Goal: Task Accomplishment & Management: Manage account settings

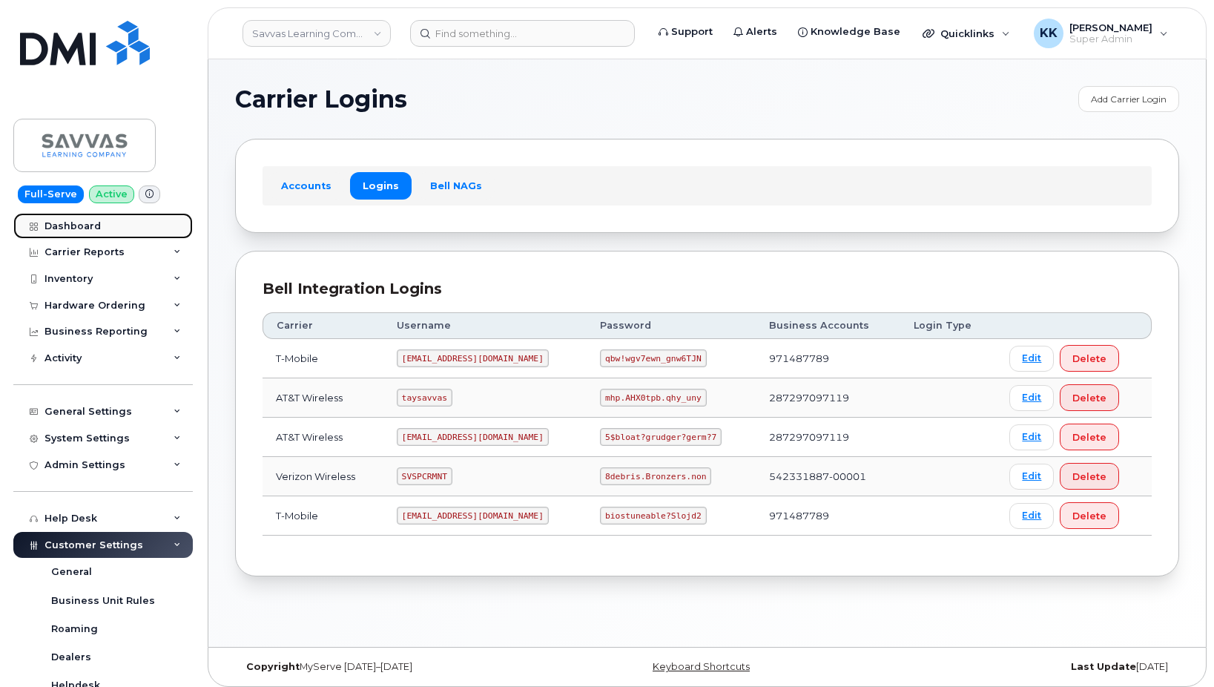
click at [100, 225] on link "Dashboard" at bounding box center [102, 226] width 179 height 27
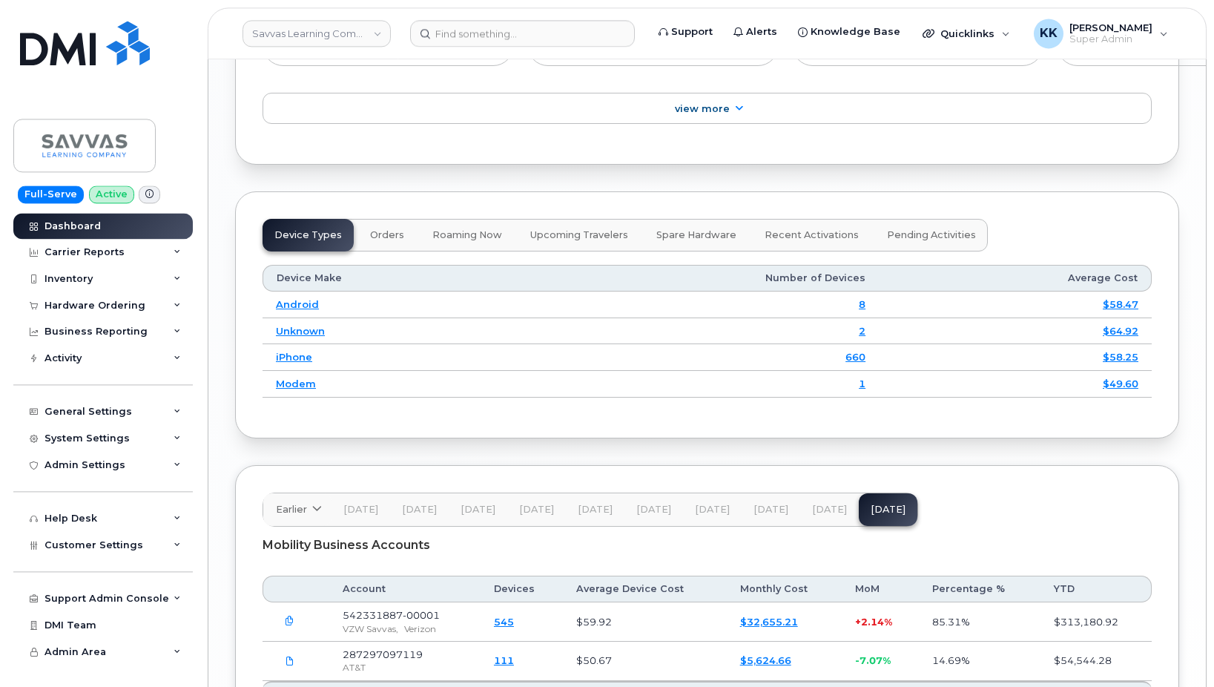
scroll to position [2042, 0]
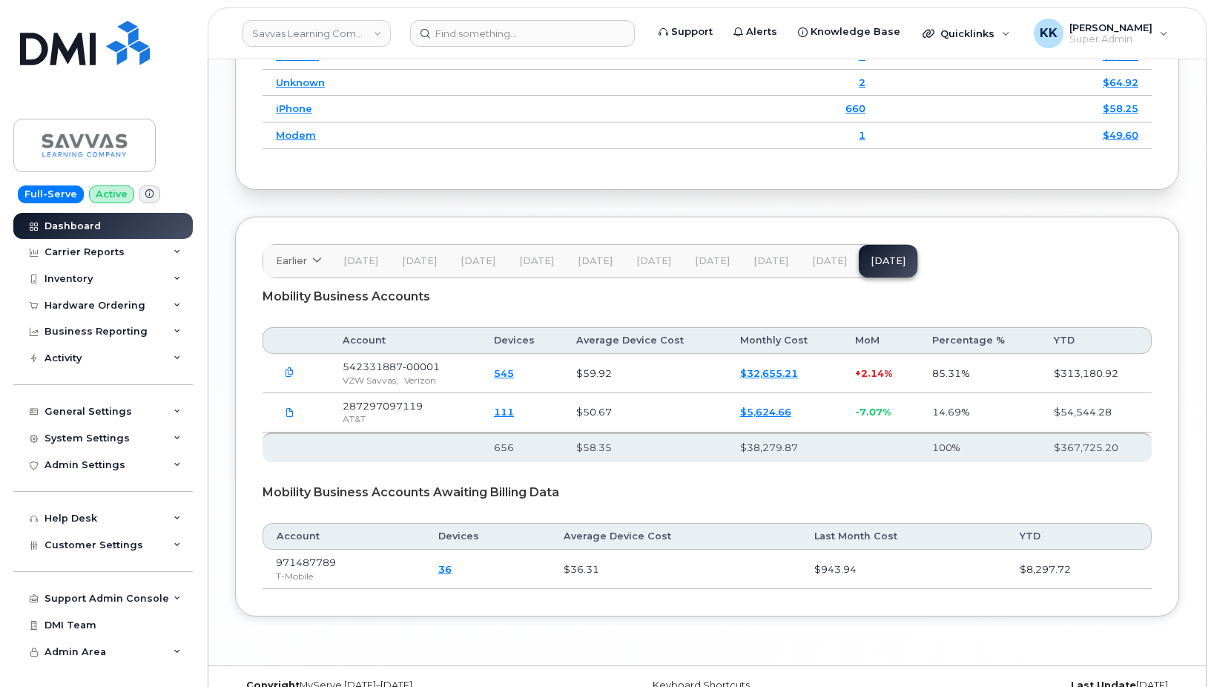
click at [785, 379] on link "$32,655.21" at bounding box center [769, 373] width 58 height 12
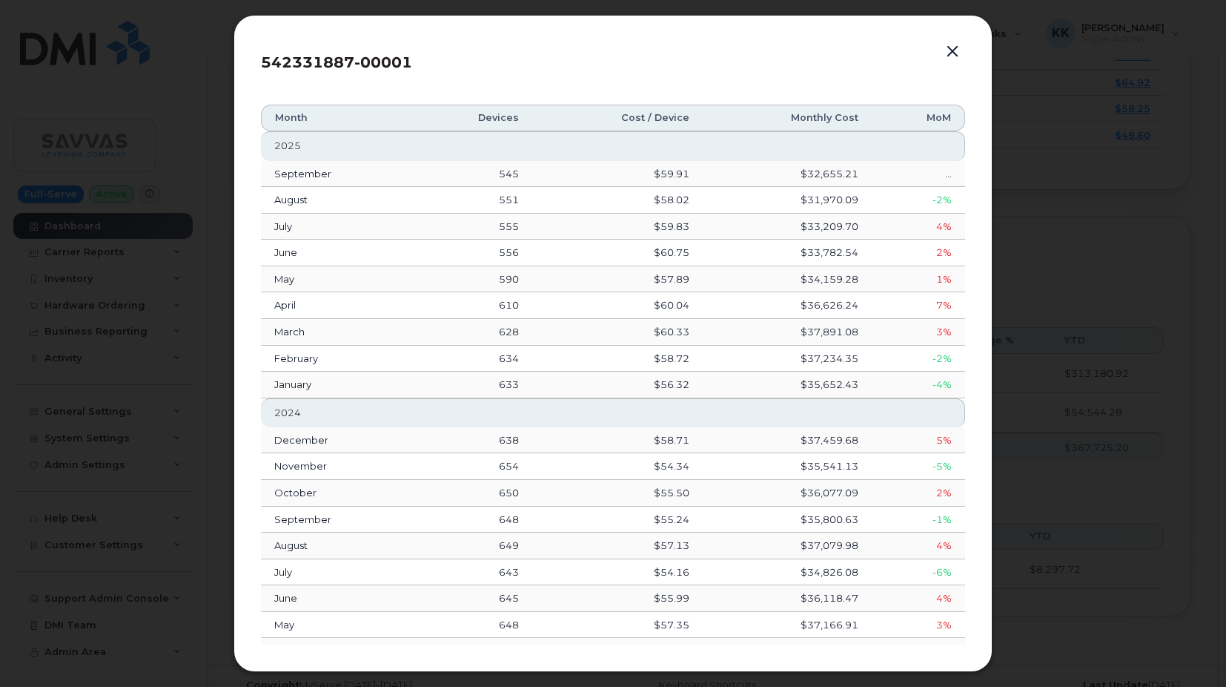
click at [955, 53] on button "button" at bounding box center [953, 52] width 22 height 21
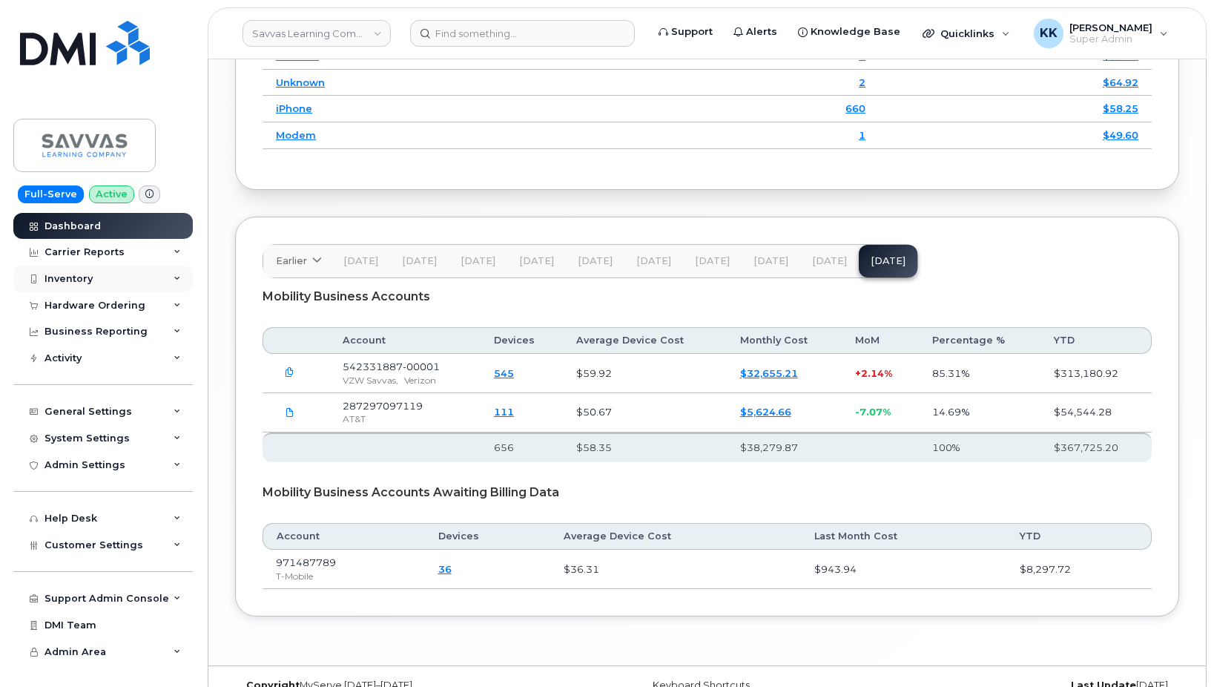
click at [67, 282] on div "Inventory" at bounding box center [68, 279] width 48 height 12
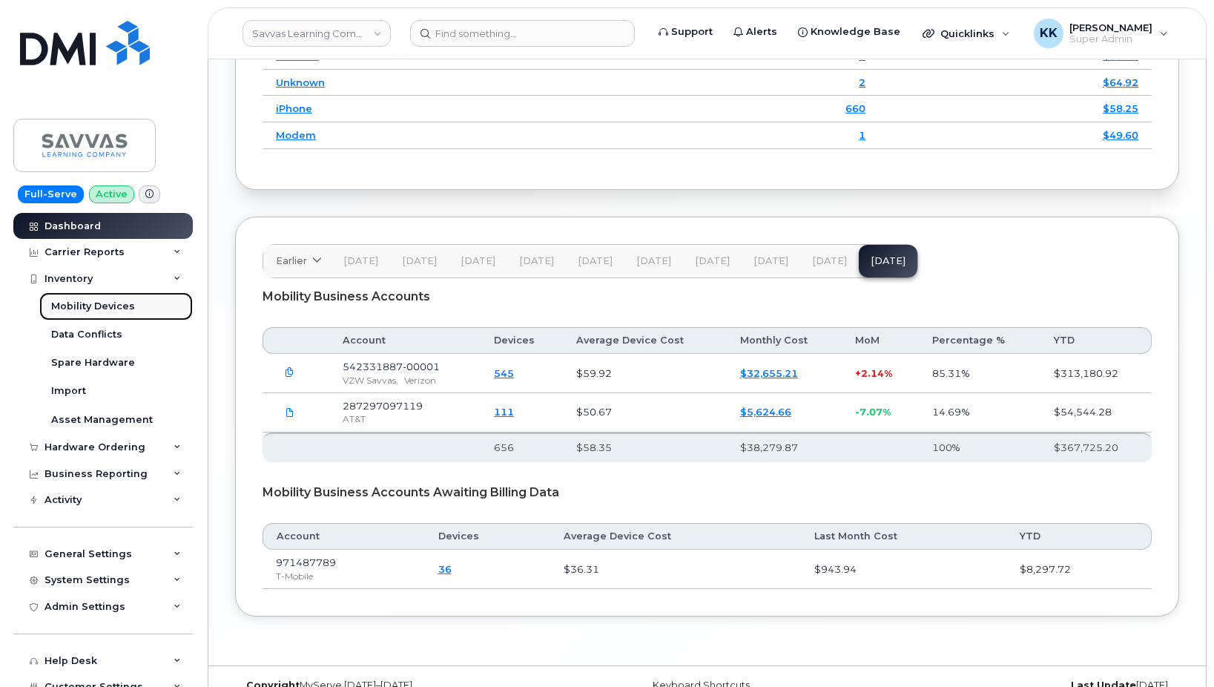
click at [68, 301] on div "Mobility Devices" at bounding box center [93, 306] width 84 height 13
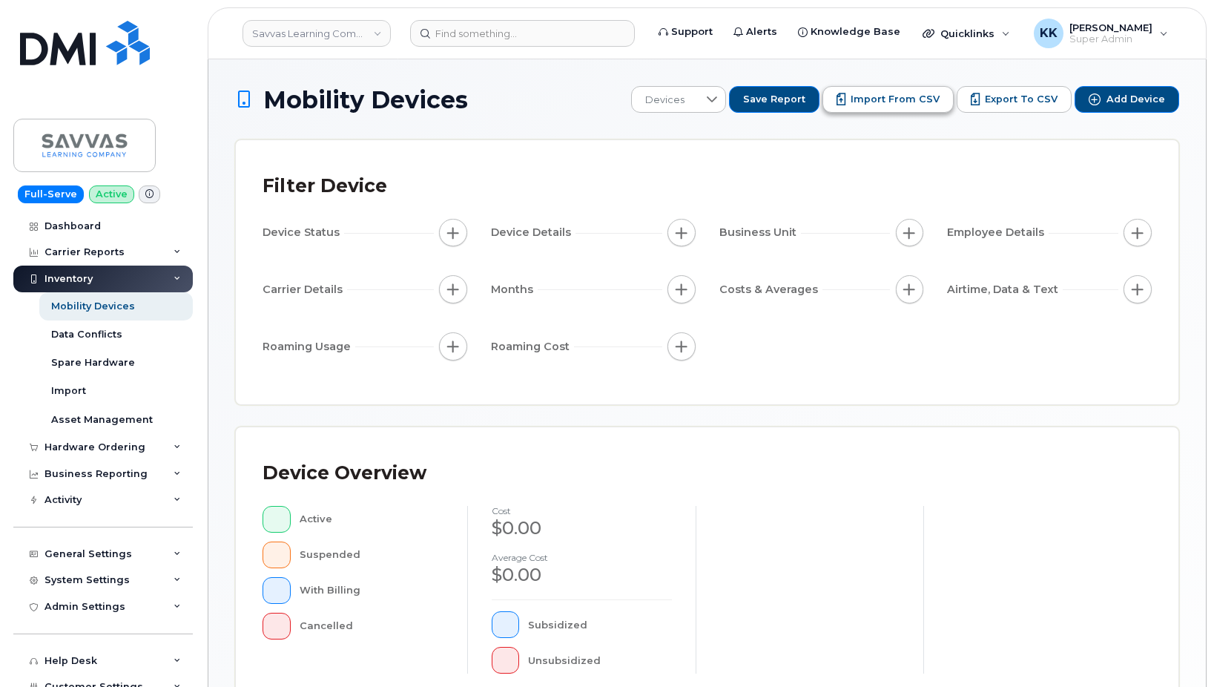
click at [871, 109] on button "Import from CSV" at bounding box center [887, 99] width 131 height 27
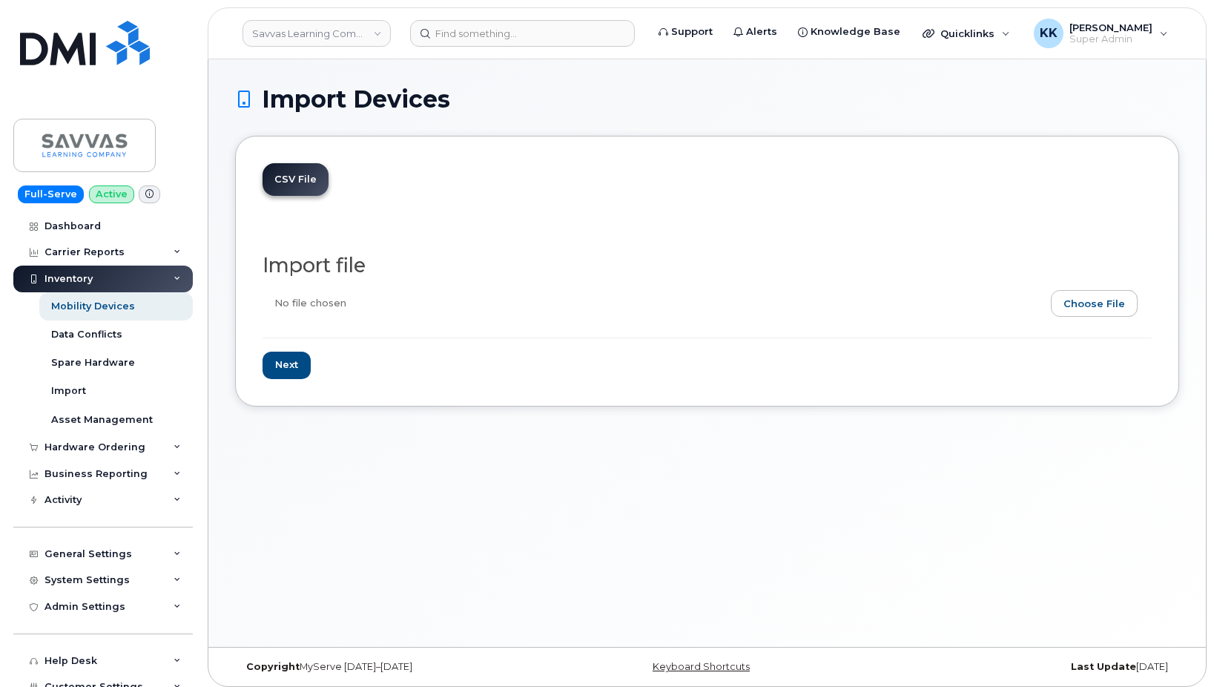
click at [1077, 308] on input "file" at bounding box center [700, 307] width 877 height 34
type input "C:\fakepath\Savvas Verizon Inventory September 2025.csv"
click at [295, 366] on input "Next" at bounding box center [286, 364] width 48 height 27
type input "Loading..."
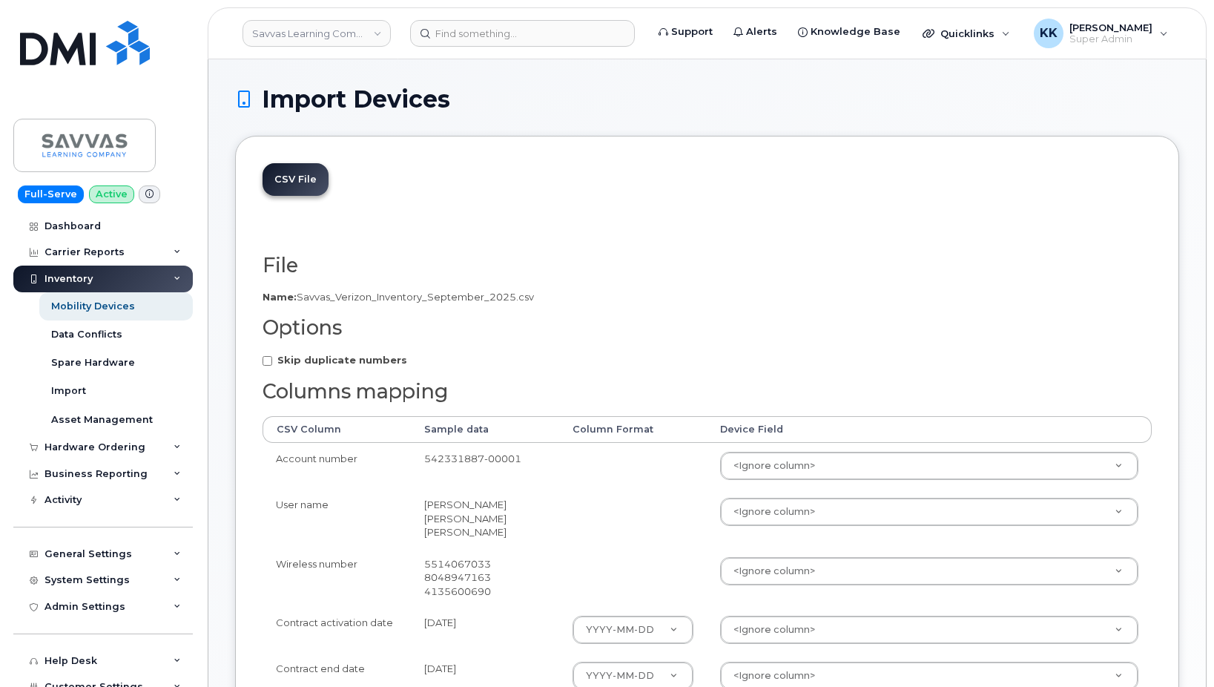
click at [328, 363] on strong "Skip duplicate numbers" at bounding box center [342, 360] width 130 height 12
click at [272, 363] on input "Skip duplicate numbers" at bounding box center [267, 361] width 10 height 10
checkbox input "true"
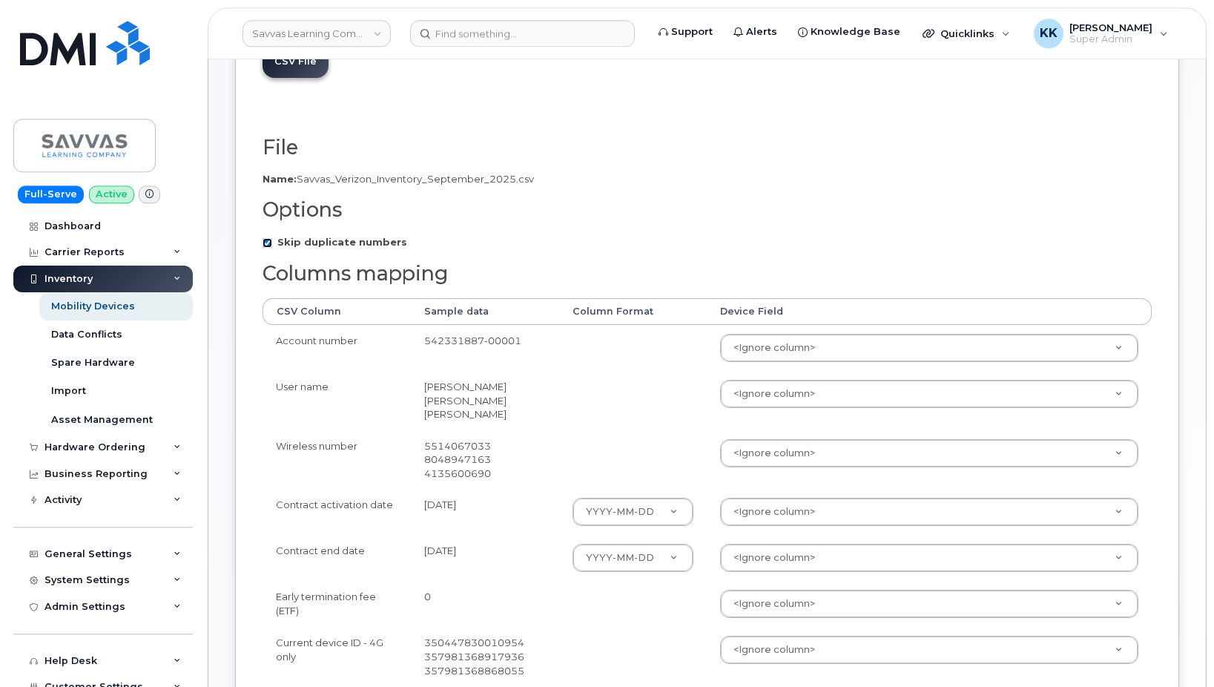
scroll to position [151, 0]
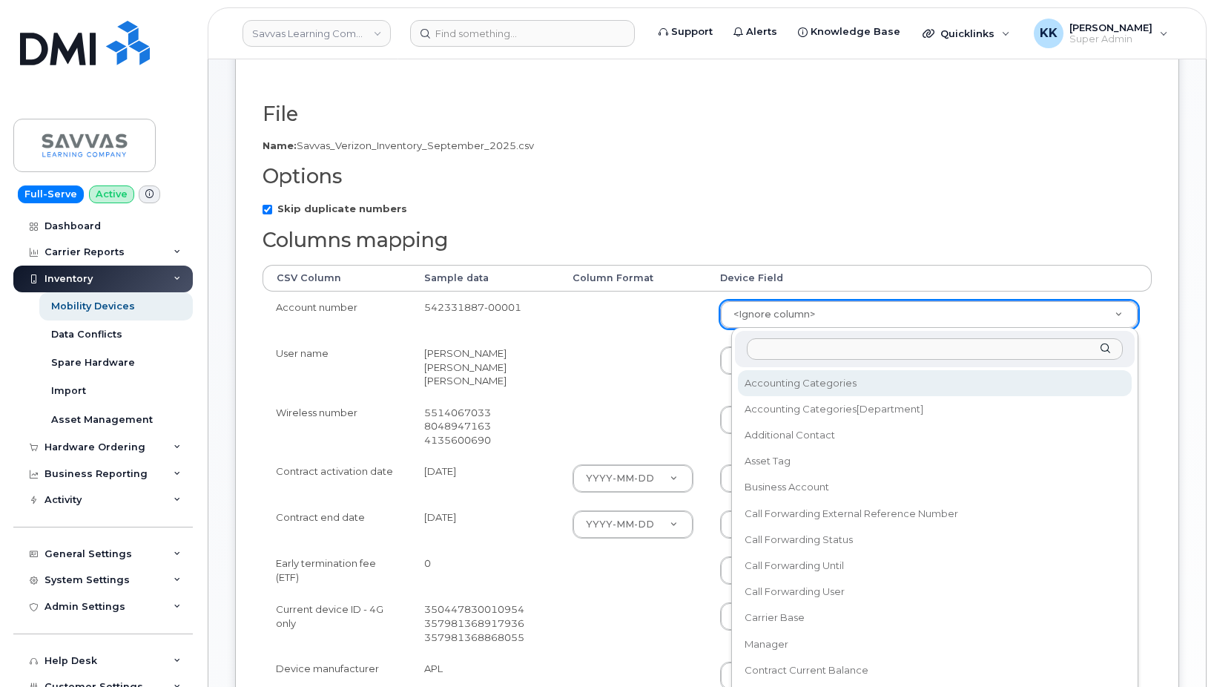
click at [822, 303] on body "Savvas Learning Company LLC Support Alerts Knowledge Base Quicklinks Suspend / …" at bounding box center [607, 485] width 1214 height 1272
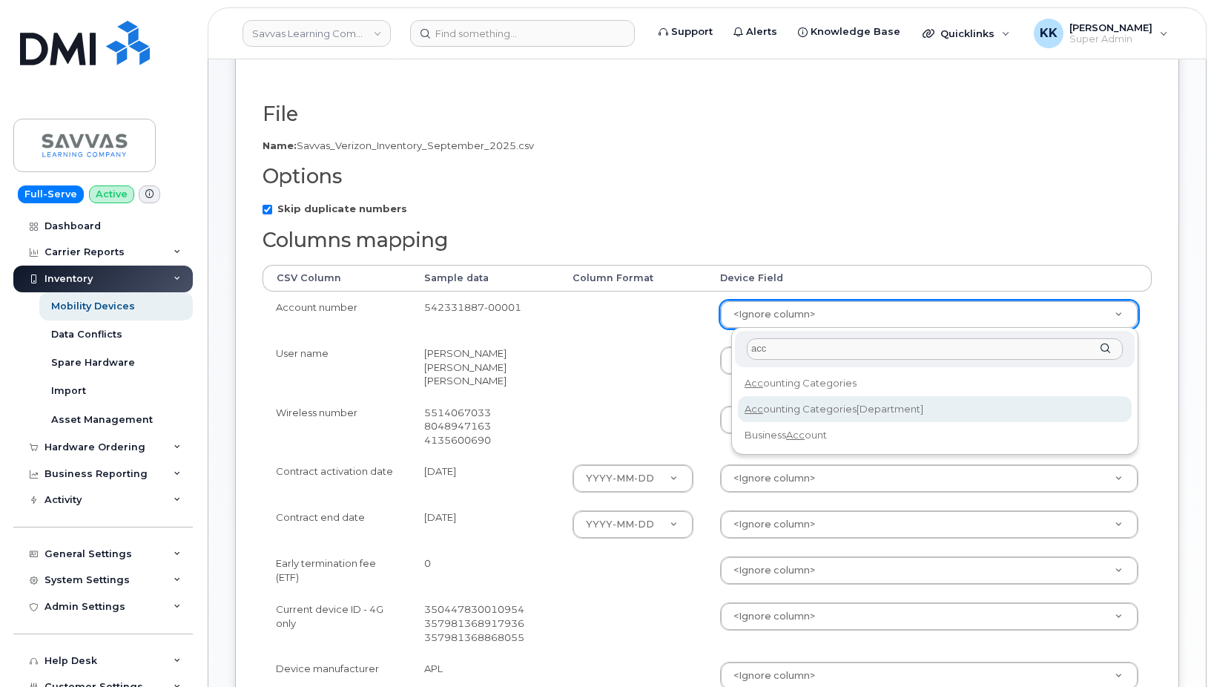
type input "acc"
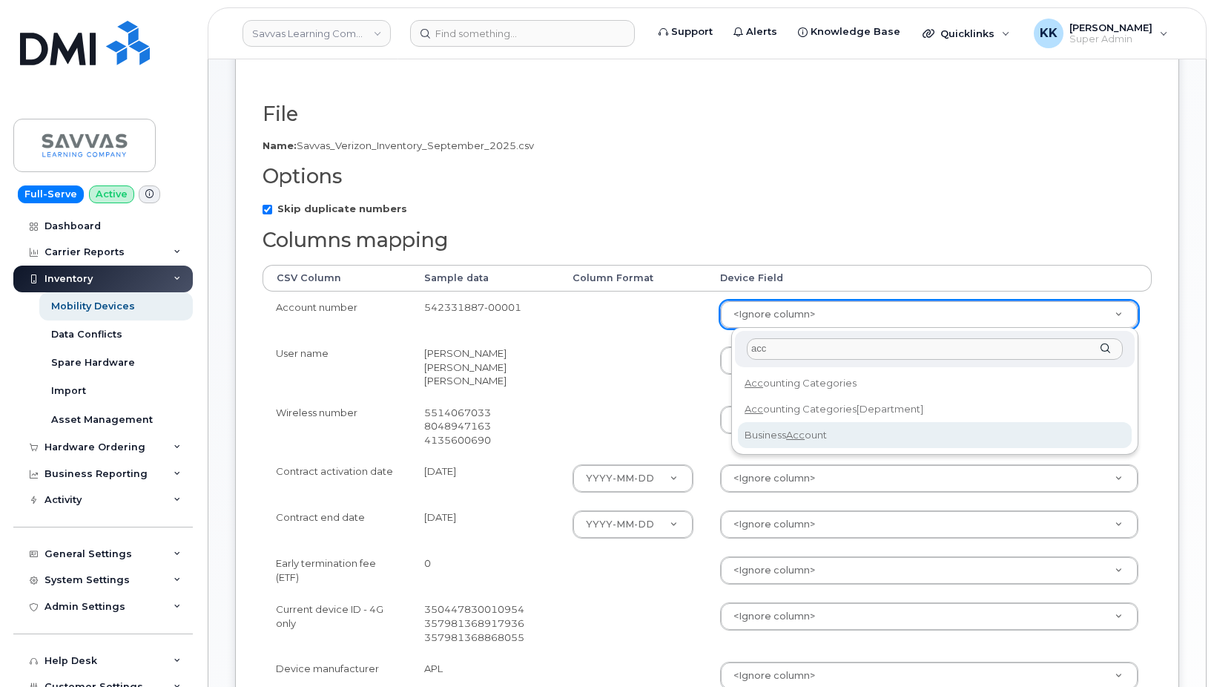
select select "business_account_id"
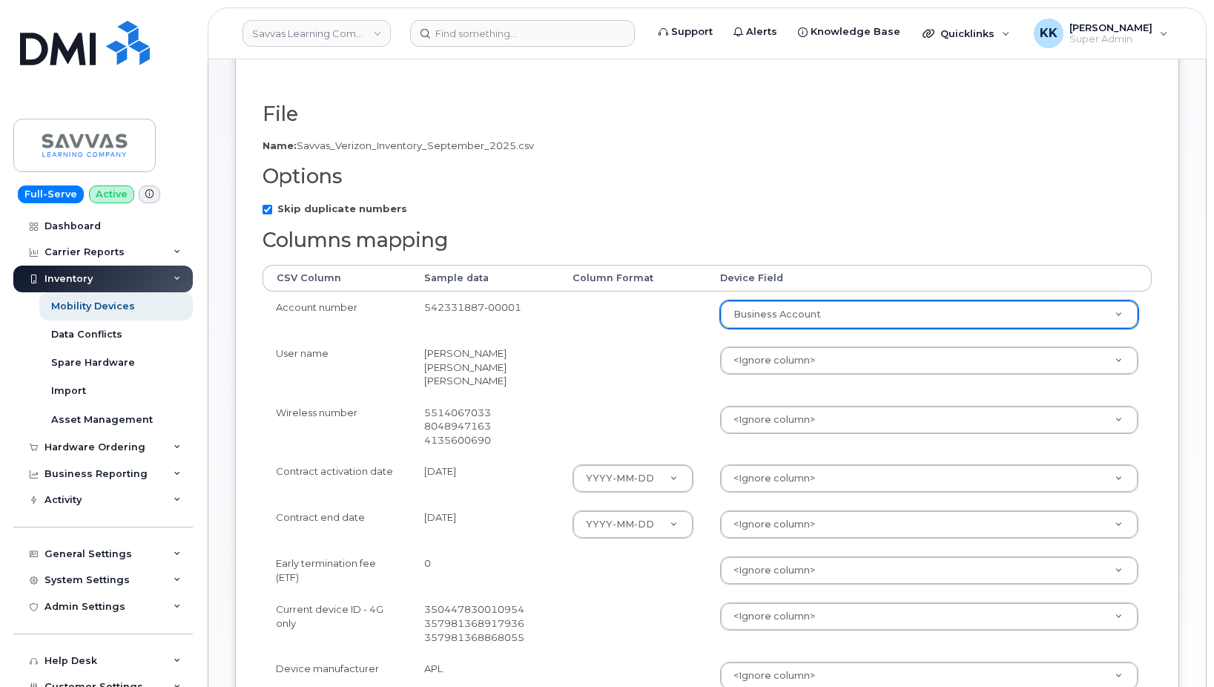
click at [789, 360] on body "Savvas Learning Company LLC Support Alerts Knowledge Base Quicklinks Suspend / …" at bounding box center [607, 485] width 1214 height 1272
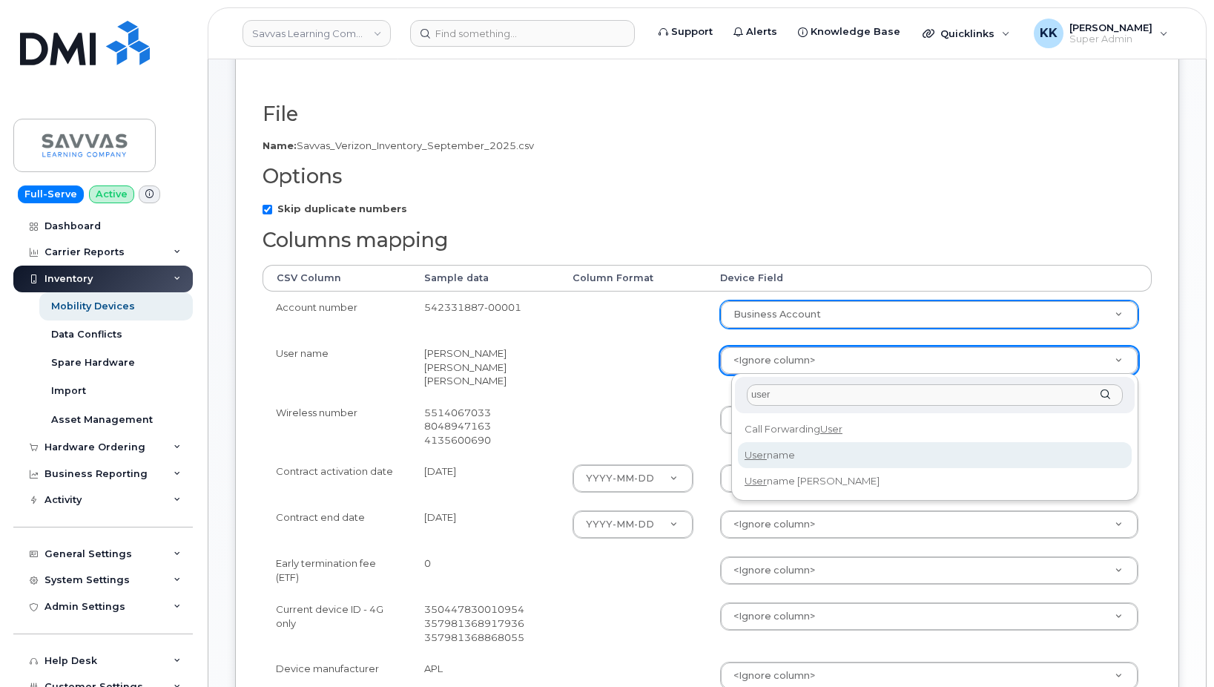
type input "user"
select select "username"
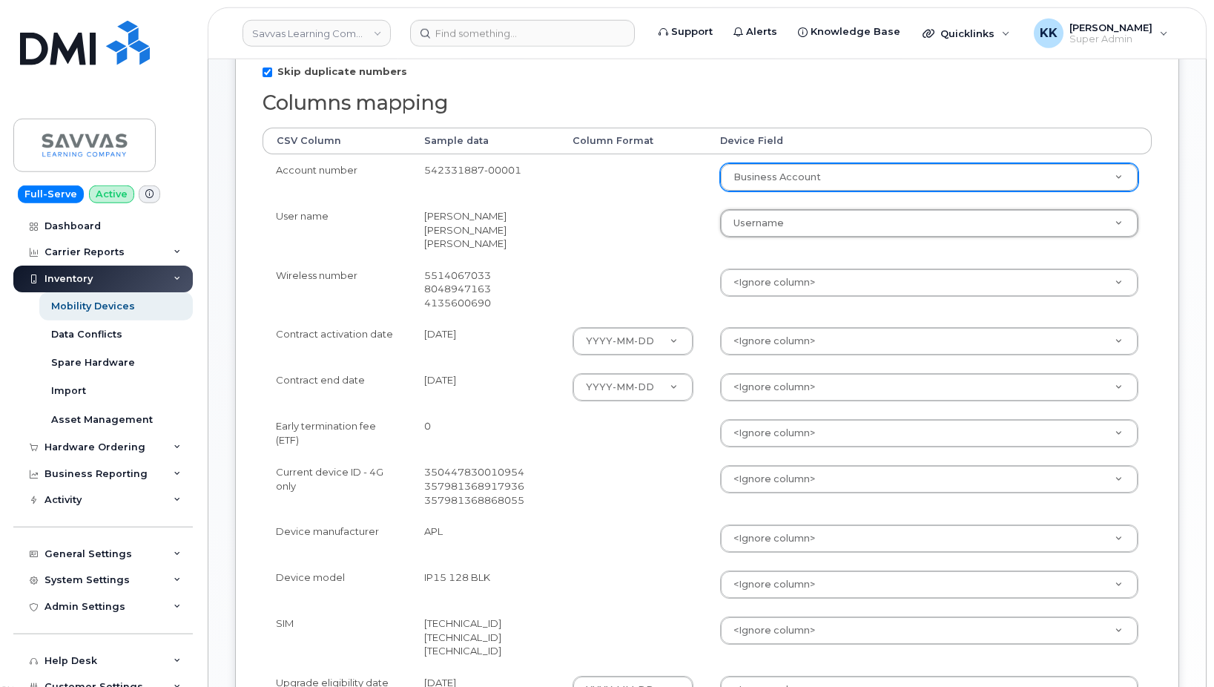
scroll to position [303, 0]
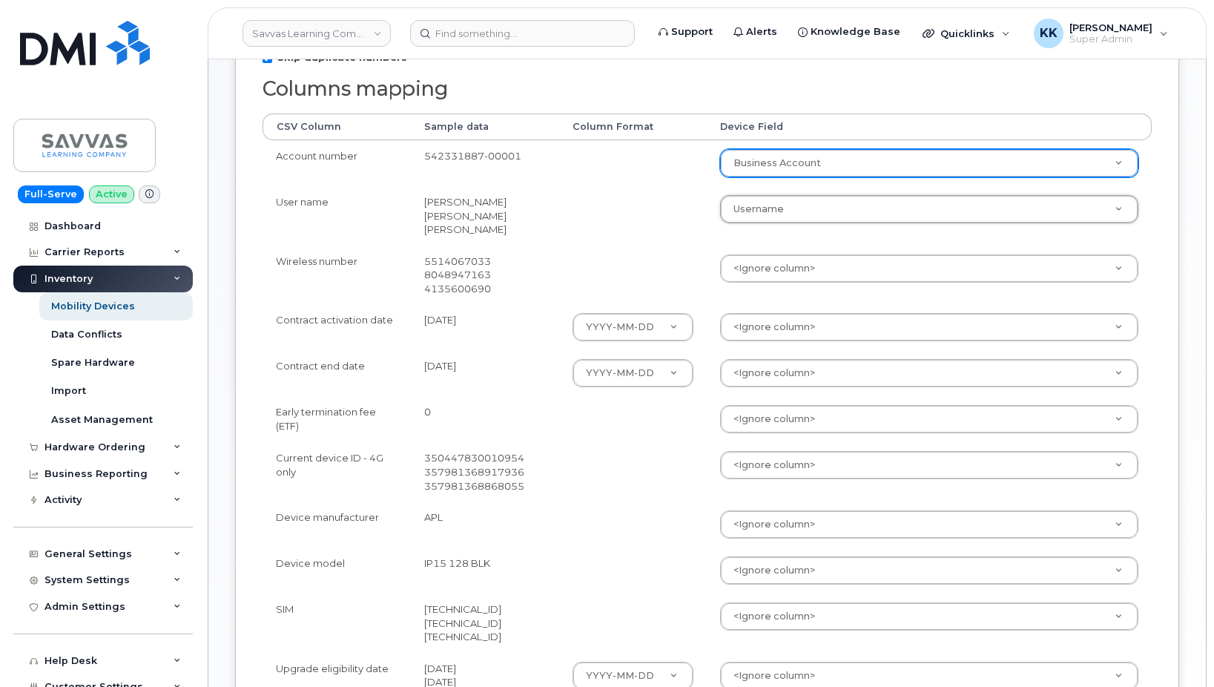
click at [767, 274] on body "Savvas Learning Company LLC Support Alerts Knowledge Base Quicklinks Suspend / …" at bounding box center [607, 333] width 1214 height 1272
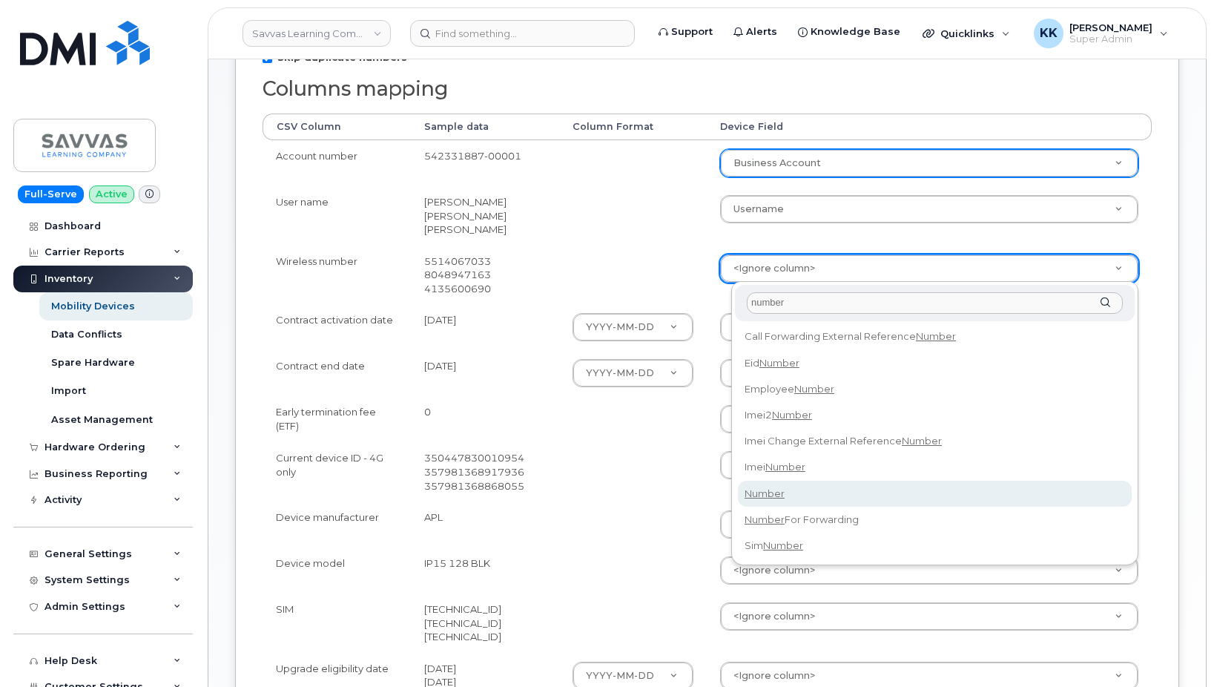
type input "number"
select select "number"
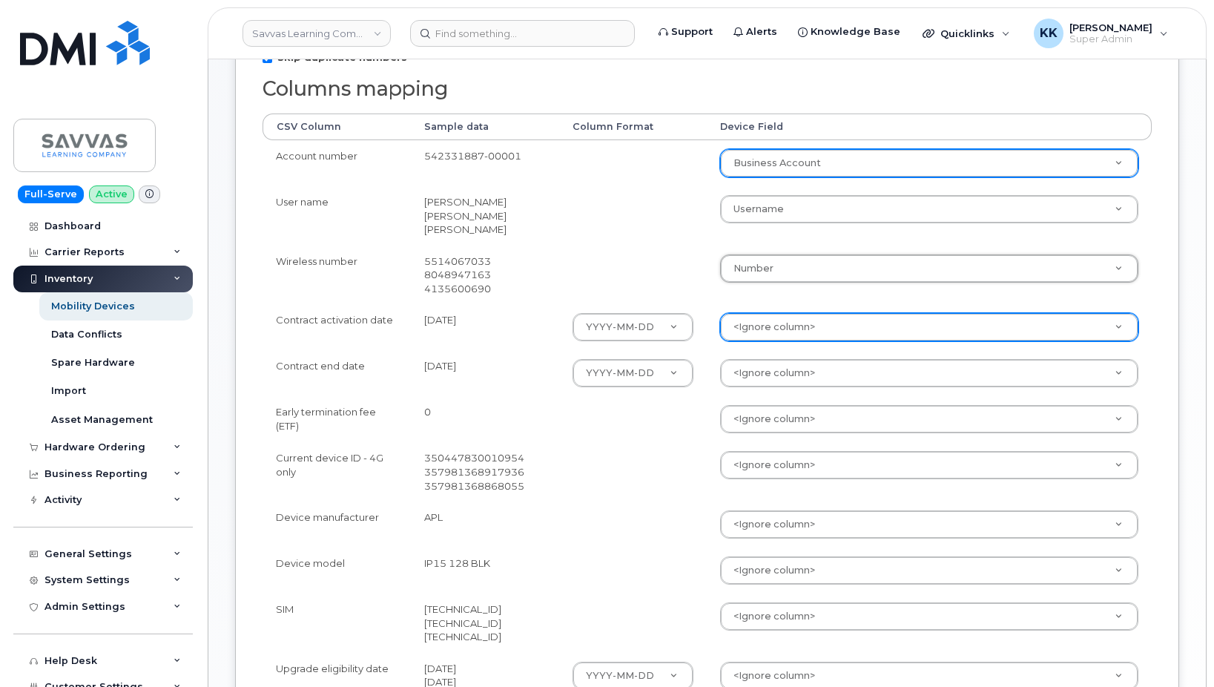
click at [807, 324] on body "Savvas Learning Company LLC Support Alerts Knowledge Base Quicklinks Suspend / …" at bounding box center [607, 333] width 1214 height 1272
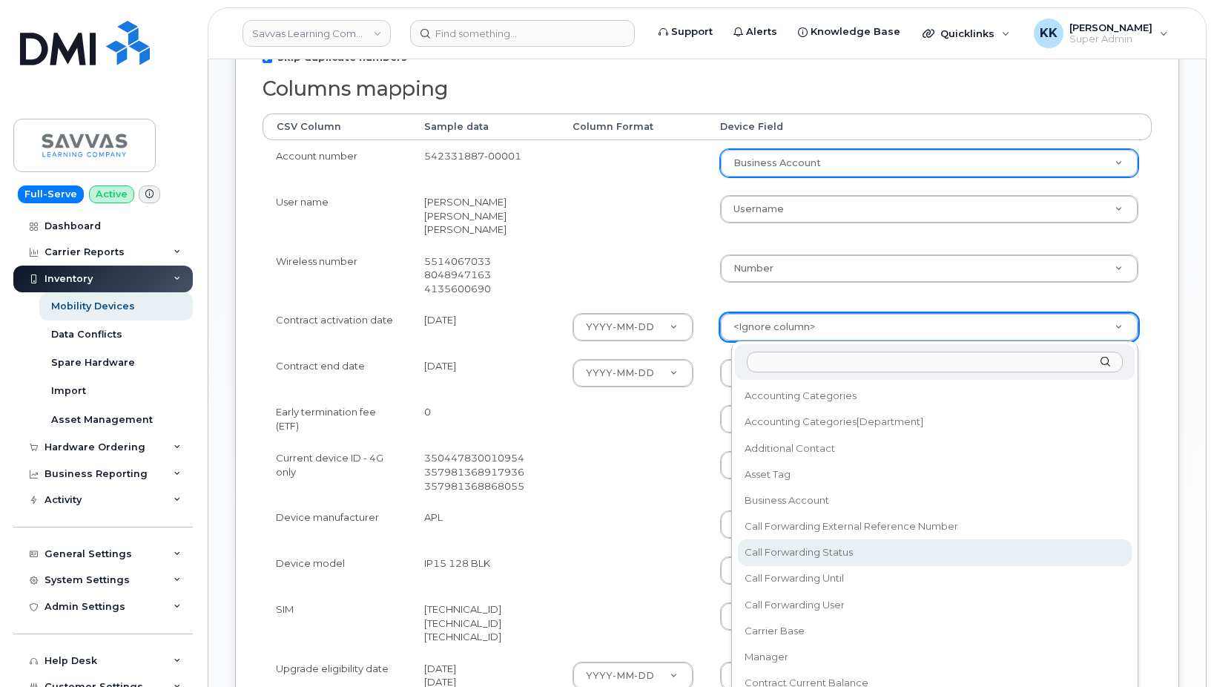
scroll to position [71, 0]
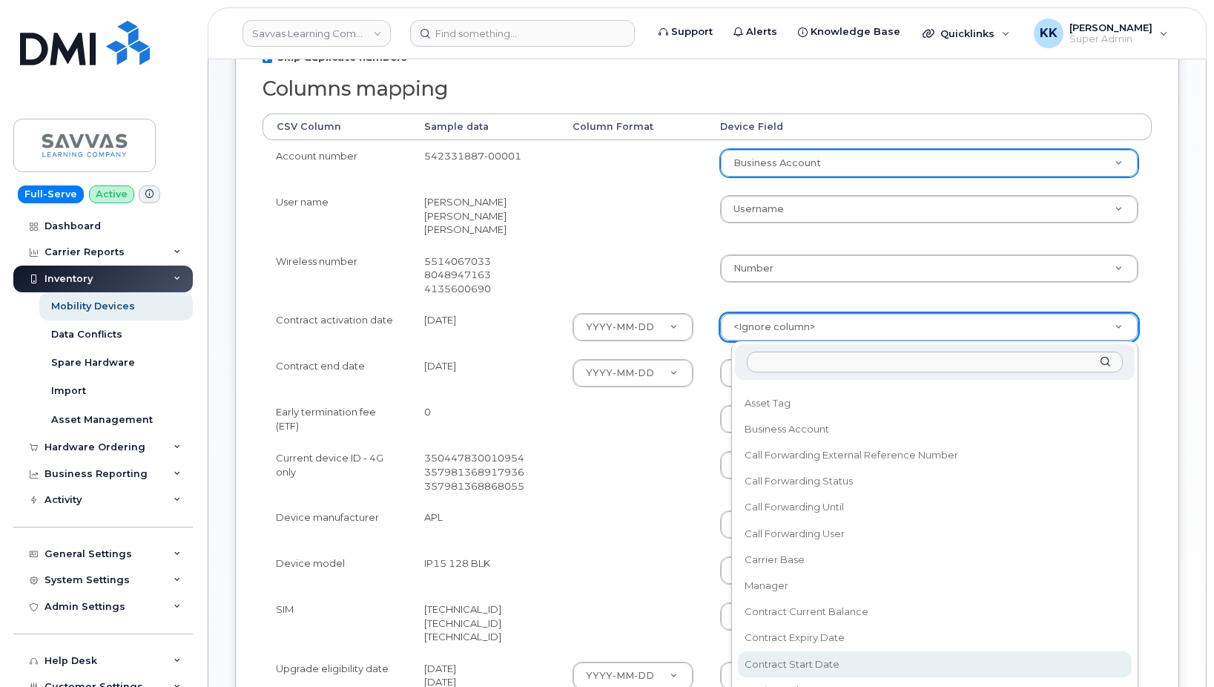
select select "contract_start_date"
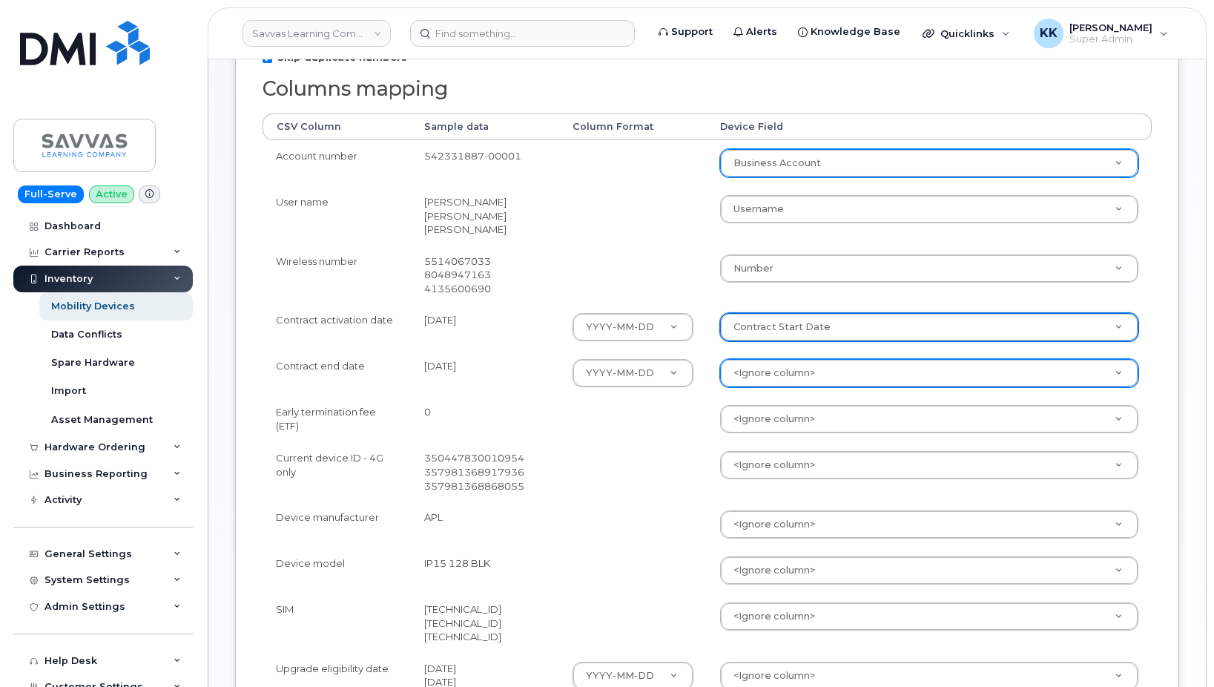
click at [794, 369] on body "Savvas Learning Company LLC Support Alerts Knowledge Base Quicklinks Suspend / …" at bounding box center [607, 333] width 1214 height 1272
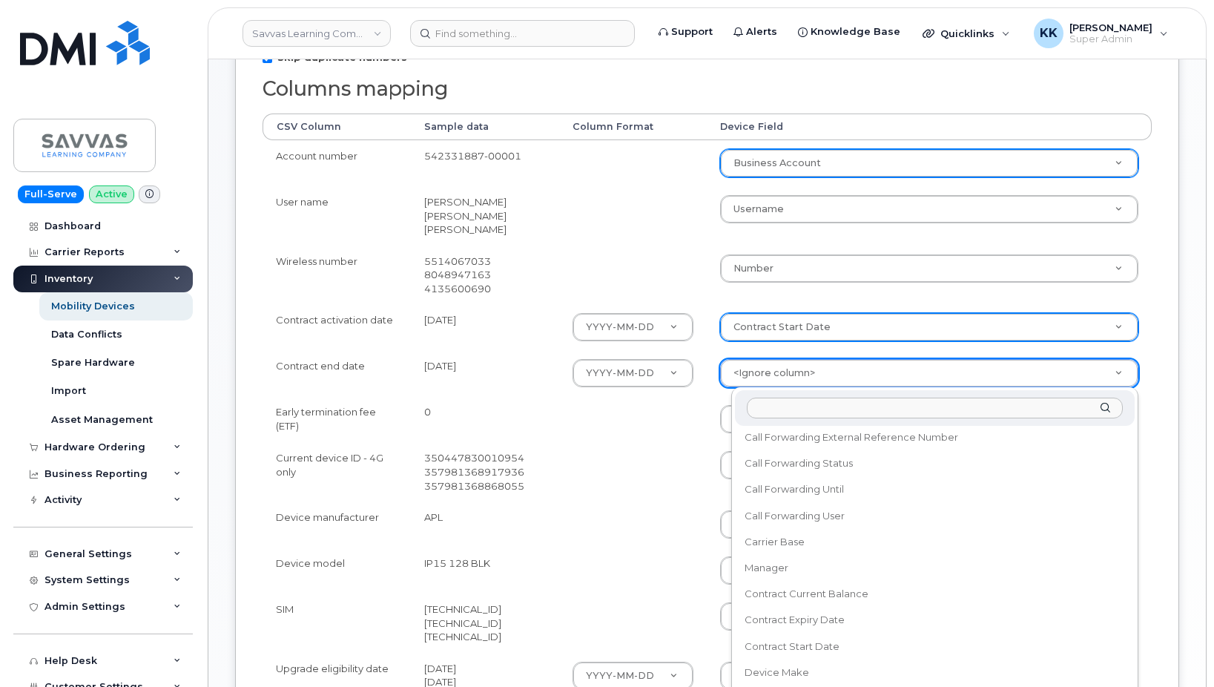
scroll to position [142, 0]
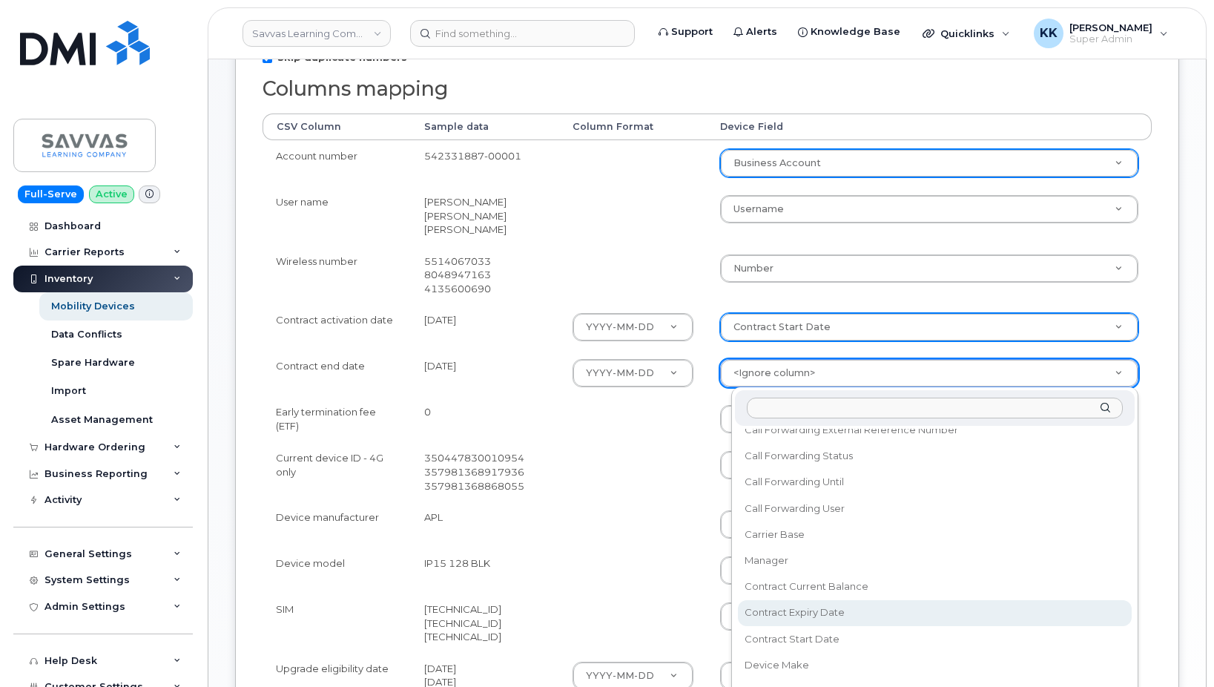
select select "contract_expiry_date"
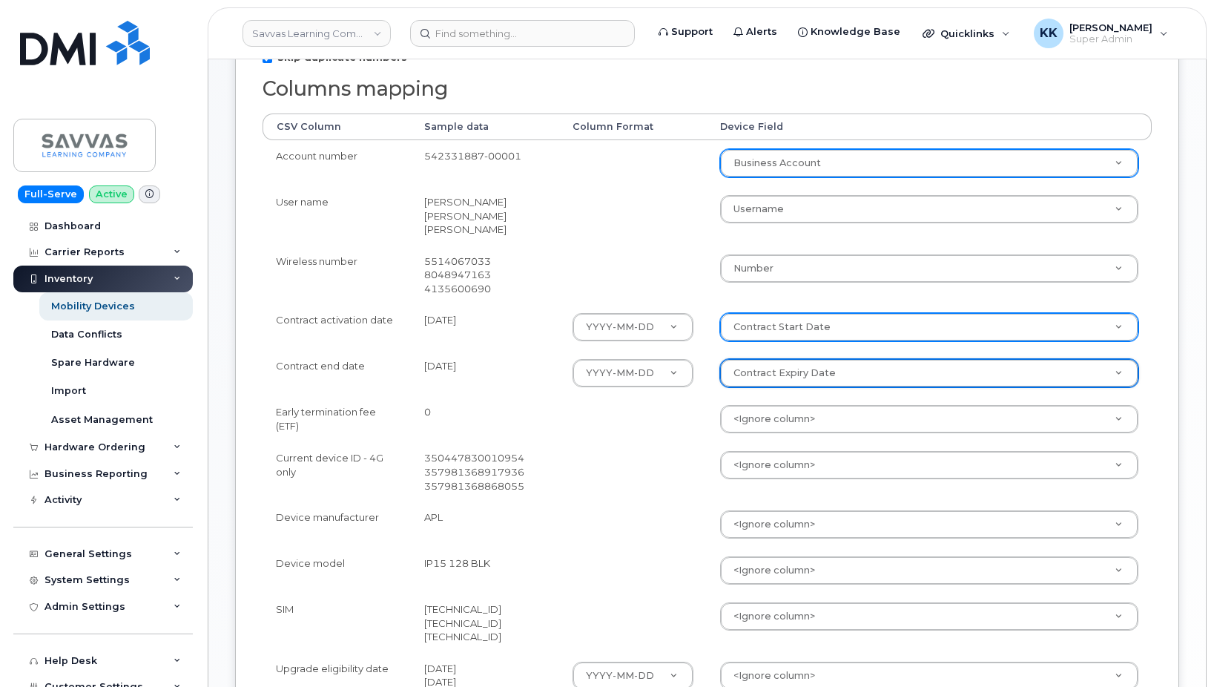
click at [789, 419] on body "Savvas Learning Company LLC Support Alerts Knowledge Base Quicklinks Suspend / …" at bounding box center [607, 333] width 1214 height 1272
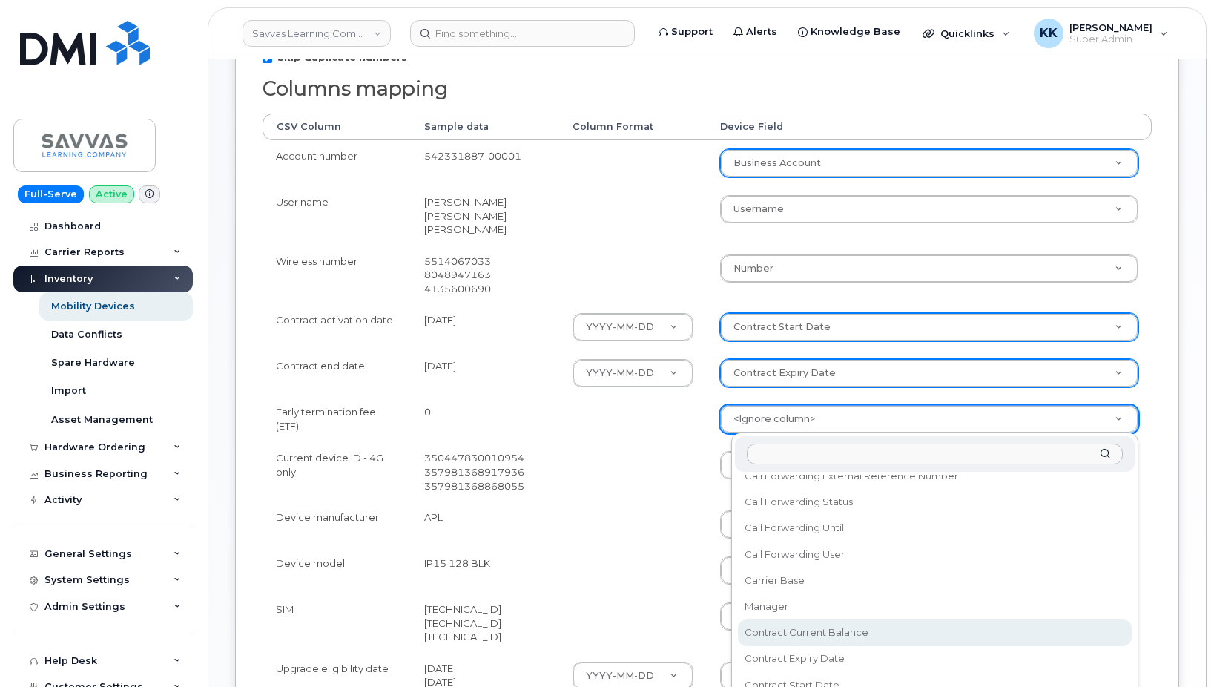
select select "contract_current_balance"
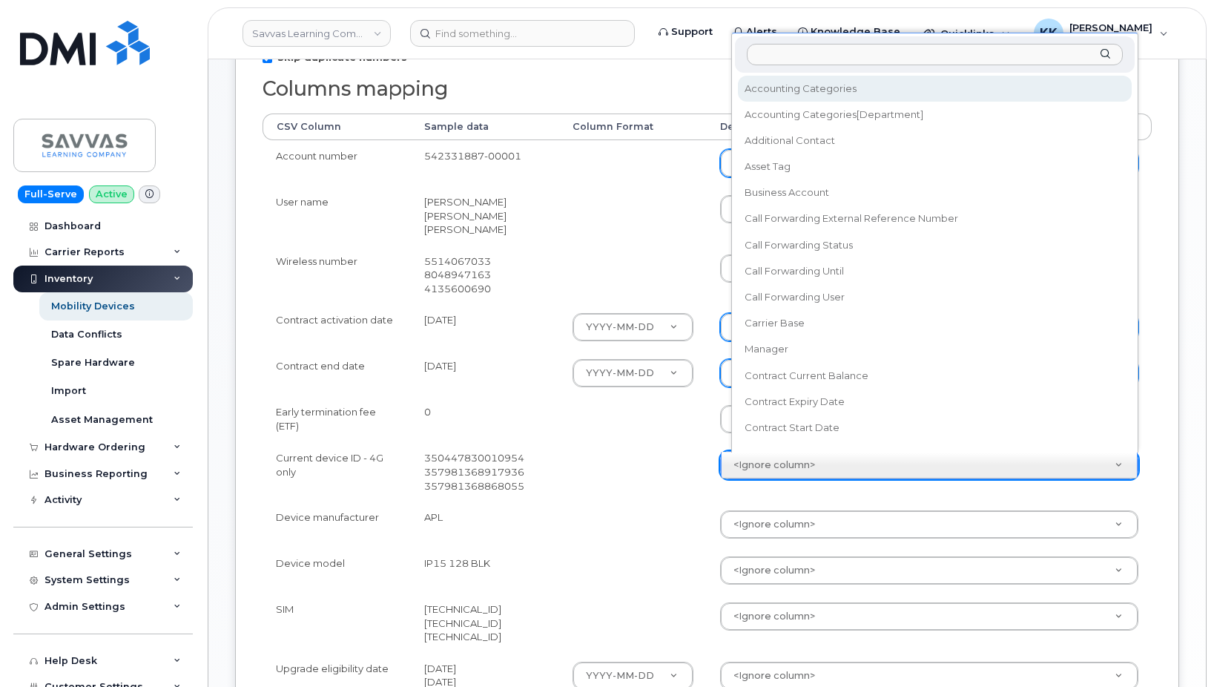
click at [755, 460] on body "Savvas Learning Company LLC Support Alerts Knowledge Base Quicklinks Suspend / …" at bounding box center [607, 333] width 1214 height 1272
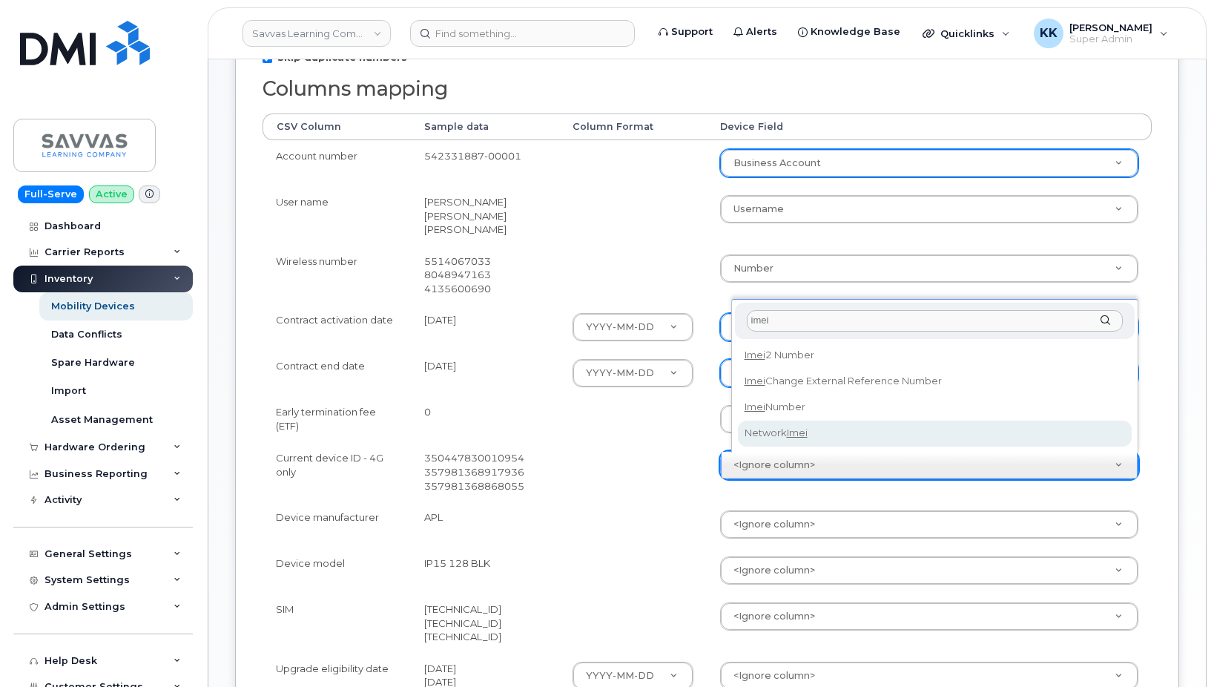
type input "imei"
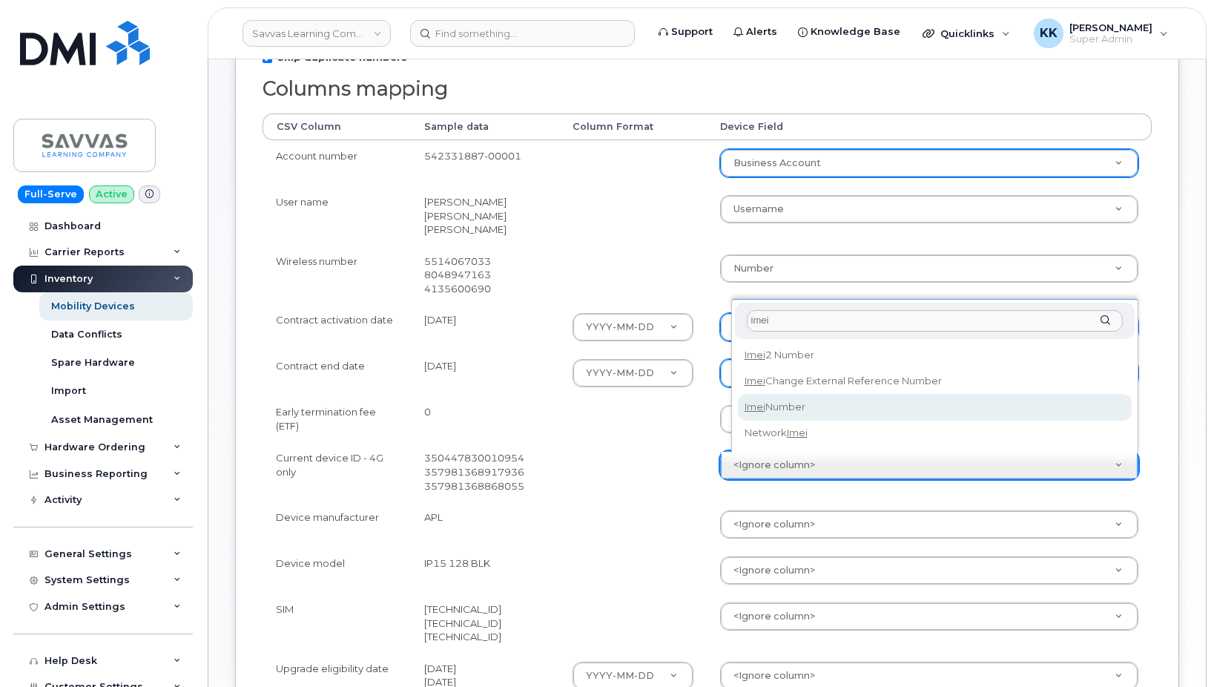
select select "imei_number"
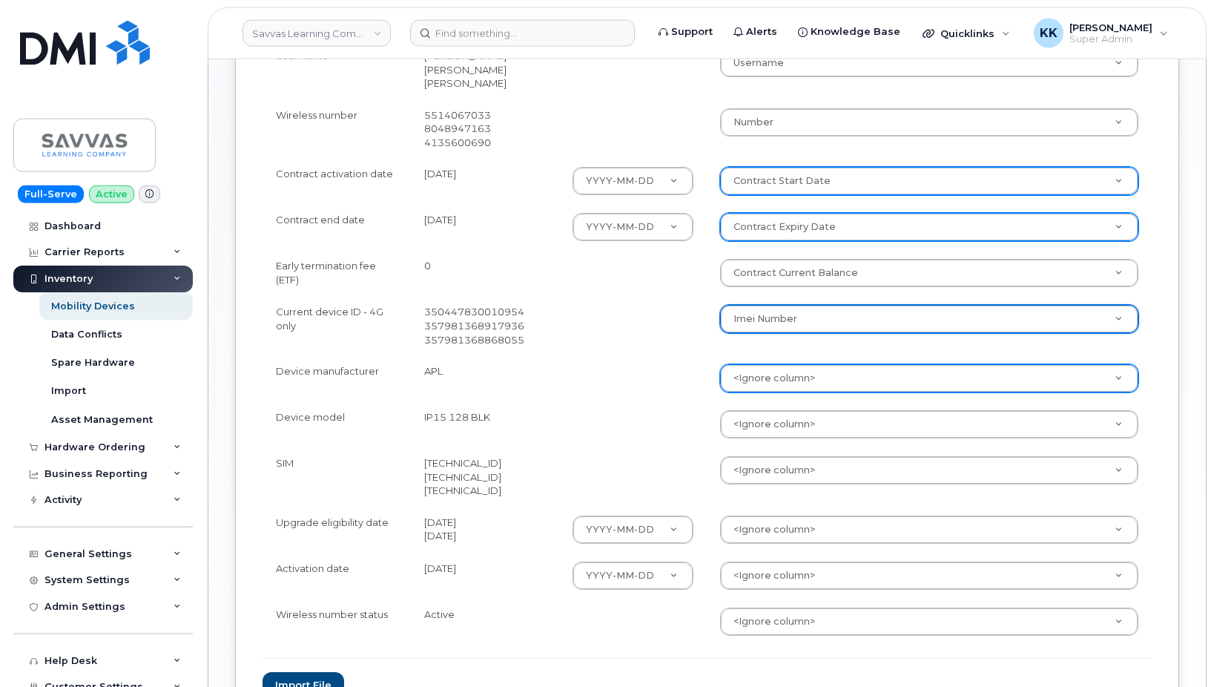
scroll to position [454, 0]
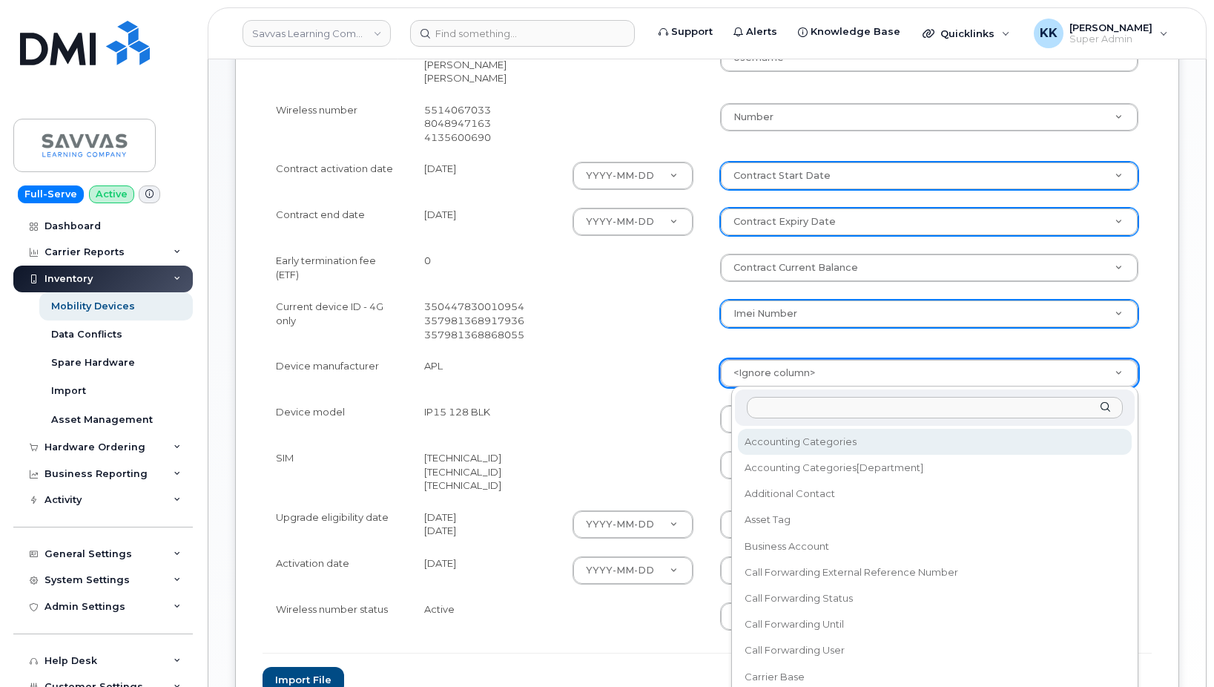
click at [782, 371] on body "Savvas Learning Company LLC Support Alerts Knowledge Base Quicklinks Suspend / …" at bounding box center [607, 182] width 1214 height 1272
type input "mak"
select select "device_make_id"
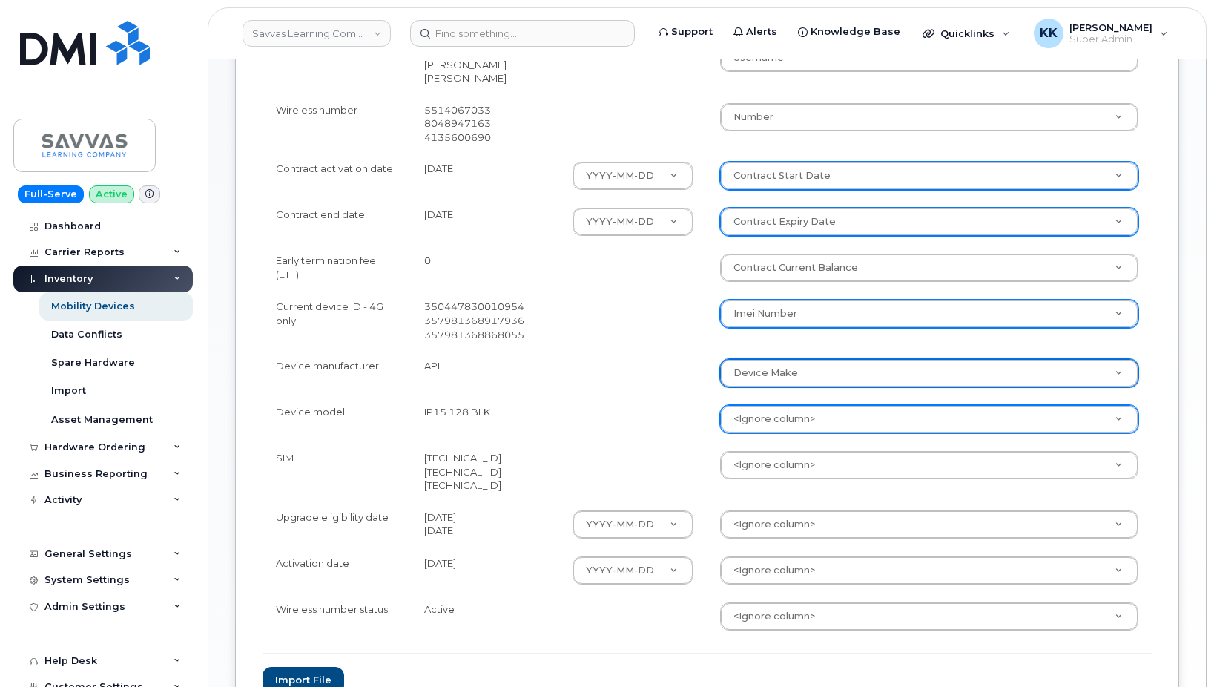
click at [781, 421] on body "Savvas Learning Company LLC Support Alerts Knowledge Base Quicklinks Suspend / …" at bounding box center [607, 182] width 1214 height 1272
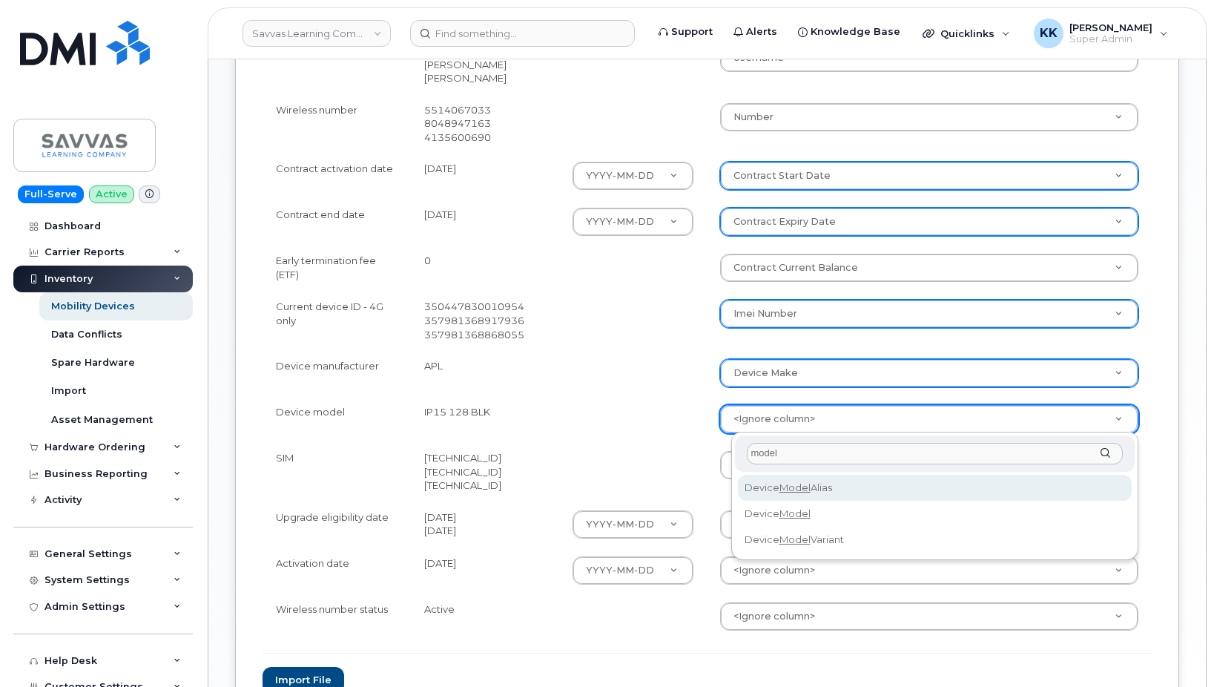
type input "model"
select select "device_model_alias"
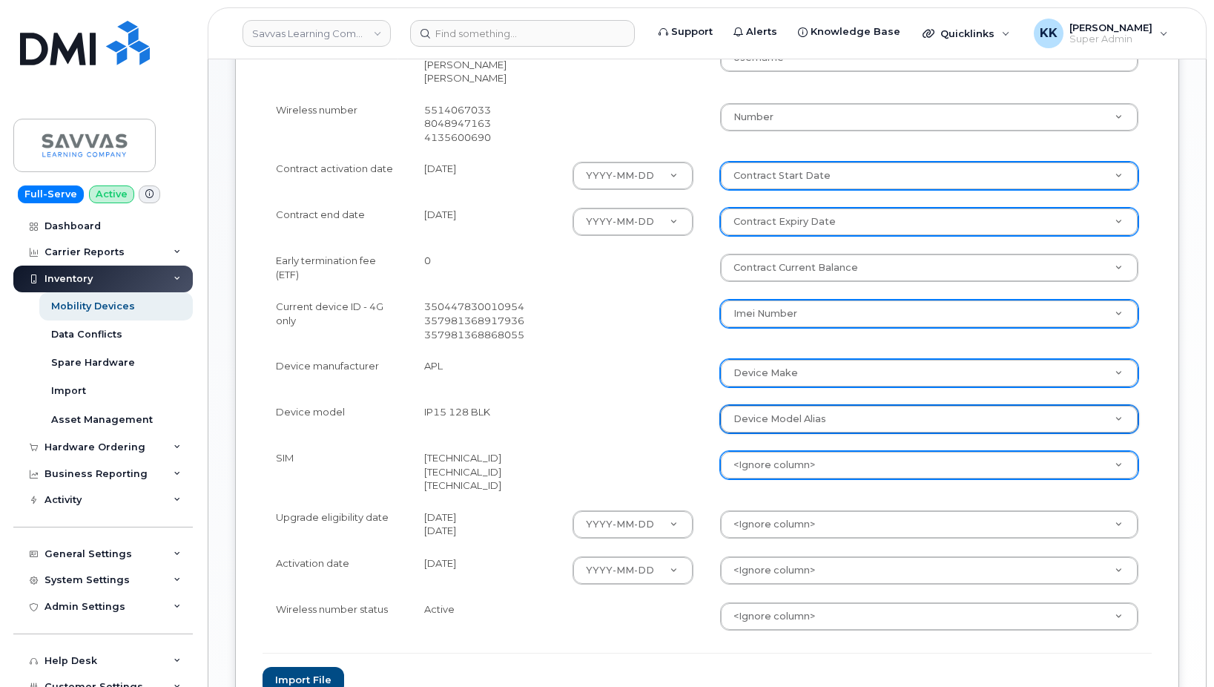
click at [780, 474] on body "Savvas Learning Company LLC Support Alerts Knowledge Base Quicklinks Suspend / …" at bounding box center [607, 182] width 1214 height 1272
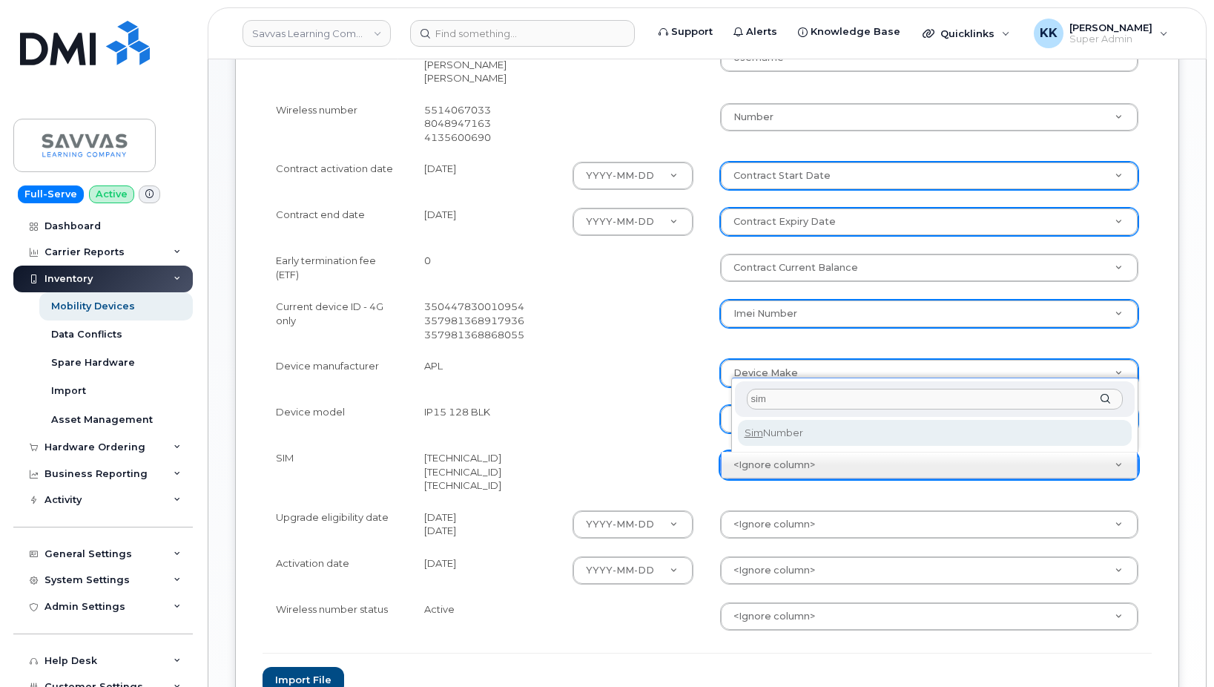
type input "sim"
select select "sim_number"
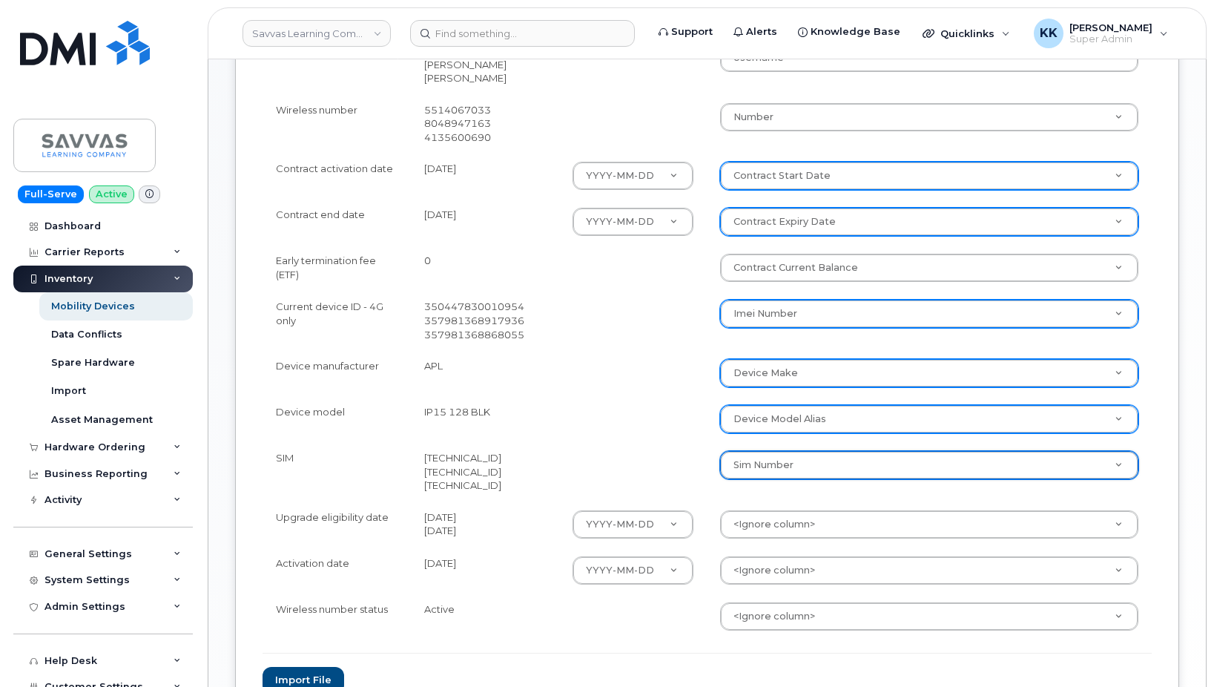
scroll to position [529, 0]
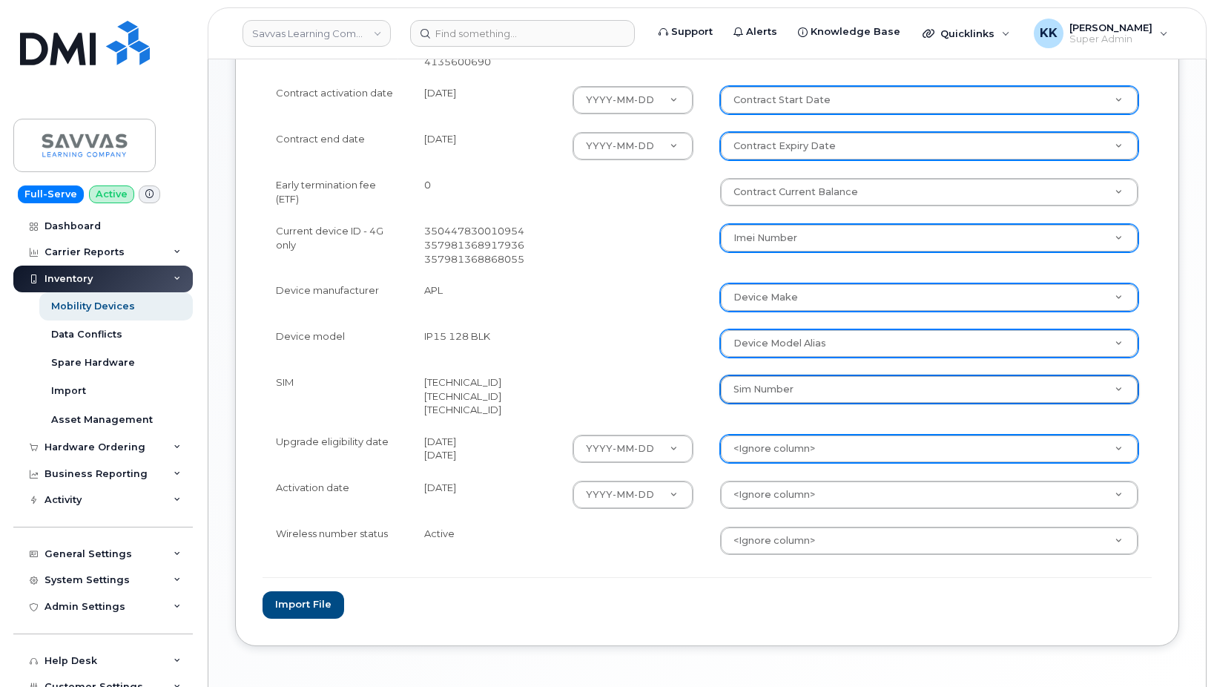
click at [791, 459] on body "Savvas Learning Company LLC Support Alerts Knowledge Base Quicklinks Suspend / …" at bounding box center [607, 107] width 1214 height 1272
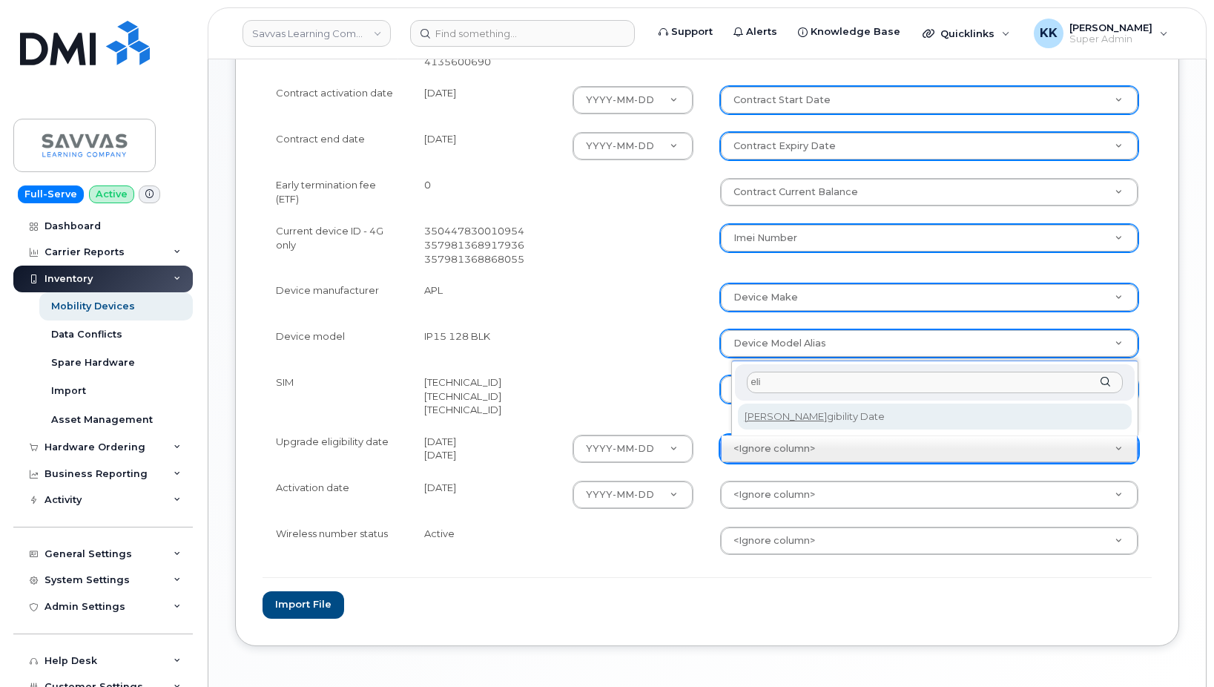
type input "eli"
select select "eligibility_date"
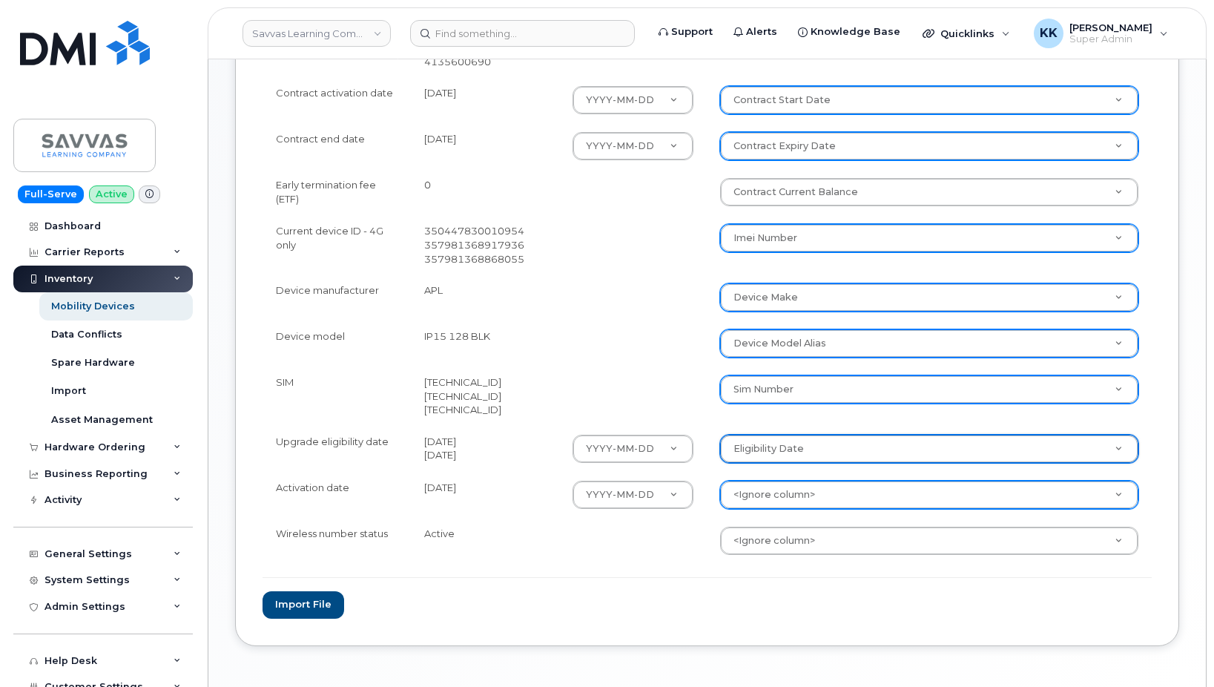
click at [779, 497] on body "Savvas Learning Company LLC Support Alerts Knowledge Base Quicklinks Suspend / …" at bounding box center [607, 107] width 1214 height 1272
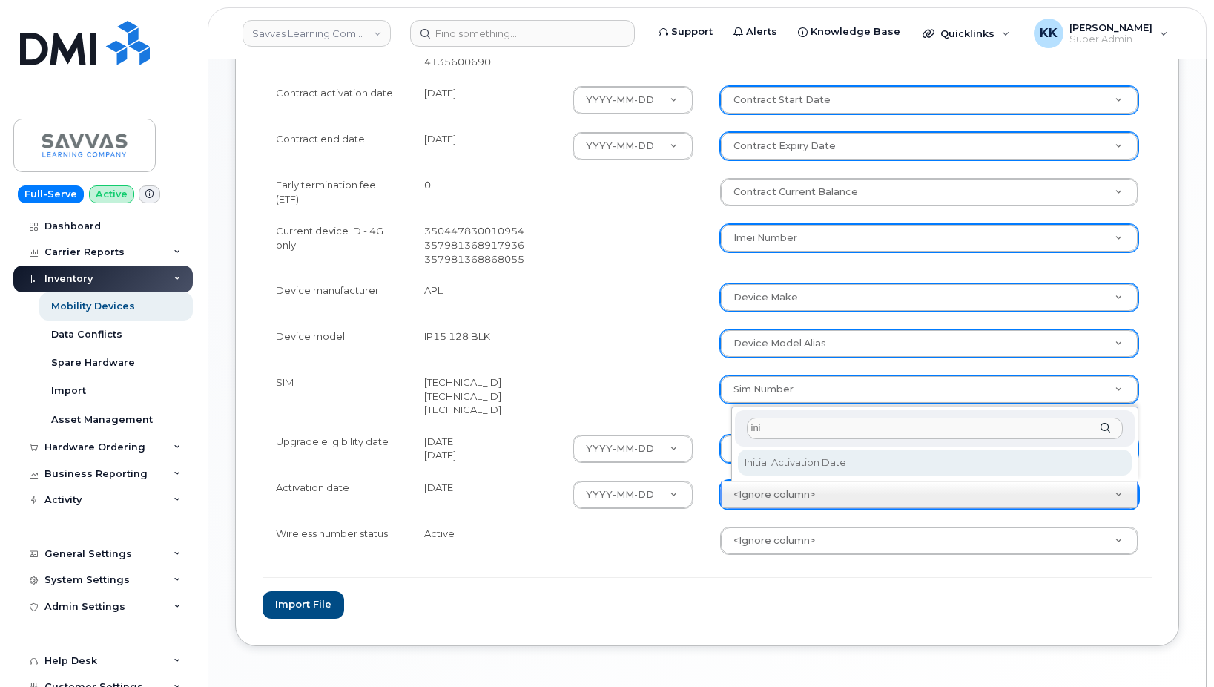
type input "ini"
select select "initial_activation_date"
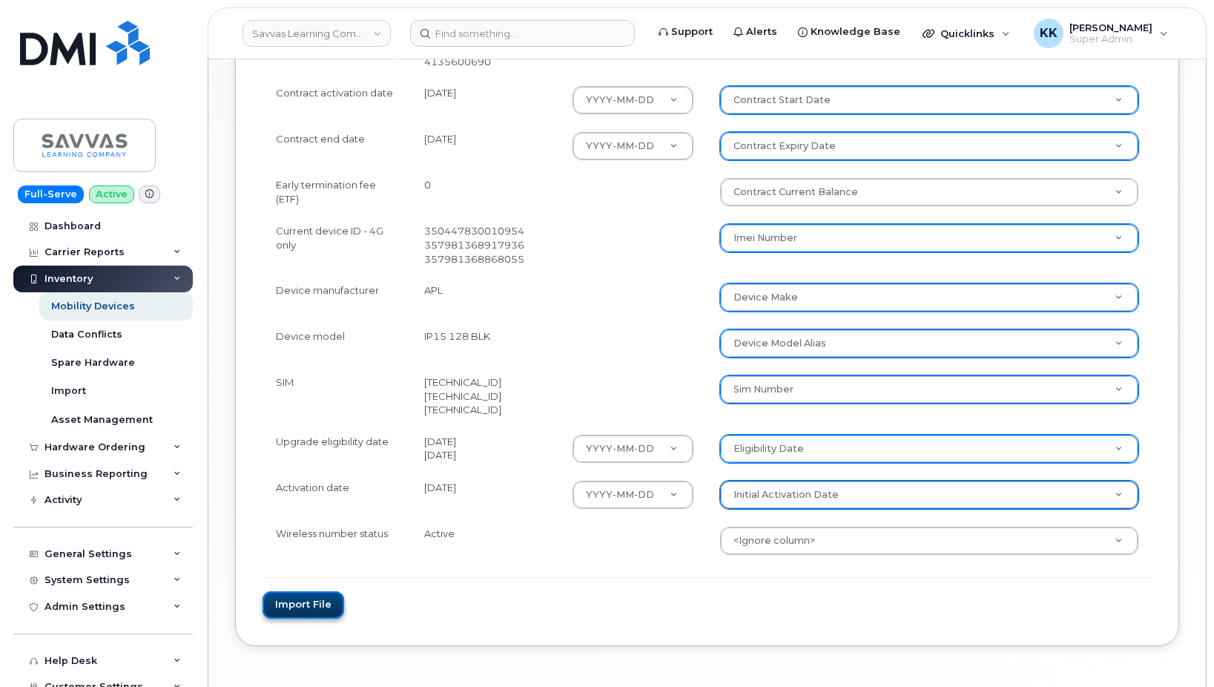
click at [308, 605] on button "Import file" at bounding box center [303, 604] width 82 height 27
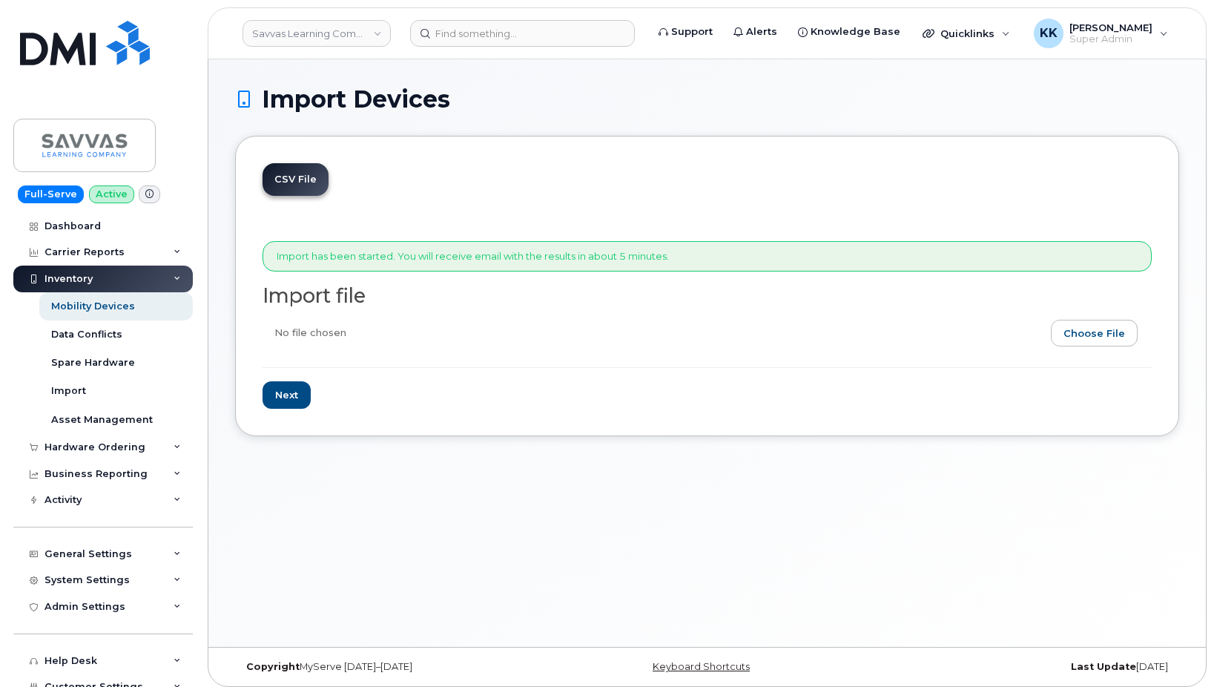
click at [1111, 334] on input "file" at bounding box center [700, 337] width 877 height 34
type input "C:\fakepath\Savvas AT&T Inventory September 2025.csv"
click at [293, 394] on input "Next" at bounding box center [286, 394] width 48 height 27
type input "Loading..."
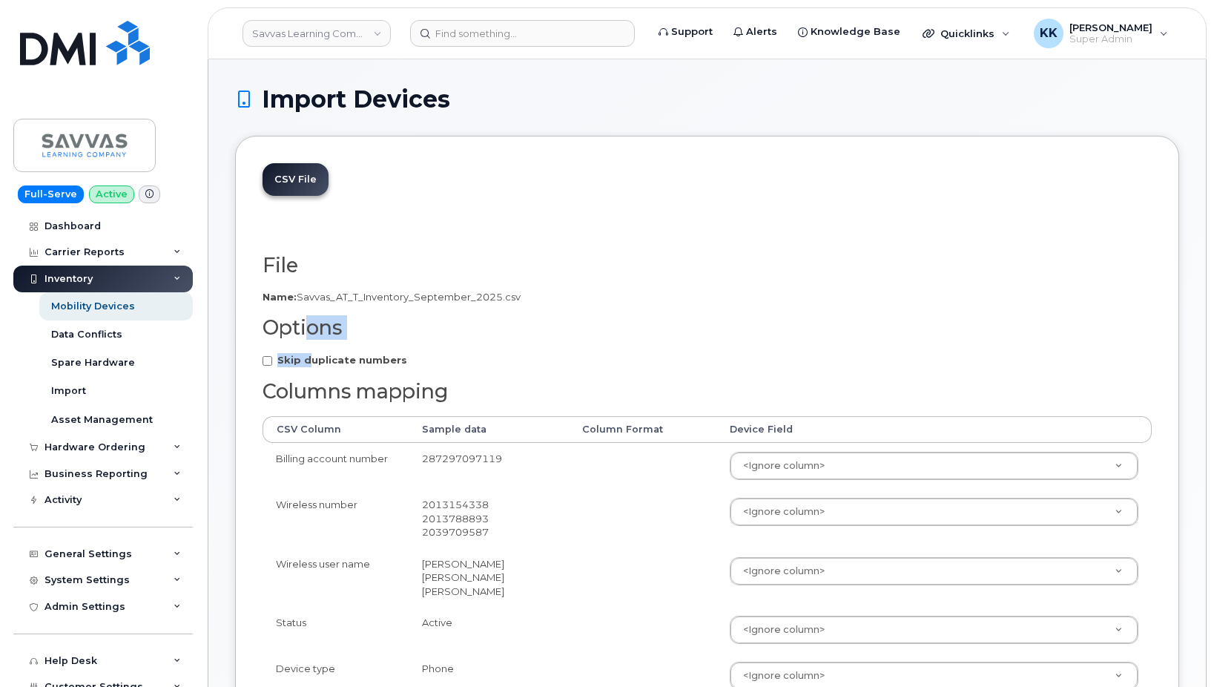
click at [316, 360] on strong "Skip duplicate numbers" at bounding box center [342, 360] width 130 height 12
click at [272, 360] on input "Skip duplicate numbers" at bounding box center [267, 361] width 10 height 10
checkbox input "true"
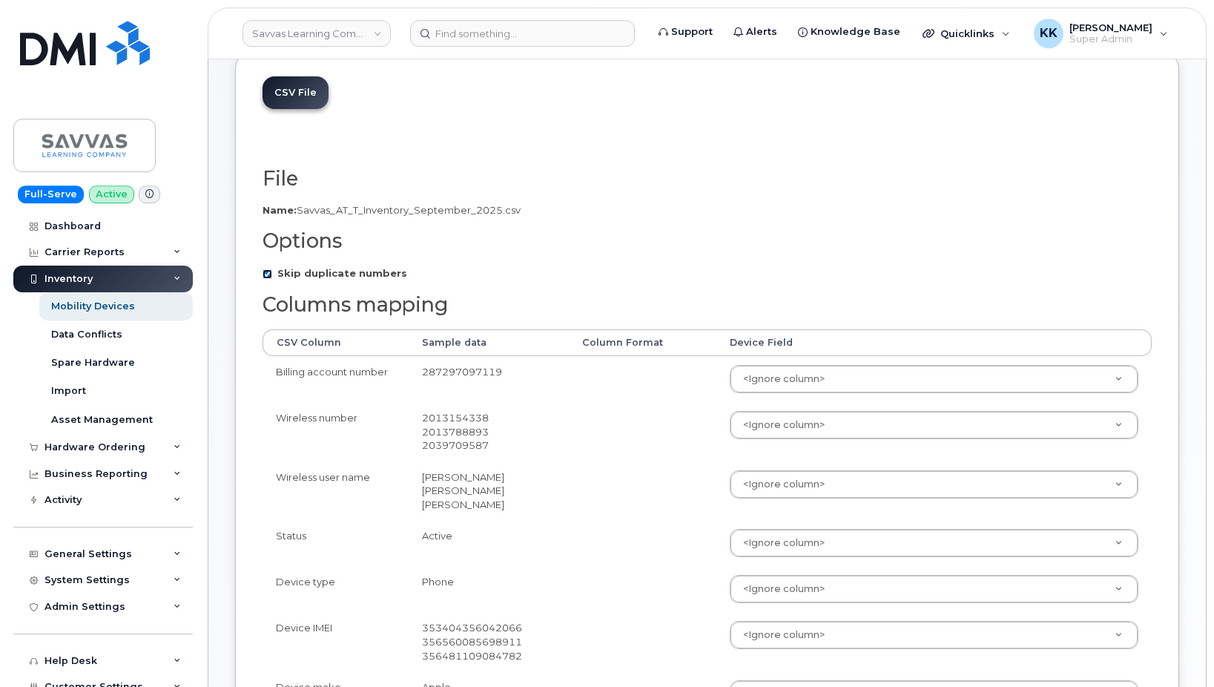
scroll to position [151, 0]
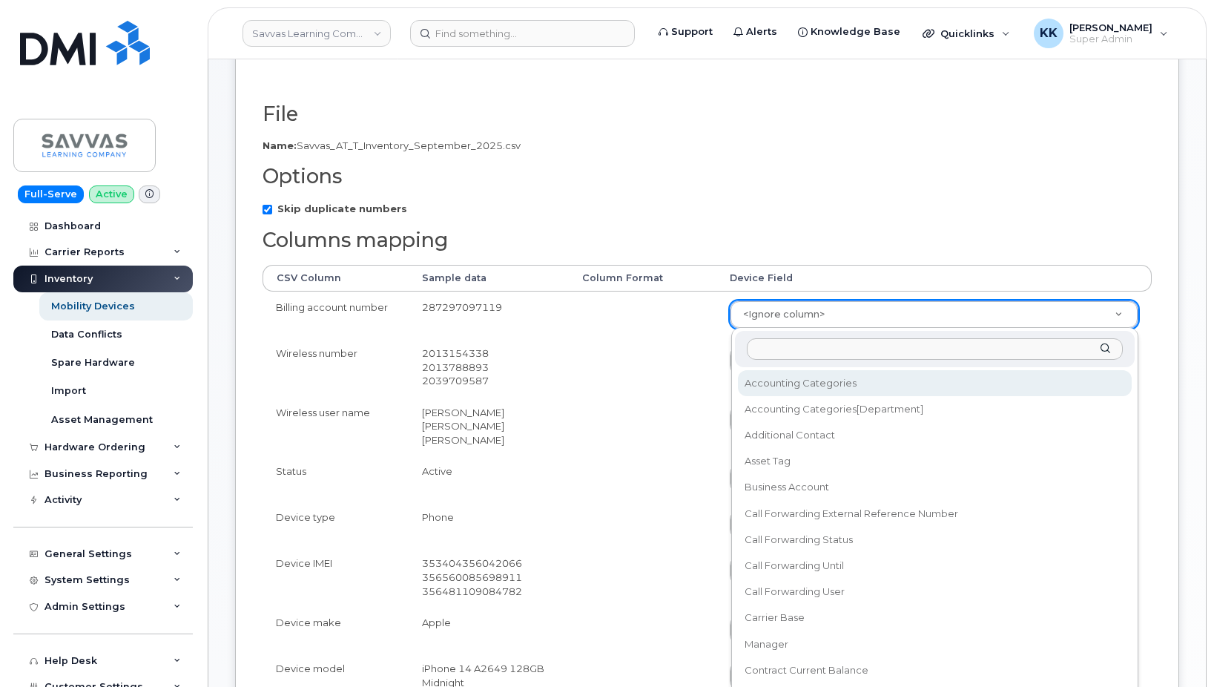
click at [744, 314] on body "Savvas Learning Company LLC Support Alerts Knowledge Base Quicklinks Suspend / …" at bounding box center [607, 554] width 1214 height 1411
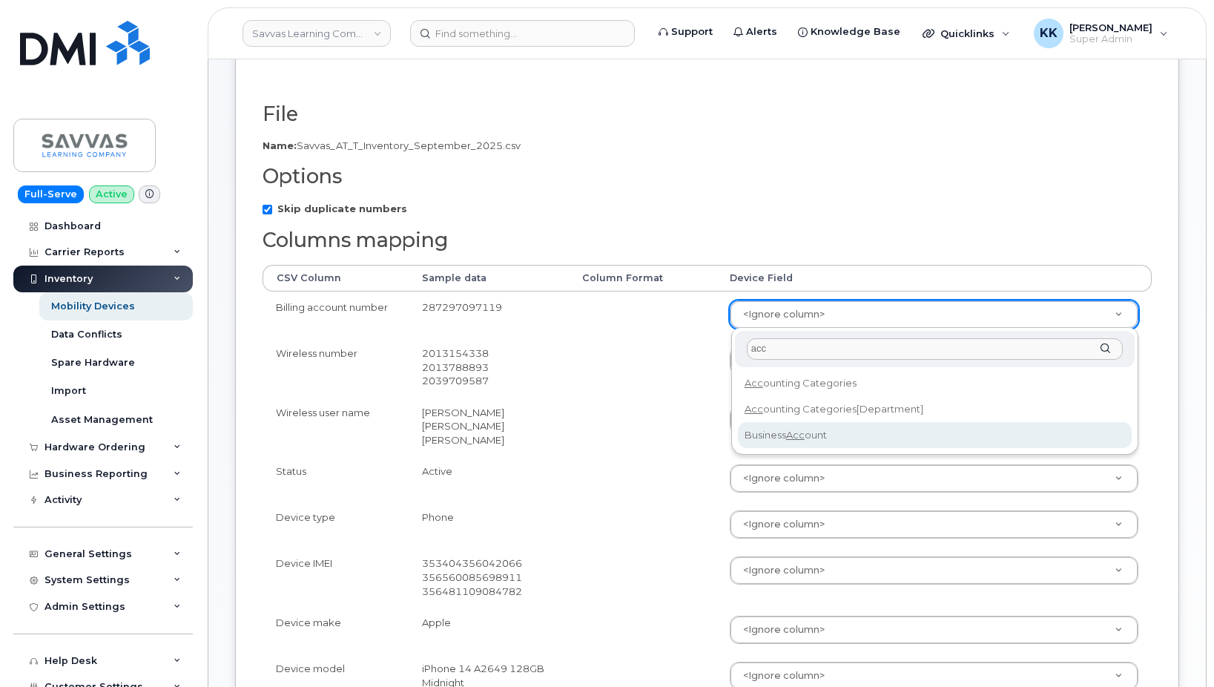
type input "acc"
select select "business_account_id"
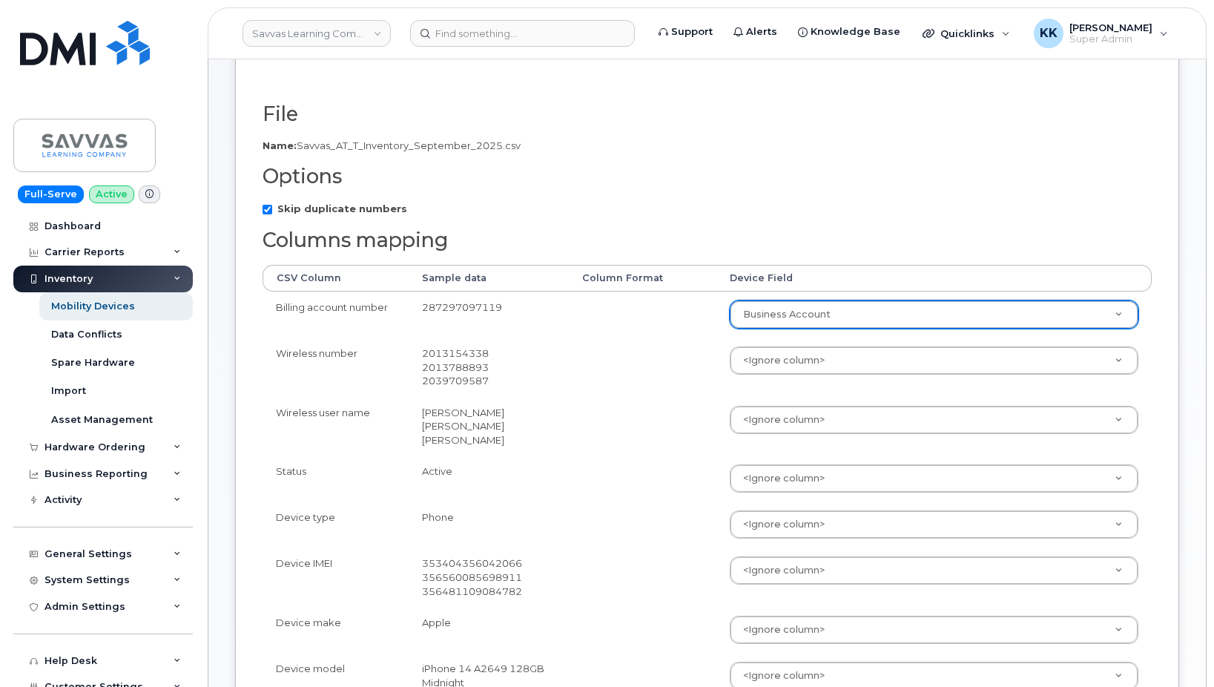
click at [780, 369] on body "Savvas Learning Company LLC Support Alerts Knowledge Base Quicklinks Suspend / …" at bounding box center [607, 554] width 1214 height 1411
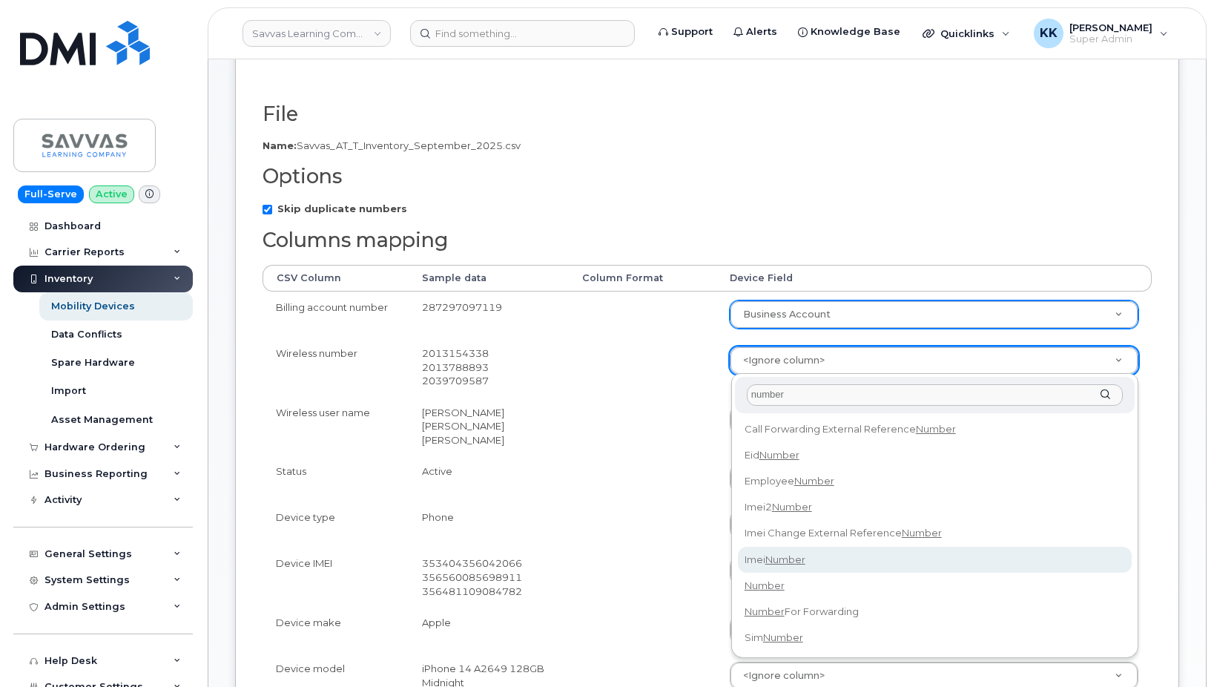
type input "number"
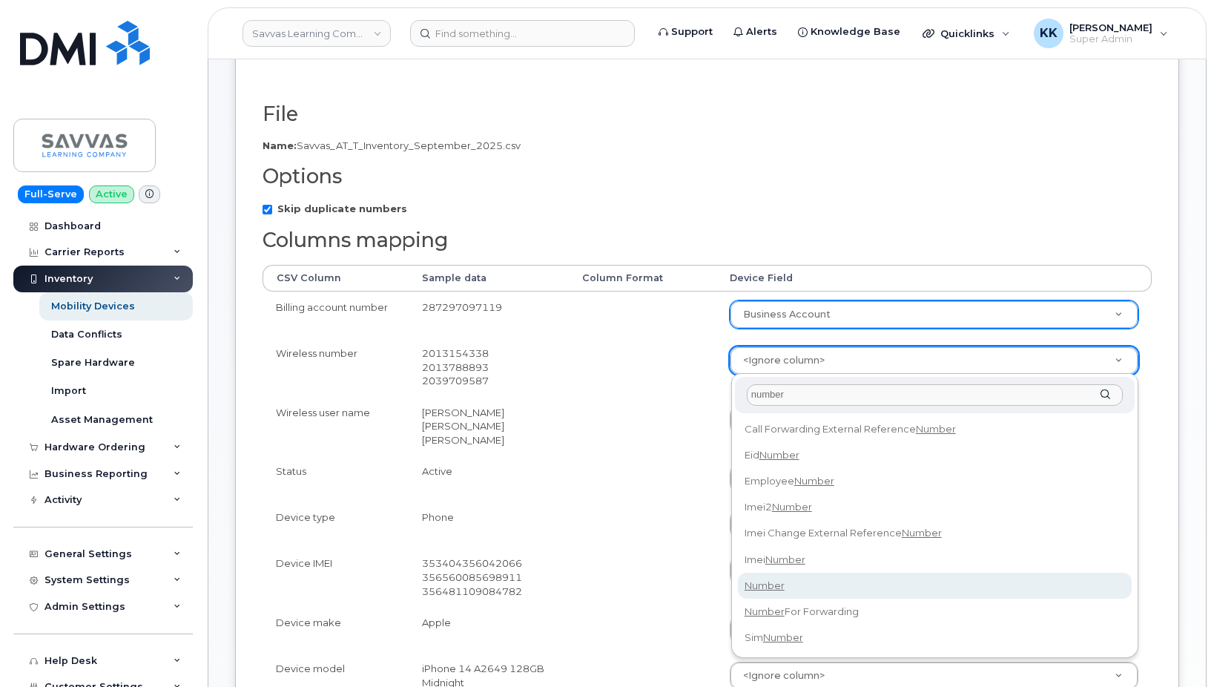
select select "number"
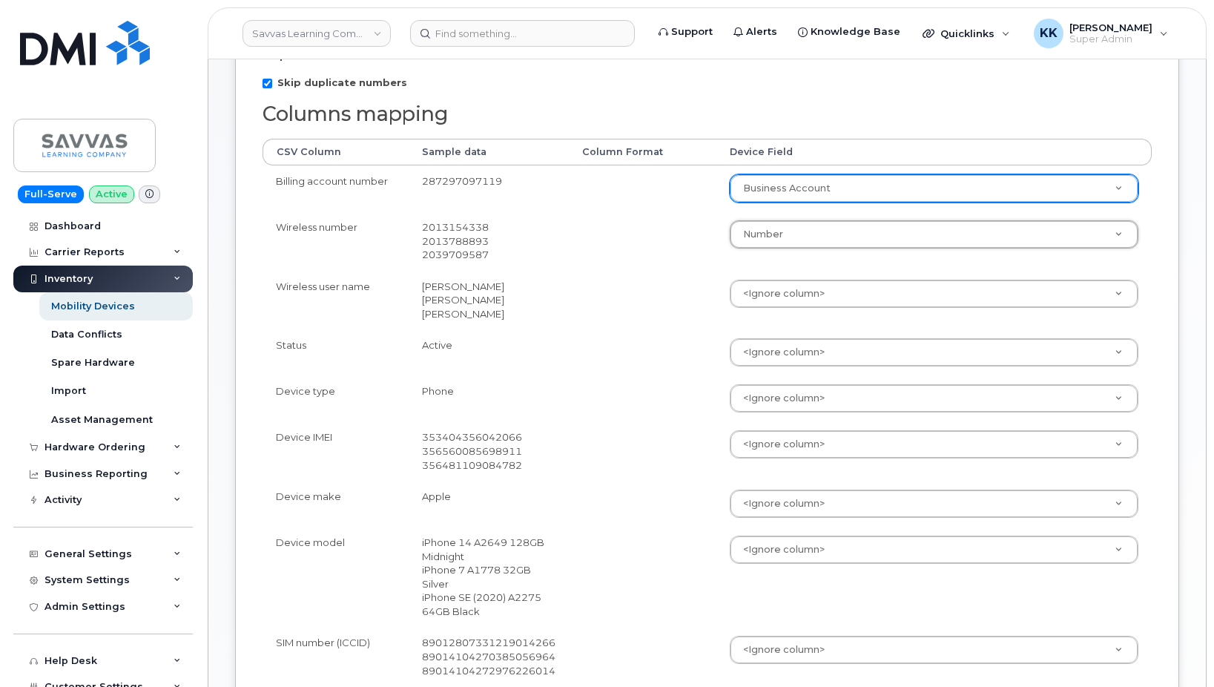
scroll to position [303, 0]
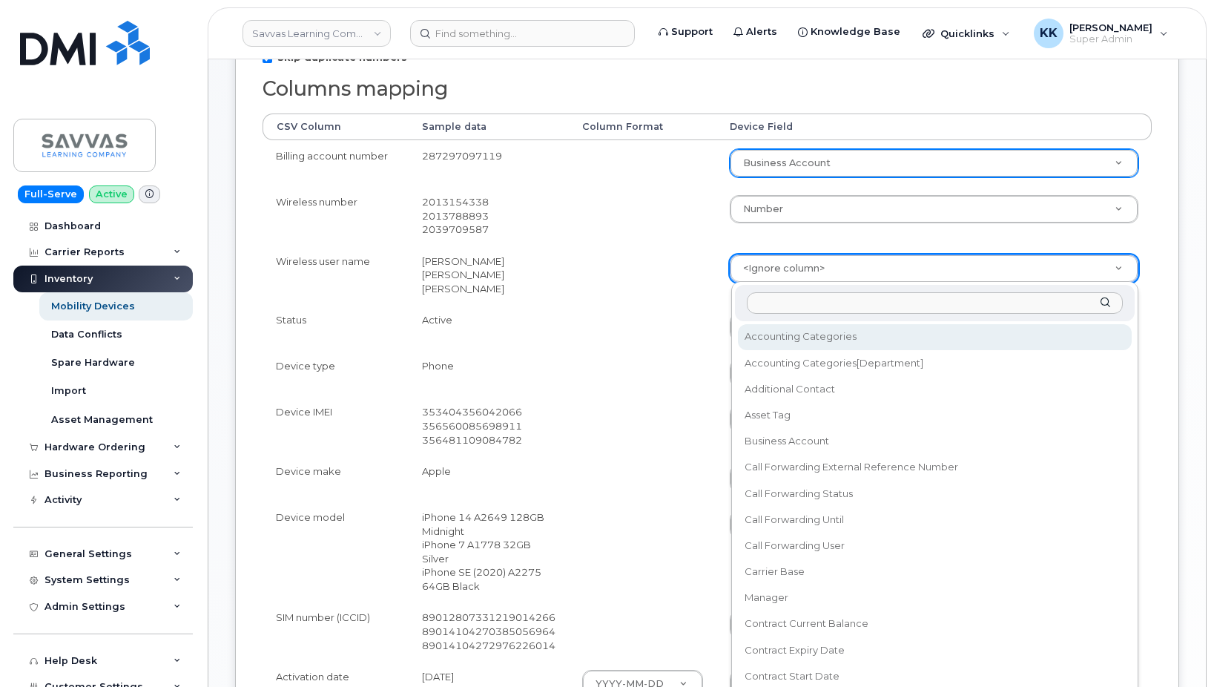
click at [775, 277] on body "Savvas Learning Company LLC Support Alerts Knowledge Base Quicklinks Suspend / …" at bounding box center [607, 402] width 1214 height 1411
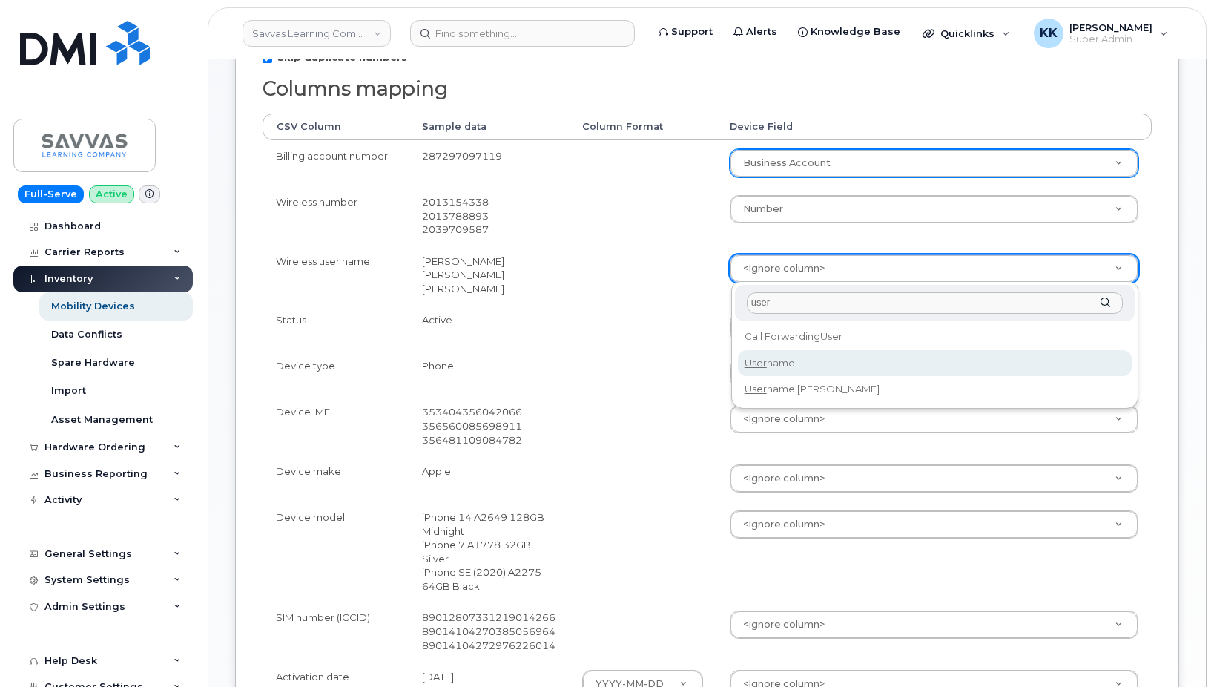
type input "user"
select select "username"
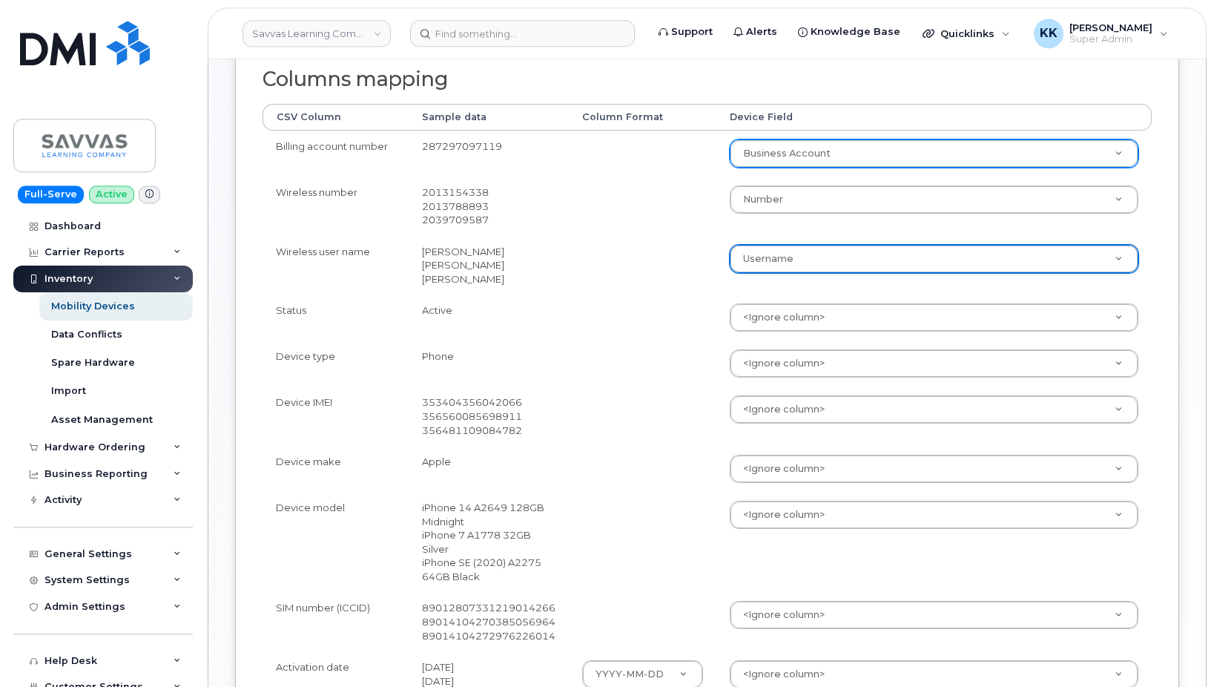
scroll to position [378, 0]
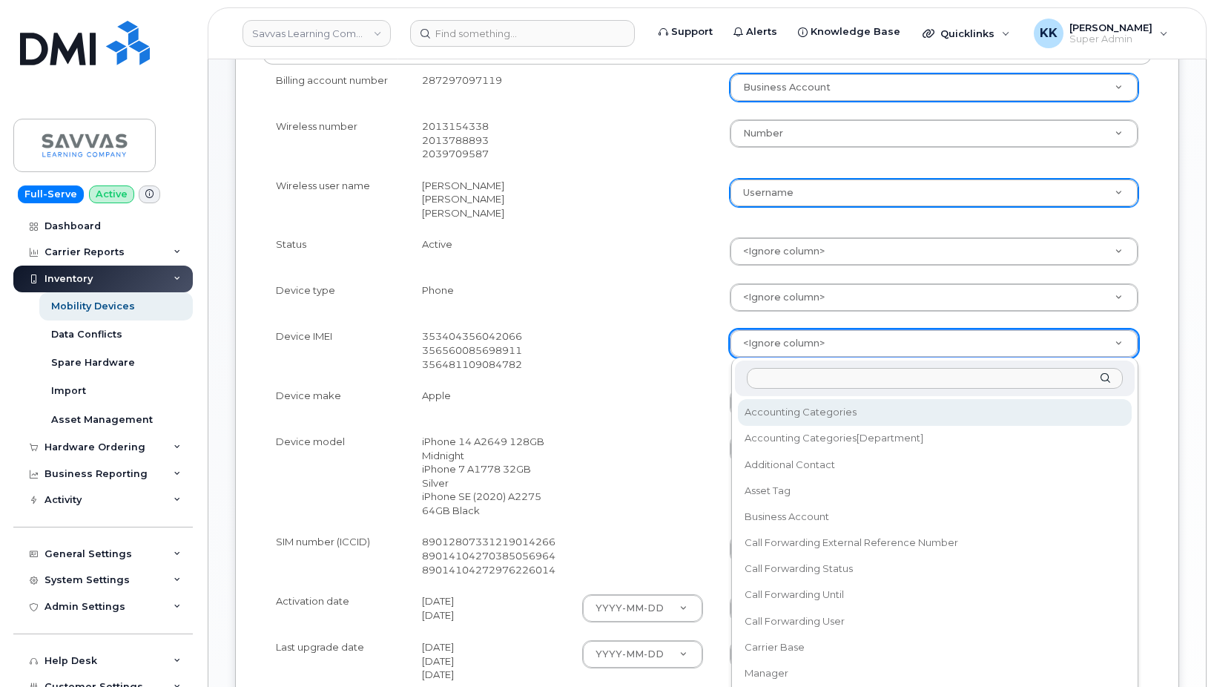
click at [759, 343] on body "Savvas Learning Company LLC Support Alerts Knowledge Base Quicklinks Suspend / …" at bounding box center [607, 327] width 1214 height 1411
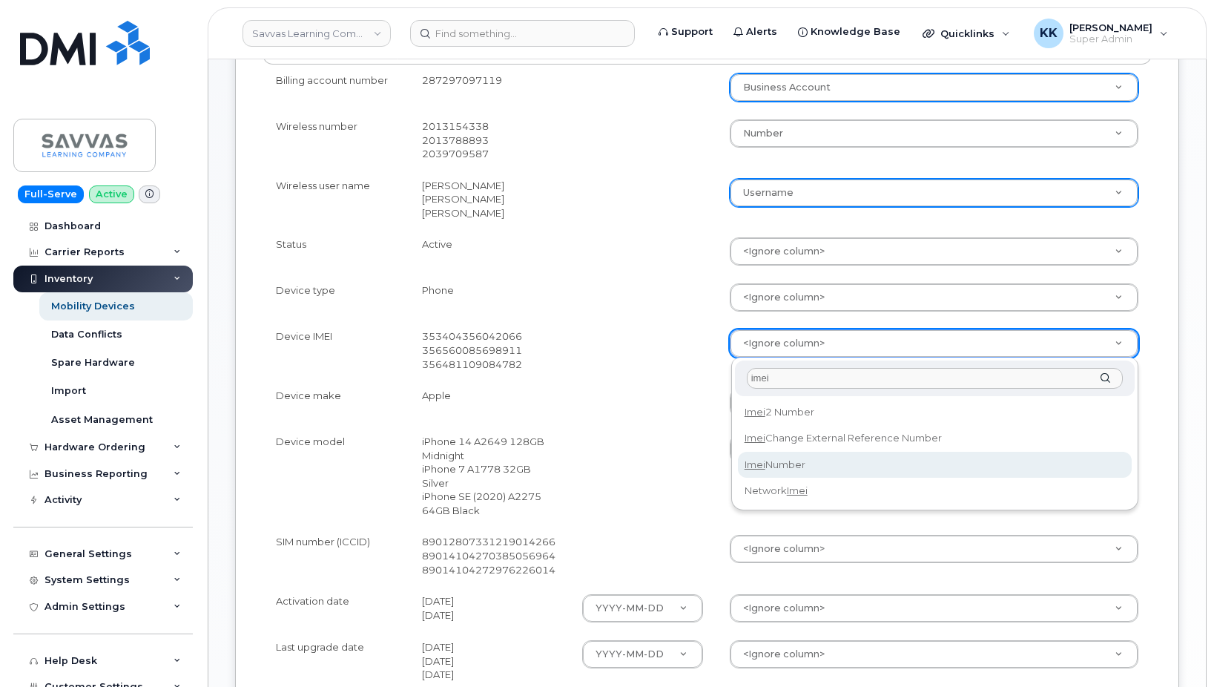
type input "imei"
select select "imei_number"
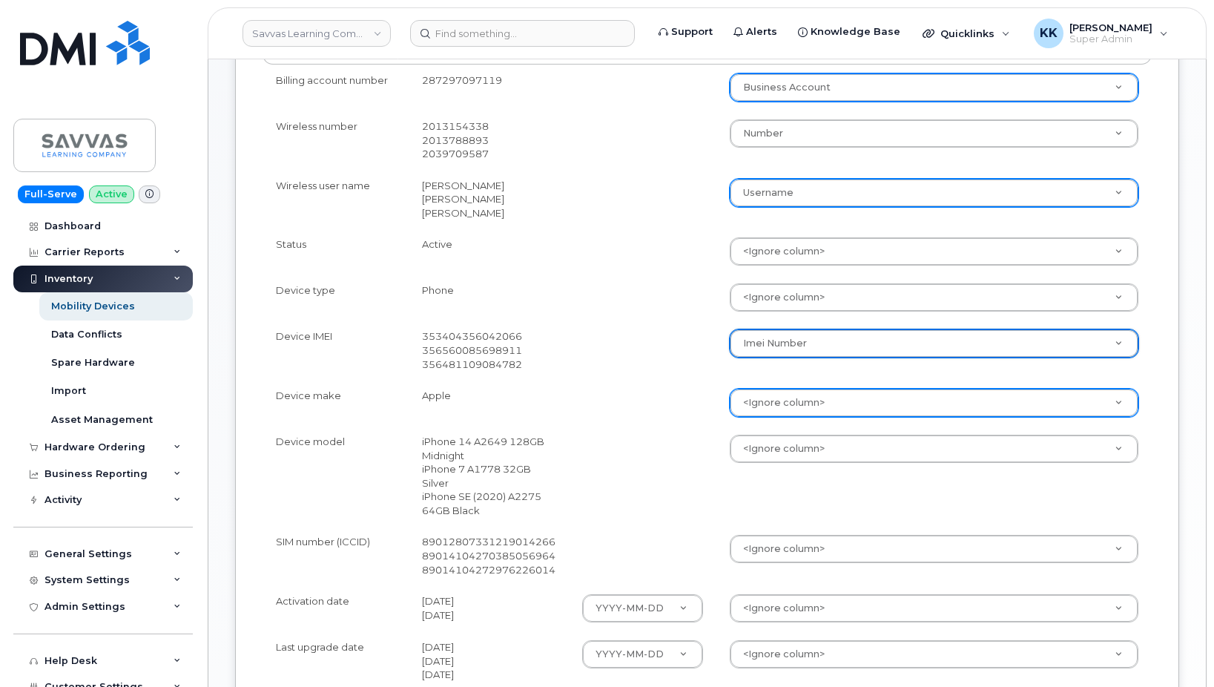
click at [777, 407] on body "Savvas Learning Company LLC Support Alerts Knowledge Base Quicklinks Suspend / …" at bounding box center [607, 327] width 1214 height 1411
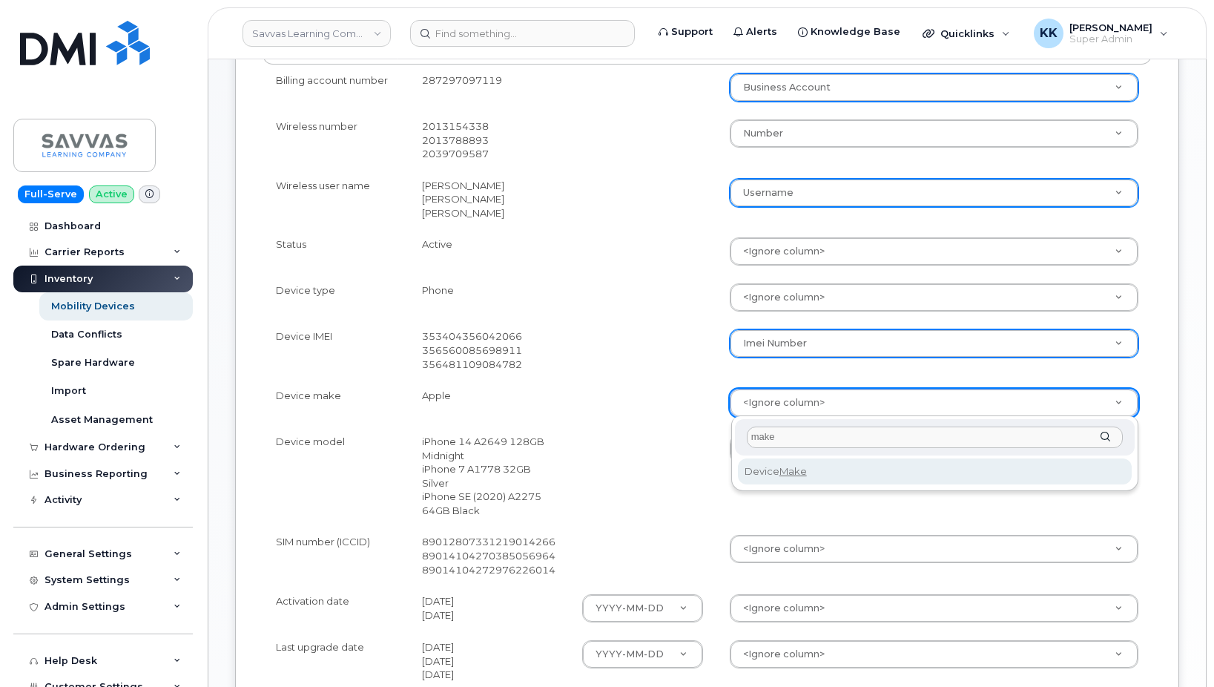
type input "make"
select select "device_make_id"
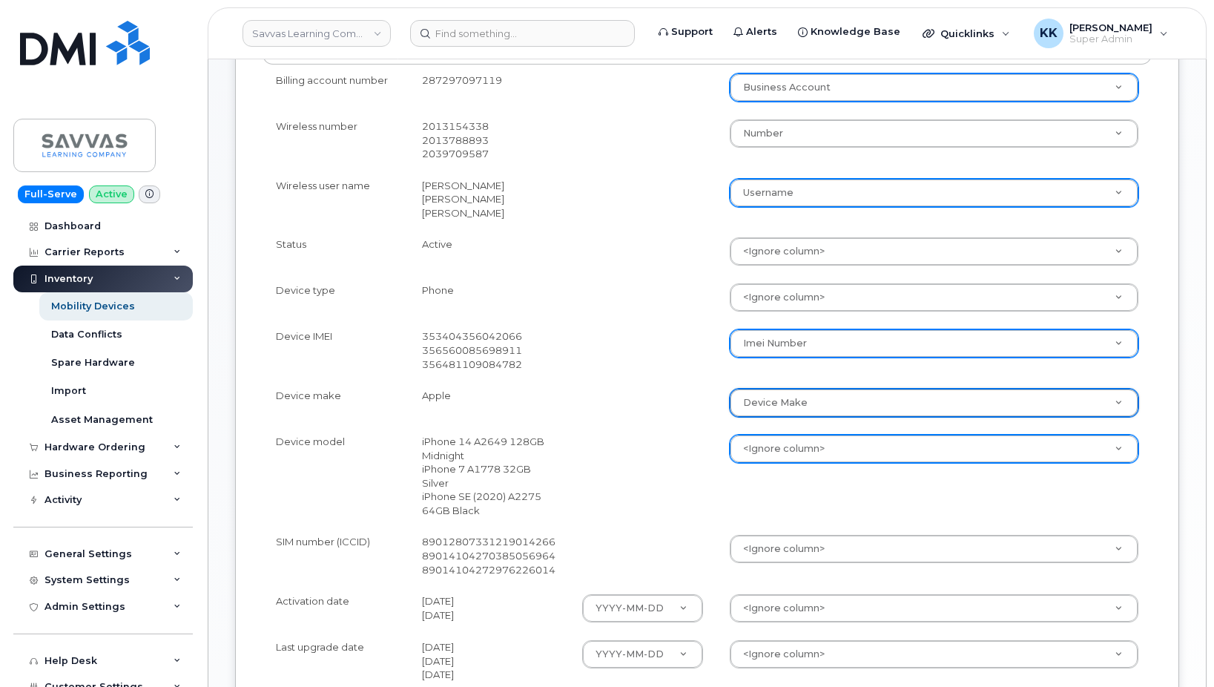
click at [792, 454] on body "Savvas Learning Company LLC Support Alerts Knowledge Base Quicklinks Suspend / …" at bounding box center [607, 327] width 1214 height 1411
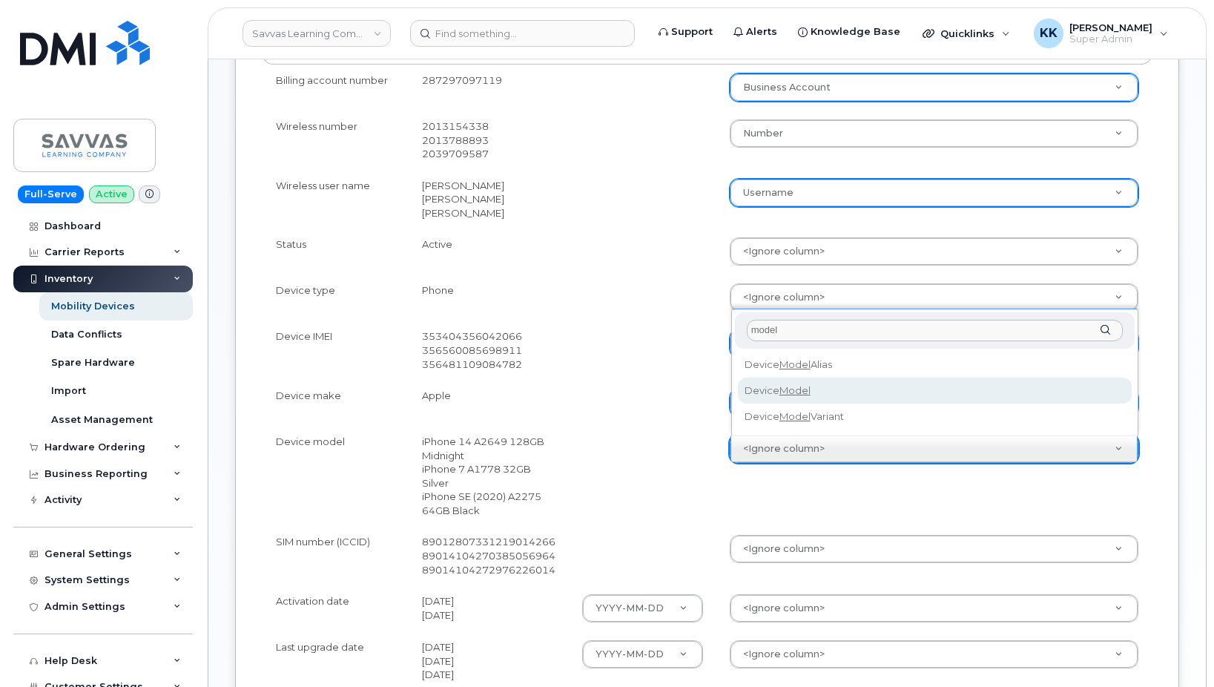
type input "model"
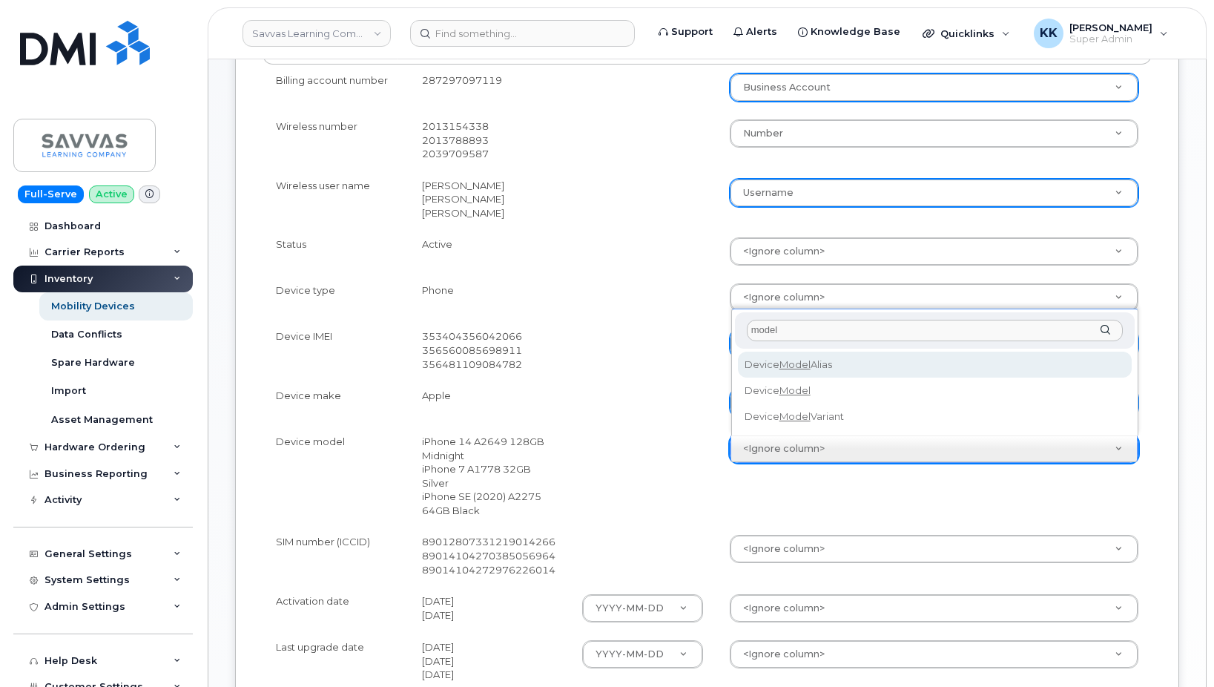
select select "device_model_alias"
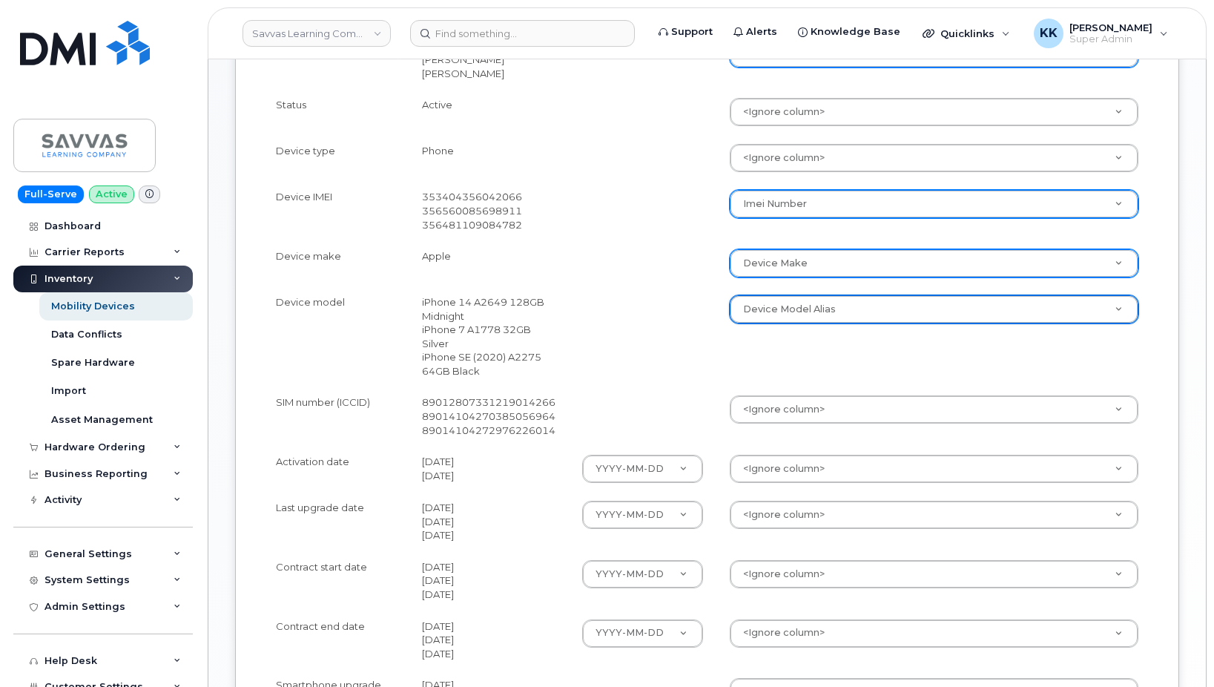
scroll to position [529, 0]
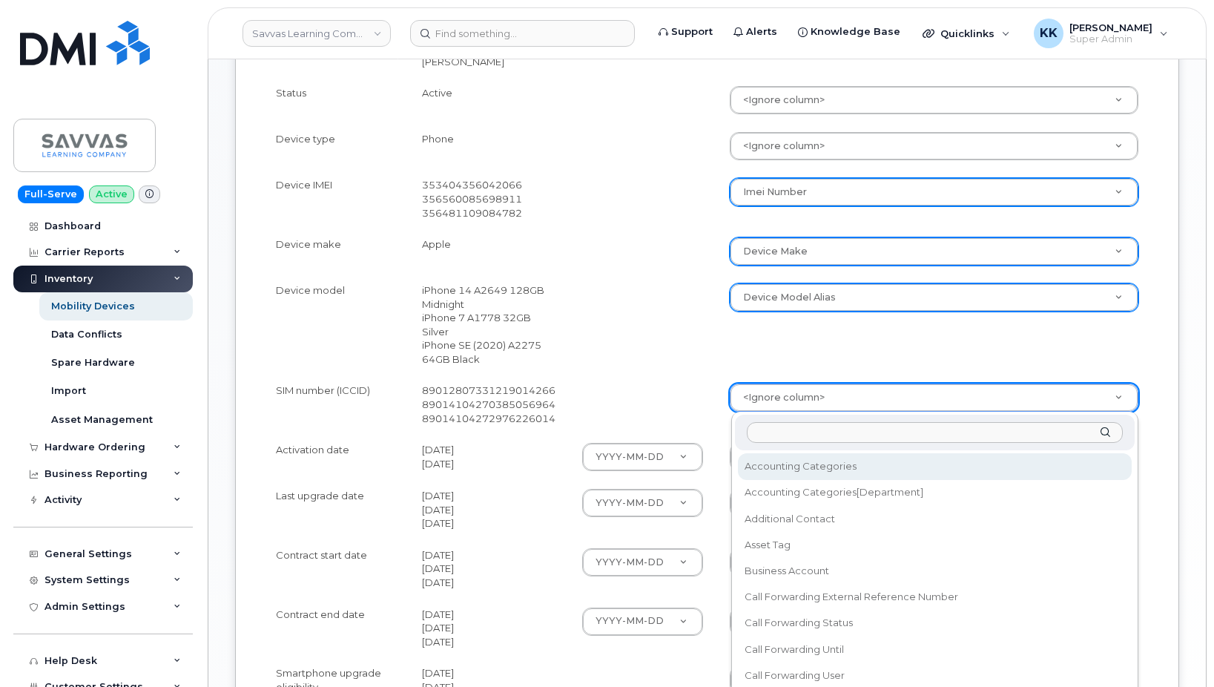
click at [782, 403] on body "Savvas Learning Company LLC Support Alerts Knowledge Base Quicklinks Suspend / …" at bounding box center [607, 176] width 1214 height 1411
type input "sim"
select select "sim_number"
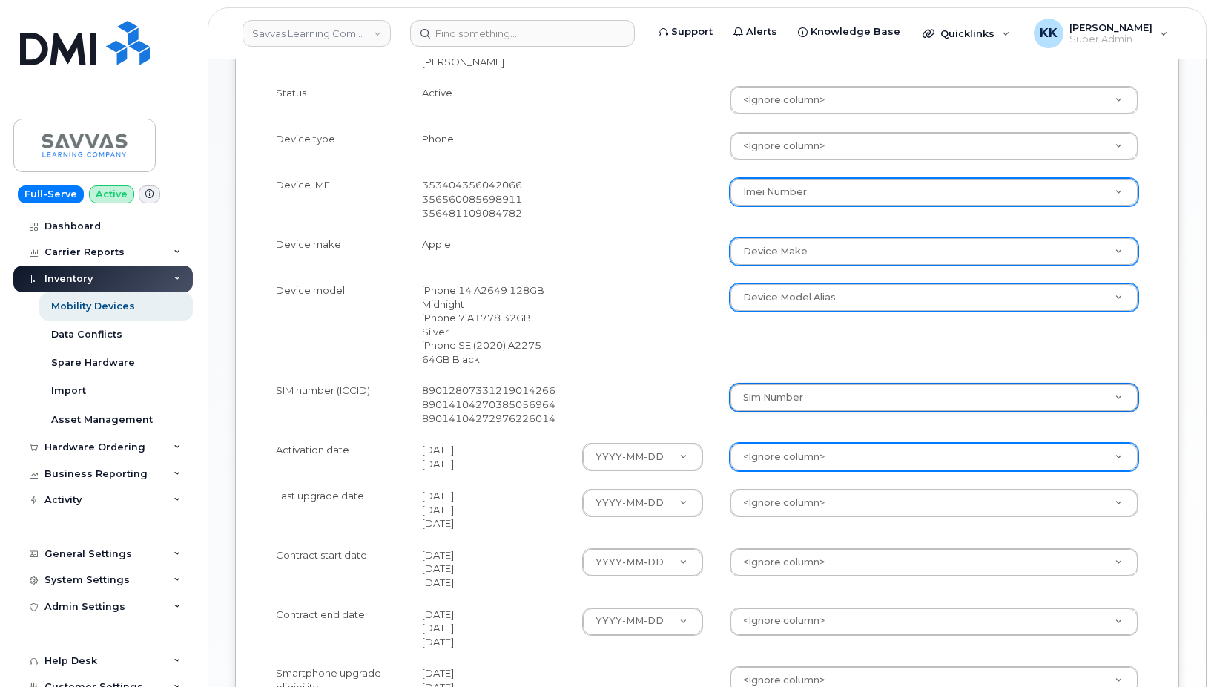
click at [790, 469] on body "Savvas Learning Company LLC Support Alerts Knowledge Base Quicklinks Suspend / …" at bounding box center [607, 176] width 1214 height 1411
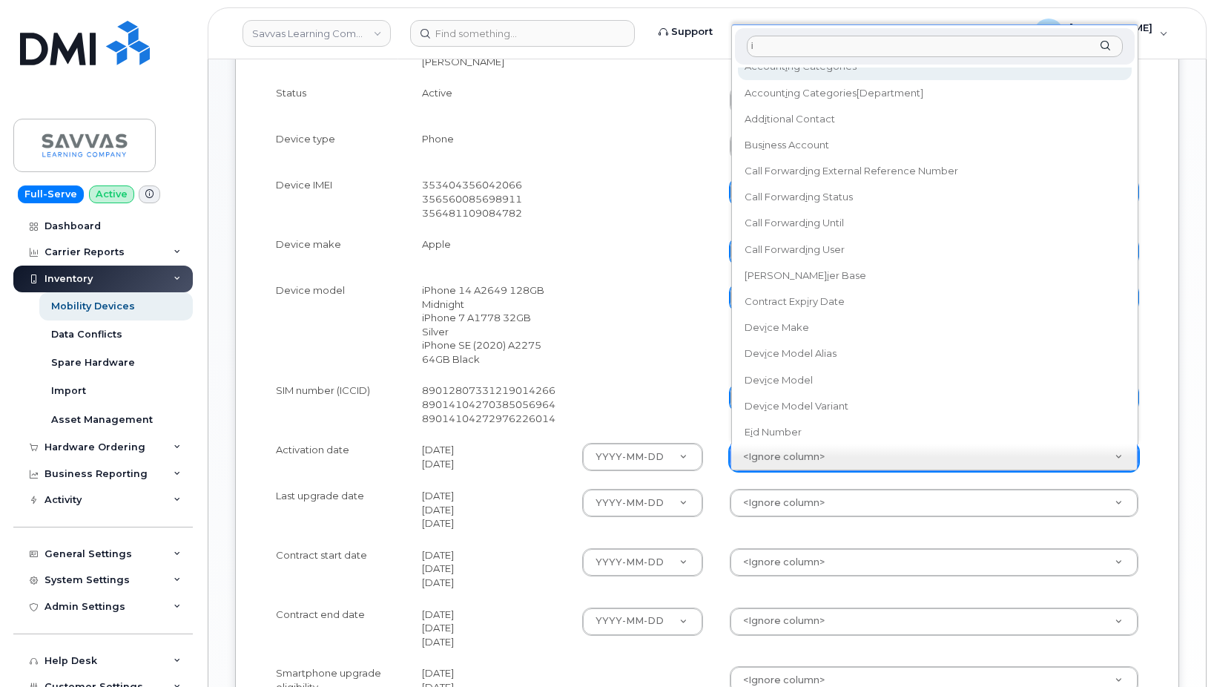
scroll to position [0, 0]
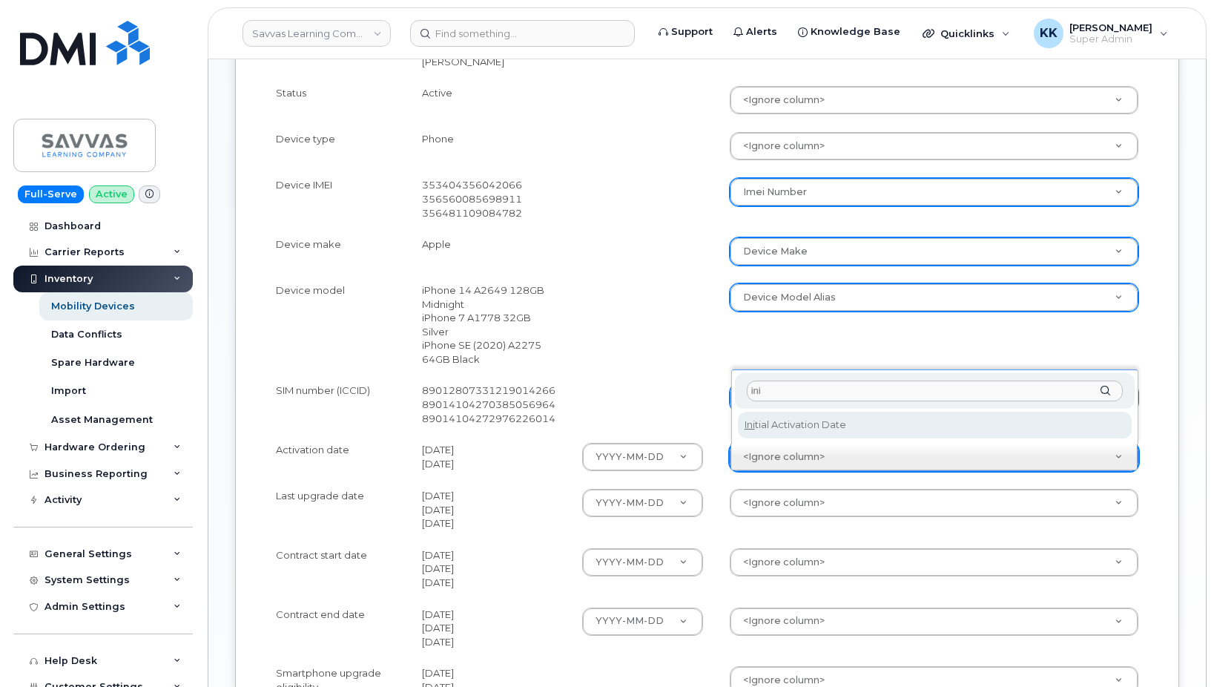
type input "ini"
select select "initial_activation_date"
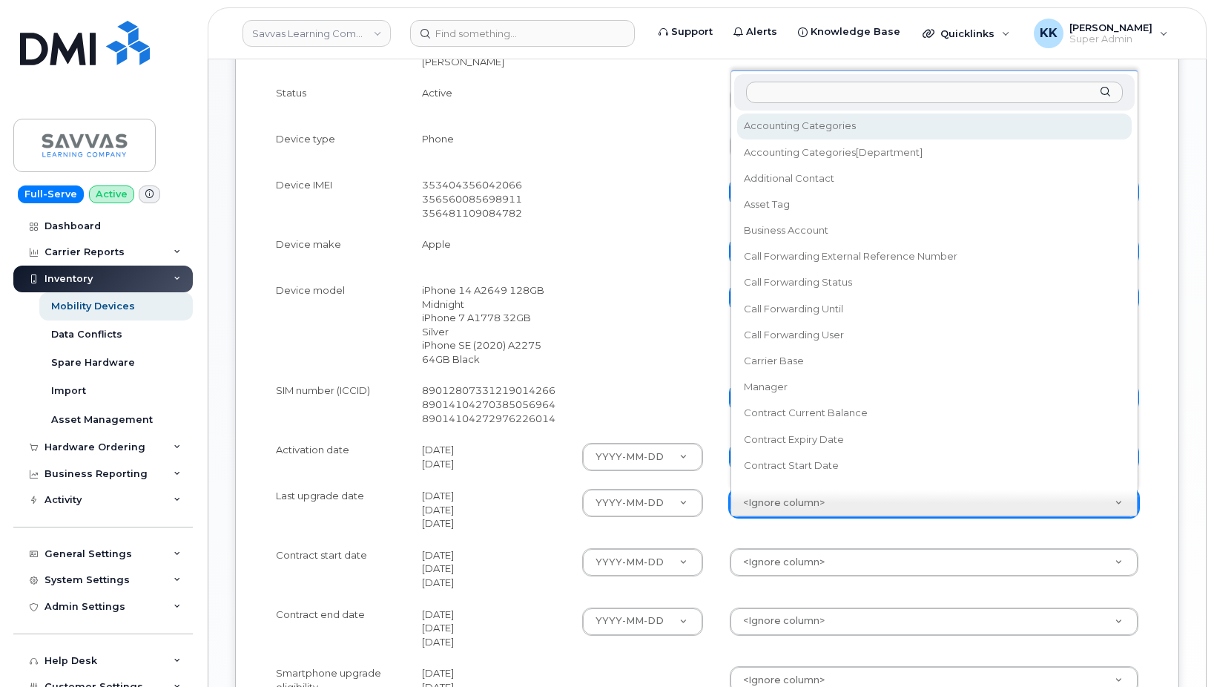
click at [767, 503] on body "Savvas Learning Company LLC Support Alerts Knowledge Base Quicklinks Suspend / …" at bounding box center [607, 176] width 1214 height 1411
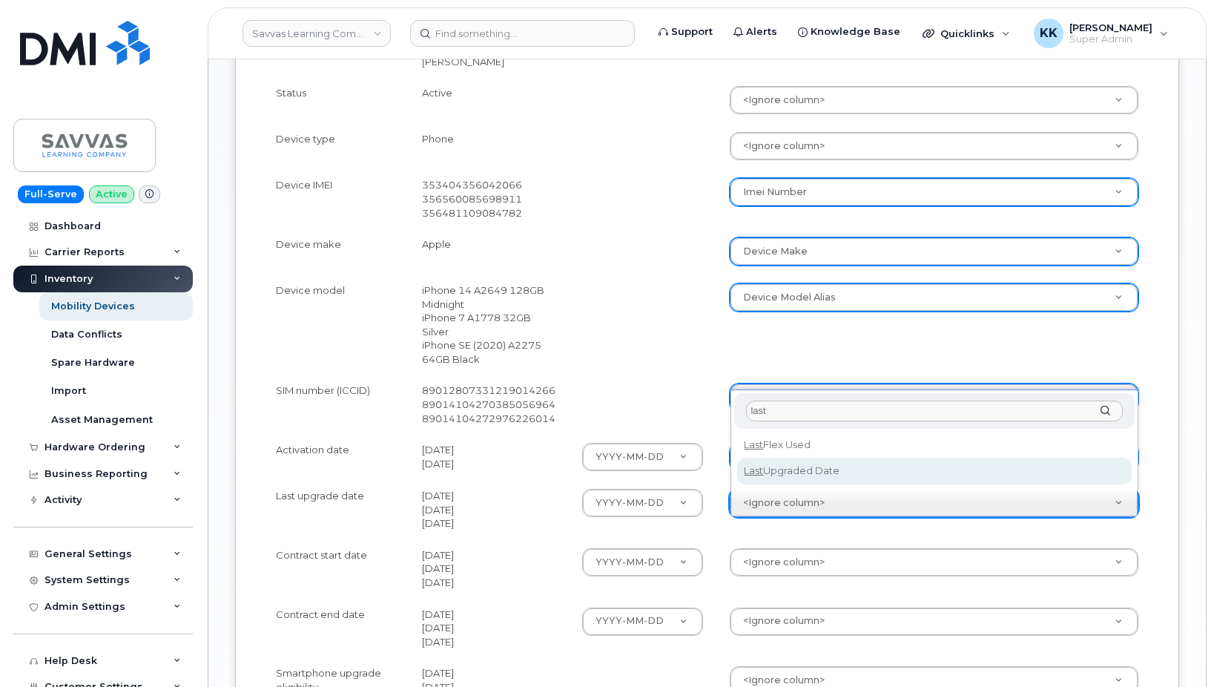
type input "last"
select select "last_upgraded_date"
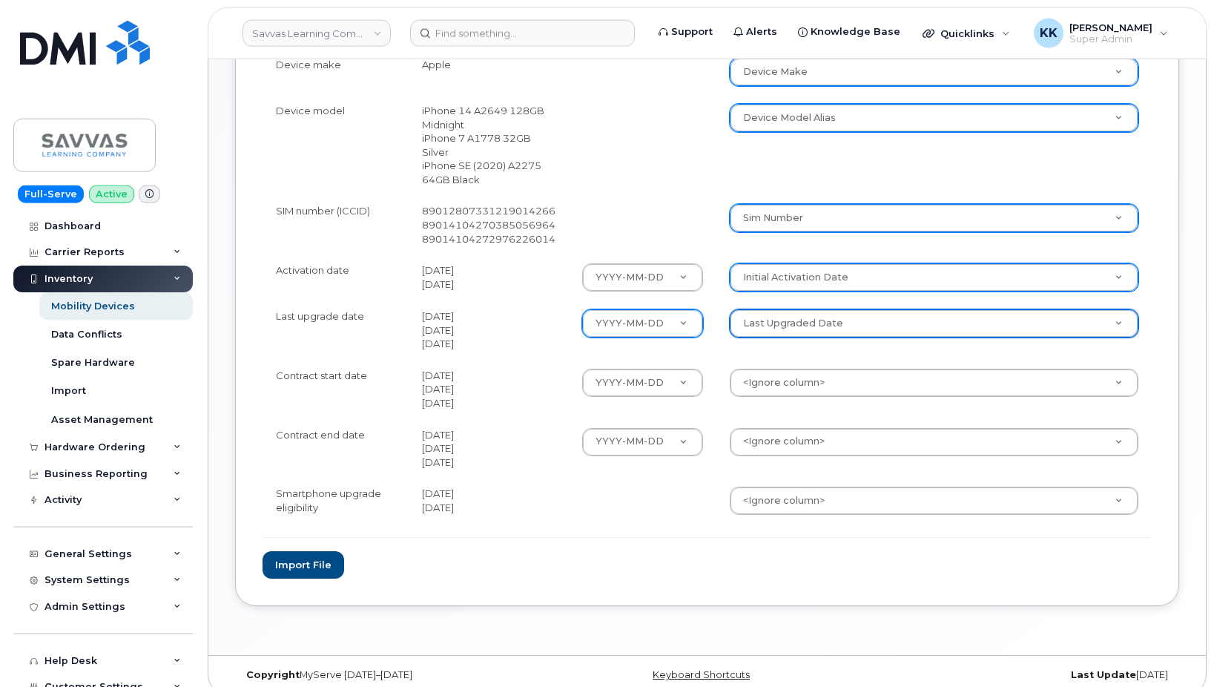
scroll to position [724, 0]
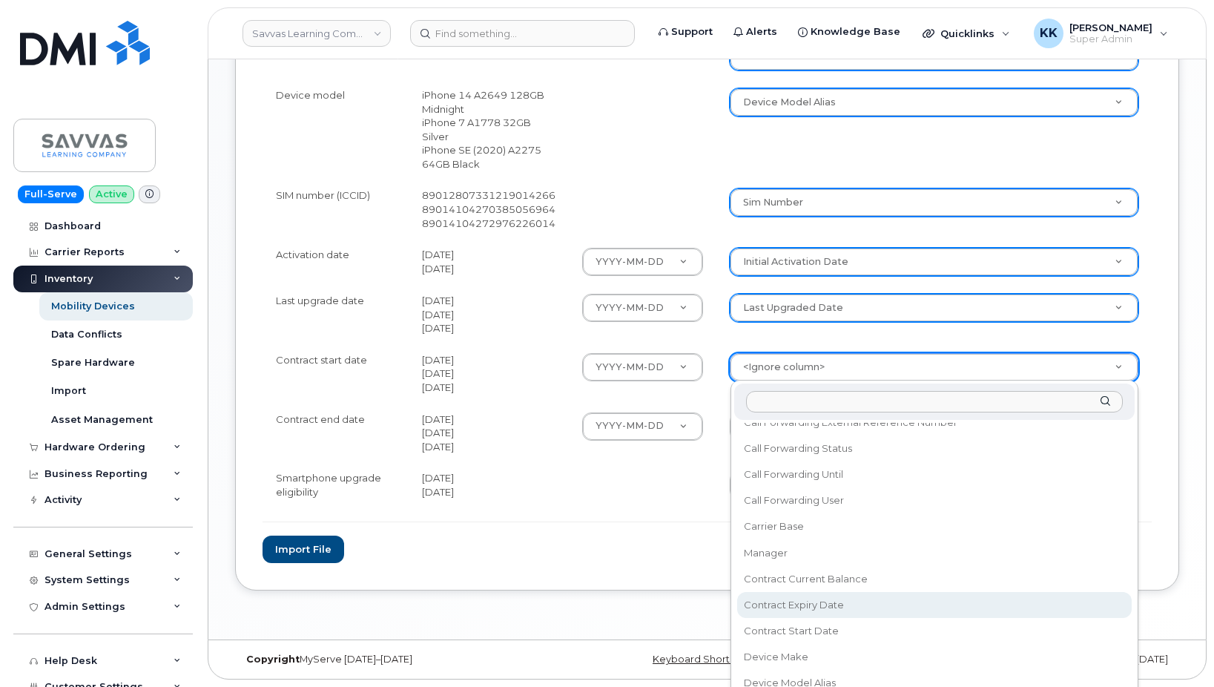
scroll to position [214, 0]
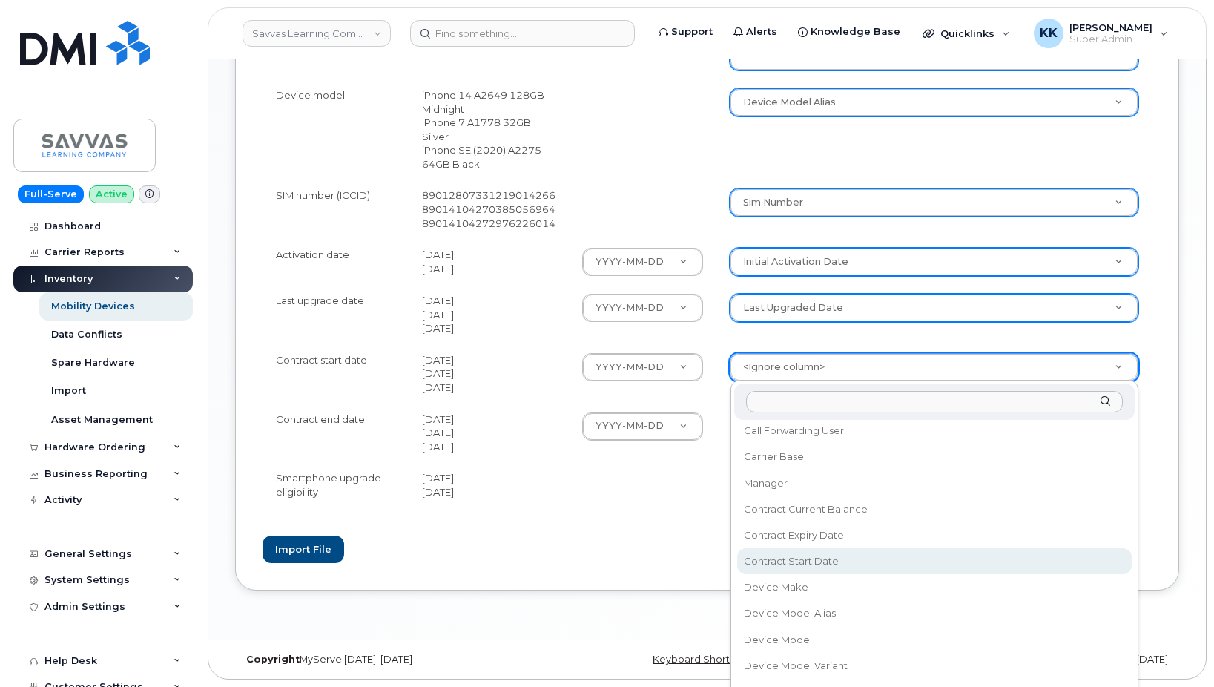
select select "contract_start_date"
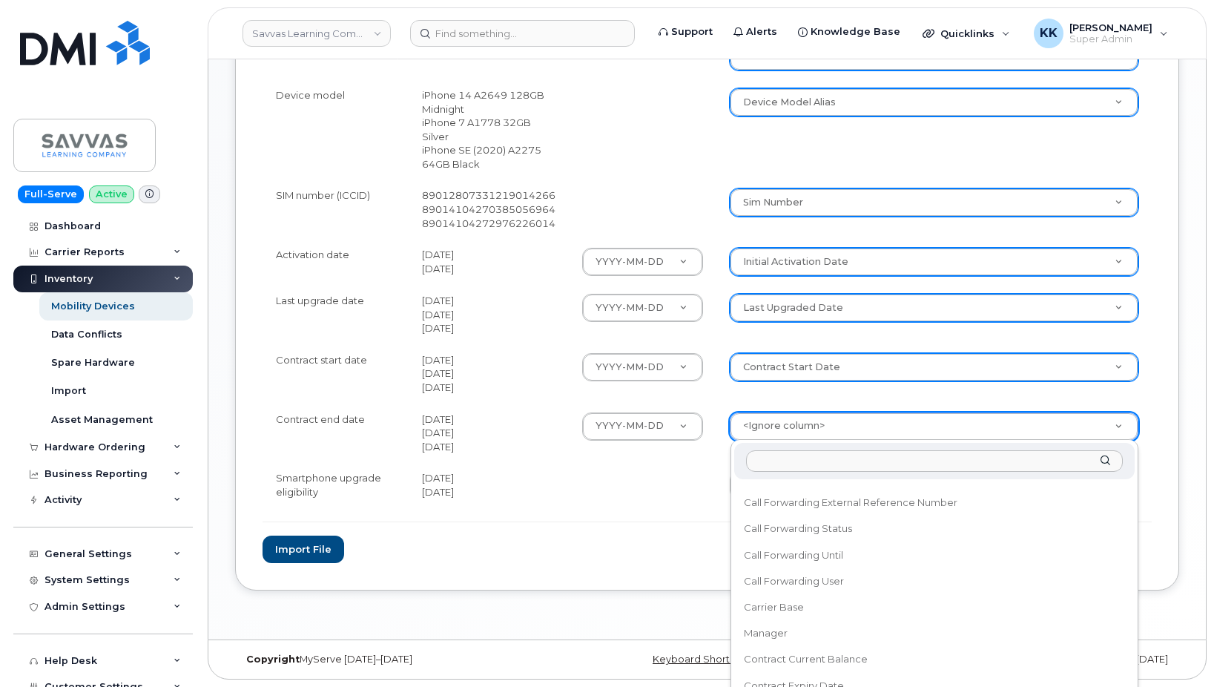
scroll to position [142, 0]
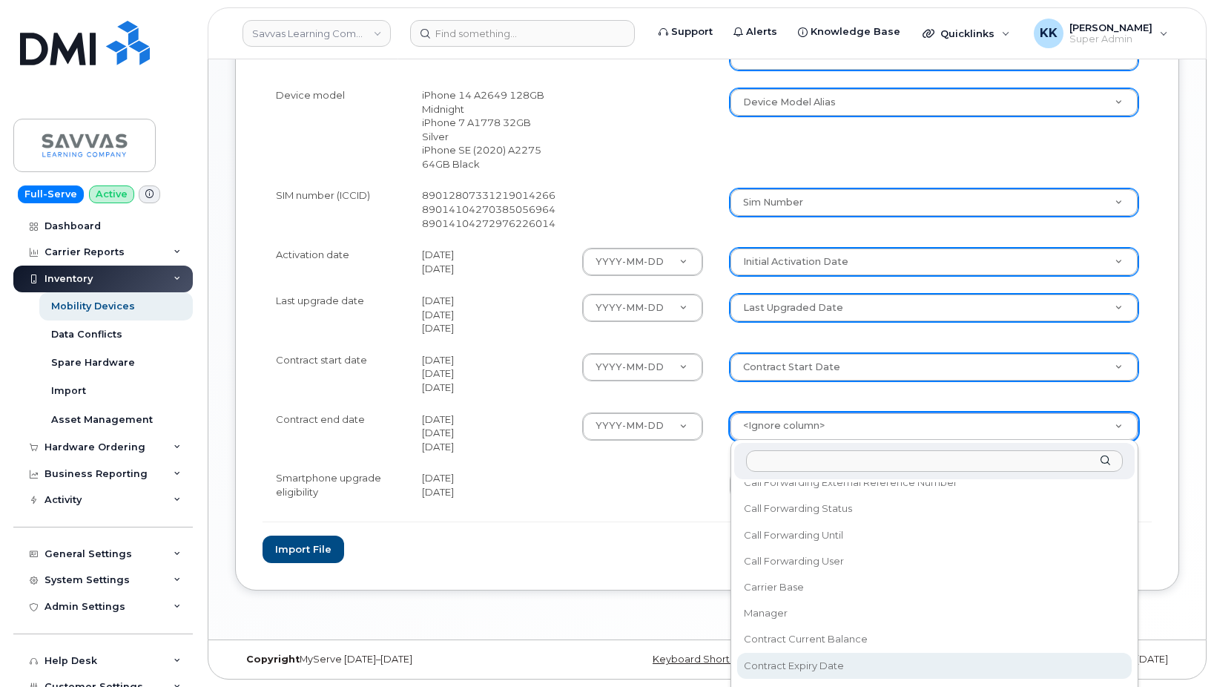
select select "contract_expiry_date"
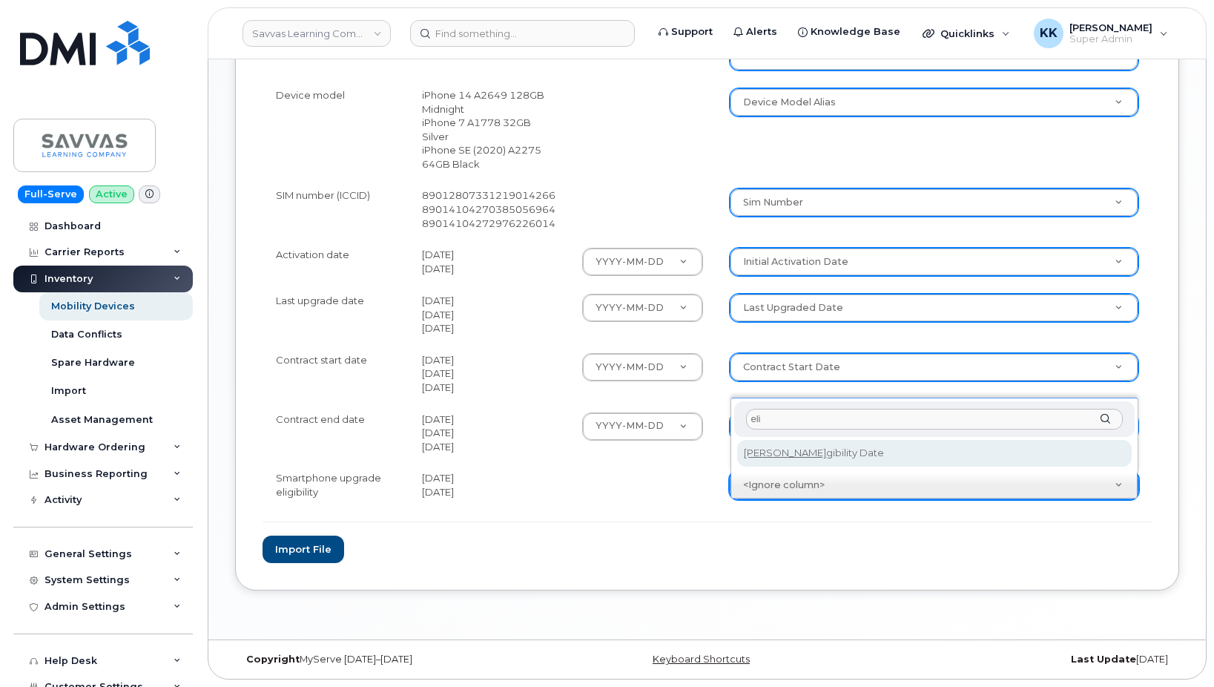
type input "eli"
select select "eligibility_date"
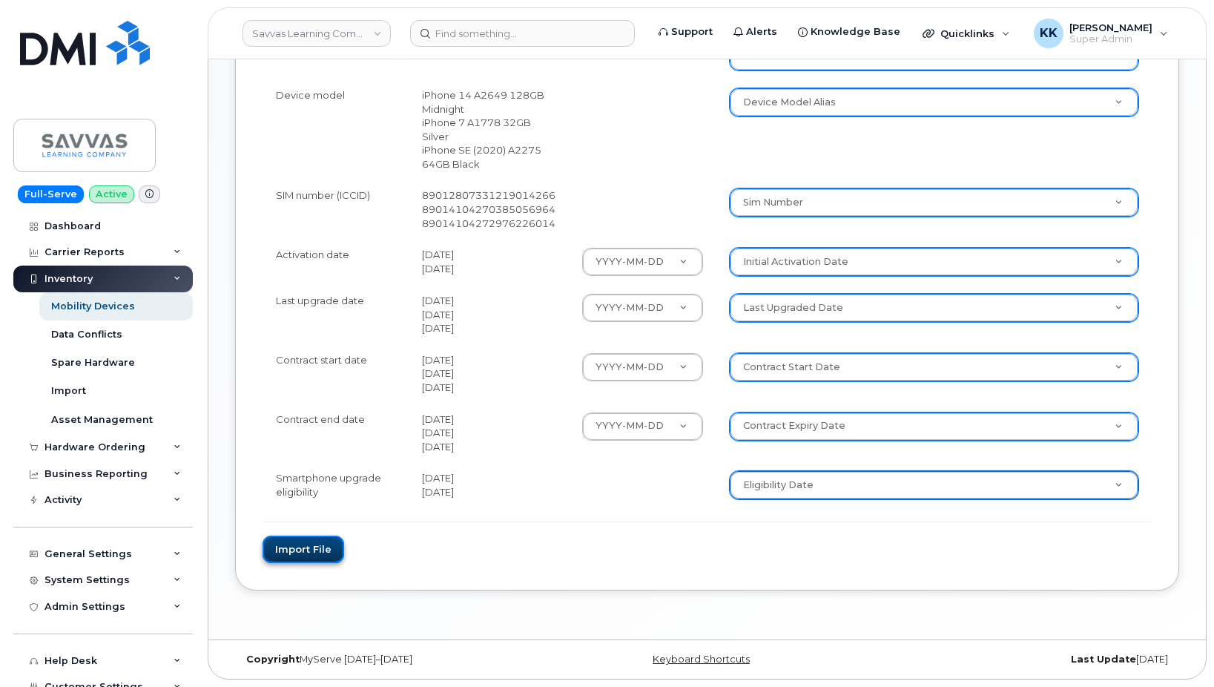
click at [273, 539] on button "Import file" at bounding box center [303, 548] width 82 height 27
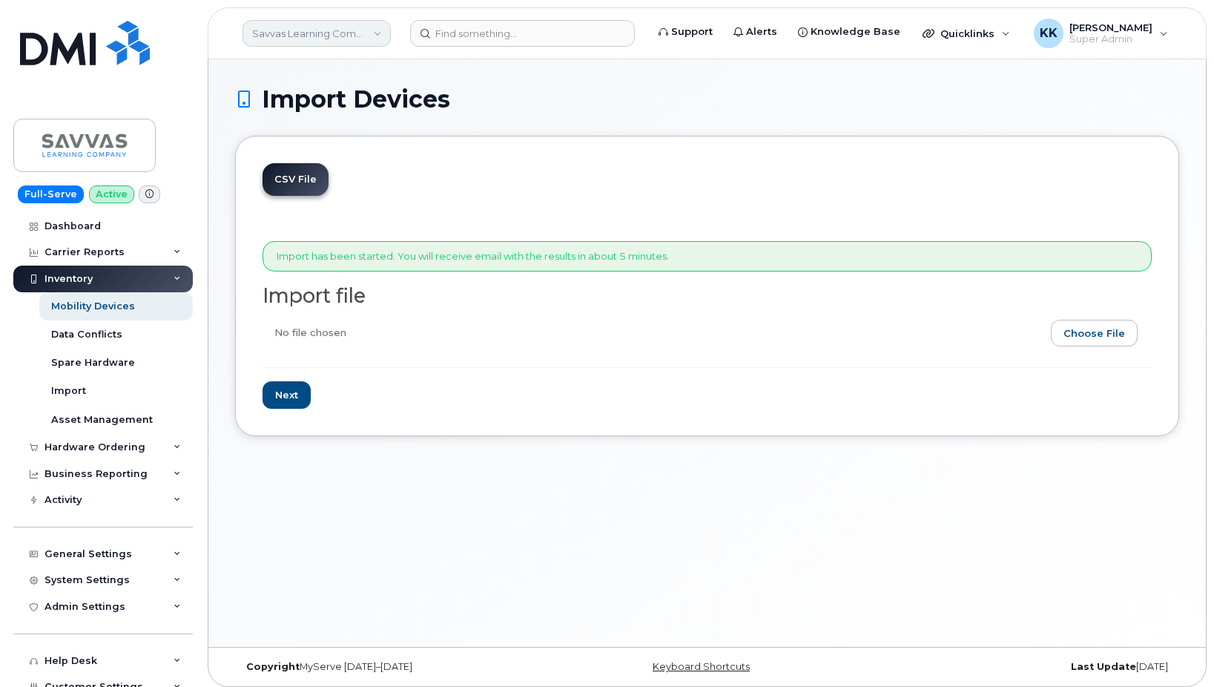
click at [344, 30] on link "Savvas Learning Company LLC" at bounding box center [316, 33] width 148 height 27
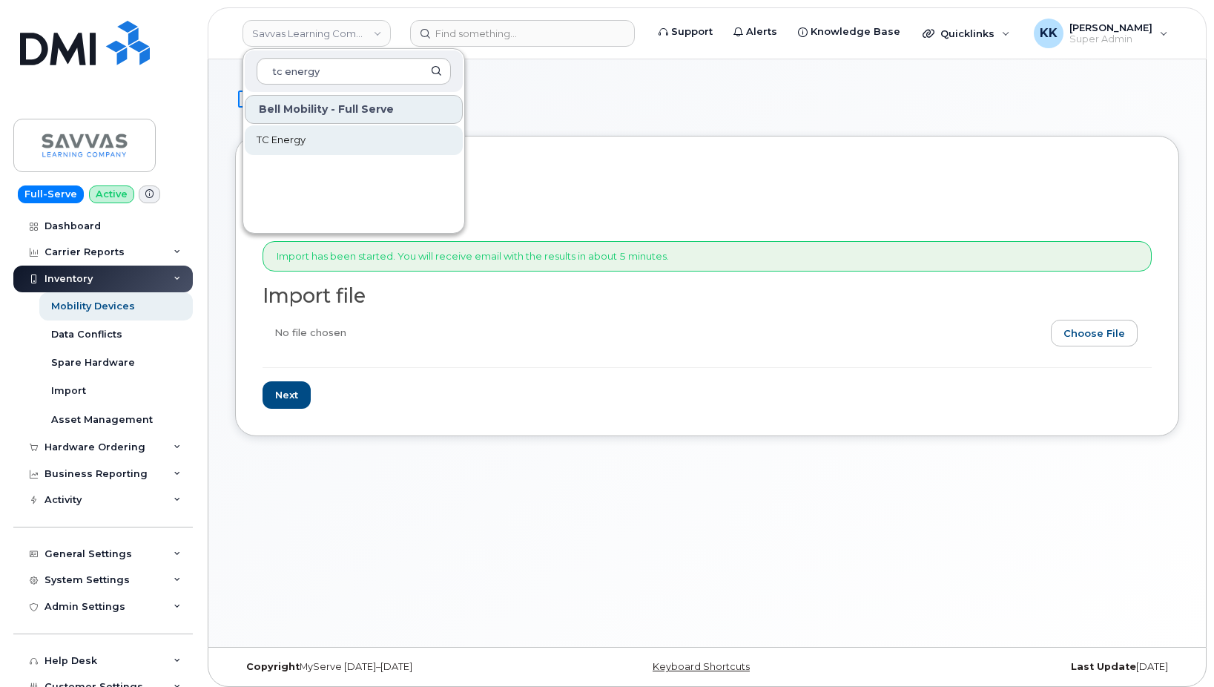
type input "tc energy"
click at [307, 135] on link "TC Energy" at bounding box center [354, 140] width 218 height 30
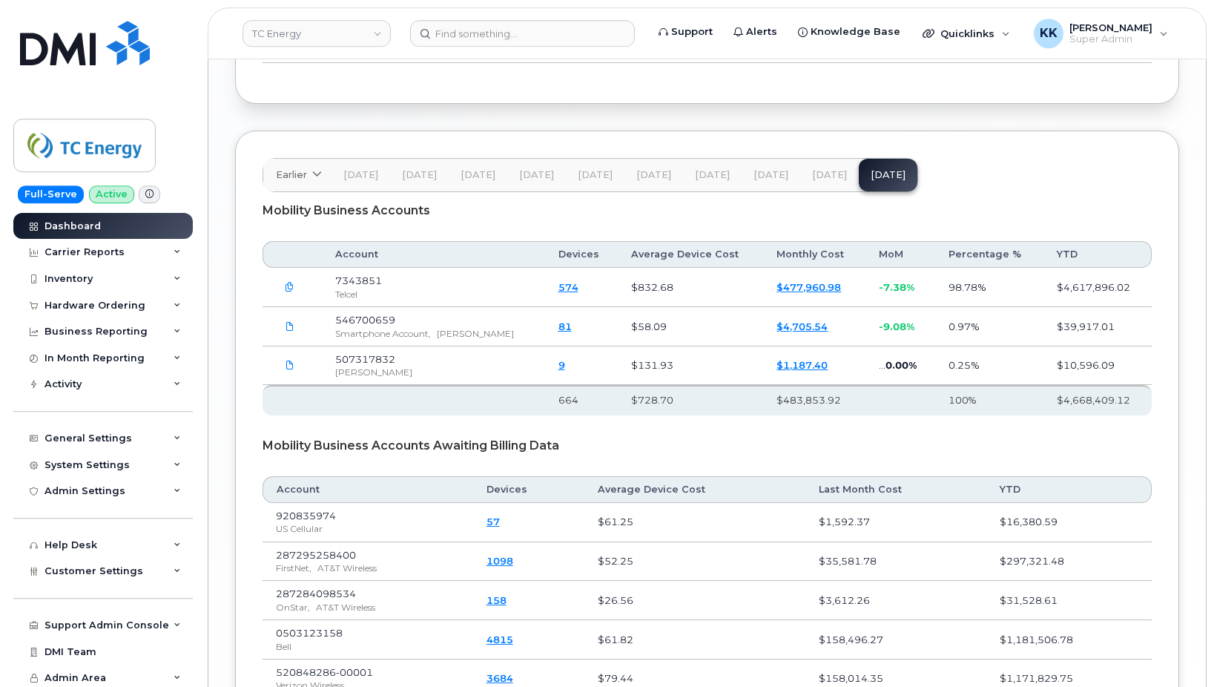
scroll to position [2357, 0]
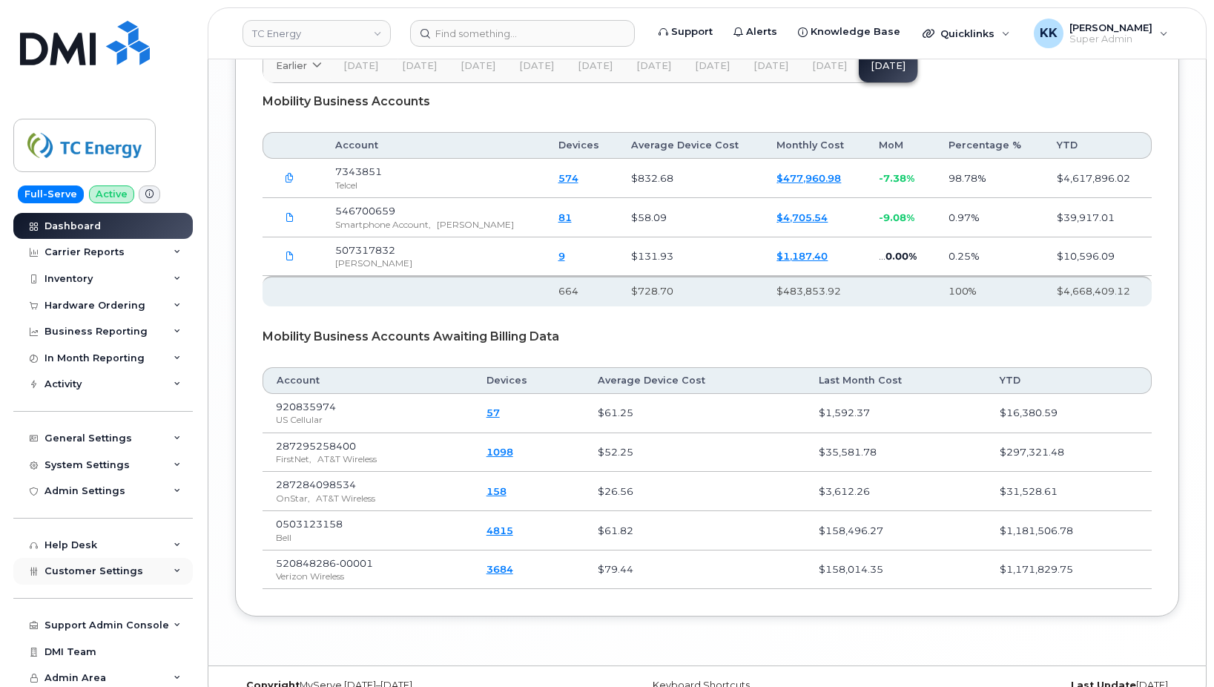
click at [102, 571] on span "Customer Settings" at bounding box center [93, 570] width 99 height 11
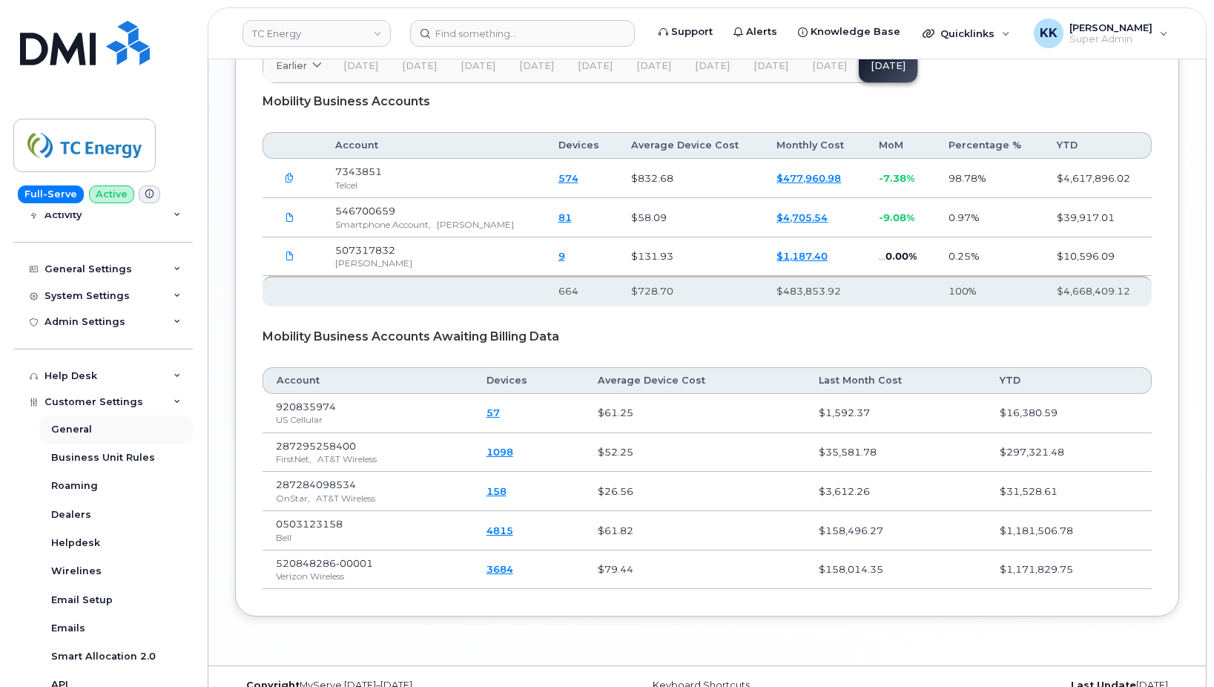
scroll to position [356, 0]
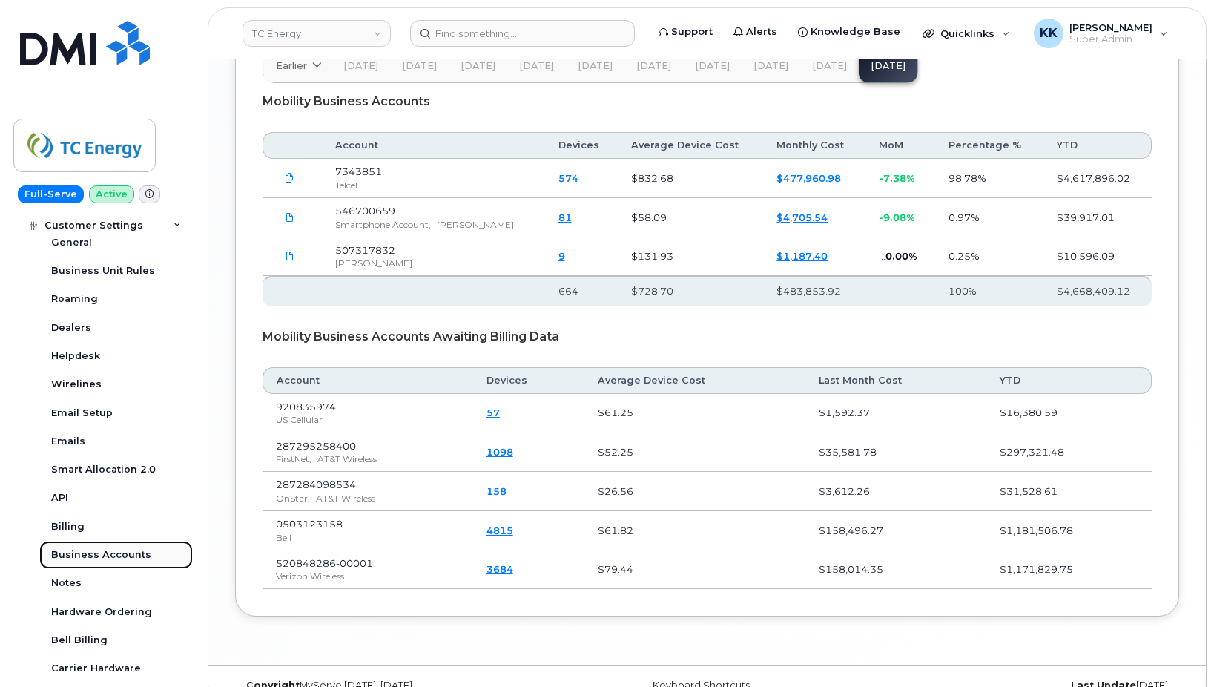
click at [93, 550] on div "Business Accounts" at bounding box center [101, 554] width 100 height 13
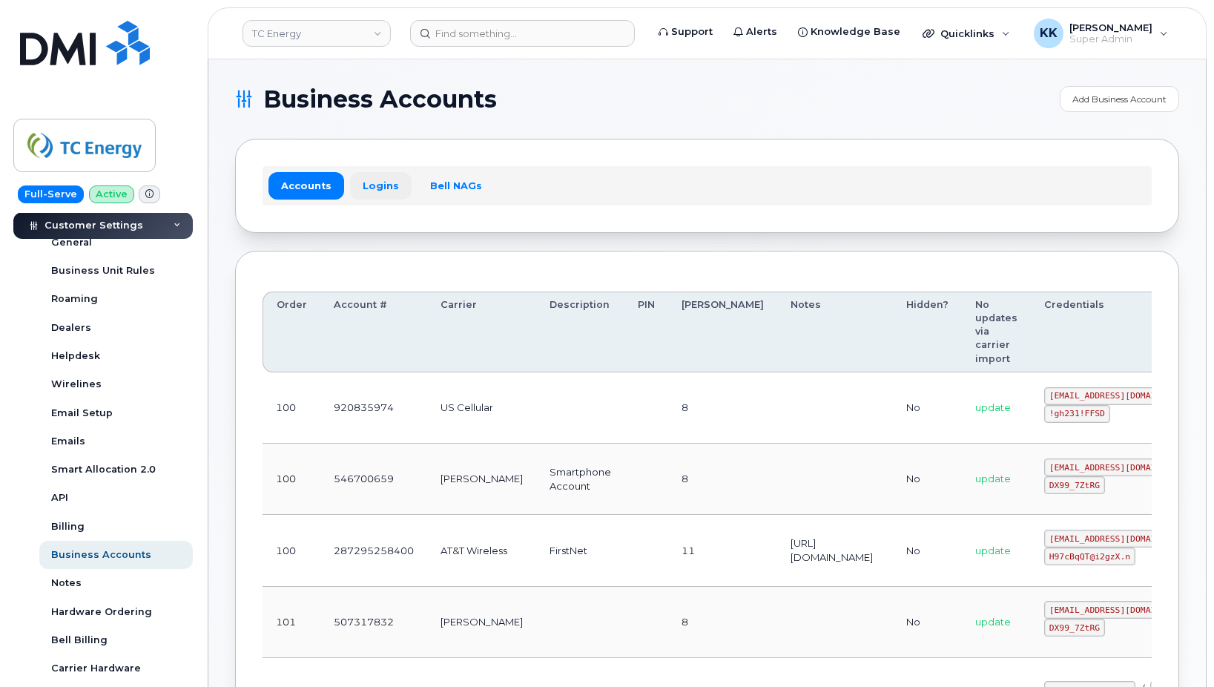
click at [375, 189] on link "Logins" at bounding box center [381, 185] width 62 height 27
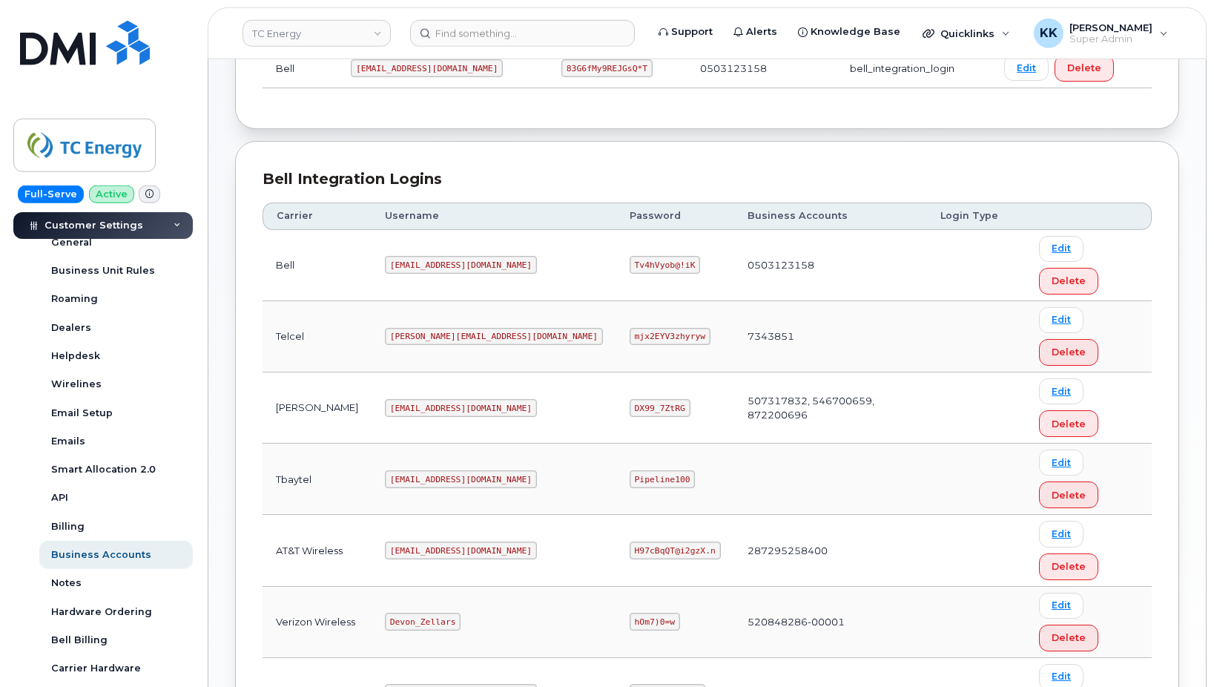
scroll to position [293, 0]
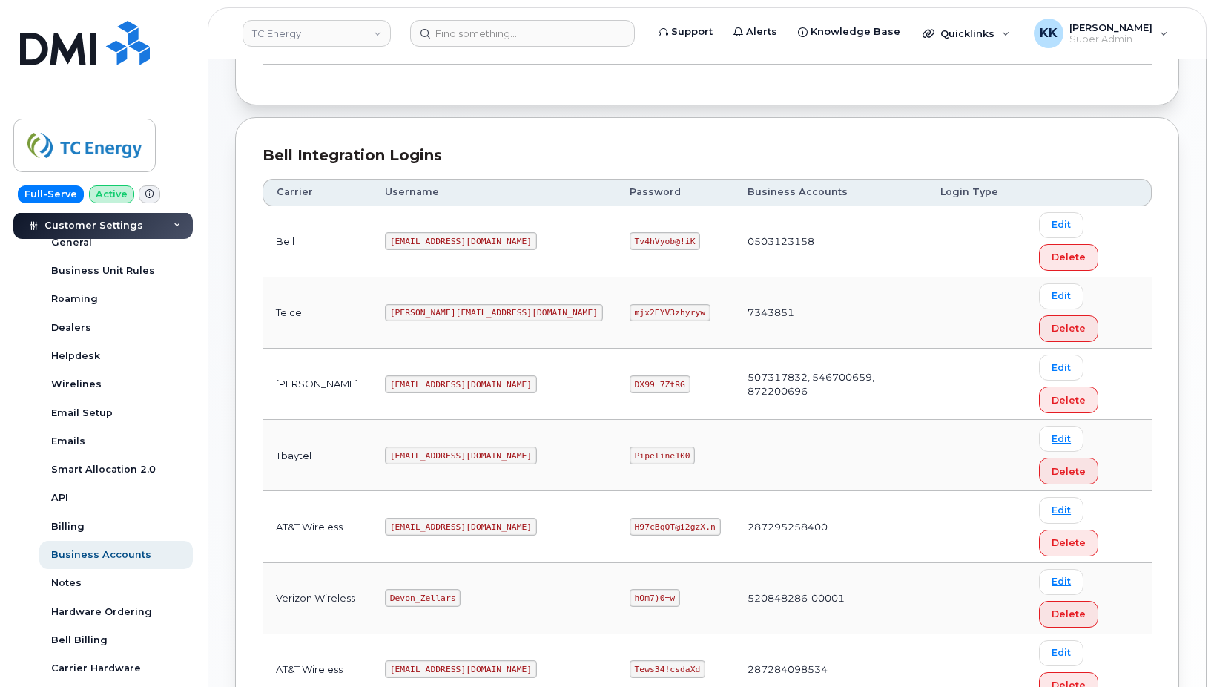
click at [406, 660] on code "myserve@dminc.com" at bounding box center [461, 669] width 152 height 18
click at [633, 660] on code "Tews34!csdaXd" at bounding box center [668, 669] width 76 height 18
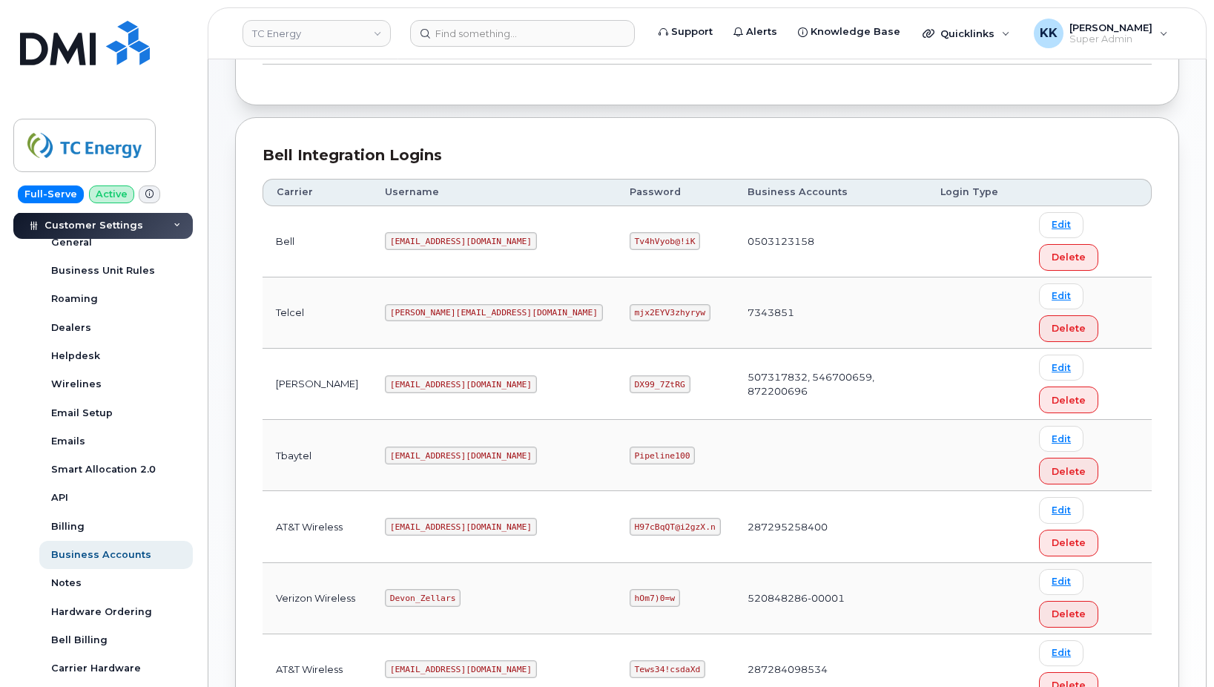
click at [631, 660] on code "Tews34!csdaXd" at bounding box center [668, 669] width 76 height 18
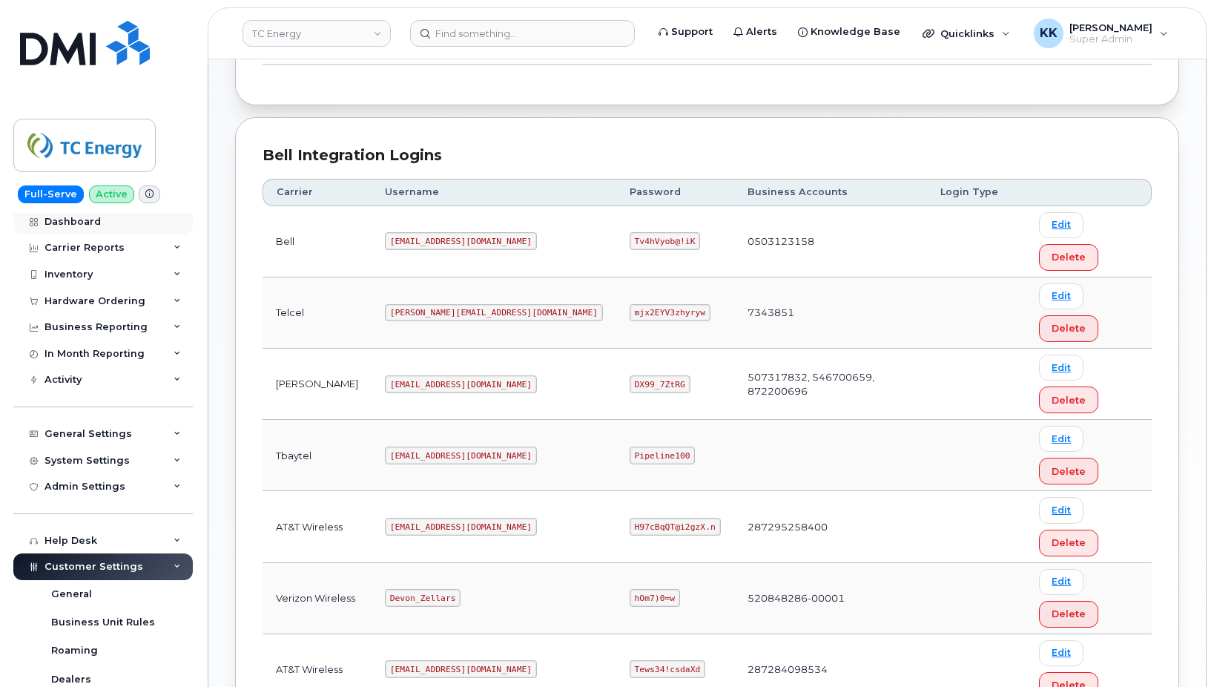
scroll to position [0, 0]
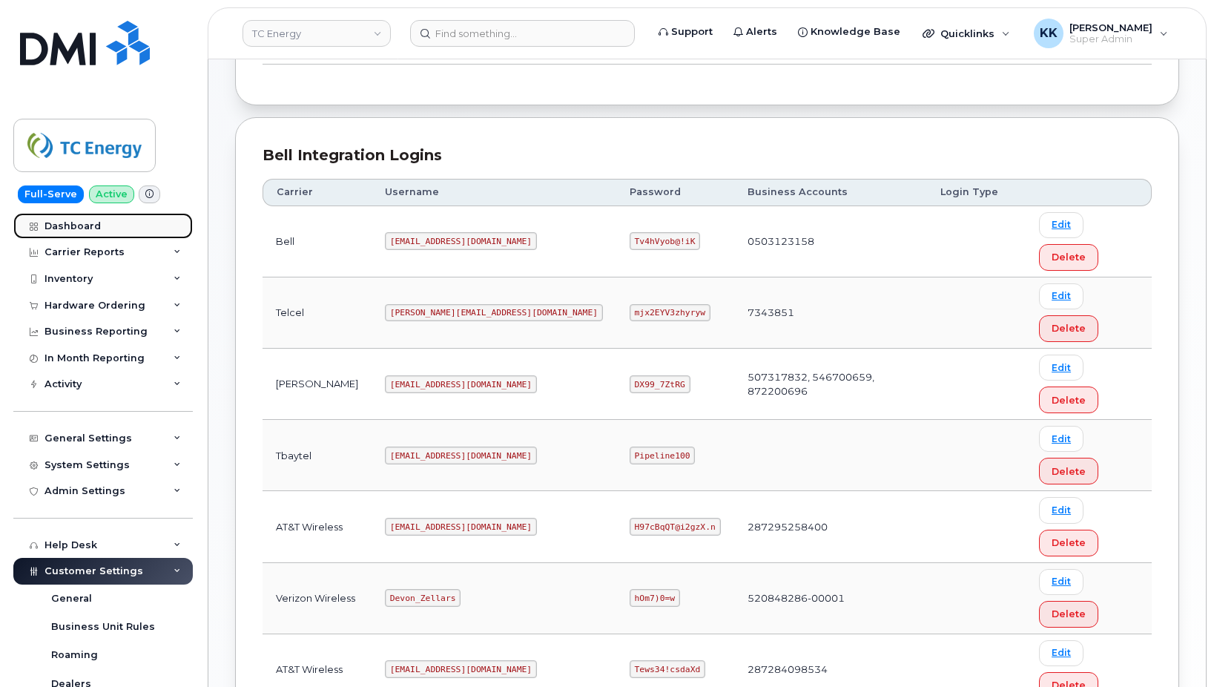
click at [74, 227] on div "Dashboard" at bounding box center [72, 226] width 56 height 12
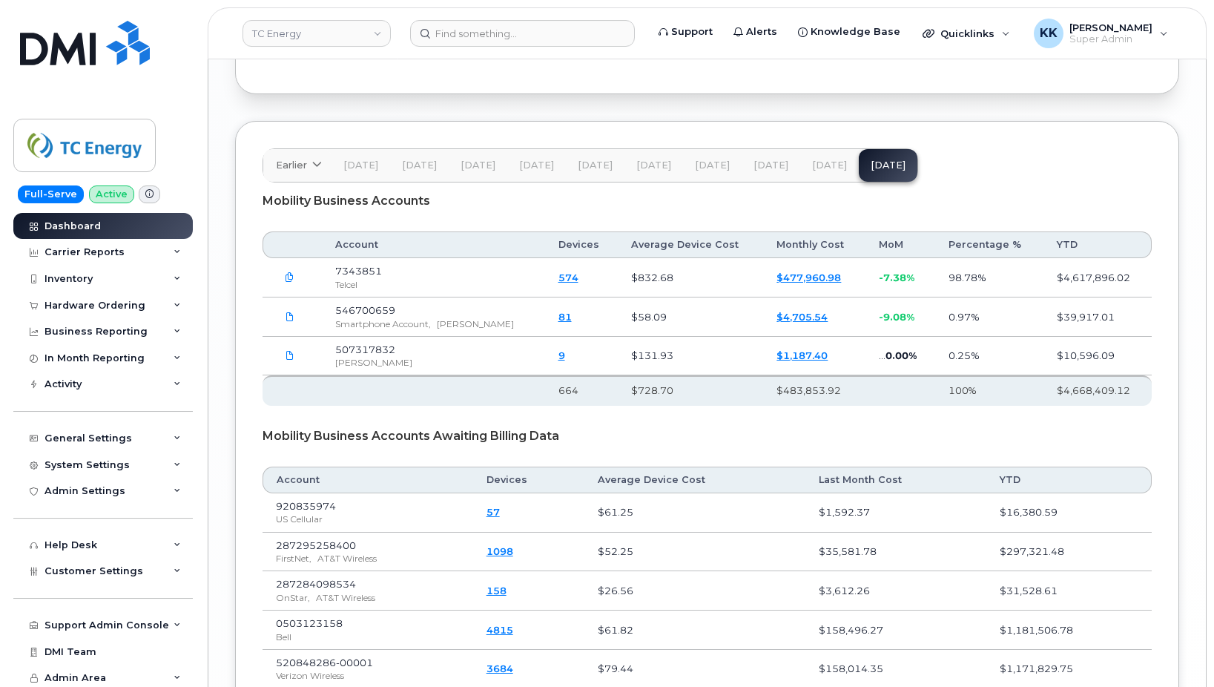
scroll to position [2269, 0]
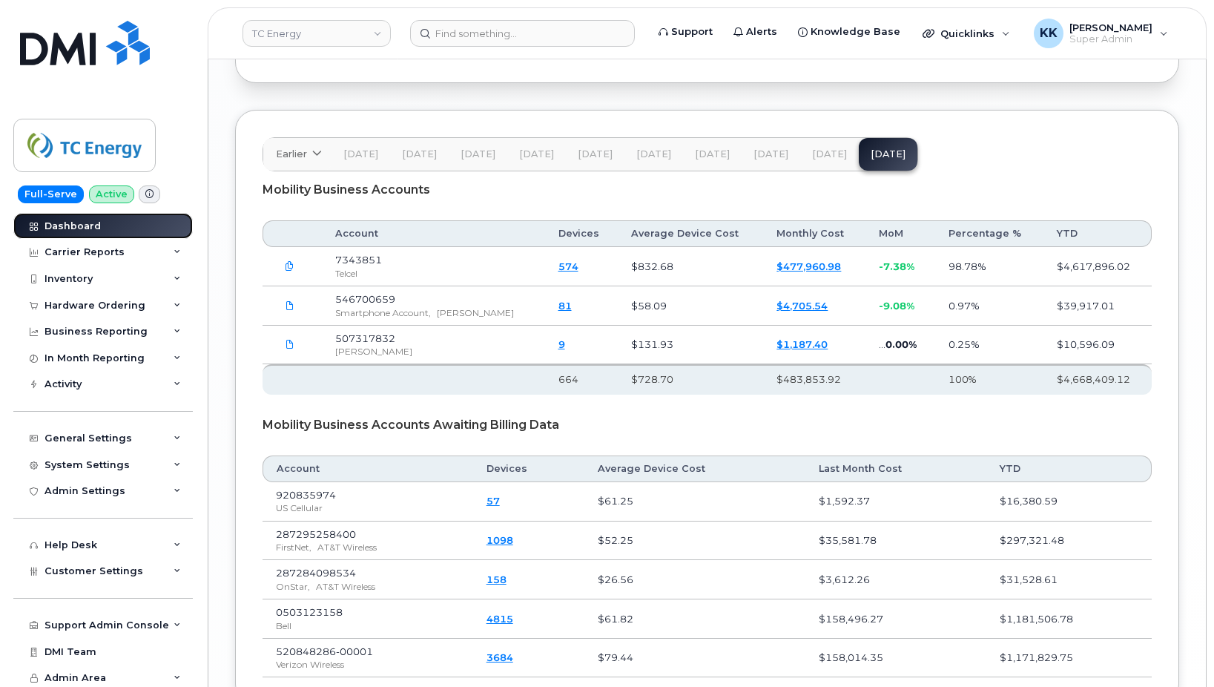
click at [130, 230] on link "Dashboard" at bounding box center [102, 226] width 179 height 27
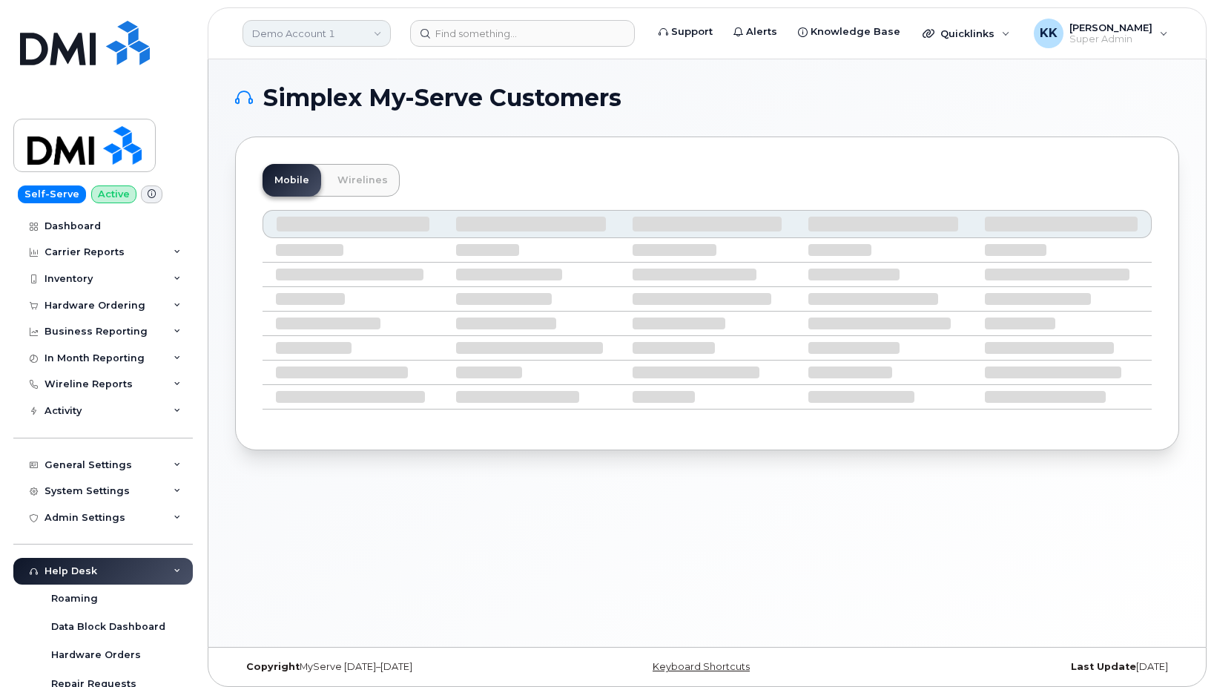
click at [325, 39] on link "Demo Account 1" at bounding box center [316, 33] width 148 height 27
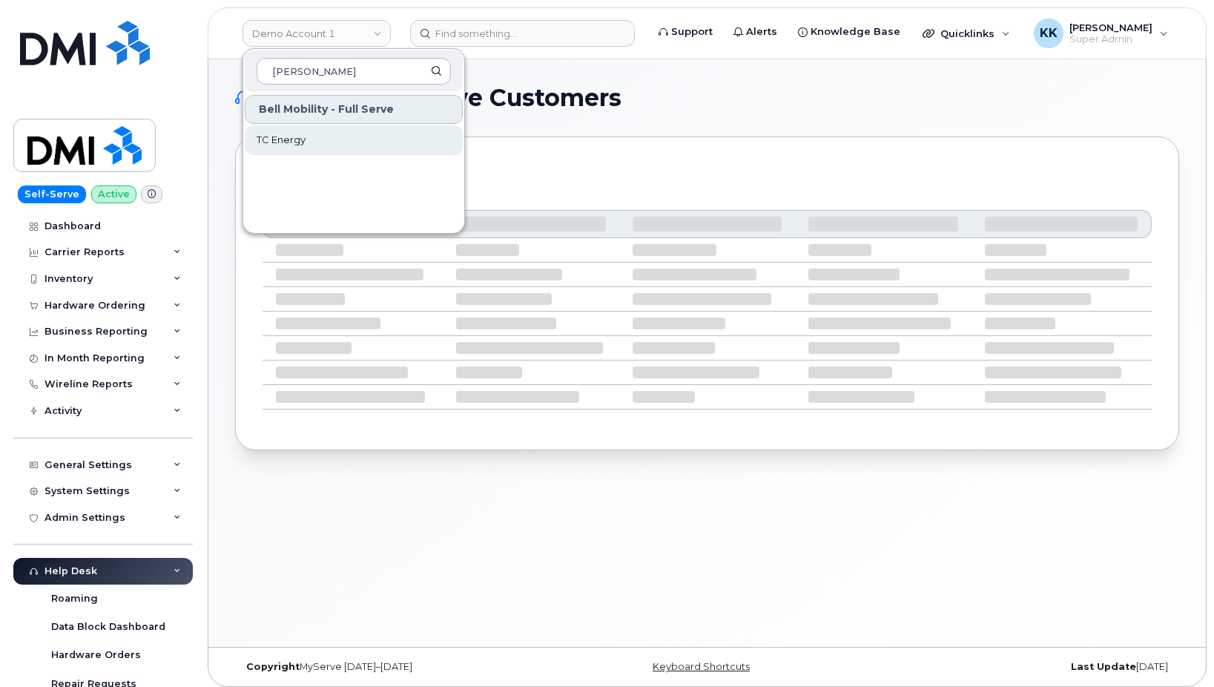
type input "[PERSON_NAME]"
click at [291, 143] on span "TC Energy" at bounding box center [281, 140] width 49 height 15
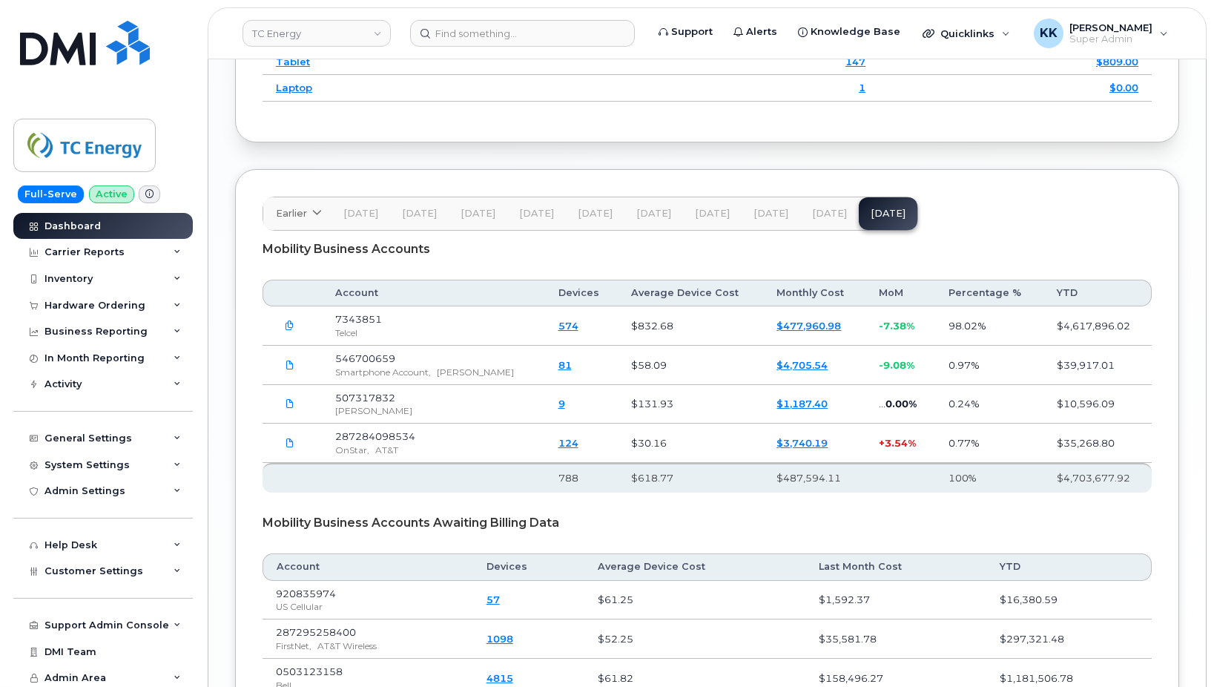
scroll to position [2206, 0]
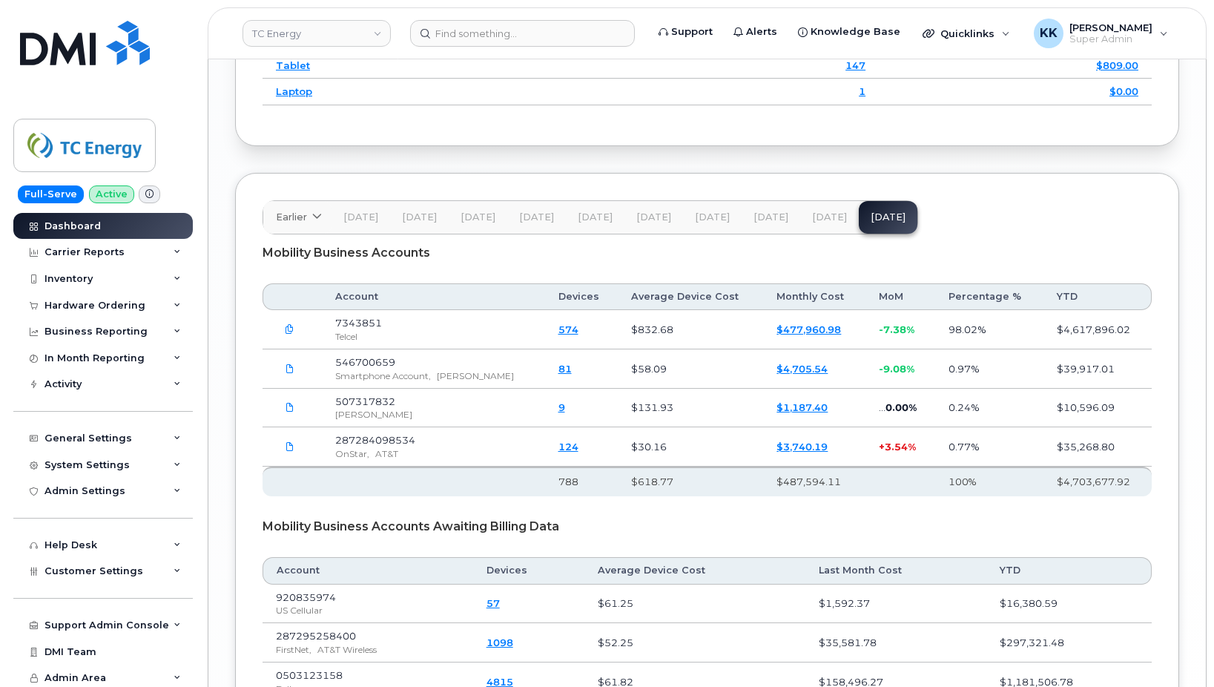
click at [796, 440] on link "$3,740.19" at bounding box center [801, 446] width 51 height 12
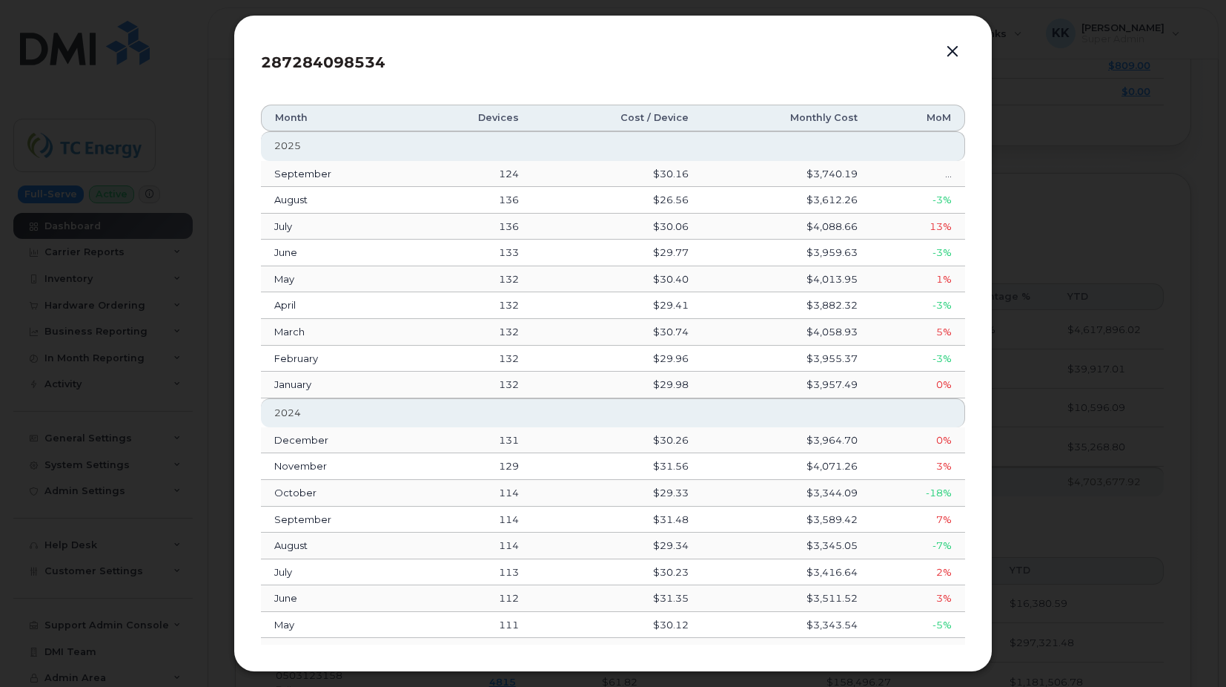
click at [951, 58] on button "button" at bounding box center [953, 52] width 22 height 21
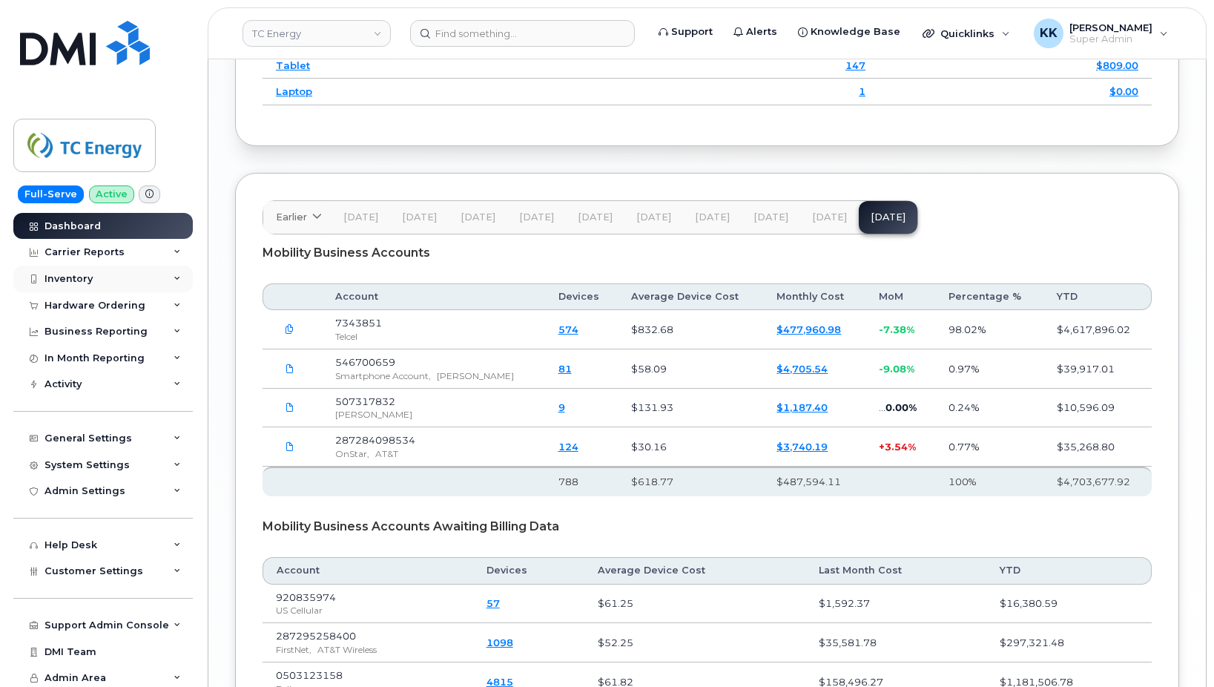
click at [80, 280] on div "Inventory" at bounding box center [68, 279] width 48 height 12
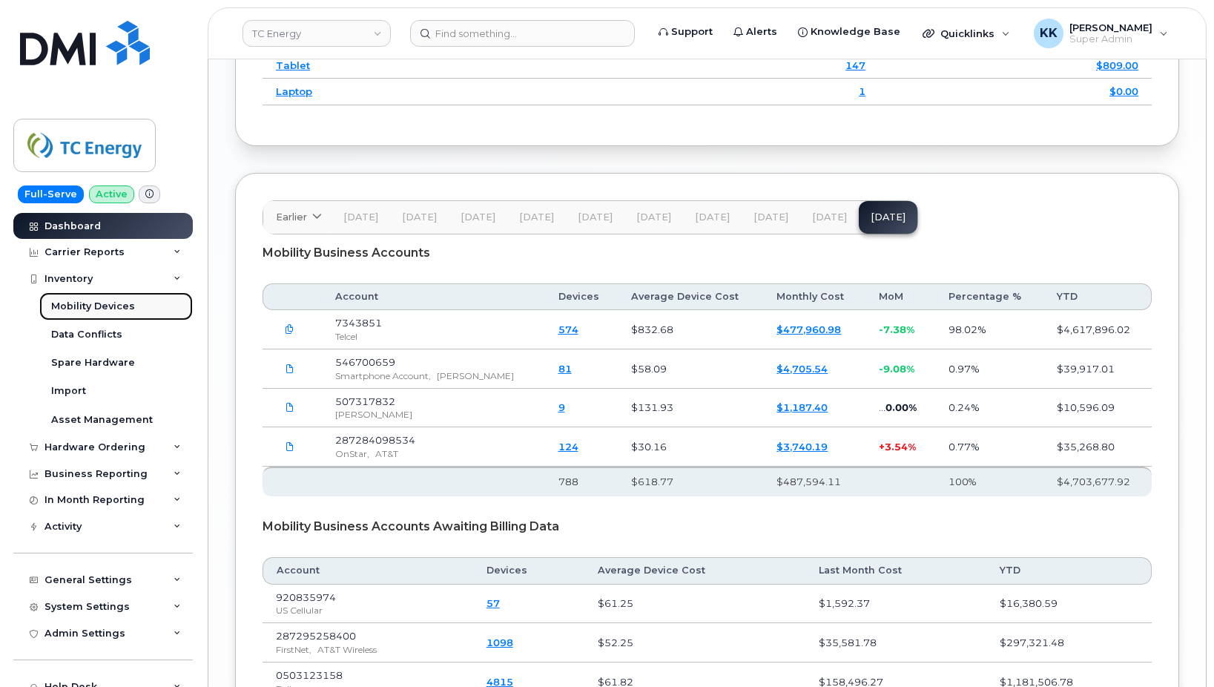
click at [90, 305] on div "Mobility Devices" at bounding box center [93, 306] width 84 height 13
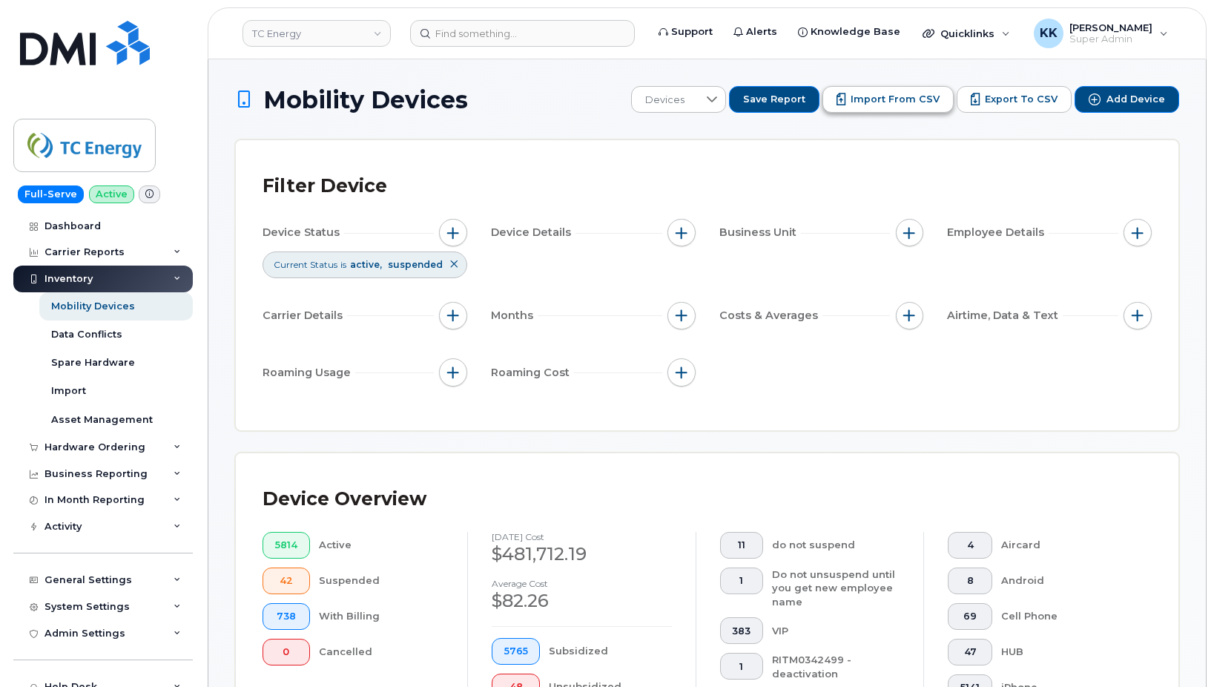
click at [876, 99] on span "Import from CSV" at bounding box center [894, 99] width 89 height 13
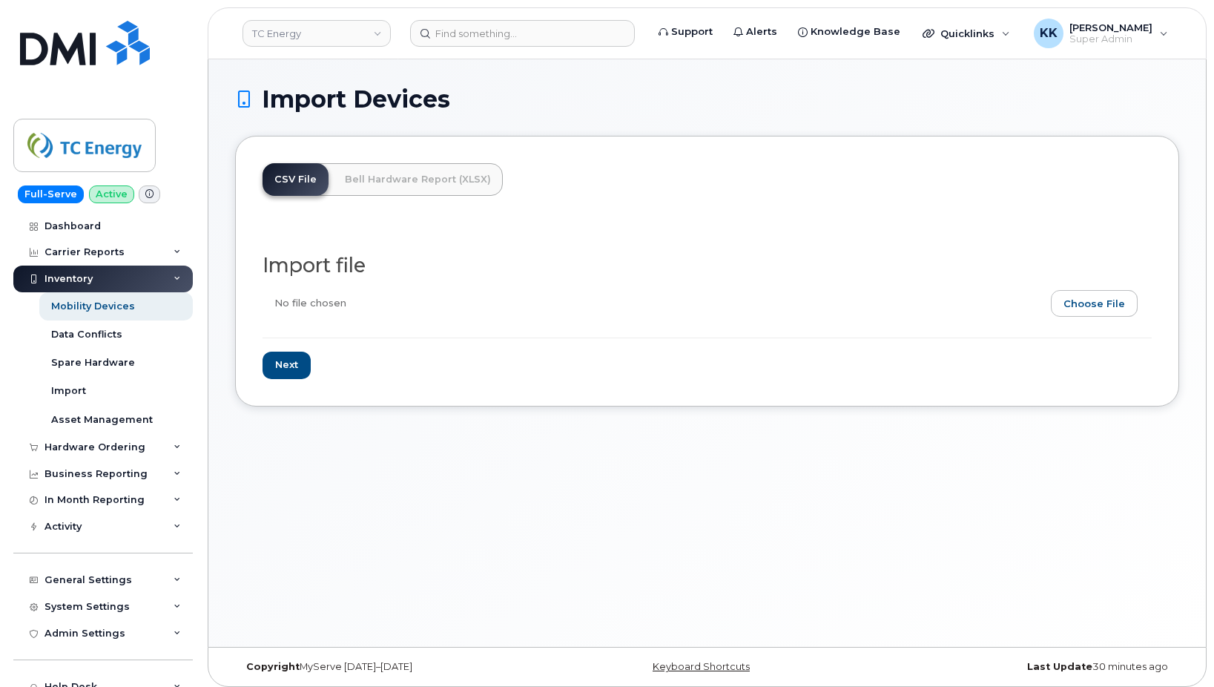
click at [1103, 305] on input "file" at bounding box center [700, 307] width 877 height 34
type input "C:\fakepath\TC Energy AT&T Inventory [DATE].csv"
click at [286, 362] on input "Next" at bounding box center [286, 364] width 48 height 27
type input "Loading..."
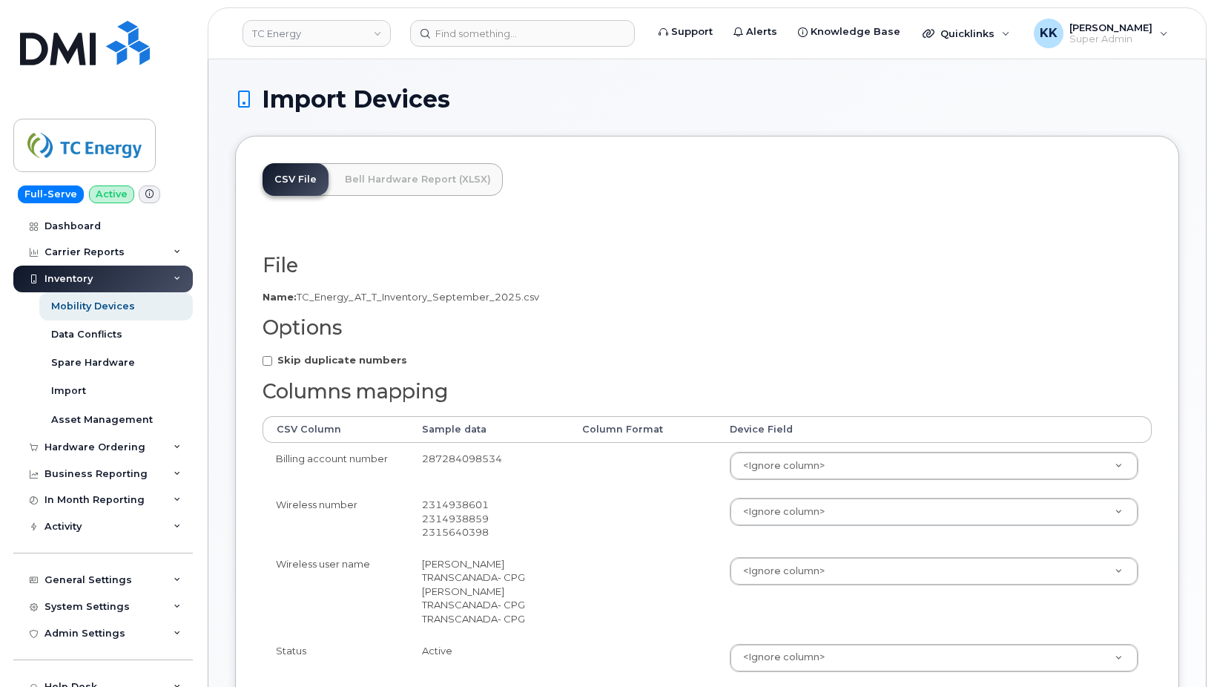
click at [393, 364] on strong "Skip duplicate numbers" at bounding box center [342, 360] width 130 height 12
click at [272, 364] on input "Skip duplicate numbers" at bounding box center [267, 361] width 10 height 10
checkbox input "true"
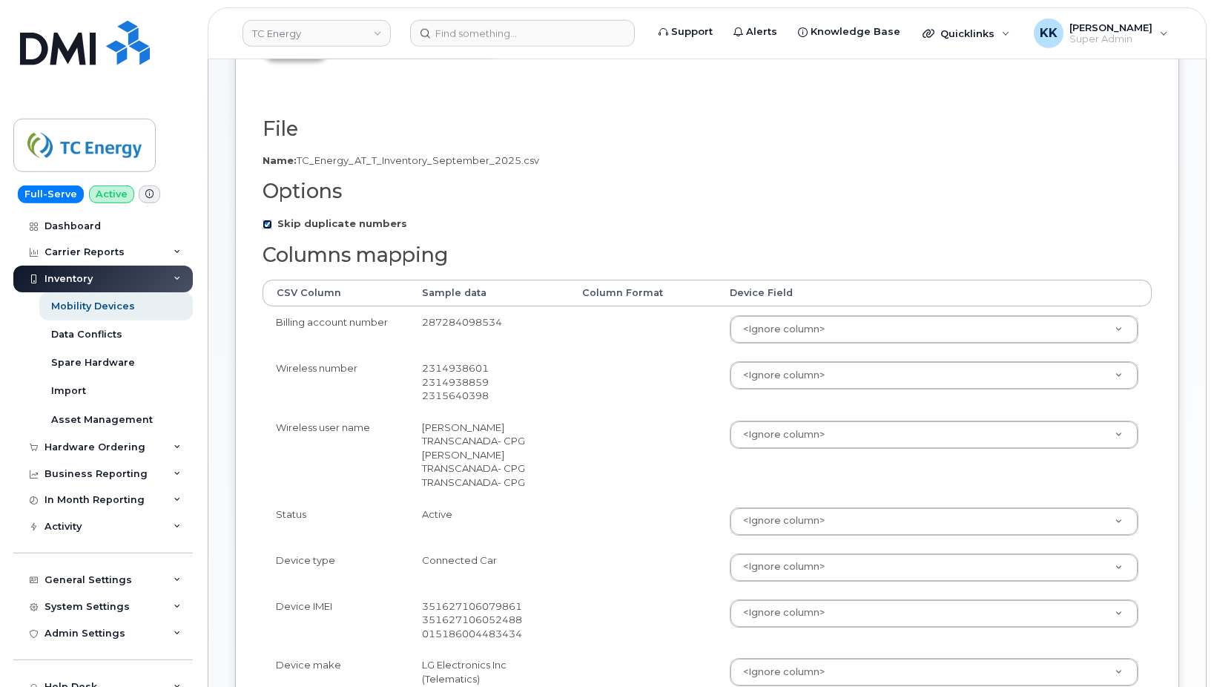
scroll to position [151, 0]
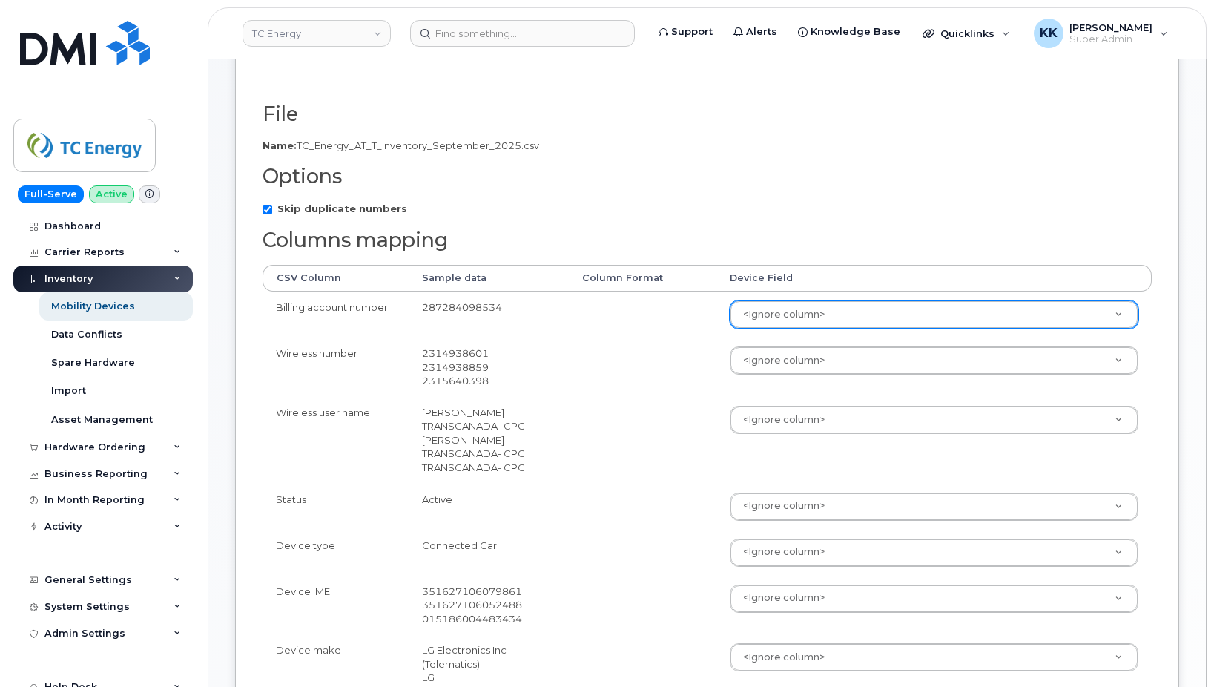
click at [792, 308] on body "TC Energy Support Alerts Knowledge Base Quicklinks Suspend / Cancel Device Chan…" at bounding box center [607, 505] width 1214 height 1312
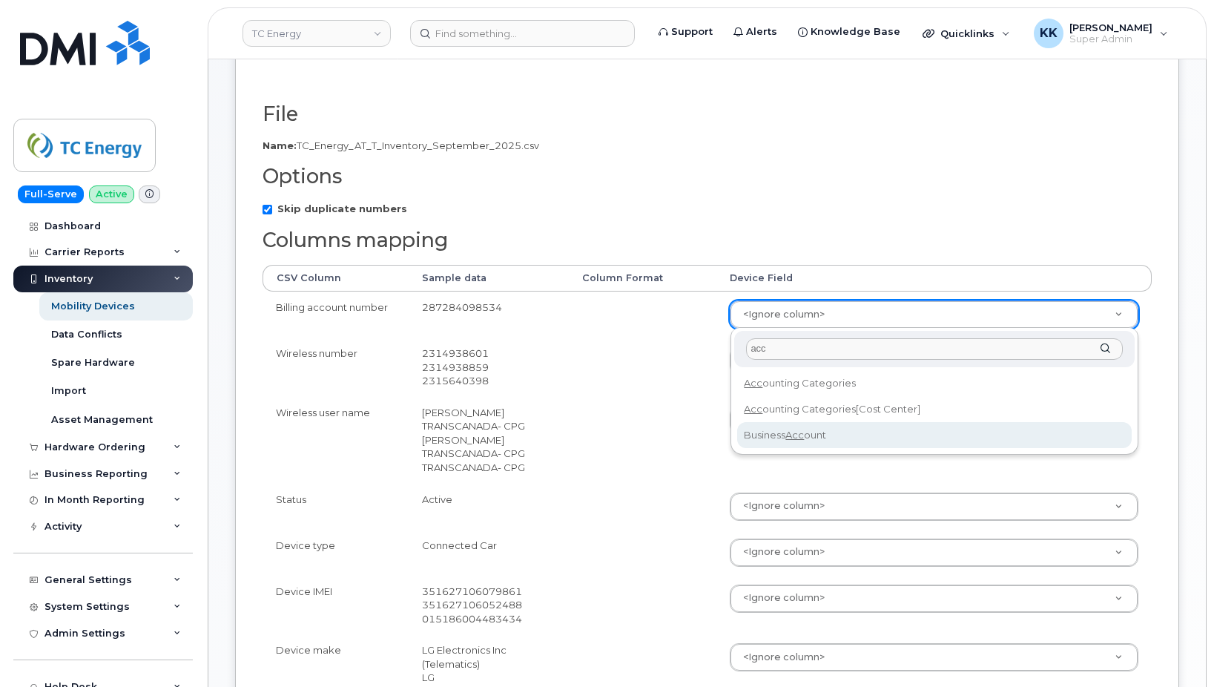
type input "acc"
select select "business_account_id"
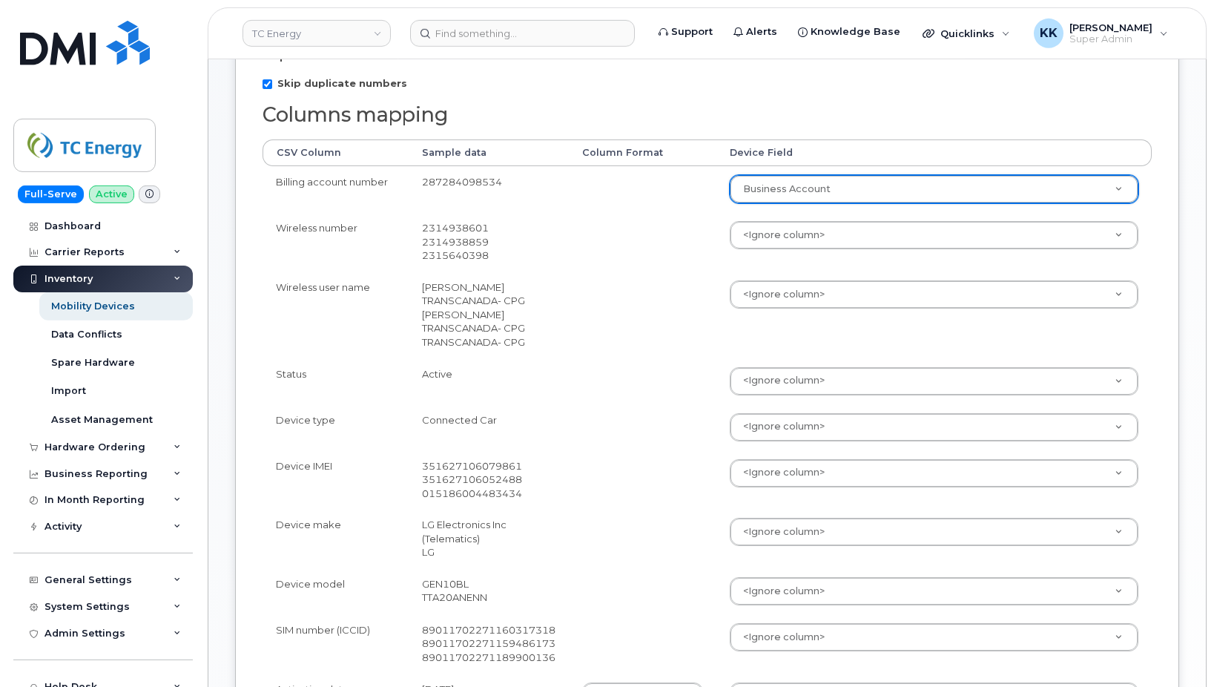
scroll to position [303, 0]
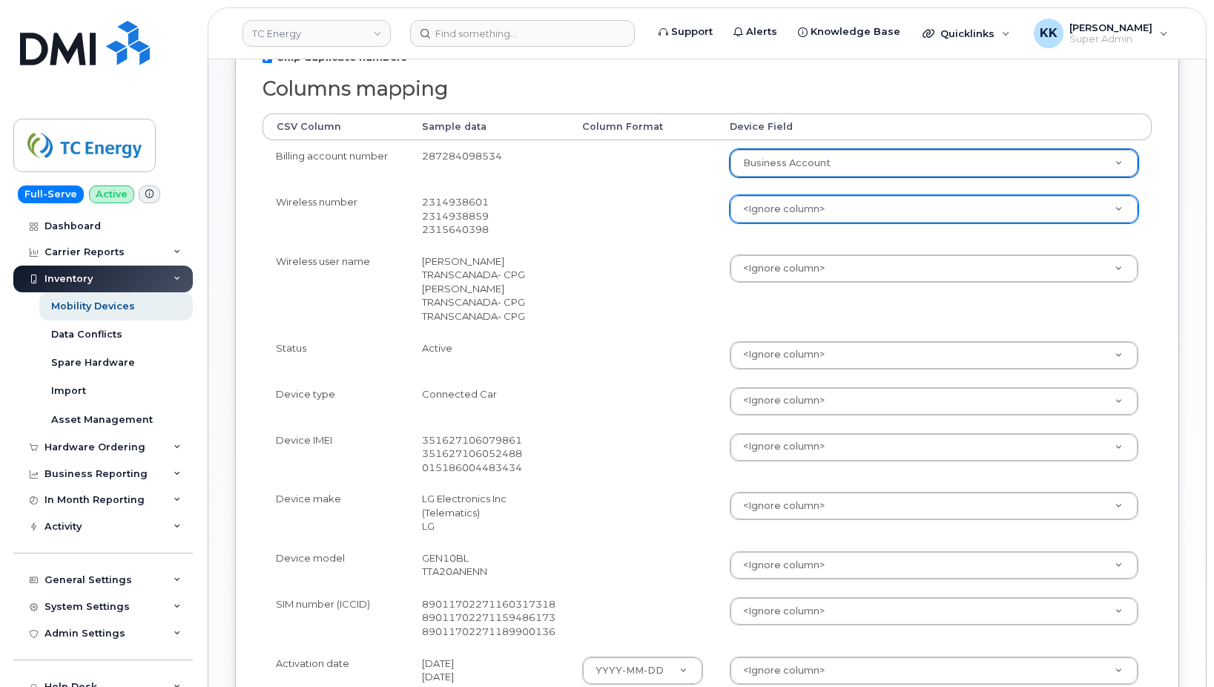
click at [767, 214] on body "TC Energy Support Alerts Knowledge Base Quicklinks Suspend / Cancel Device Chan…" at bounding box center [607, 353] width 1214 height 1312
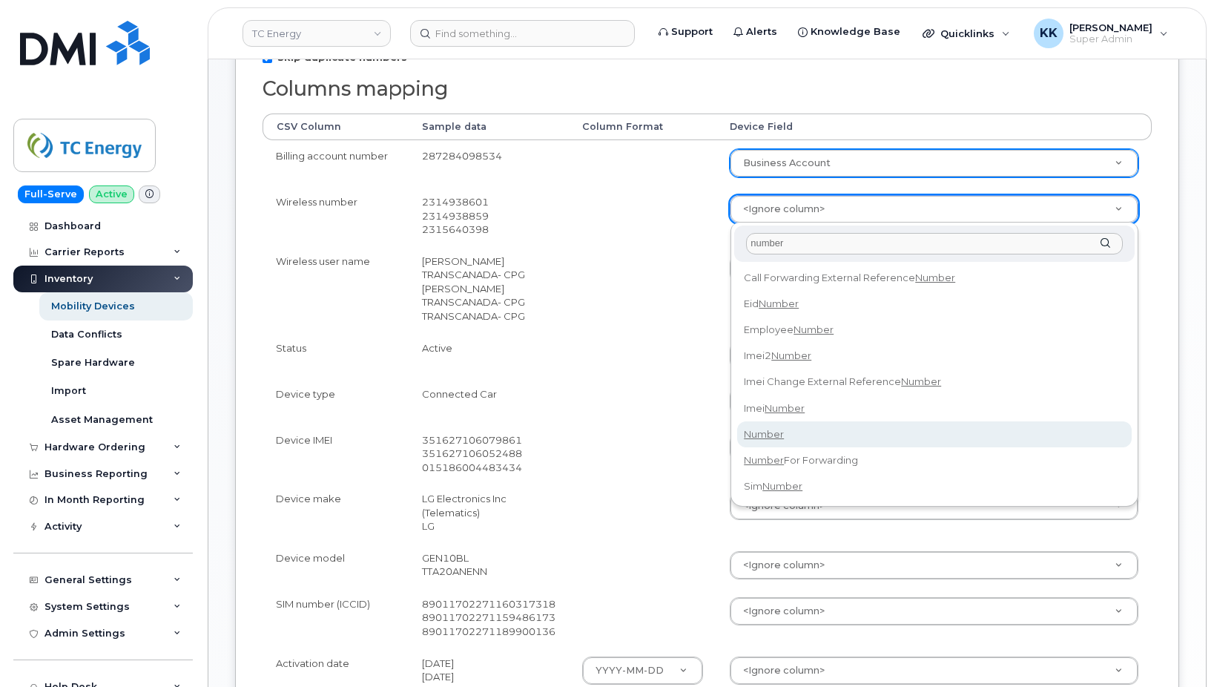
type input "number"
select select "number"
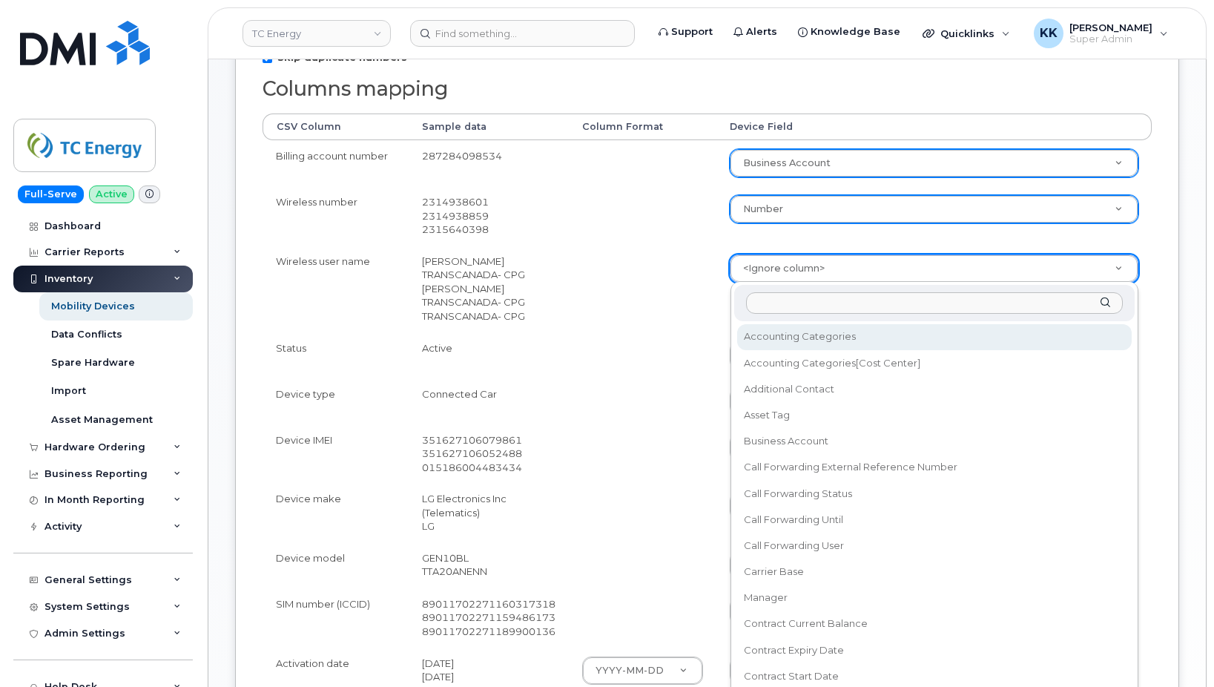
click at [779, 263] on body "TC Energy Support Alerts Knowledge Base Quicklinks Suspend / Cancel Device Chan…" at bounding box center [607, 353] width 1214 height 1312
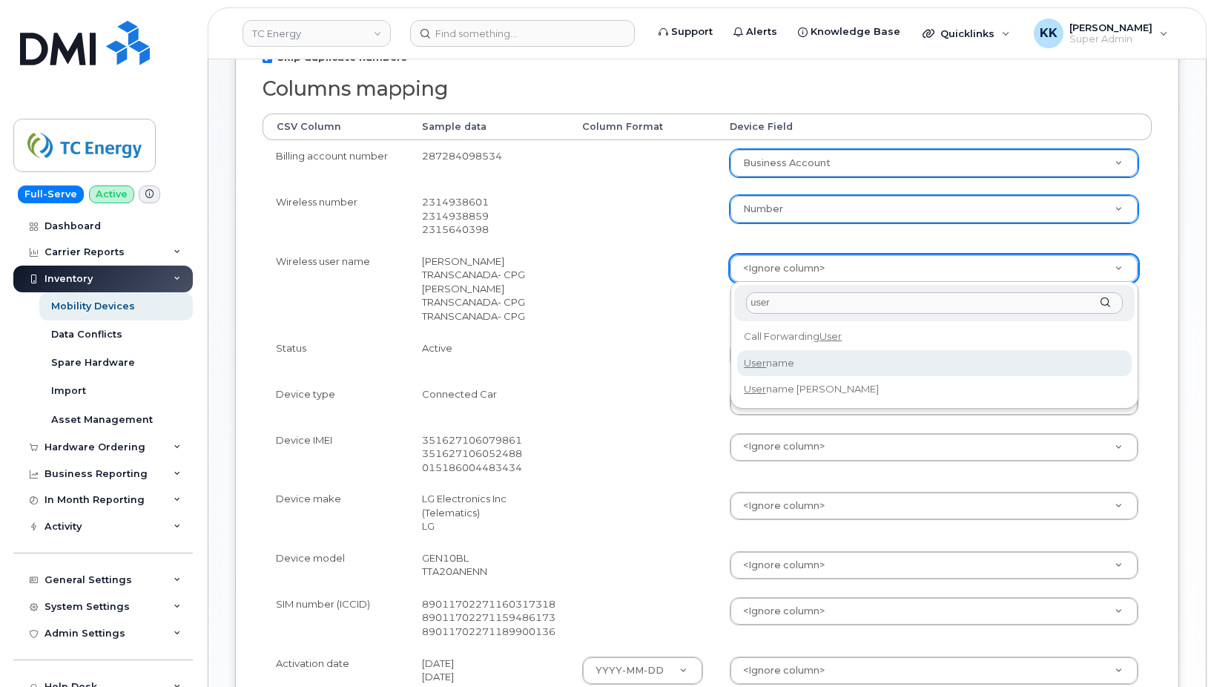
type input "user"
select select "username"
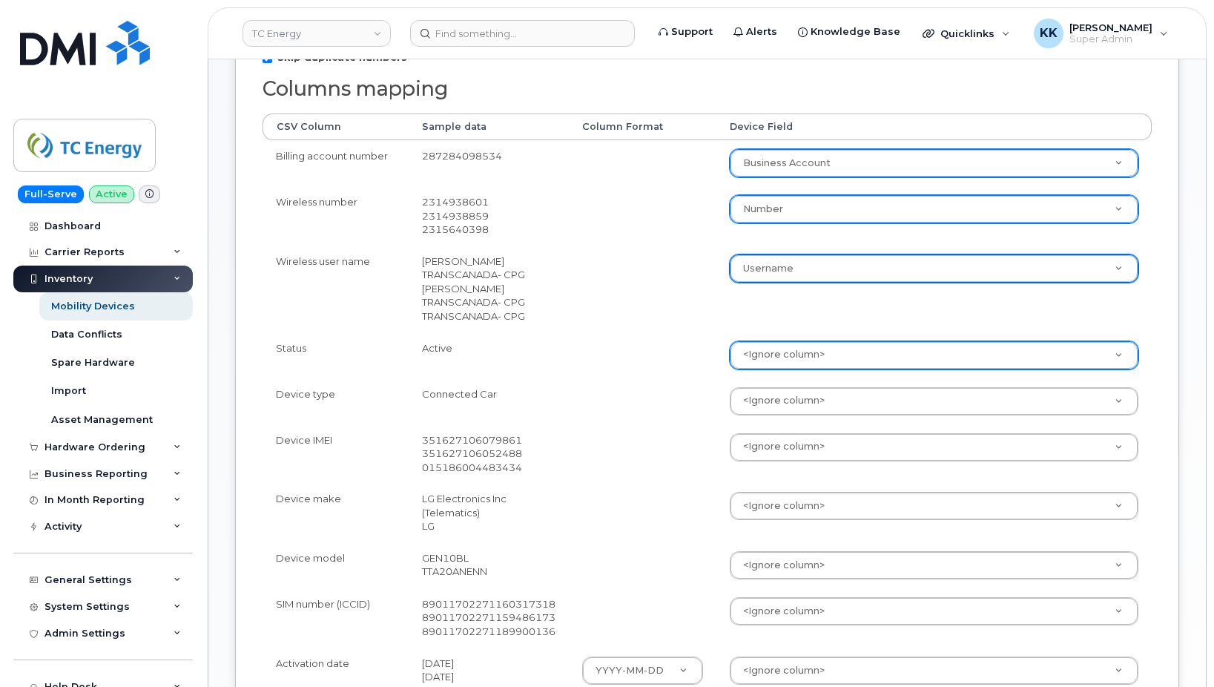
click at [750, 352] on body "TC Energy Support Alerts Knowledge Base Quicklinks Suspend / Cancel Device Chan…" at bounding box center [607, 353] width 1214 height 1312
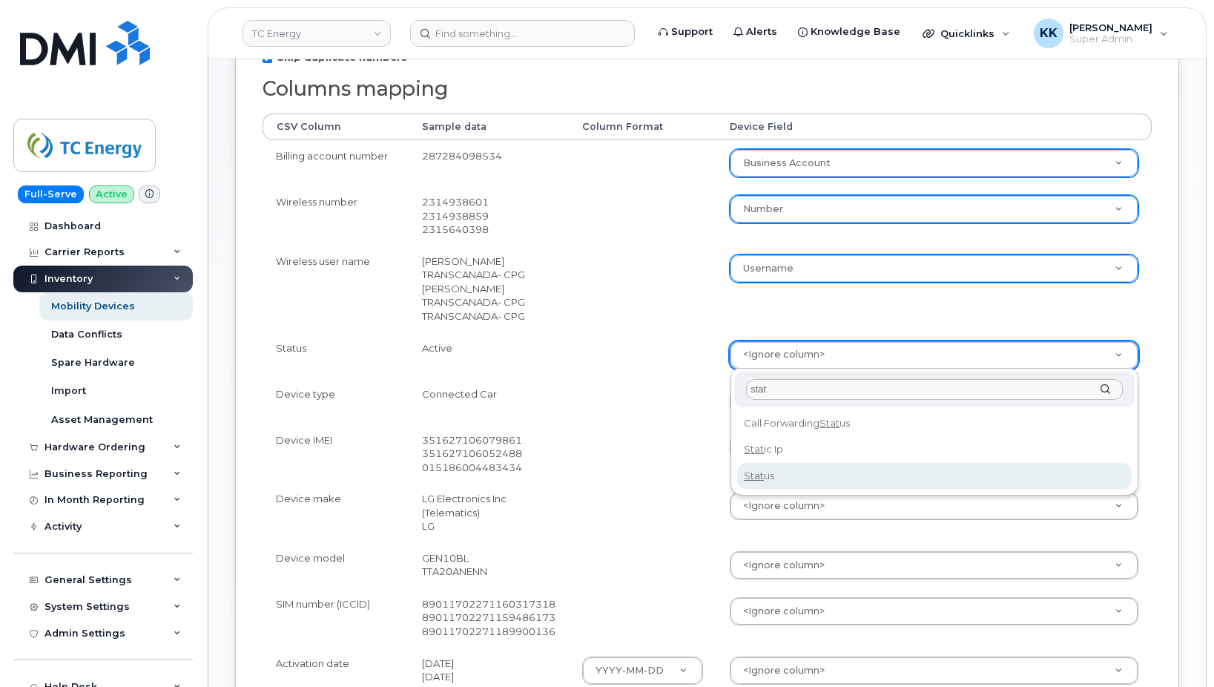
type input "stat"
select select "status"
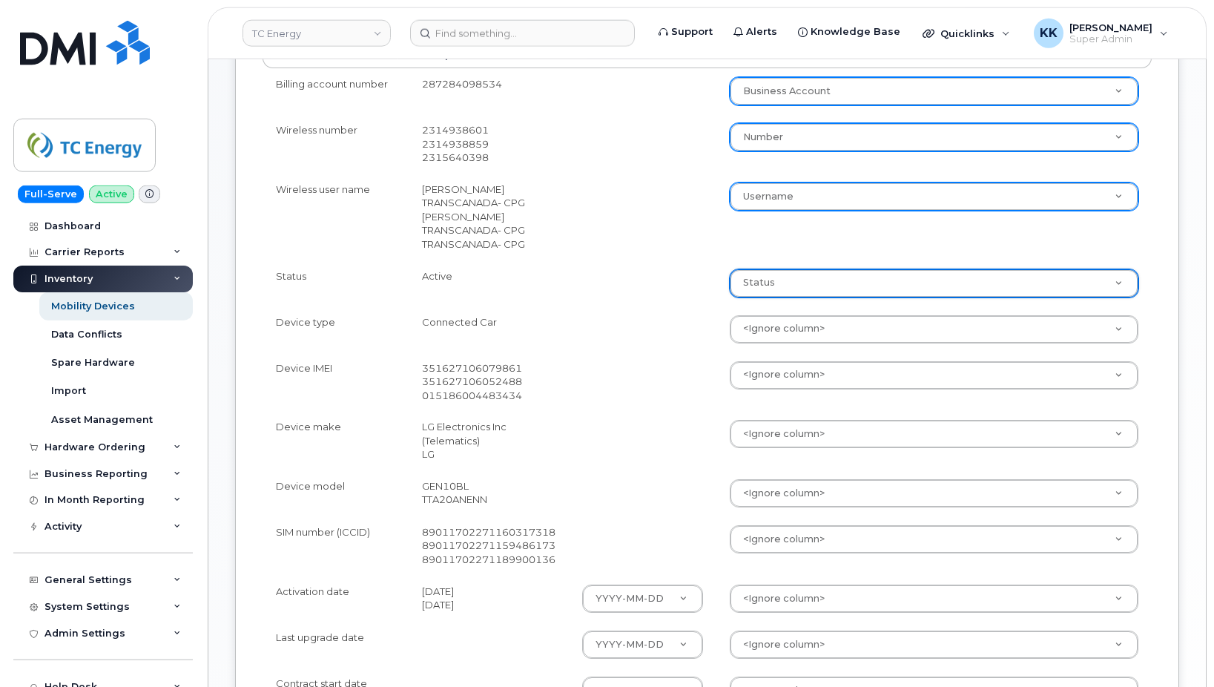
scroll to position [378, 0]
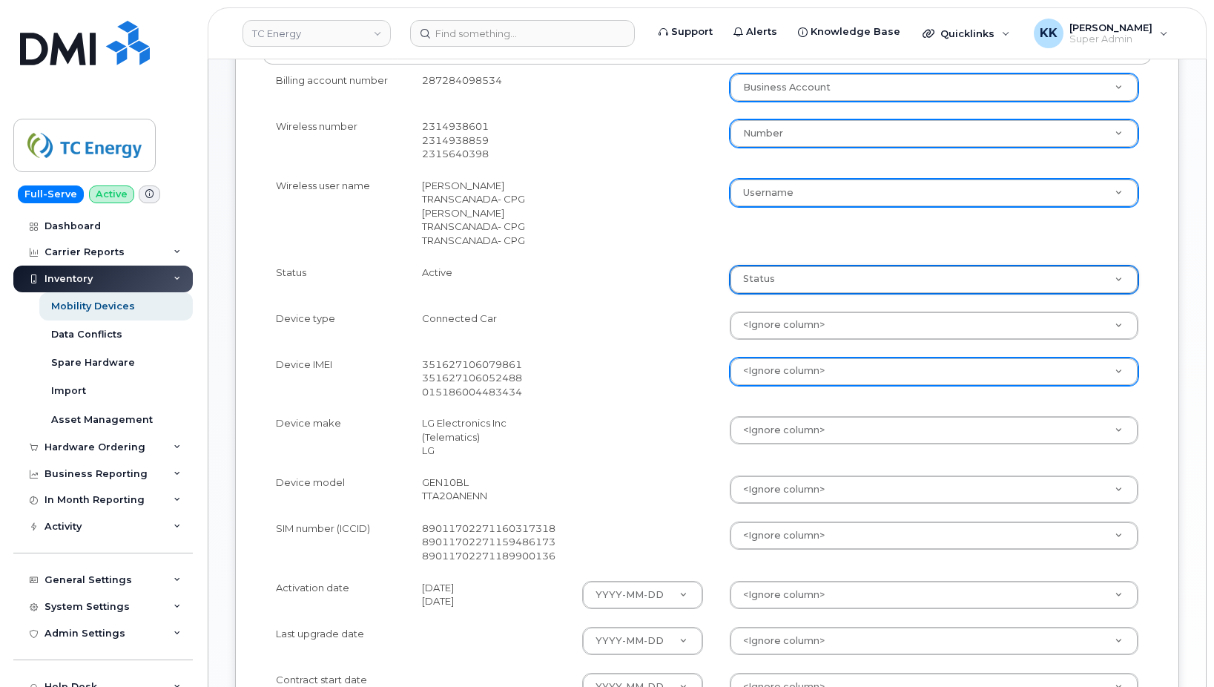
click at [747, 372] on body "TC Energy Support Alerts Knowledge Base Quicklinks Suspend / Cancel Device Chan…" at bounding box center [607, 278] width 1214 height 1312
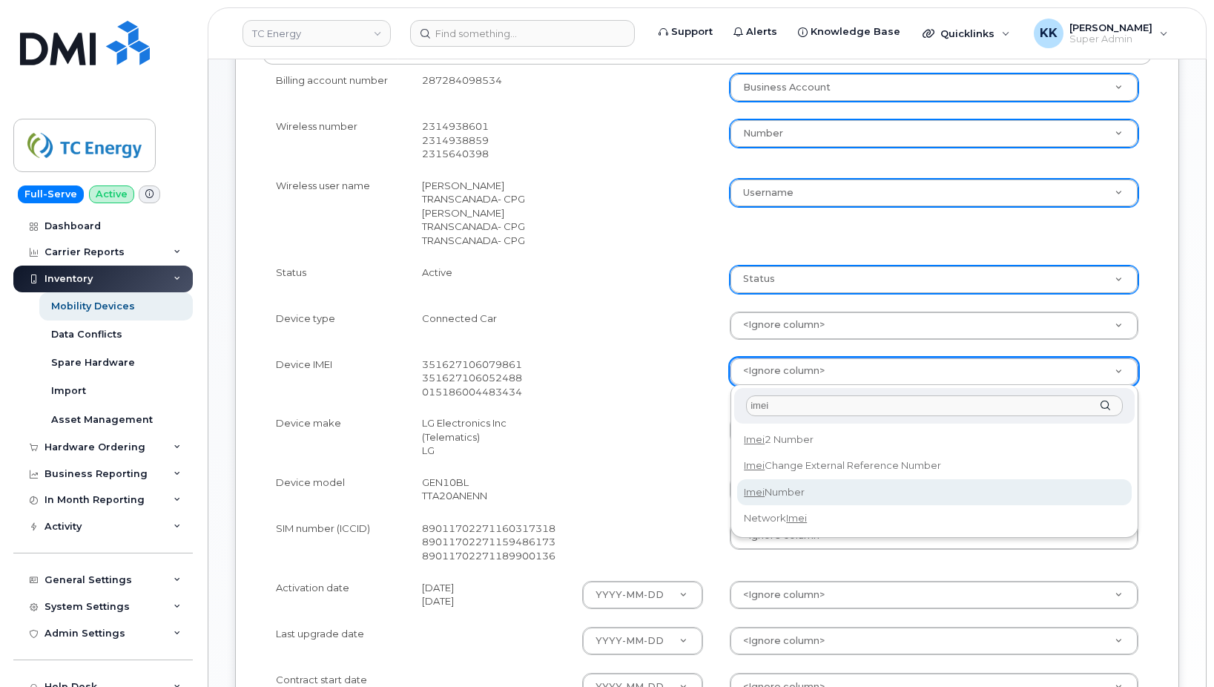
type input "imei"
select select "imei_number"
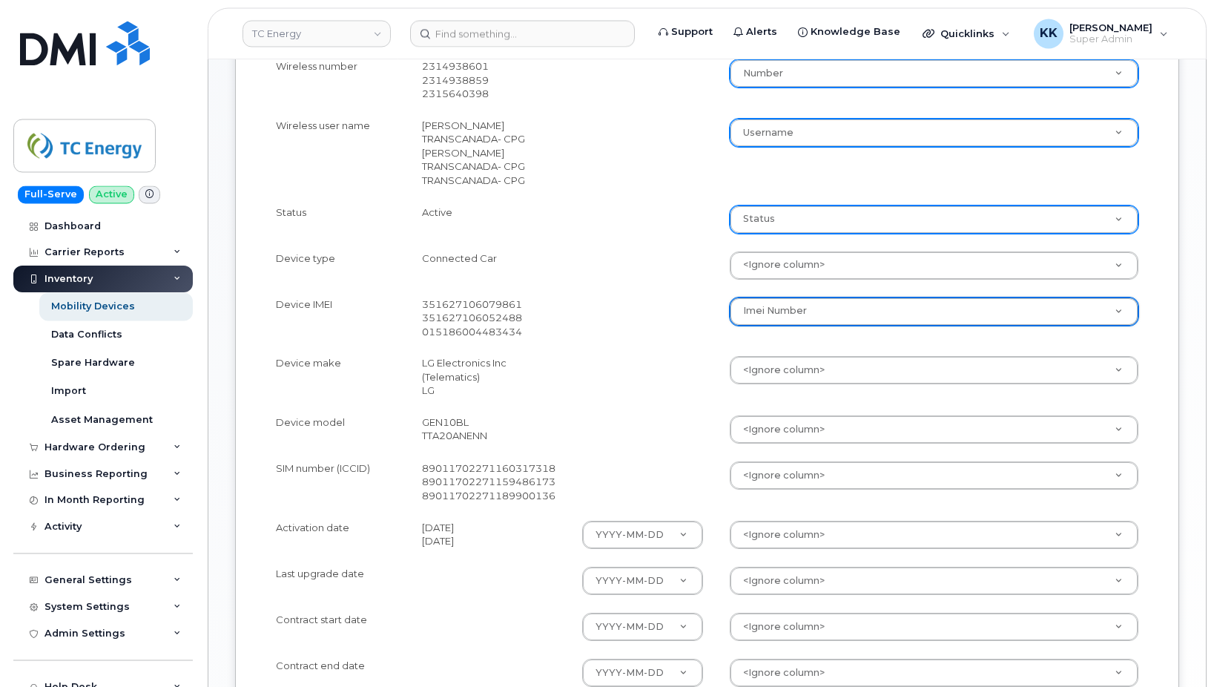
scroll to position [454, 0]
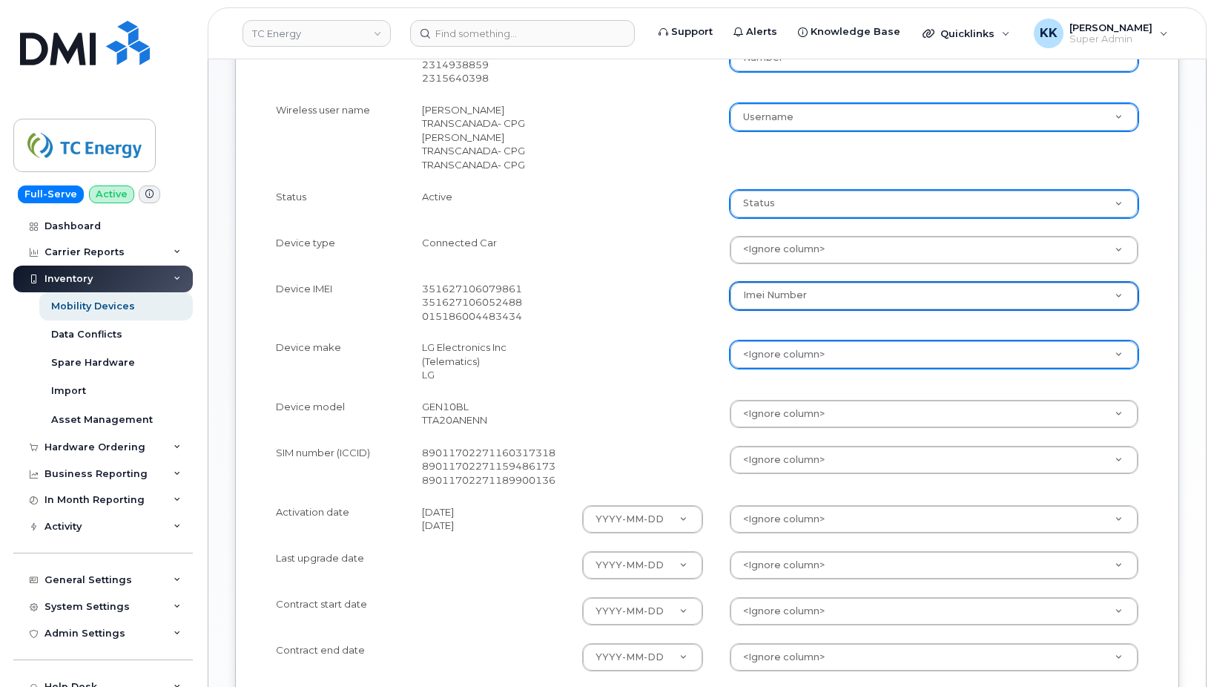
click at [779, 363] on body "TC Energy Support Alerts Knowledge Base Quicklinks Suspend / Cancel Device Chan…" at bounding box center [607, 202] width 1214 height 1312
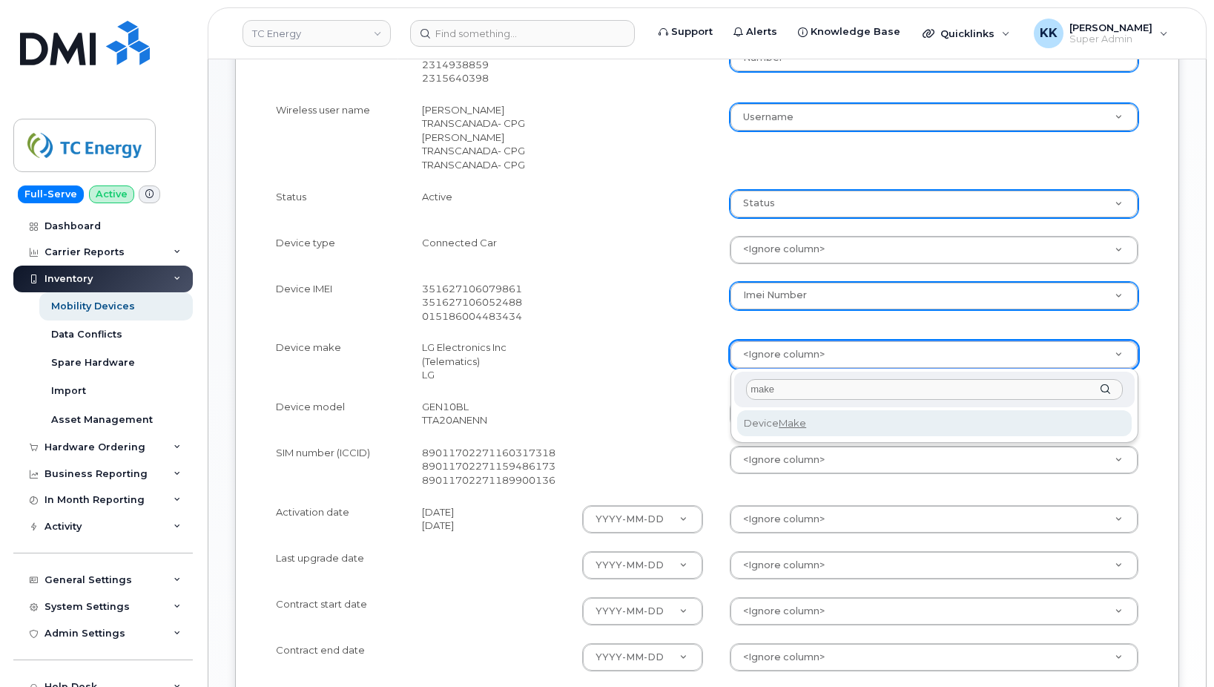
type input "make"
select select "device_make_id"
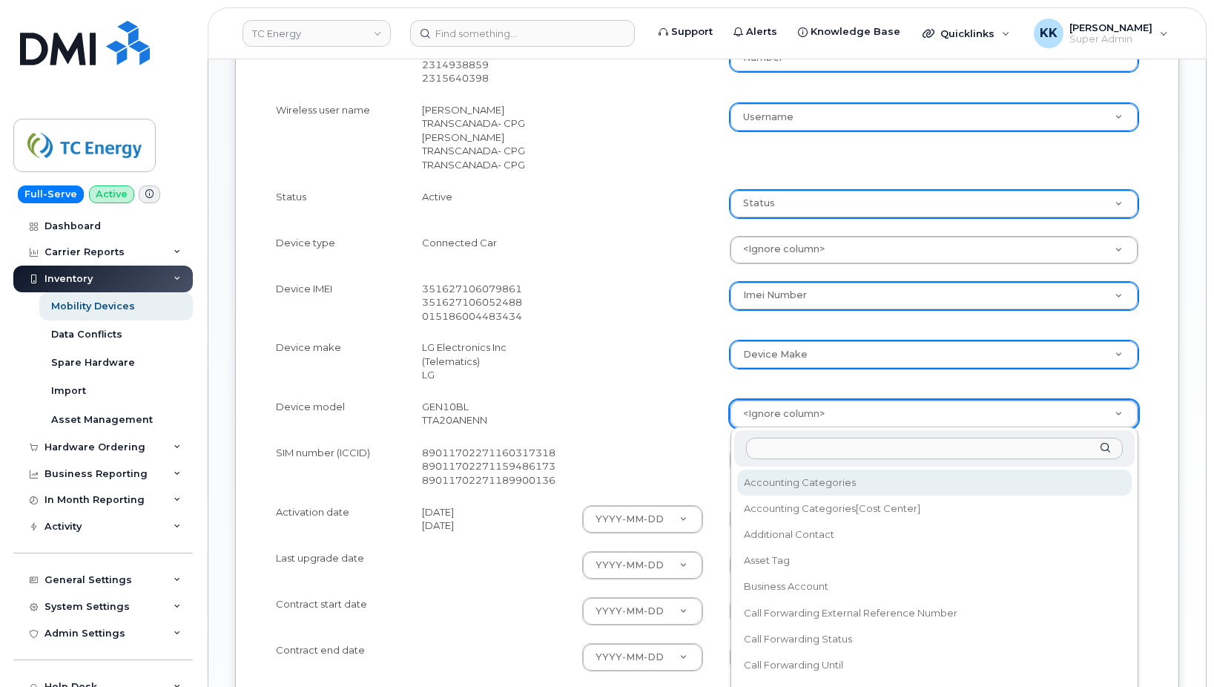
click at [771, 408] on body "TC Energy Support Alerts Knowledge Base Quicklinks Suspend / Cancel Device Chan…" at bounding box center [607, 202] width 1214 height 1312
type input "model"
select select "device_model_alias"
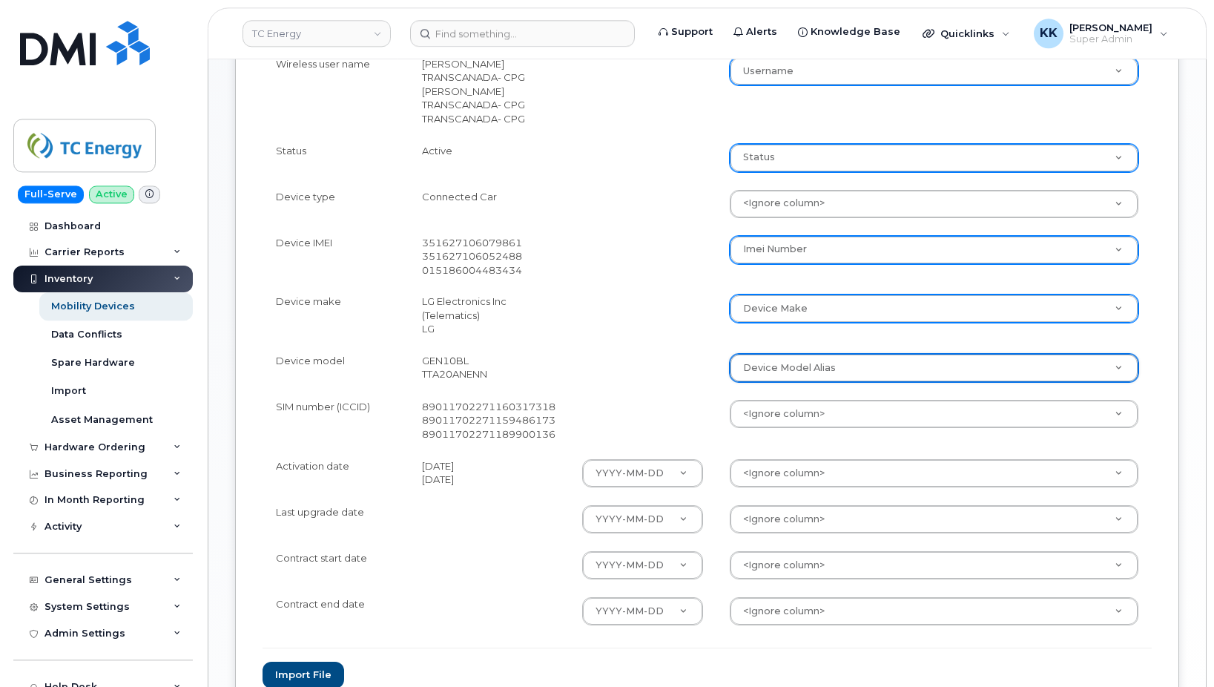
scroll to position [529, 0]
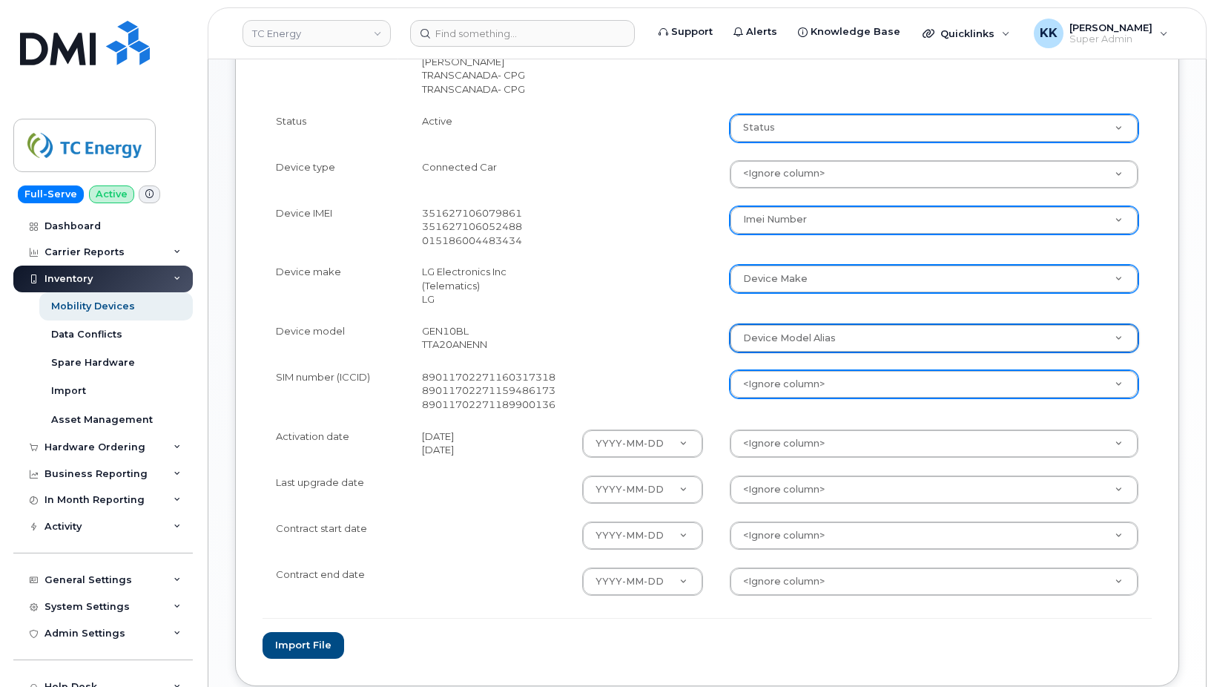
click at [759, 377] on body "TC Energy Support Alerts Knowledge Base Quicklinks Suspend / Cancel Device Chan…" at bounding box center [607, 127] width 1214 height 1312
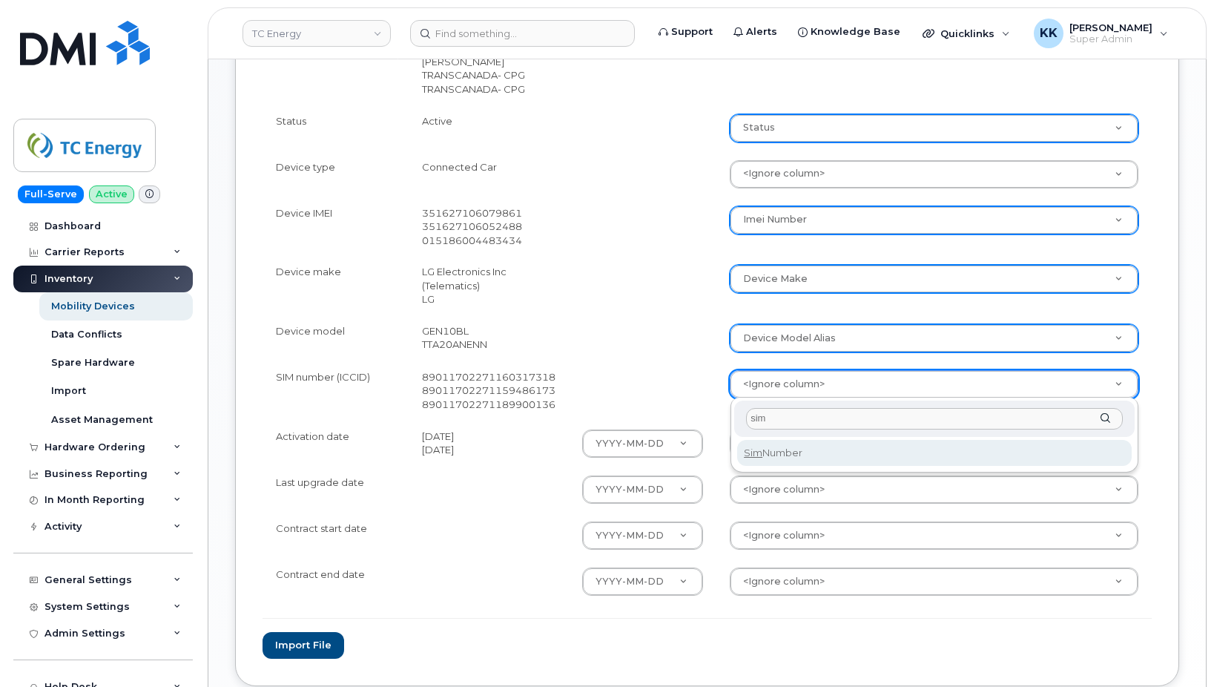
type input "sim"
select select "sim_number"
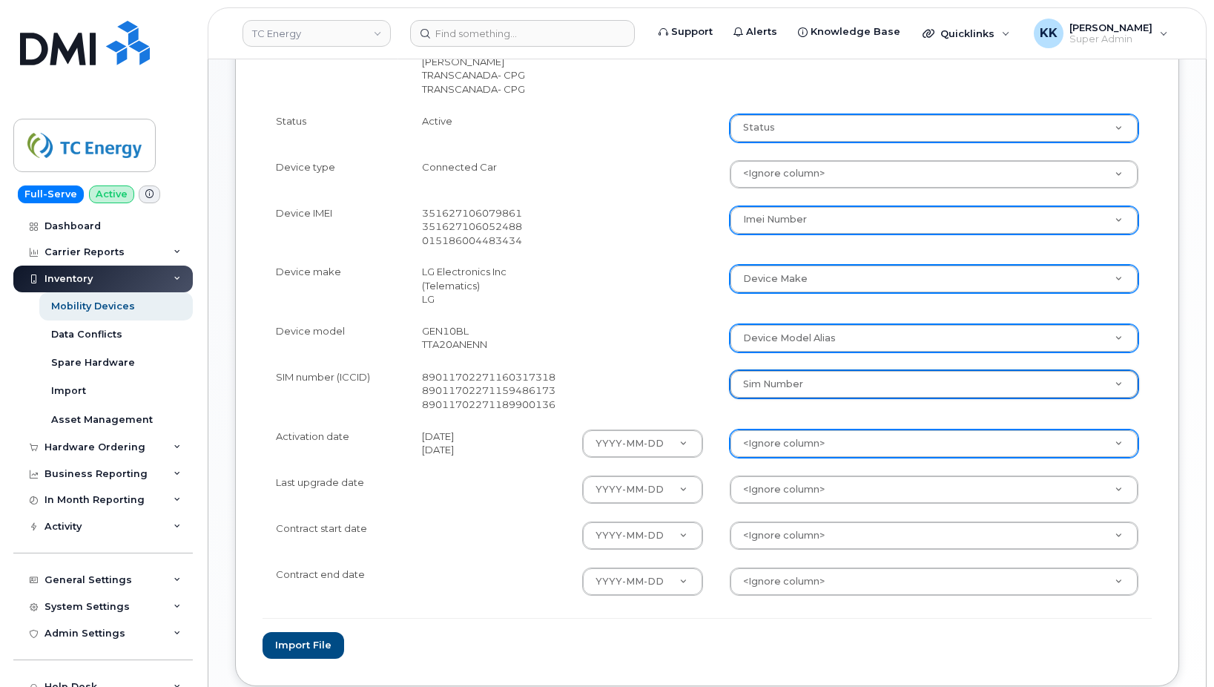
click at [790, 443] on body "TC Energy Support Alerts Knowledge Base Quicklinks Suspend / Cancel Device Chan…" at bounding box center [607, 127] width 1214 height 1312
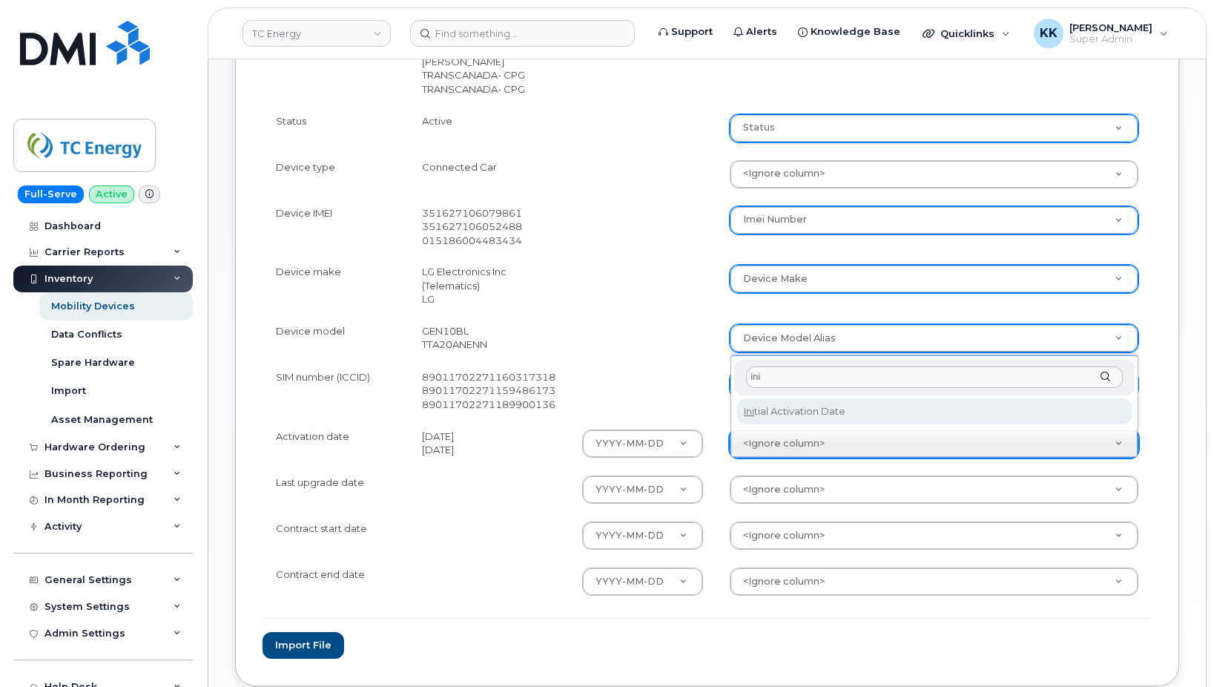
type input "ini"
select select "initial_activation_date"
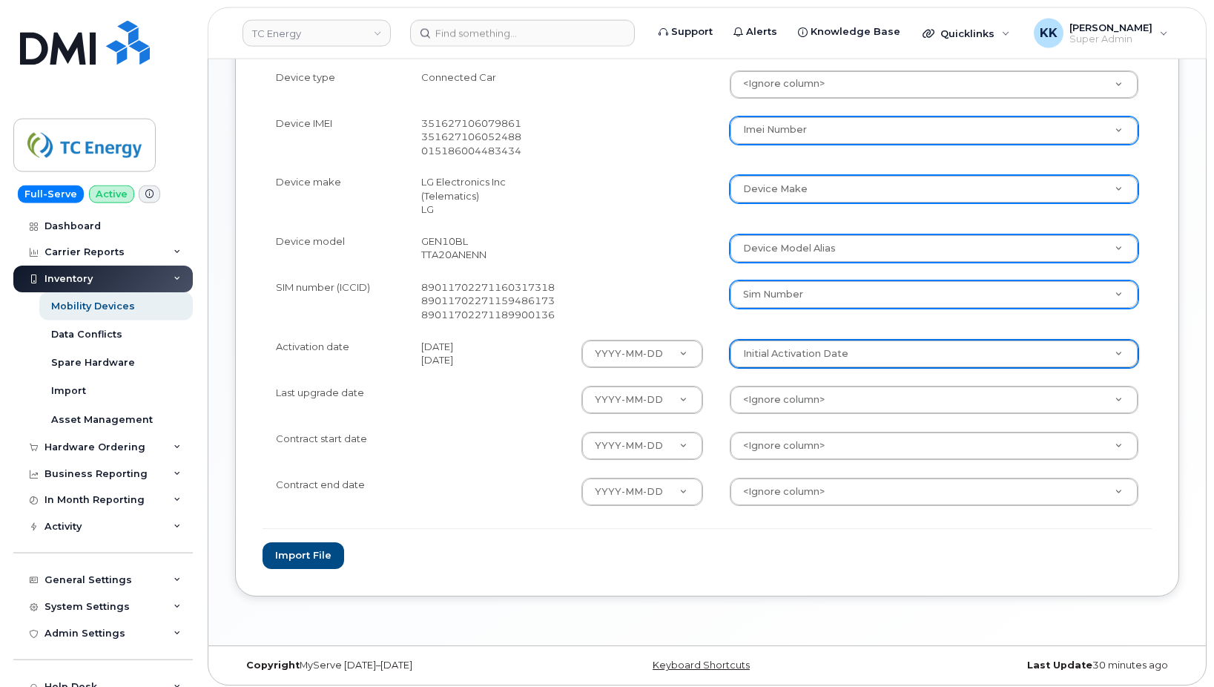
scroll to position [626, 0]
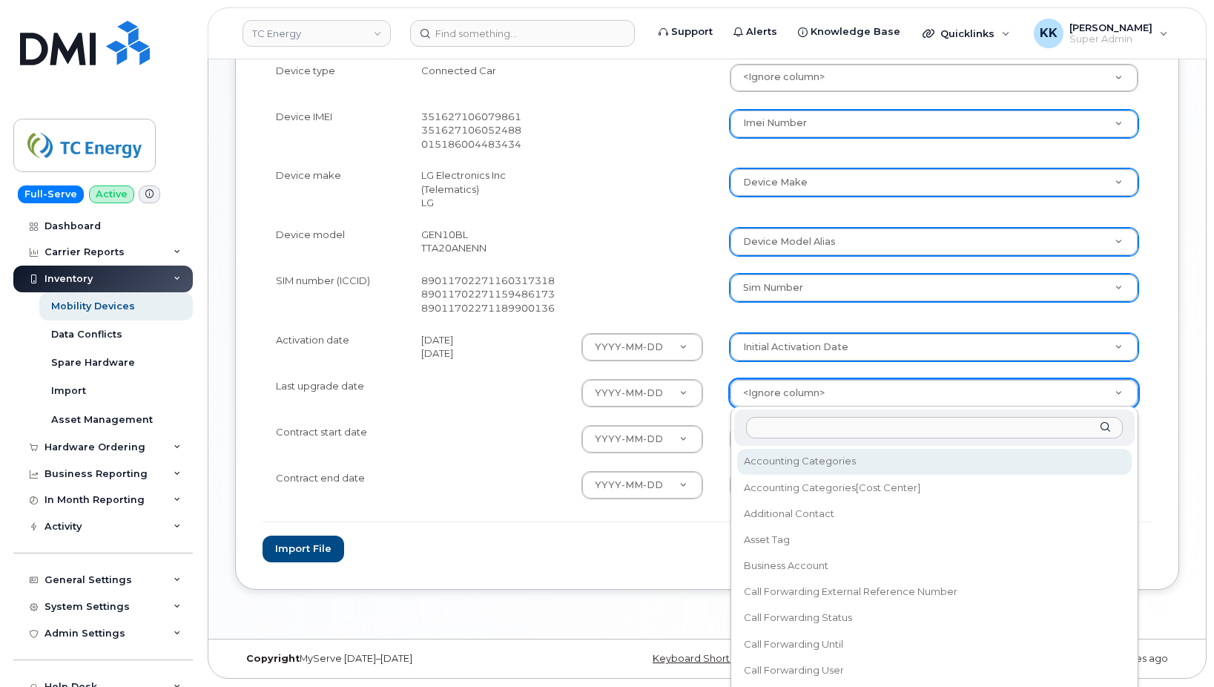
click at [760, 392] on body "TC Energy Support Alerts Knowledge Base Quicklinks Suspend / Cancel Device Chan…" at bounding box center [607, 30] width 1214 height 1312
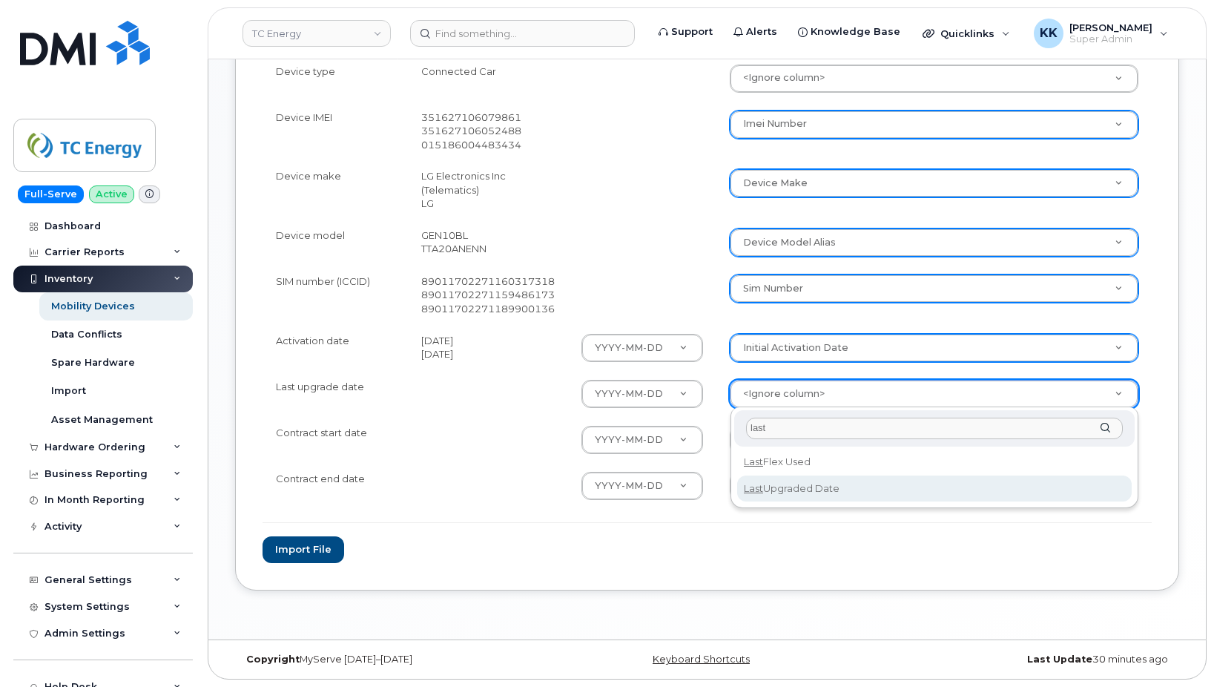
type input "last"
select select "last_upgraded_date"
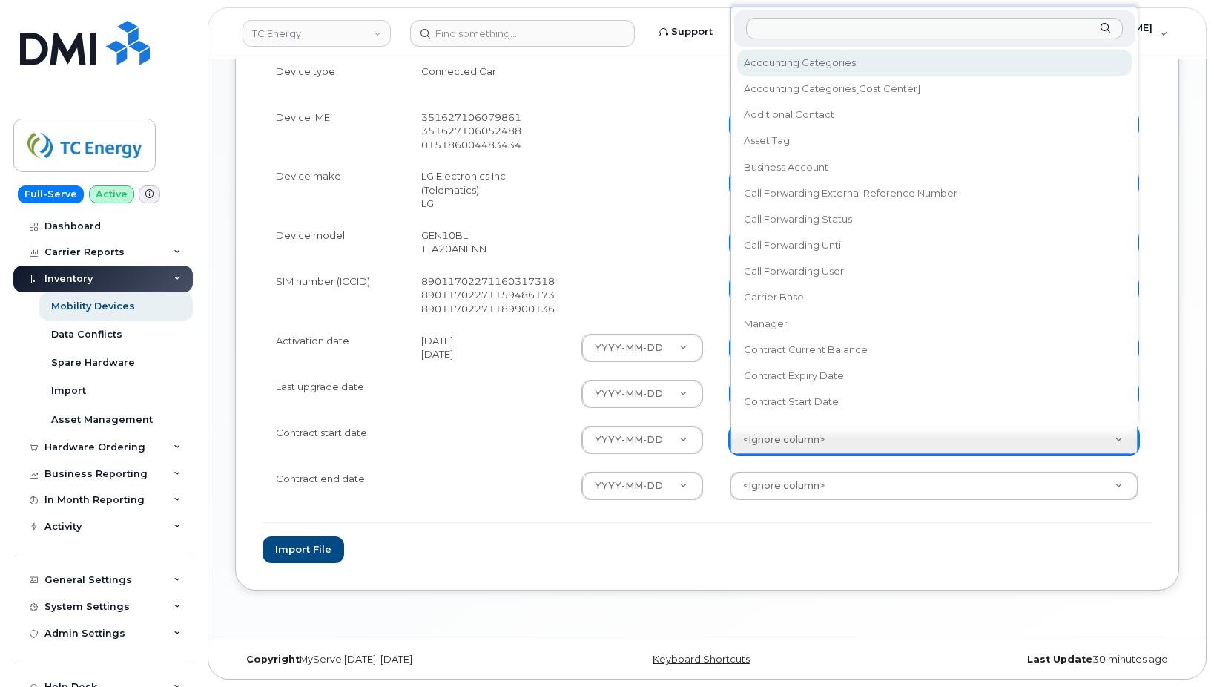
click at [775, 433] on body "TC Energy Support Alerts Knowledge Base Quicklinks Suspend / Cancel Device Chan…" at bounding box center [607, 31] width 1214 height 1312
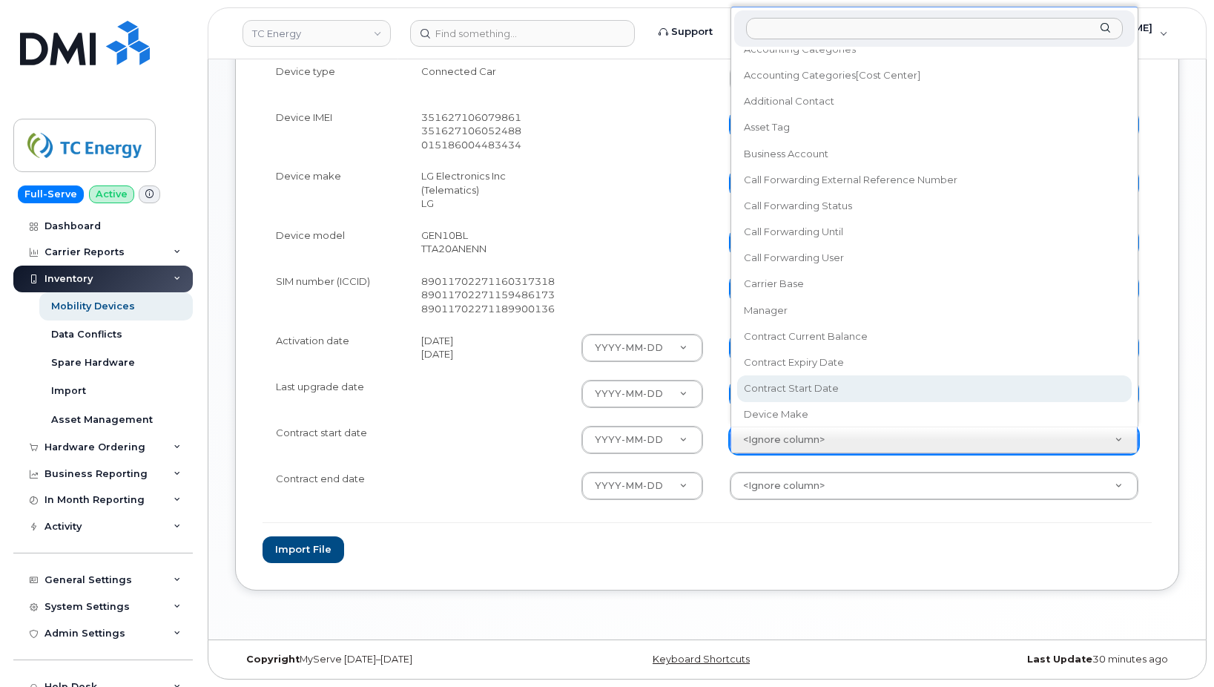
select select "contract_start_date"
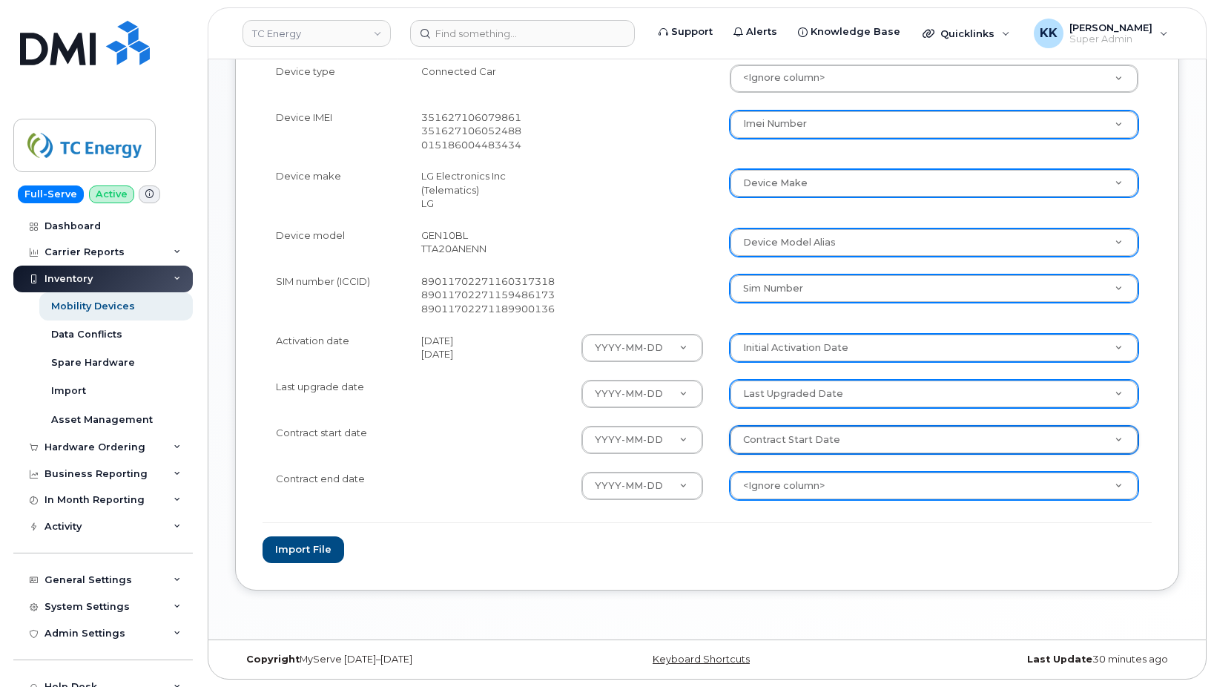
click at [783, 478] on body "TC Energy Support Alerts Knowledge Base Quicklinks Suspend / Cancel Device Chan…" at bounding box center [607, 31] width 1214 height 1312
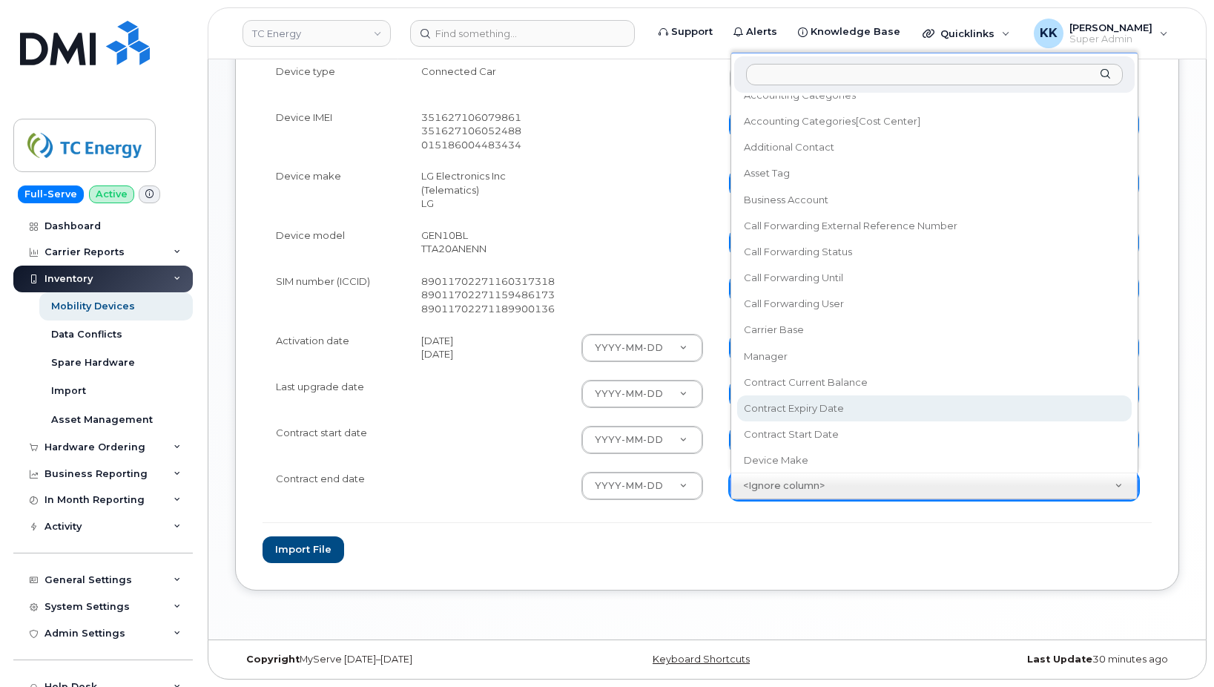
select select "contract_expiry_date"
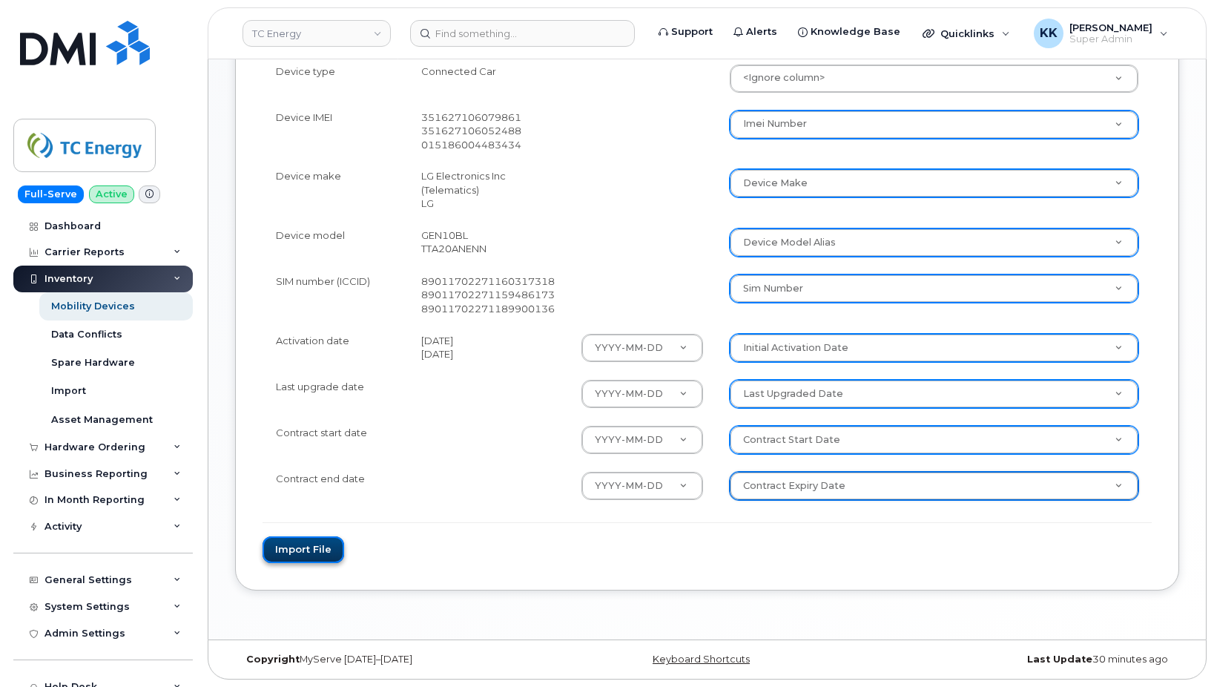
click at [294, 547] on button "Import file" at bounding box center [303, 549] width 82 height 27
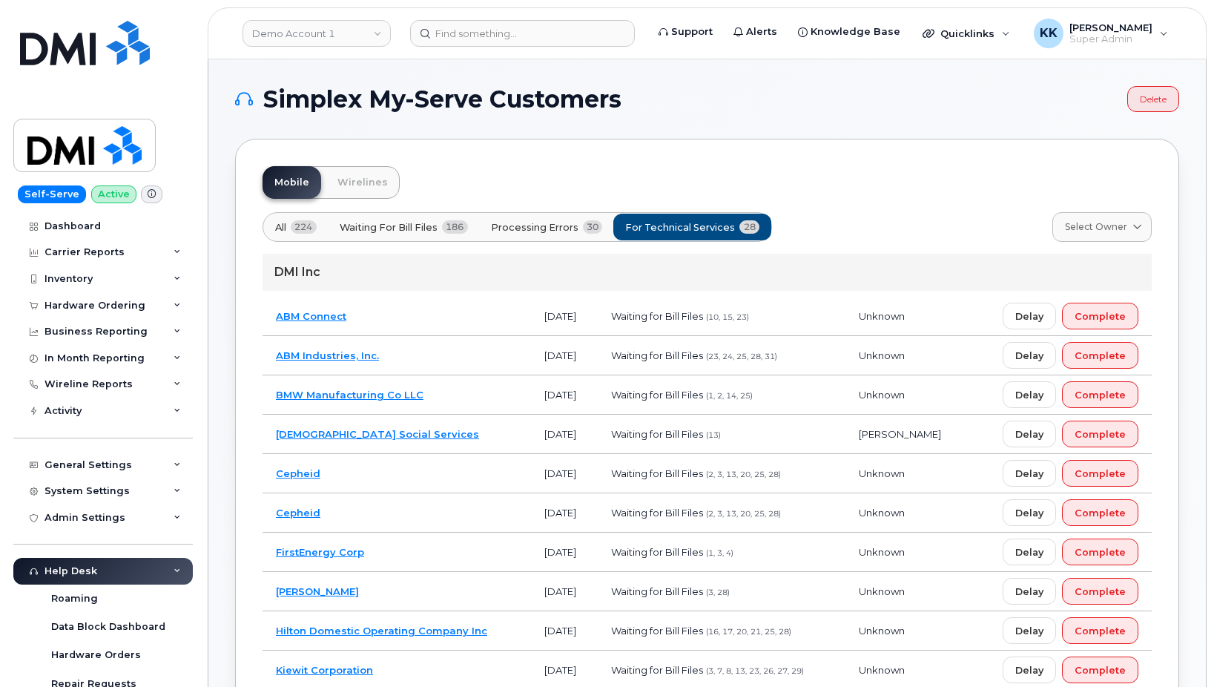
scroll to position [330, 0]
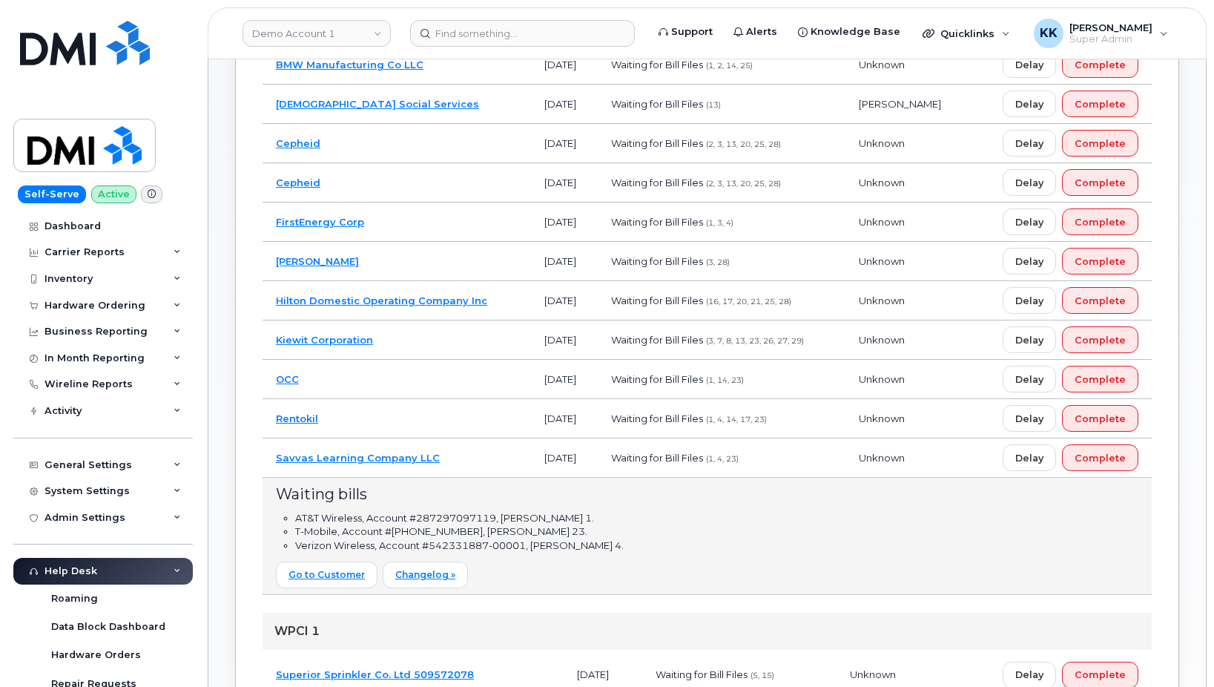
click at [400, 418] on td "Rentokil" at bounding box center [396, 418] width 268 height 39
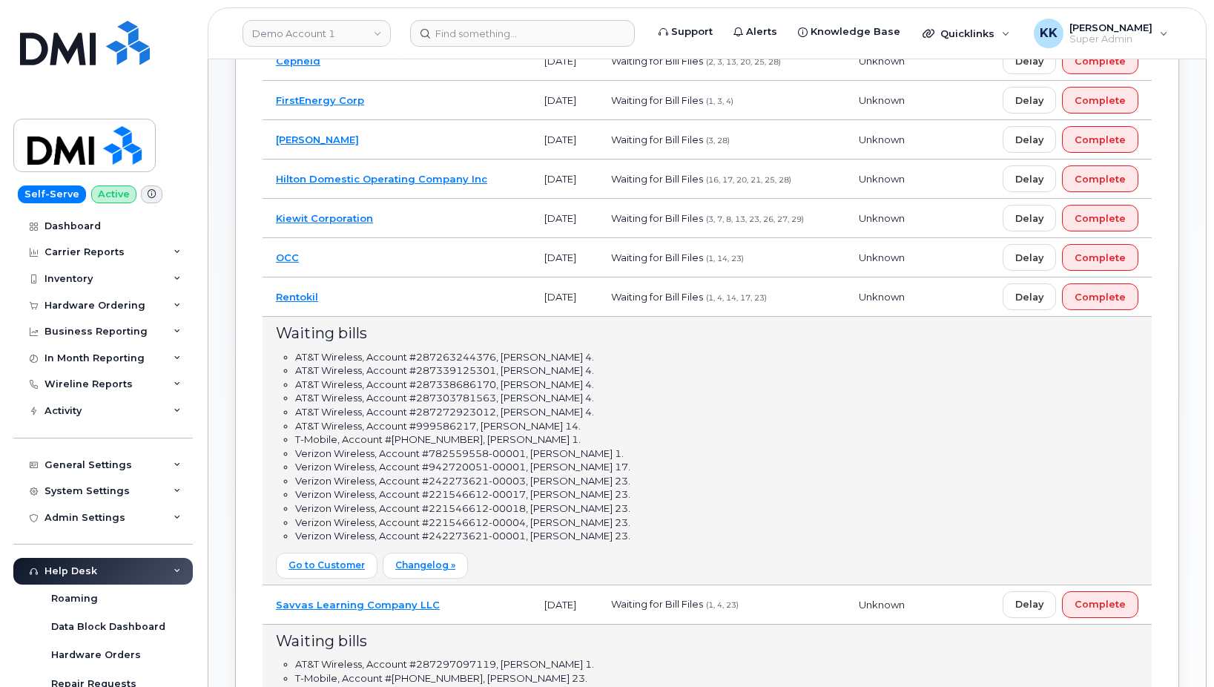
scroll to position [481, 0]
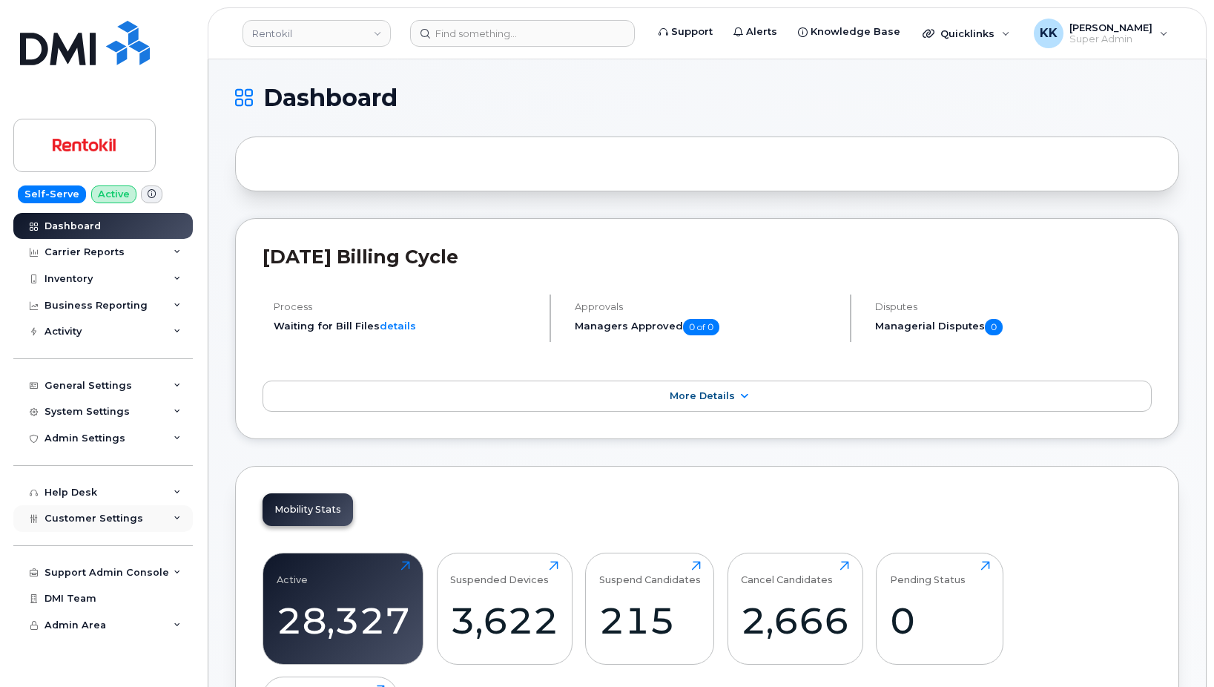
click at [111, 528] on div "Customer Settings" at bounding box center [102, 518] width 179 height 27
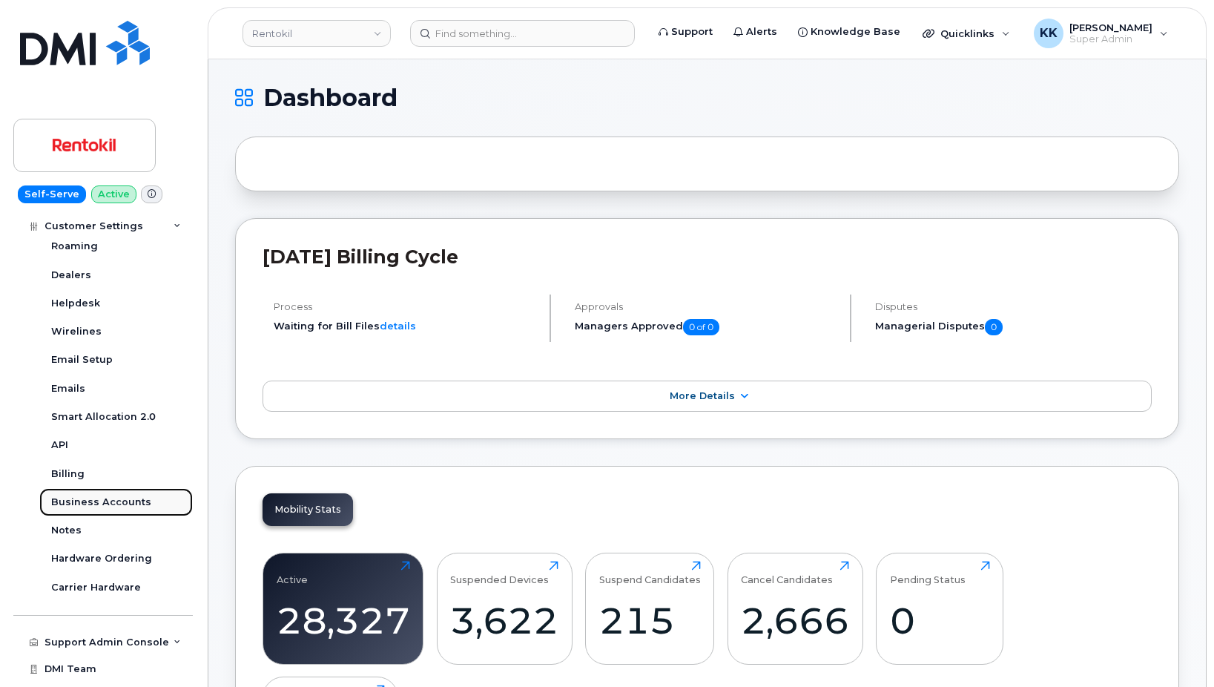
click at [93, 496] on div "Business Accounts" at bounding box center [101, 501] width 100 height 13
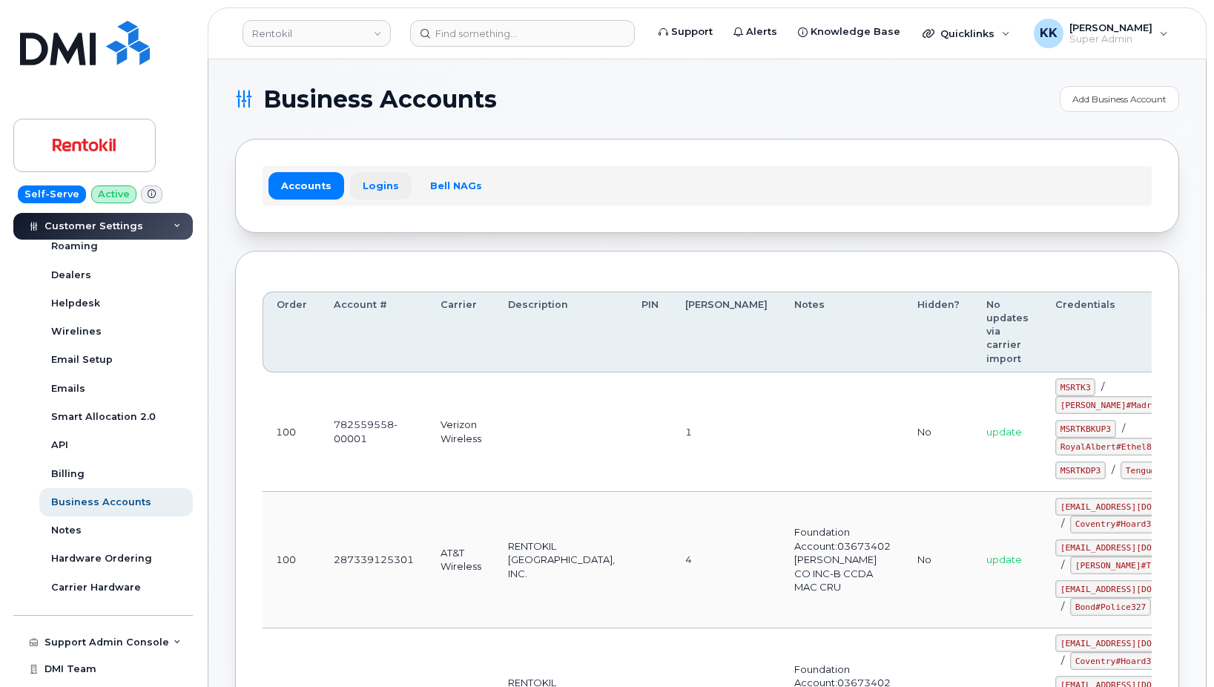
click at [364, 177] on link "Logins" at bounding box center [381, 185] width 62 height 27
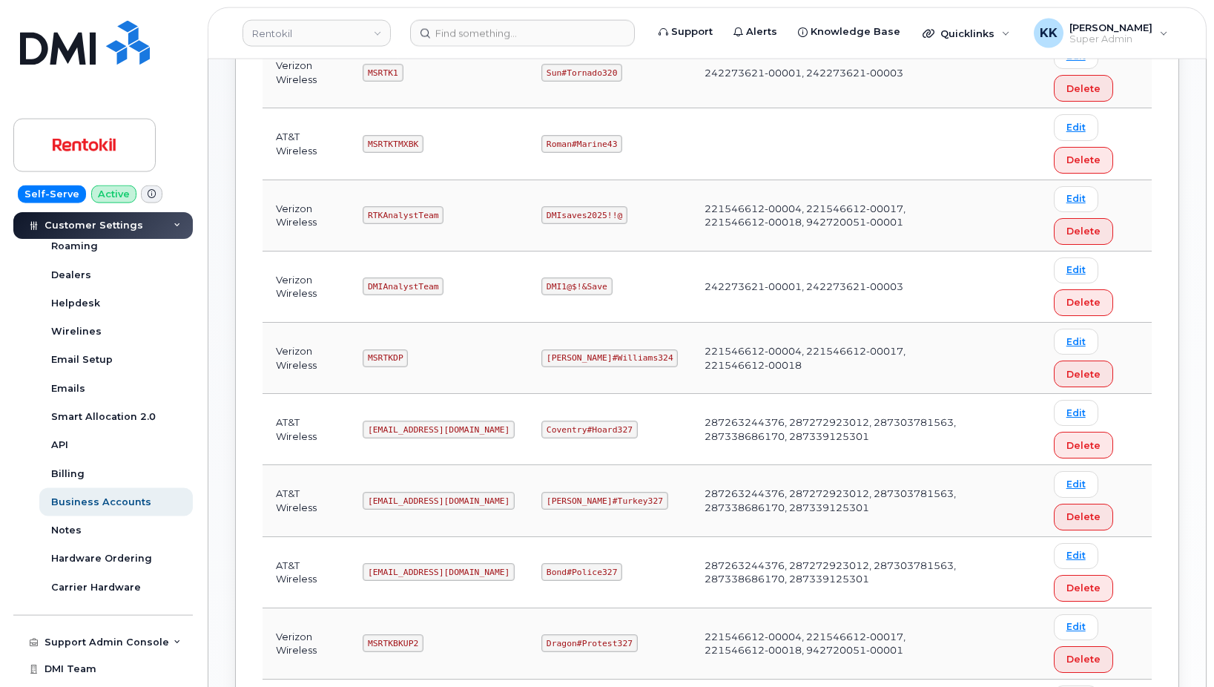
scroll to position [605, 0]
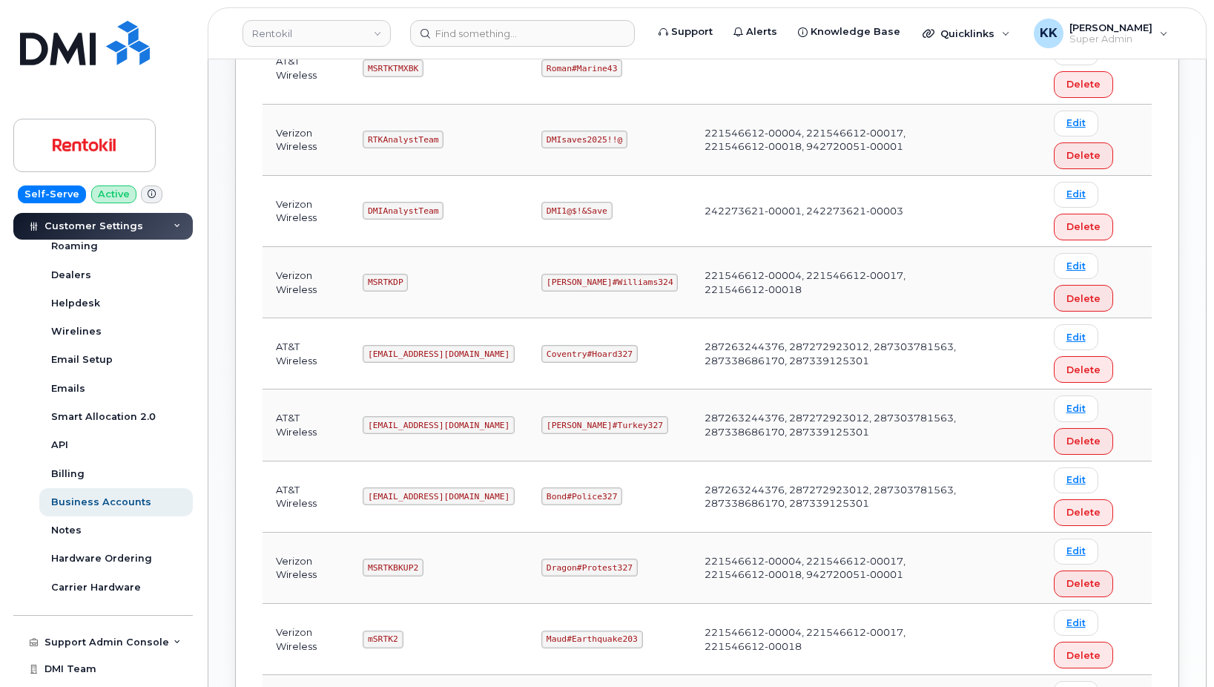
click at [414, 493] on code "Ms-rentokil-depot@dminc.com" at bounding box center [439, 496] width 152 height 18
click at [588, 492] on code "Bond#Police327" at bounding box center [581, 496] width 81 height 18
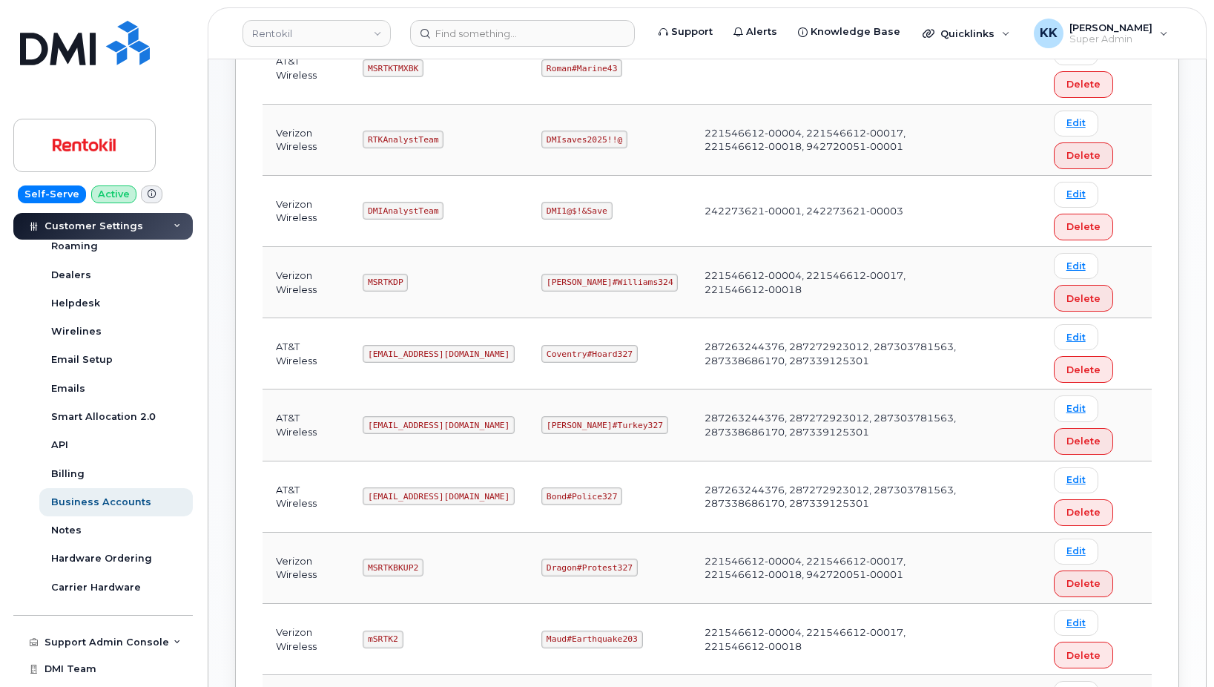
click at [588, 492] on code "Bond#Police327" at bounding box center [581, 496] width 81 height 18
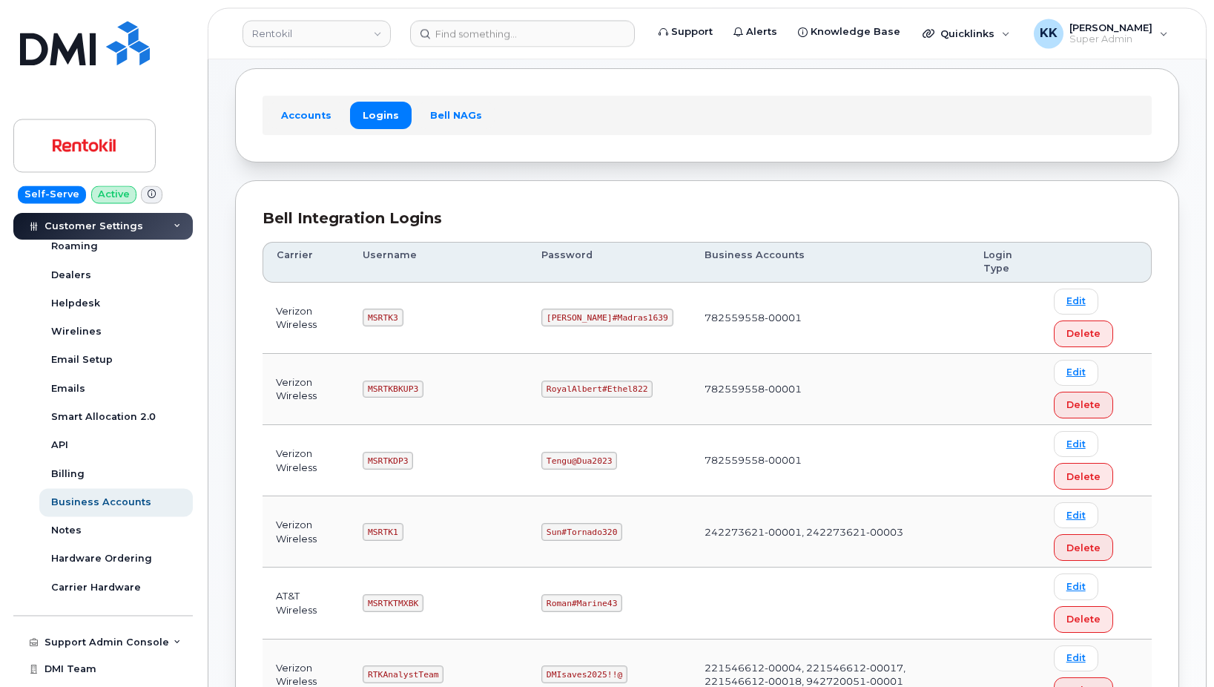
scroll to position [0, 0]
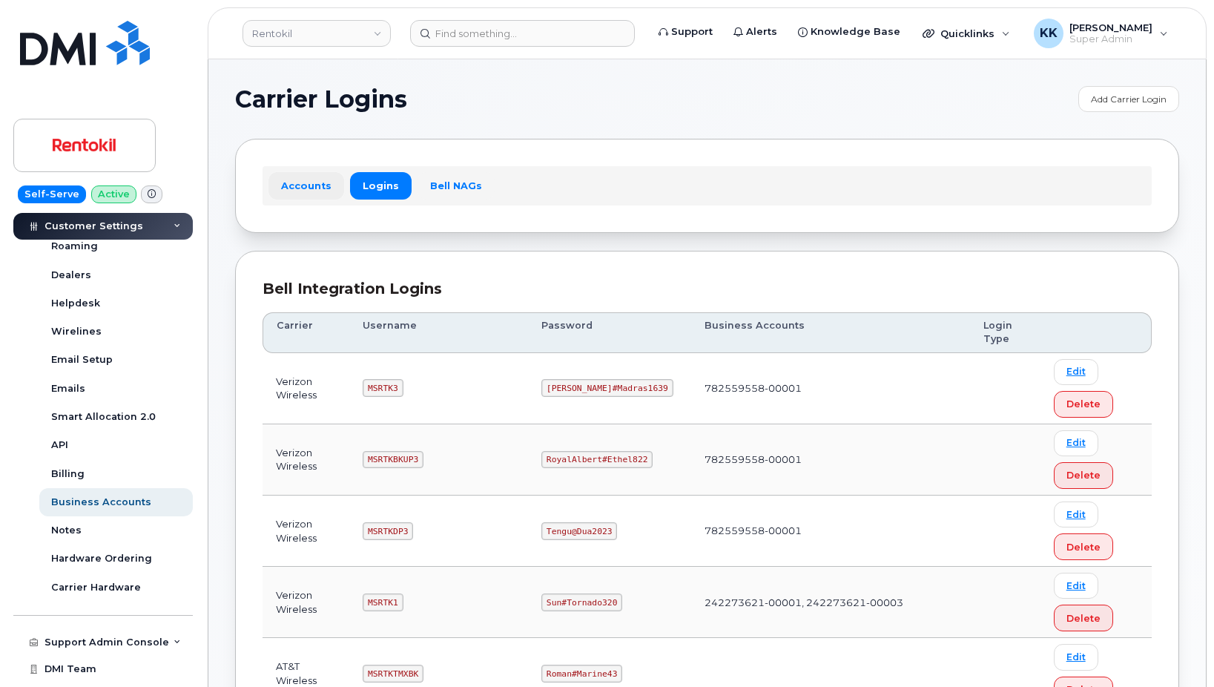
click at [310, 179] on link "Accounts" at bounding box center [306, 185] width 76 height 27
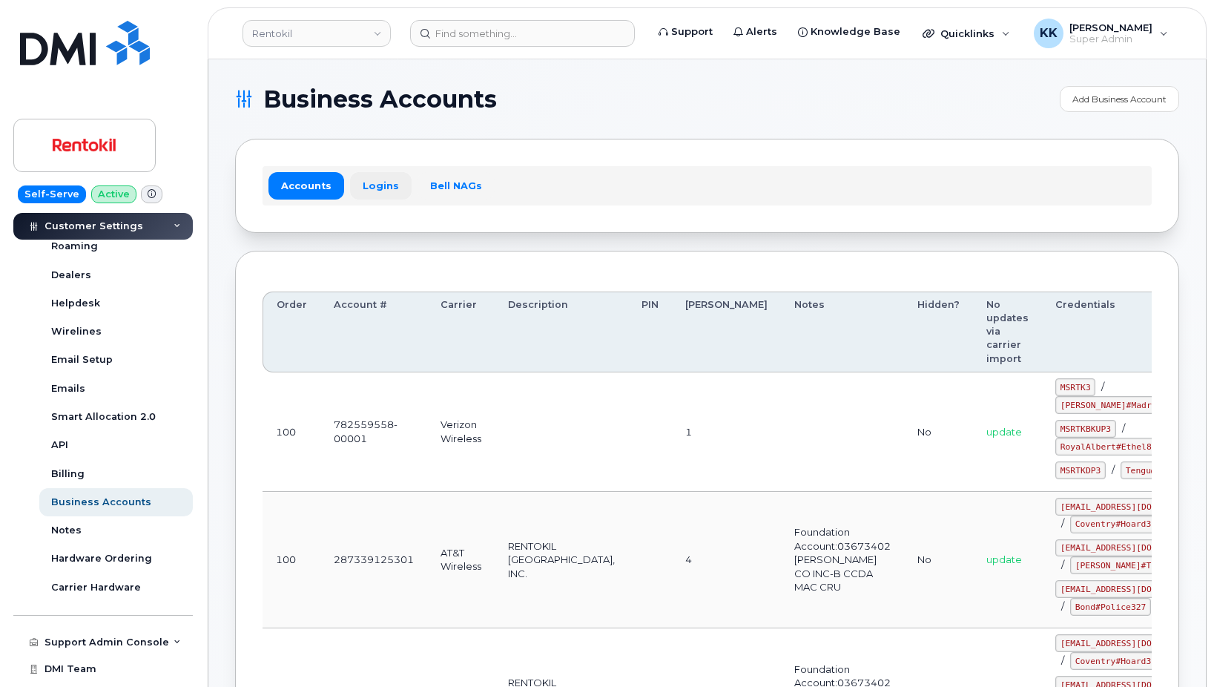
click at [369, 185] on link "Logins" at bounding box center [381, 185] width 62 height 27
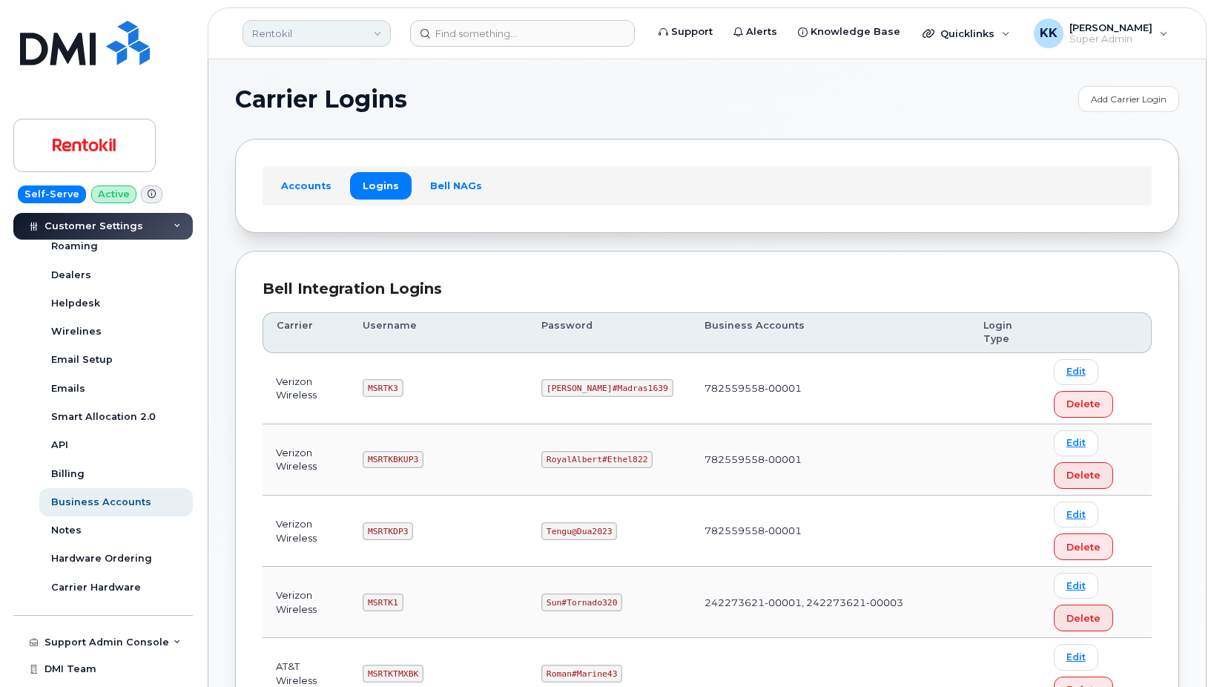
click at [294, 36] on link "Rentokil" at bounding box center [316, 33] width 148 height 27
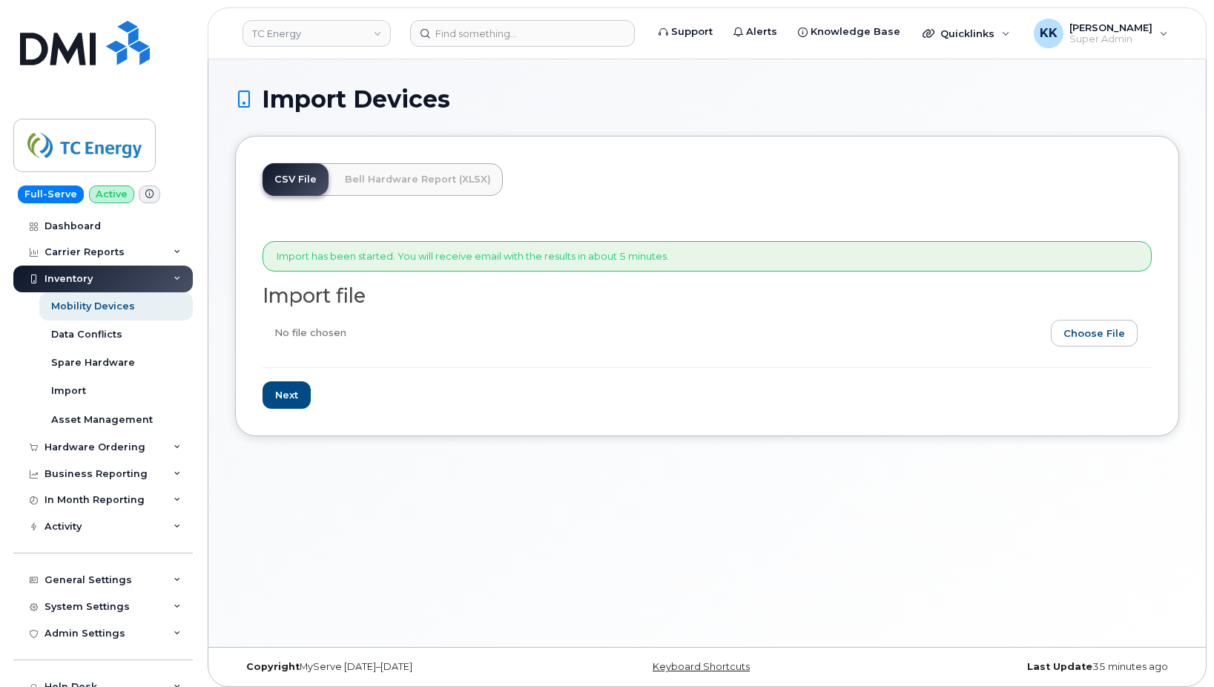
click at [1118, 339] on input "file" at bounding box center [700, 337] width 877 height 34
type input "C:\fakepath\TC Energy AT&T Inventory [DATE].csv"
click at [293, 406] on input "Next" at bounding box center [286, 394] width 48 height 27
type input "Loading..."
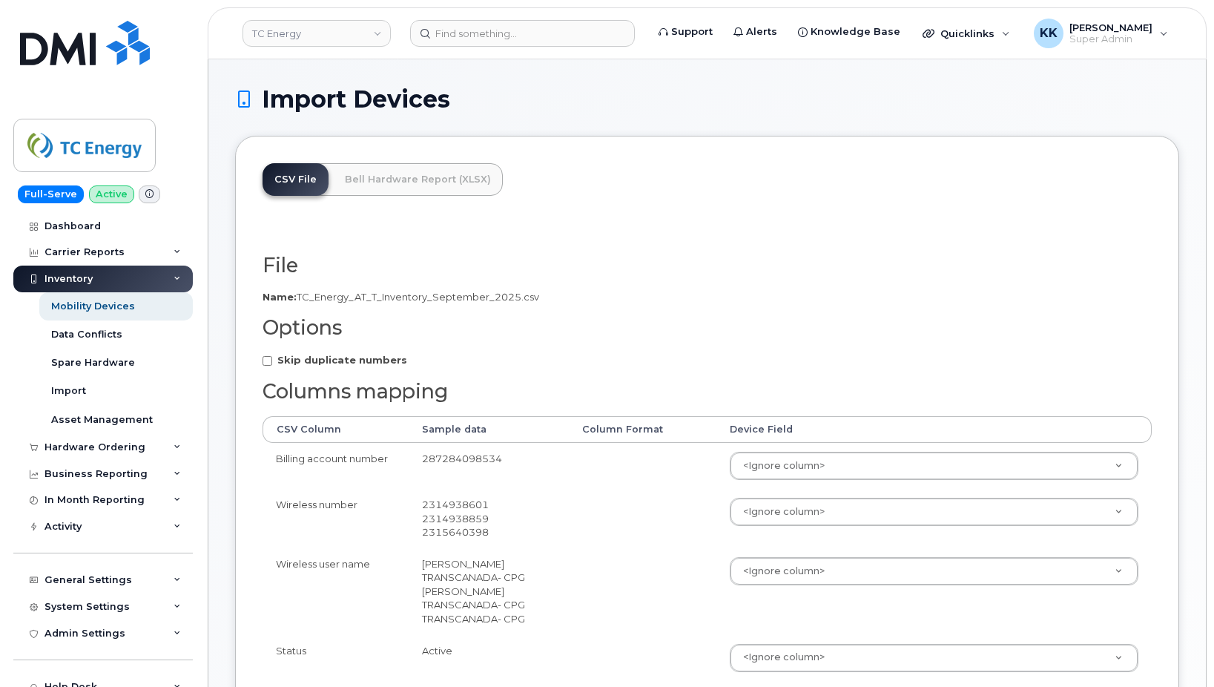
click at [313, 362] on strong "Skip duplicate numbers" at bounding box center [342, 360] width 130 height 12
click at [272, 362] on input "Skip duplicate numbers" at bounding box center [267, 361] width 10 height 10
checkbox input "true"
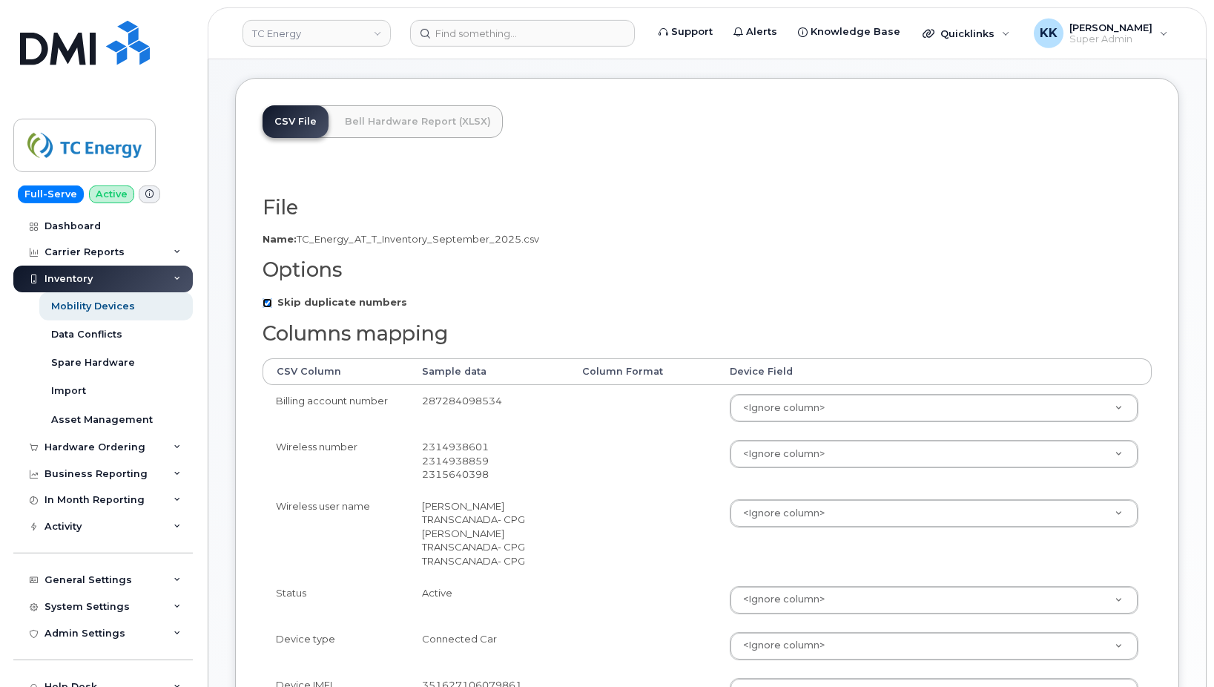
scroll to position [76, 0]
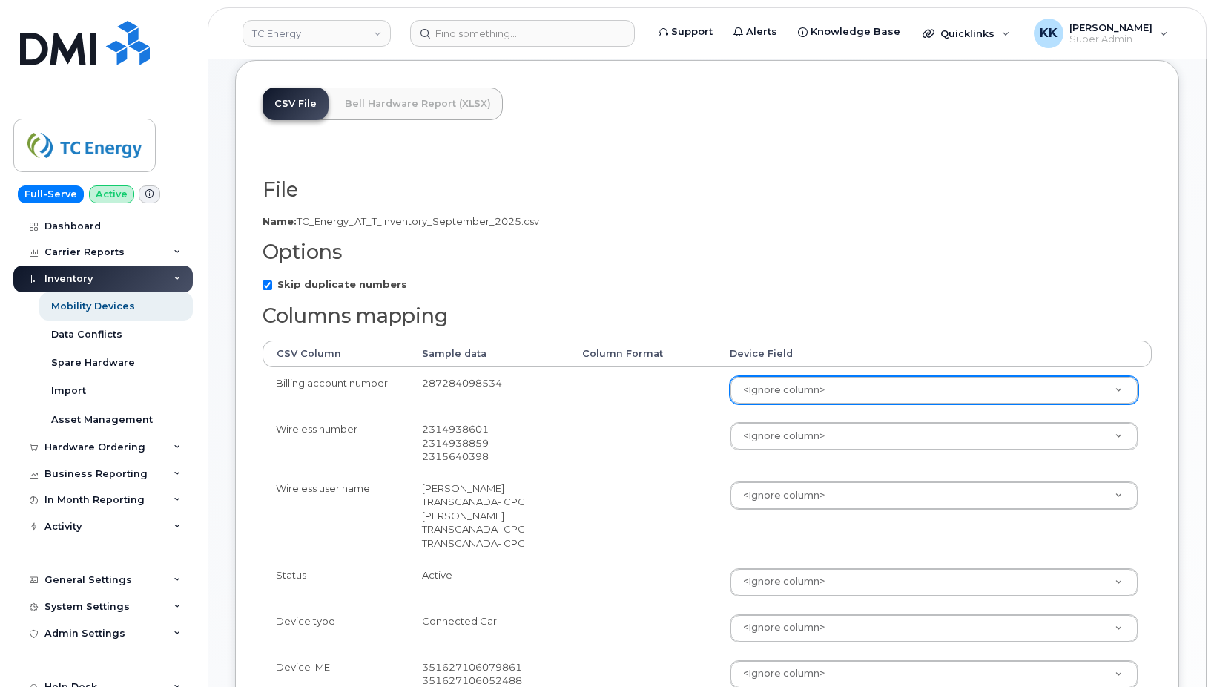
click at [809, 383] on body "TC Energy Support Alerts Knowledge Base Quicklinks Suspend / Cancel Device Chan…" at bounding box center [607, 580] width 1214 height 1312
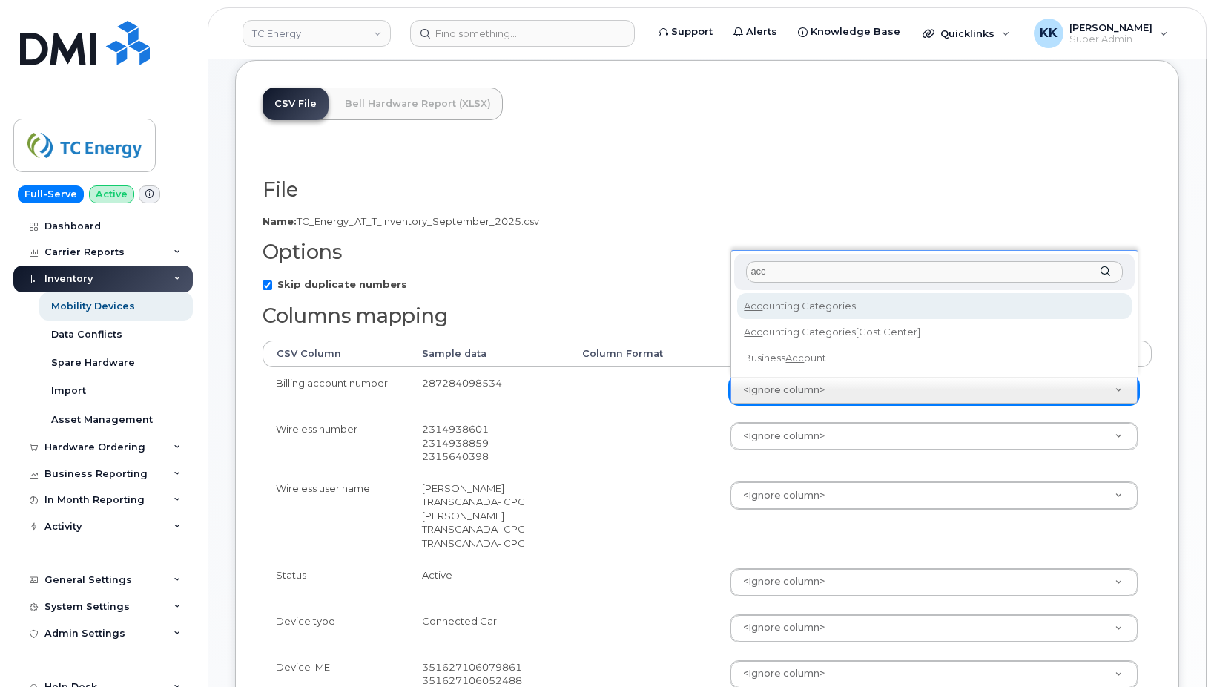
type input "acc"
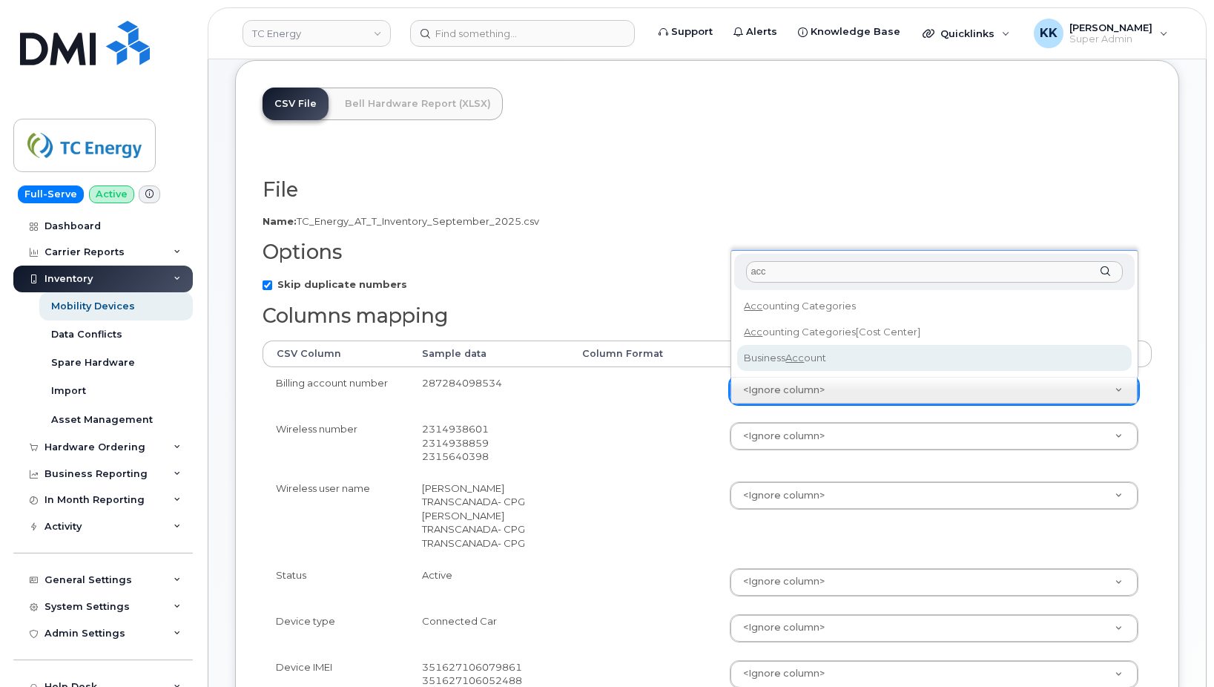
select select "business_account_id"
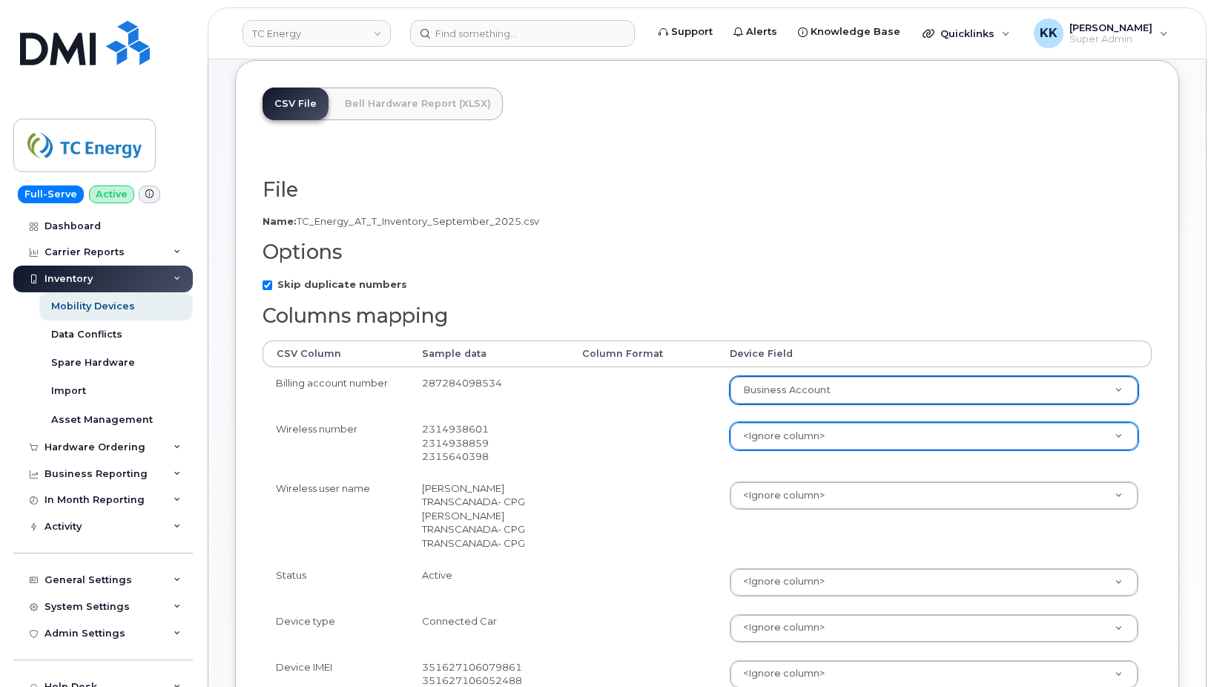
click at [799, 430] on body "TC Energy Support Alerts Knowledge Base Quicklinks Suspend / Cancel Device Chan…" at bounding box center [607, 580] width 1214 height 1312
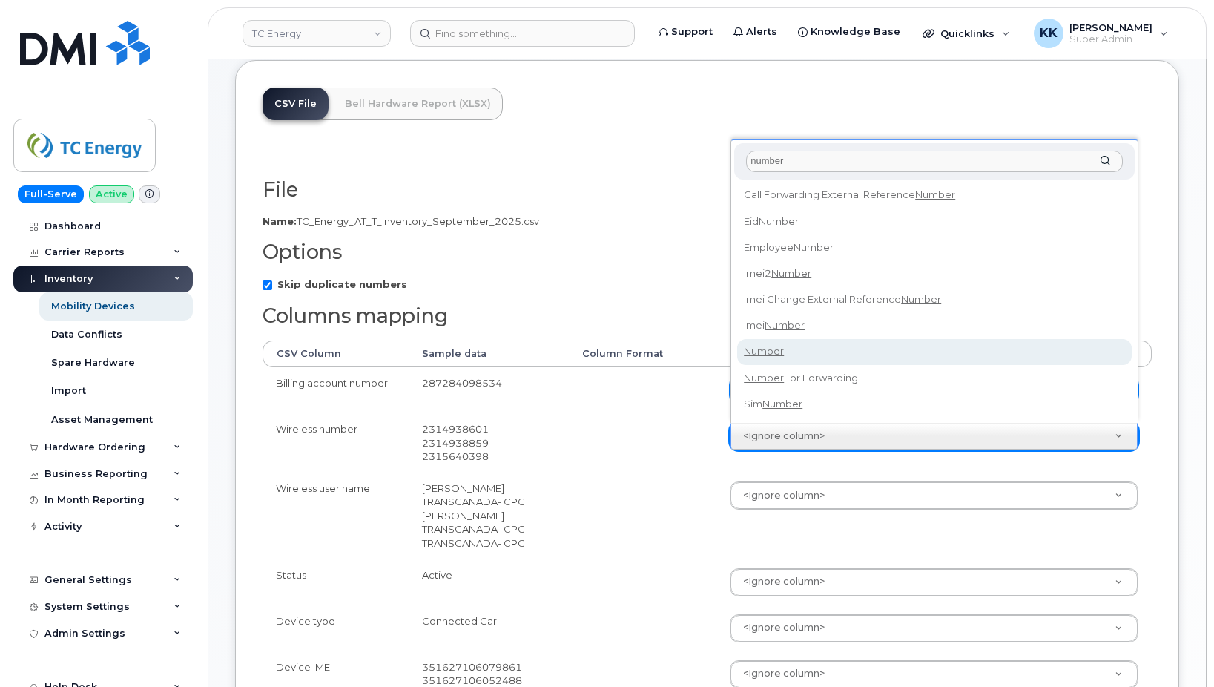
type input "number"
select select "number"
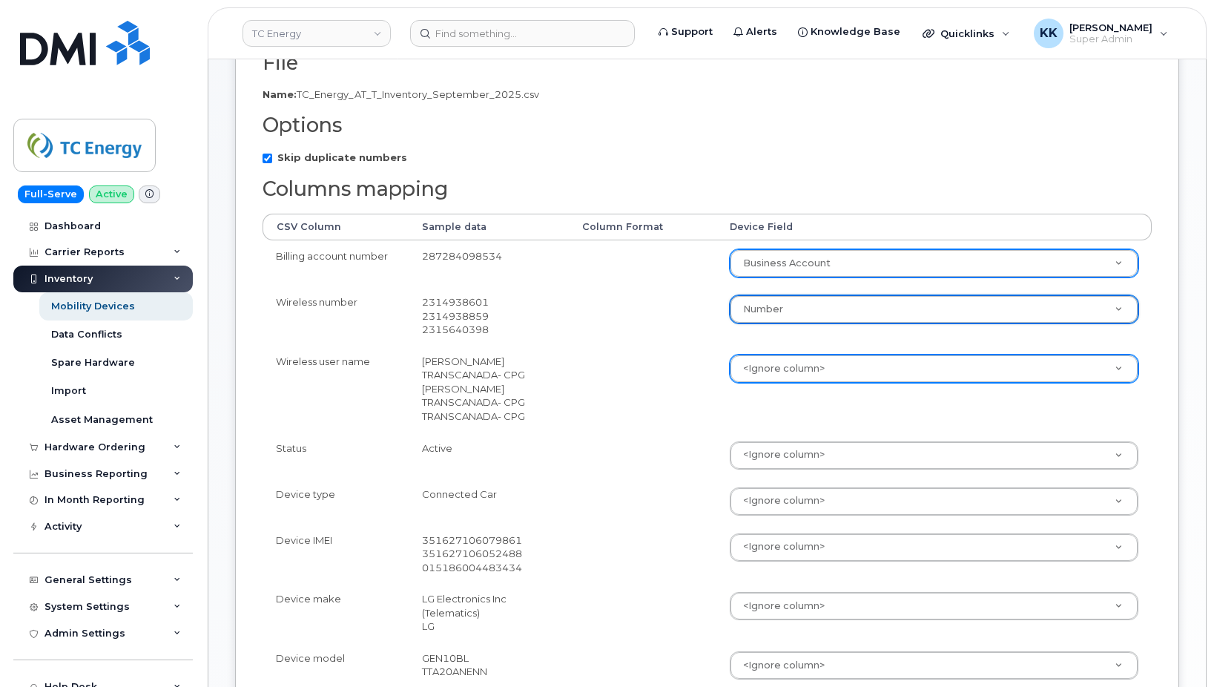
scroll to position [227, 0]
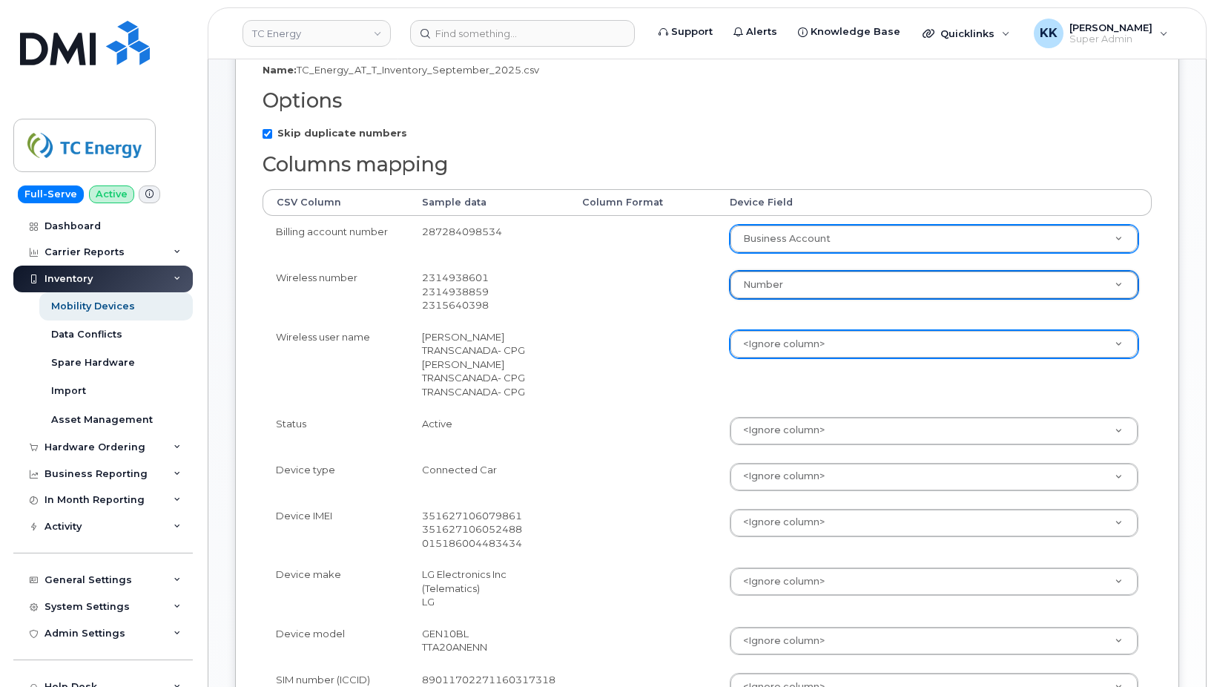
click at [787, 343] on body "TC Energy Support Alerts Knowledge Base Quicklinks Suspend / Cancel Device Chan…" at bounding box center [607, 429] width 1214 height 1312
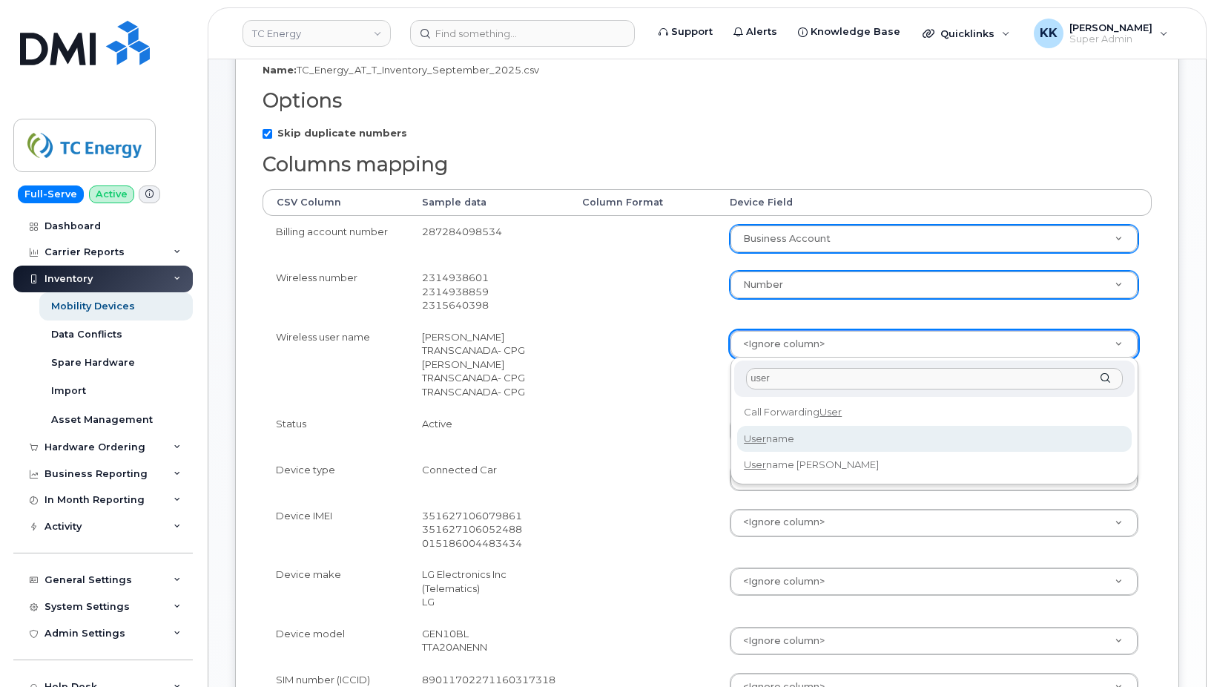
type input "user"
select select "username"
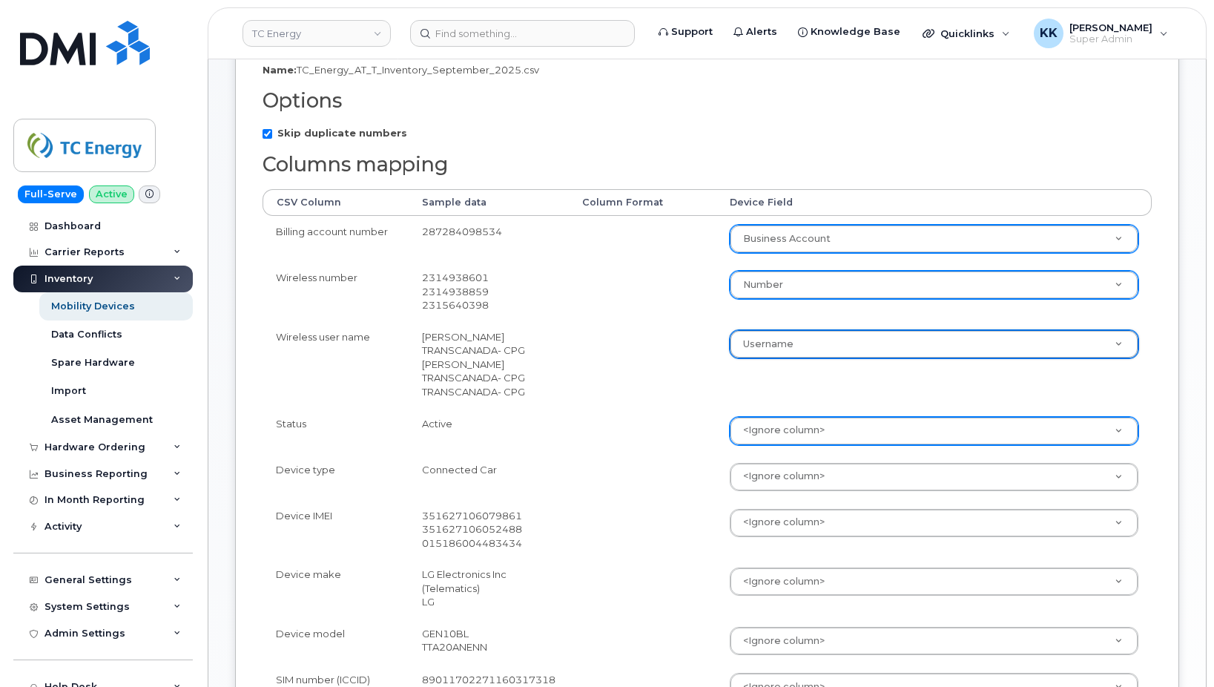
click at [763, 440] on body "TC Energy Support Alerts Knowledge Base Quicklinks Suspend / Cancel Device Chan…" at bounding box center [607, 429] width 1214 height 1312
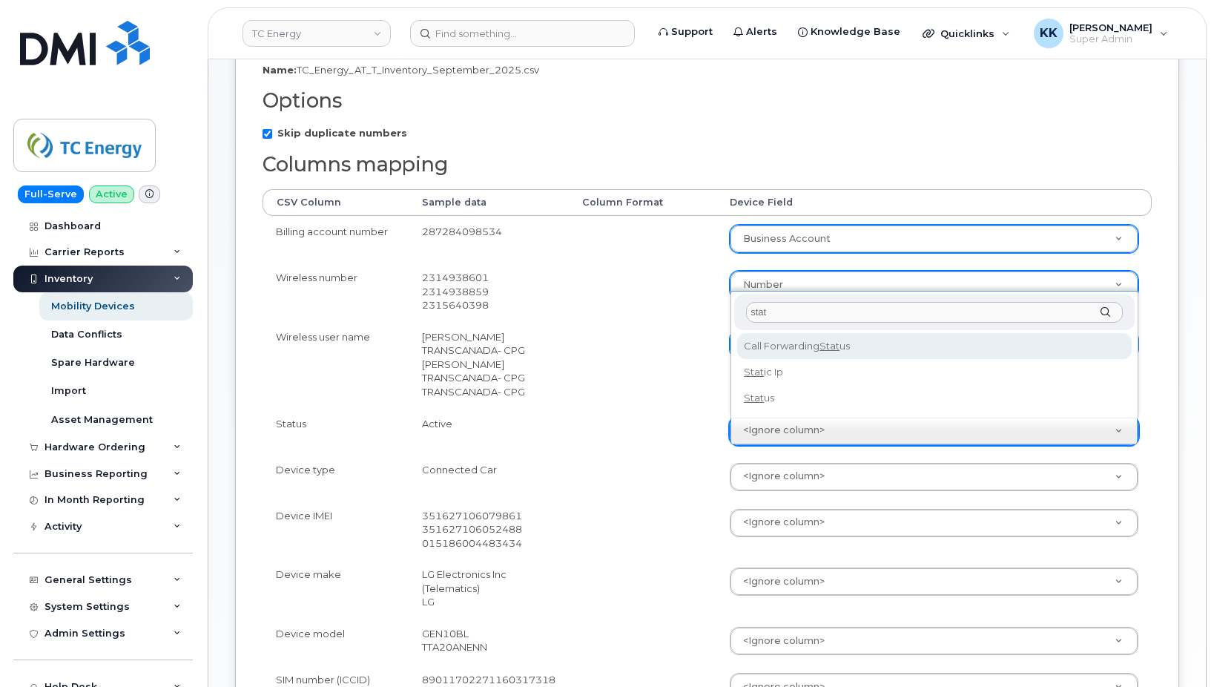
type input "stat"
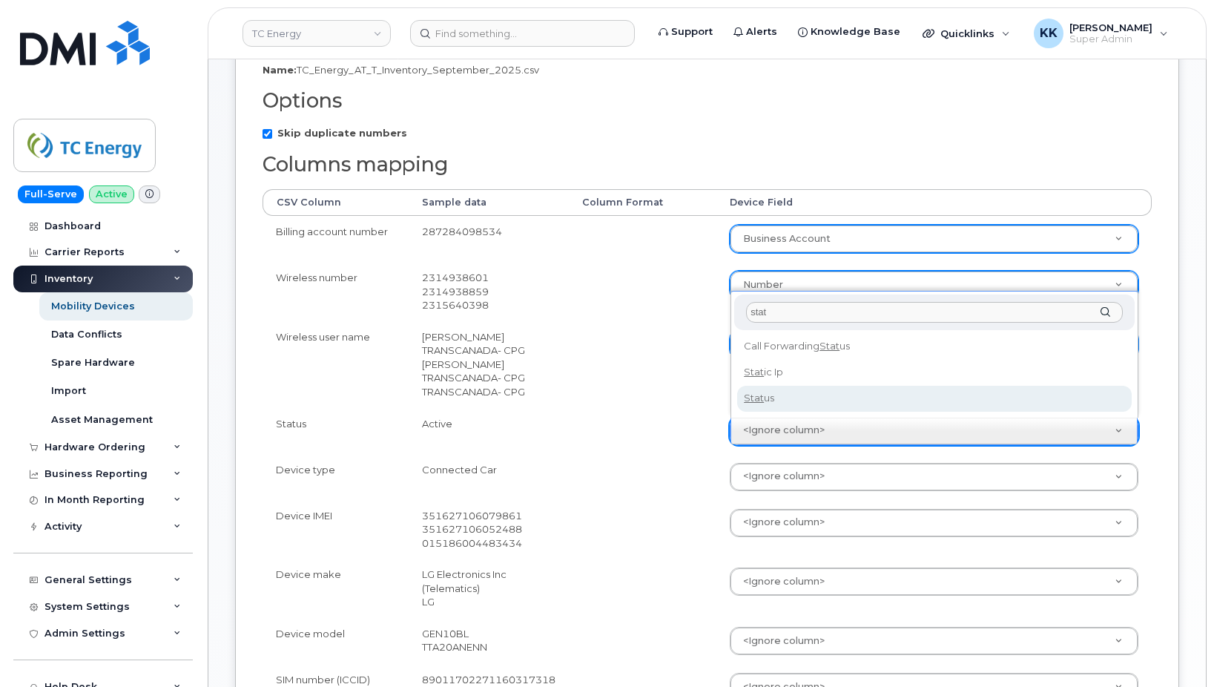
select select "status"
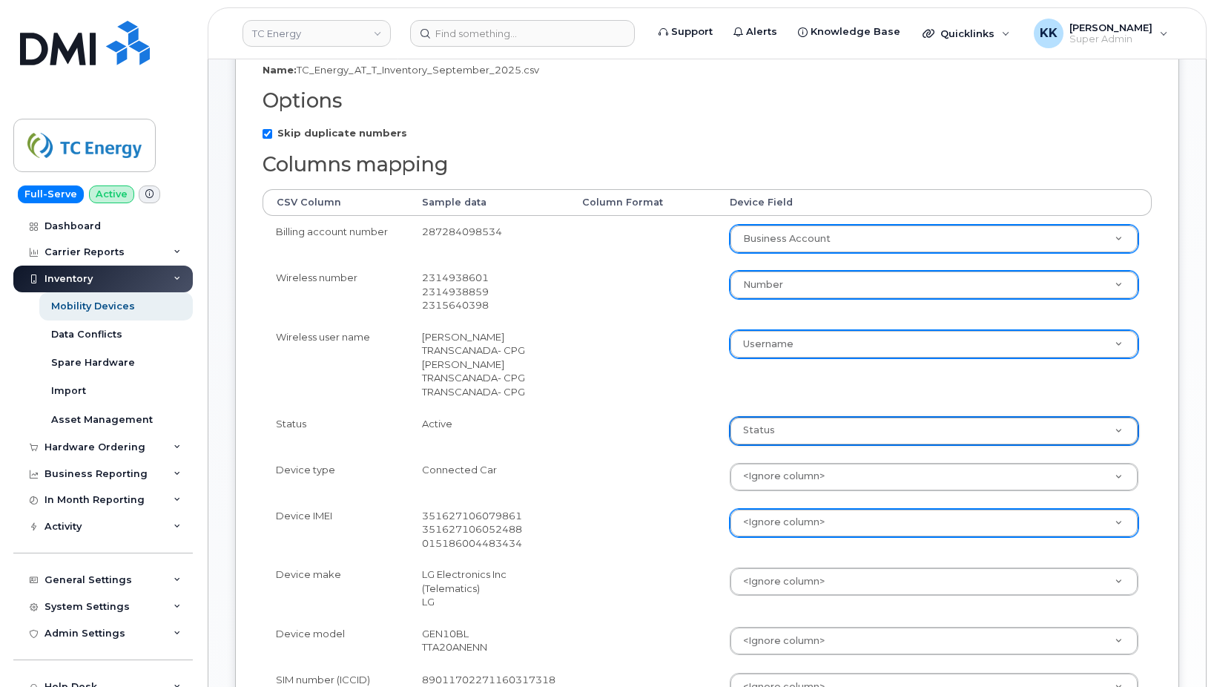
click at [773, 517] on body "TC Energy Support Alerts Knowledge Base Quicklinks Suspend / Cancel Device Chan…" at bounding box center [607, 429] width 1214 height 1312
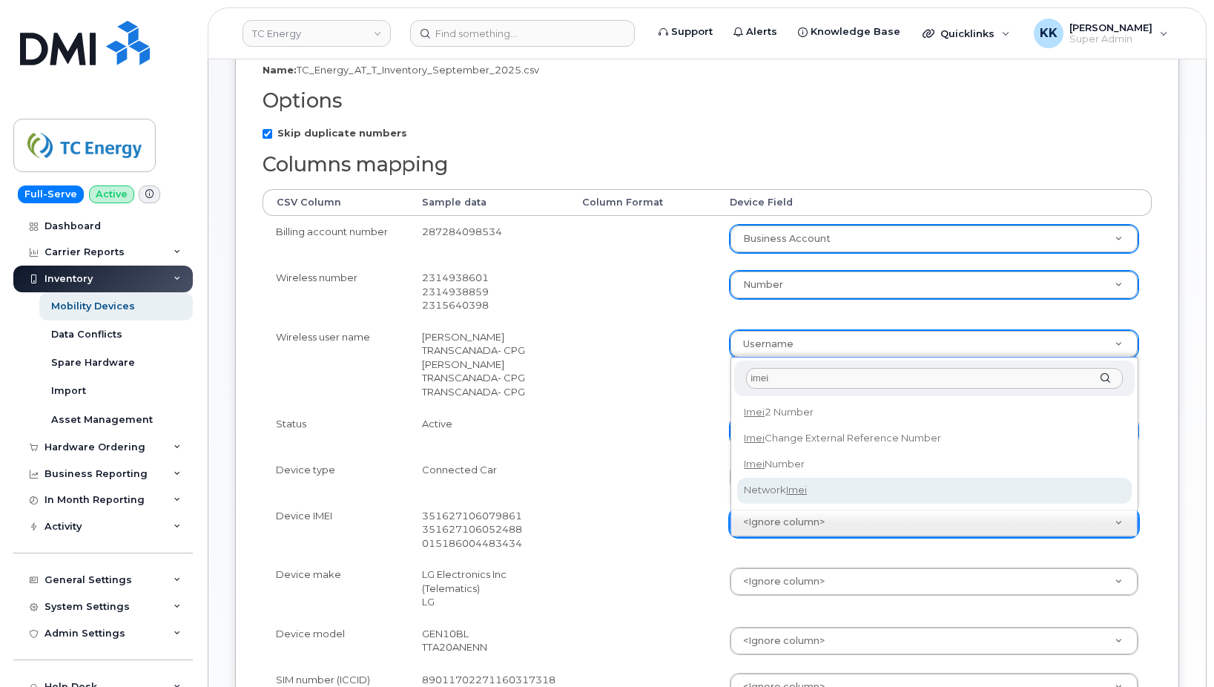
type input "imei"
select select "imei_number"
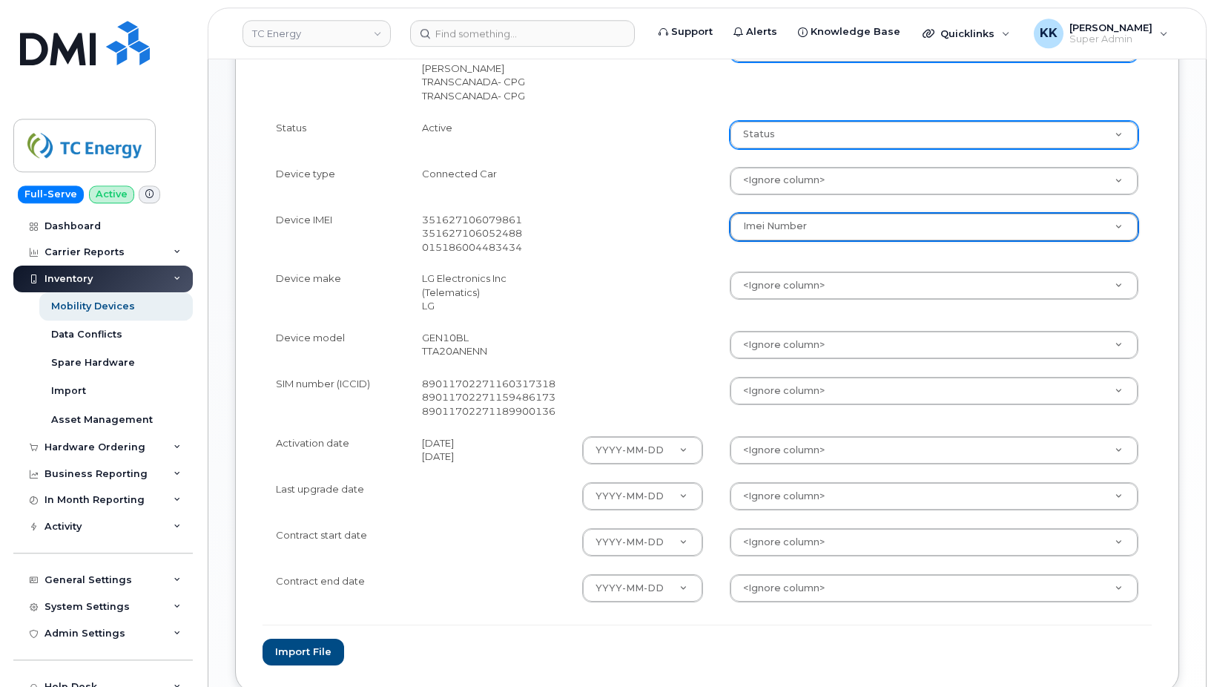
scroll to position [529, 0]
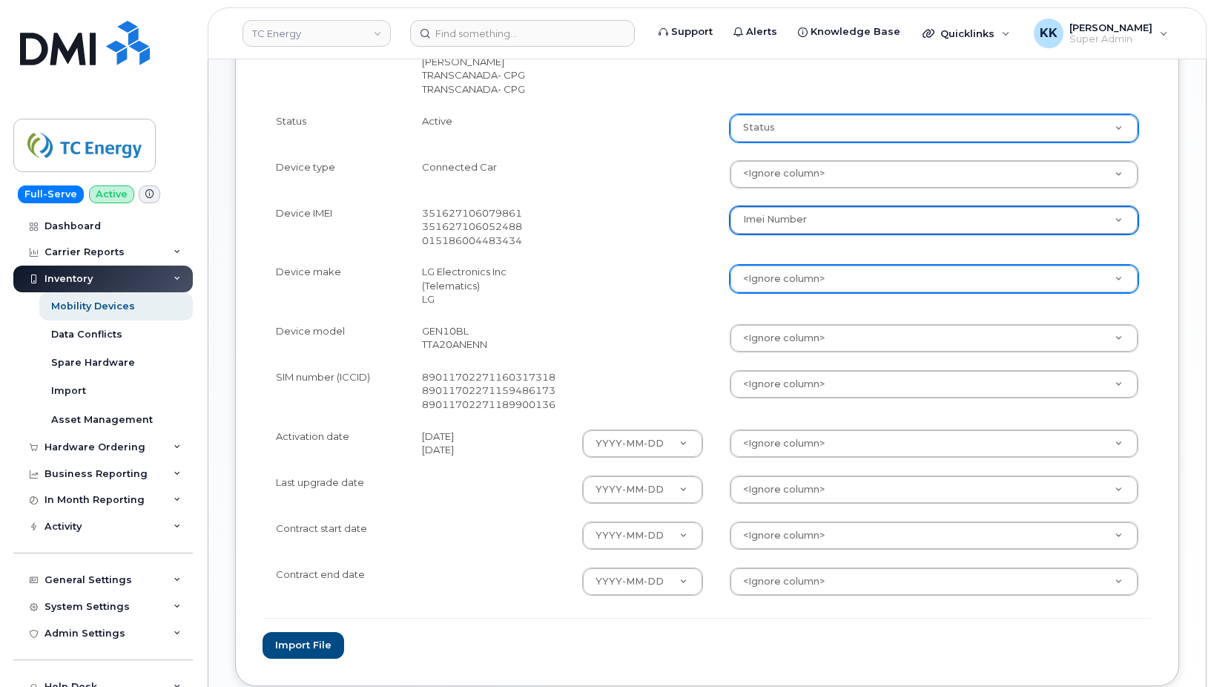
click at [779, 282] on body "TC Energy Support Alerts Knowledge Base Quicklinks Suspend / Cancel Device Chan…" at bounding box center [607, 127] width 1214 height 1312
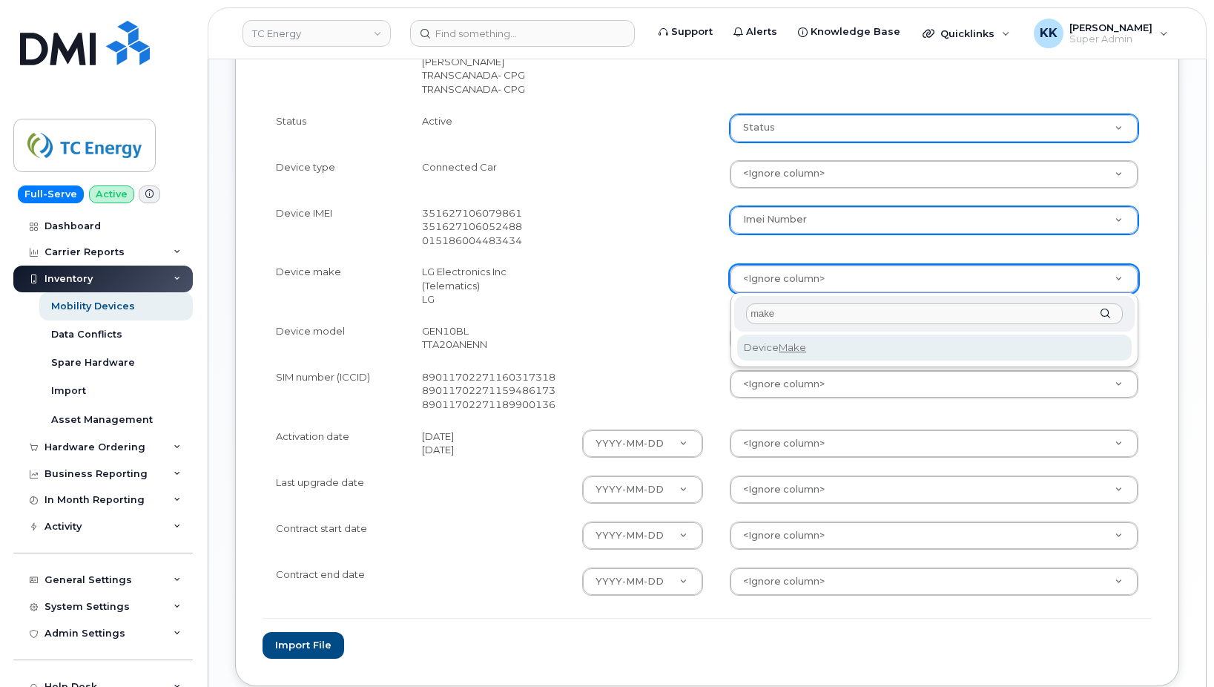
type input "make"
select select "device_make_id"
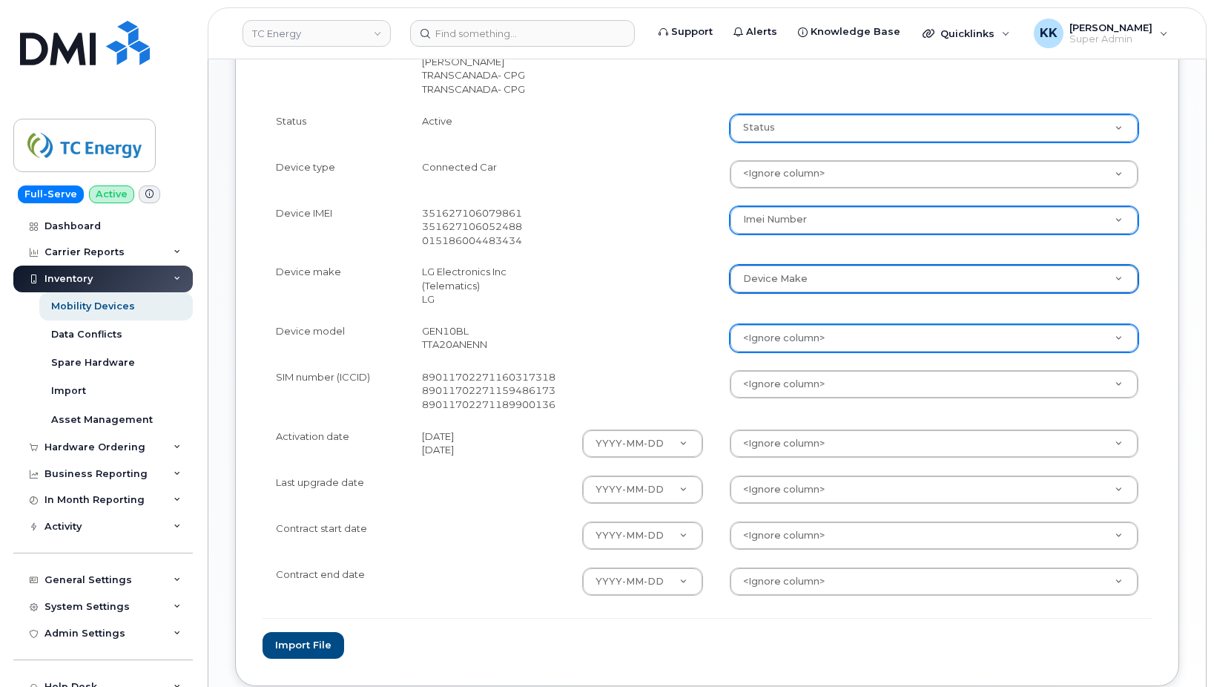
click at [779, 337] on body "TC Energy Support Alerts Knowledge Base Quicklinks Suspend / Cancel Device Chan…" at bounding box center [607, 127] width 1214 height 1312
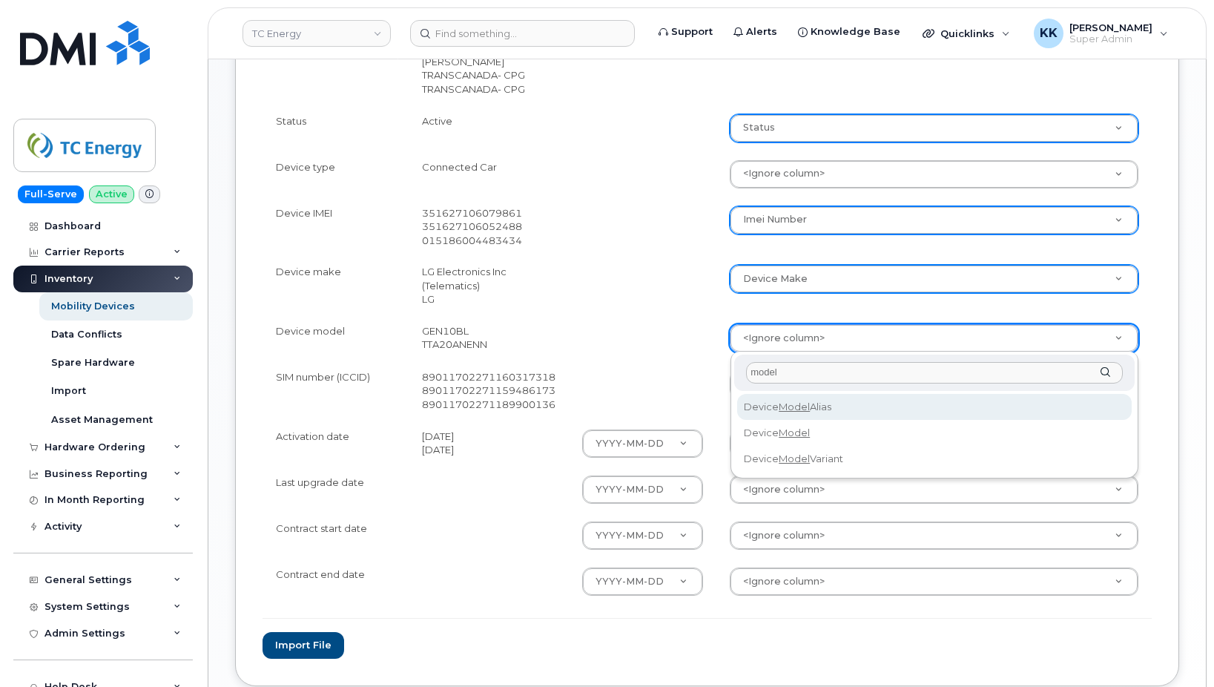
type input "model"
select select "device_model_alias"
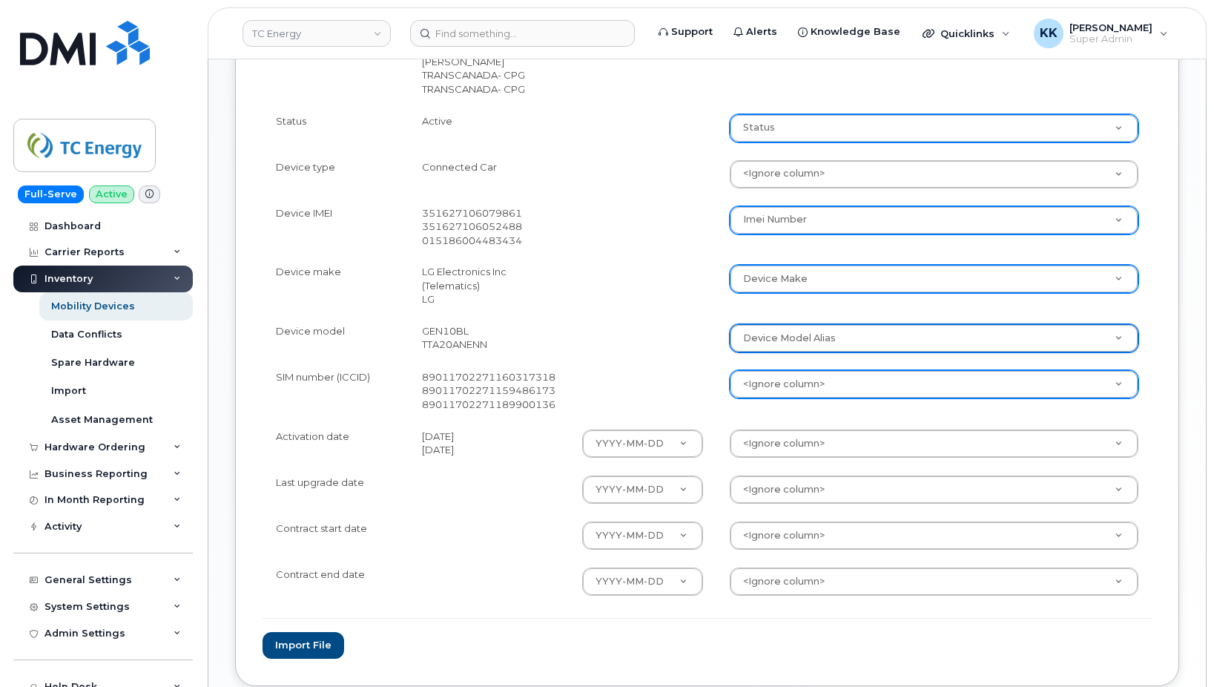
click at [766, 386] on body "TC Energy Support Alerts Knowledge Base Quicklinks Suspend / Cancel Device Chan…" at bounding box center [607, 127] width 1214 height 1312
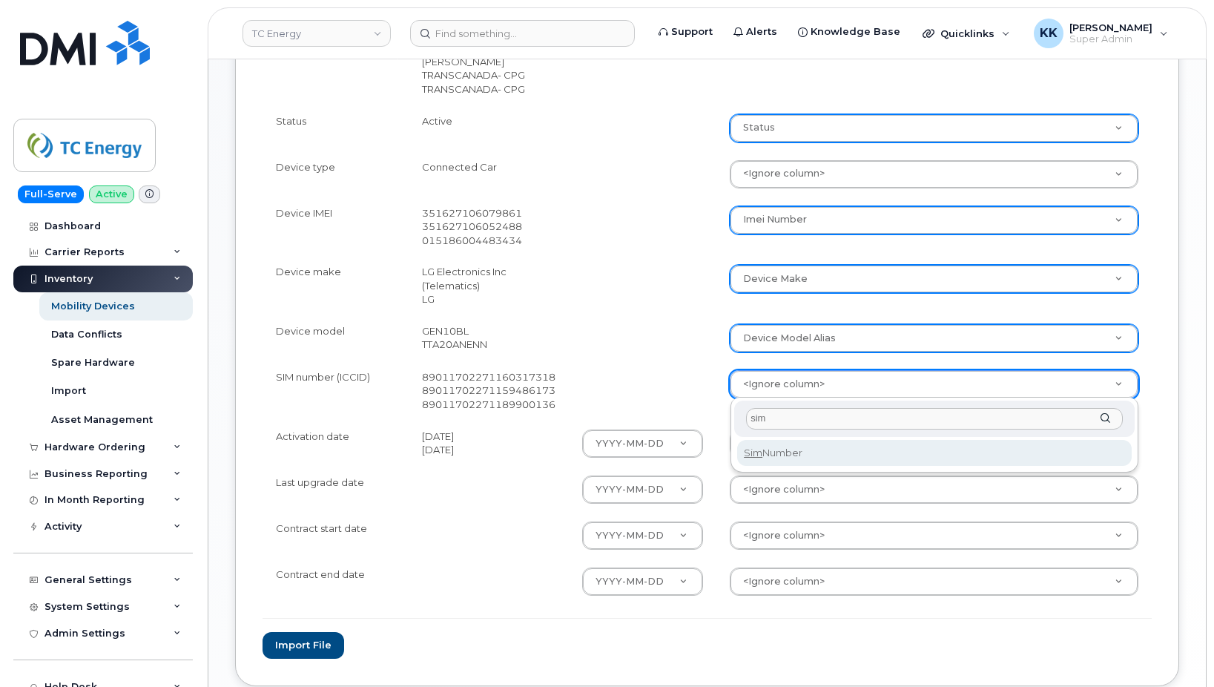
type input "sim"
select select "sim_number"
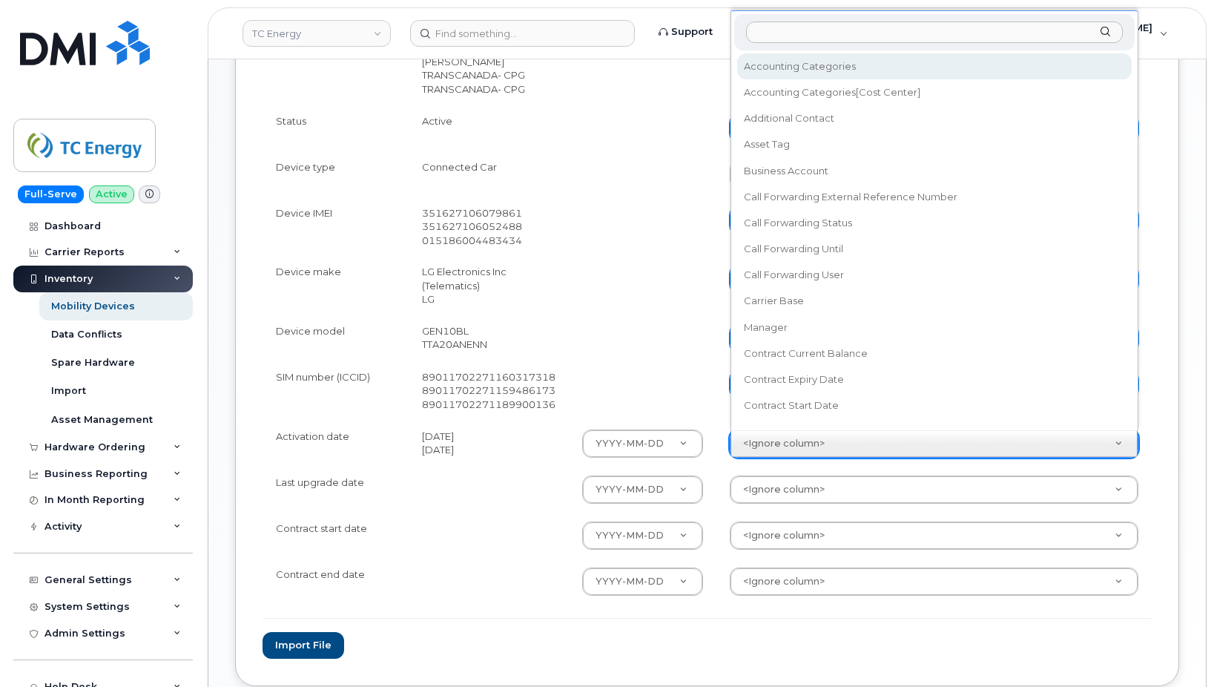
click at [767, 447] on body "TC Energy Support Alerts Knowledge Base Quicklinks Suspend / Cancel Device Chan…" at bounding box center [607, 127] width 1214 height 1312
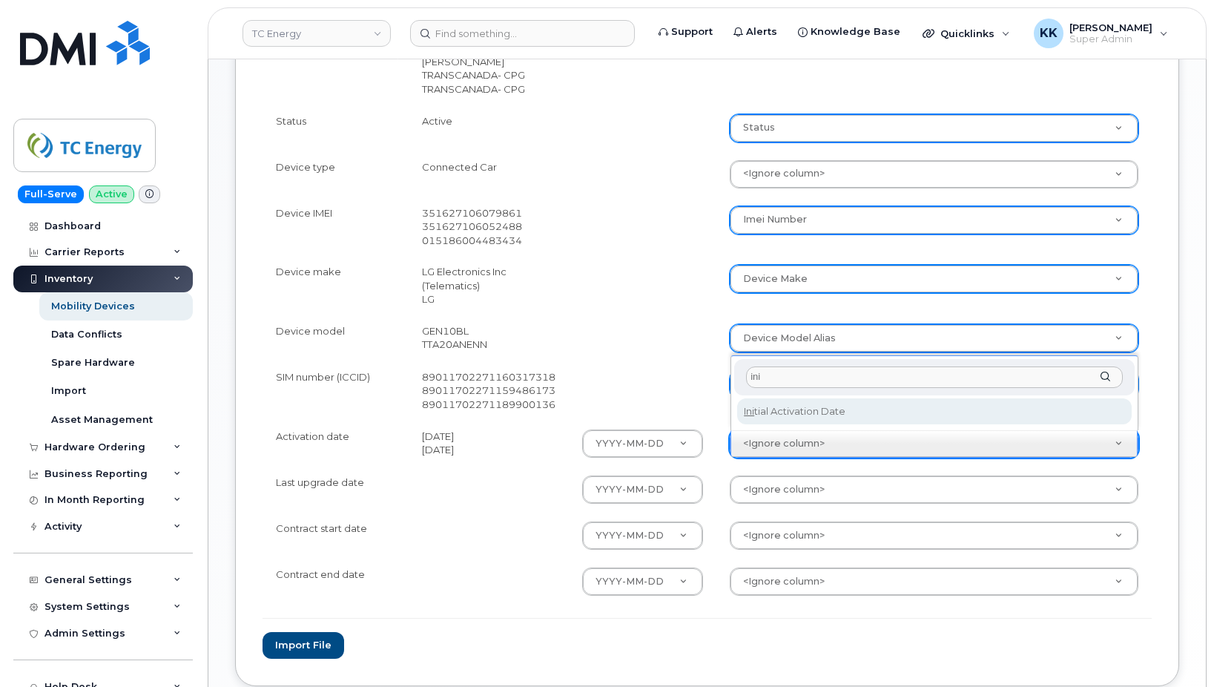
type input "ini"
select select "initial_activation_date"
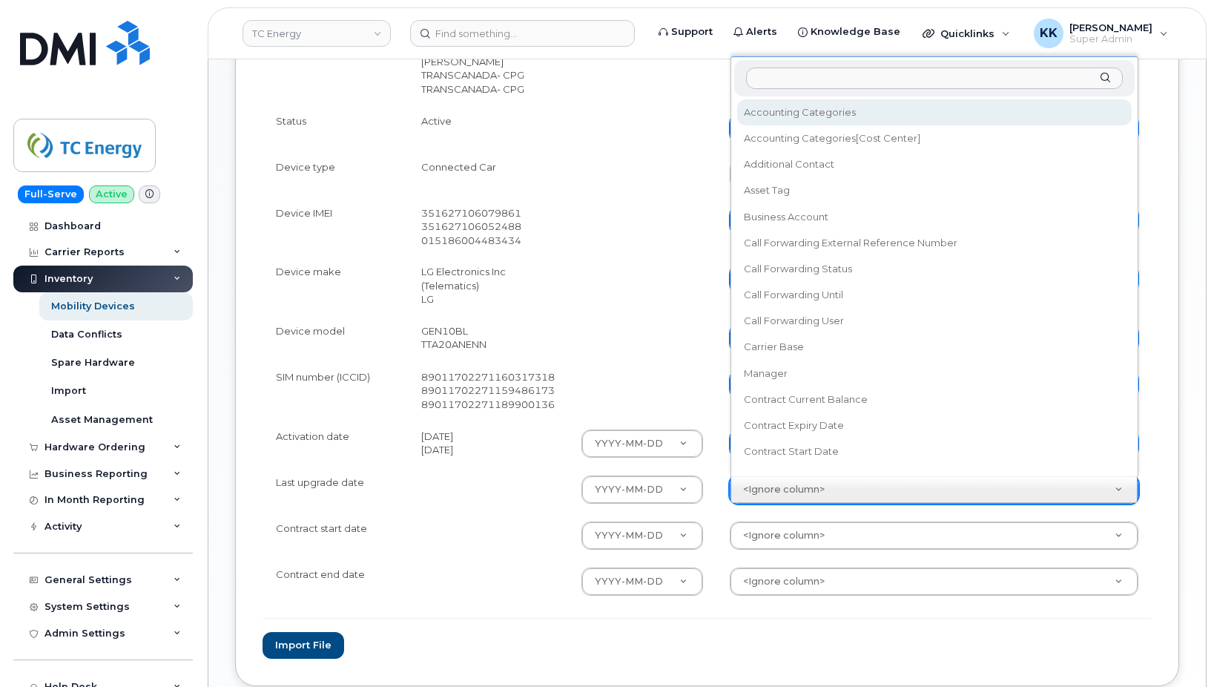
click at [787, 484] on body "TC Energy Support Alerts Knowledge Base Quicklinks Suspend / Cancel Device Chan…" at bounding box center [607, 127] width 1214 height 1312
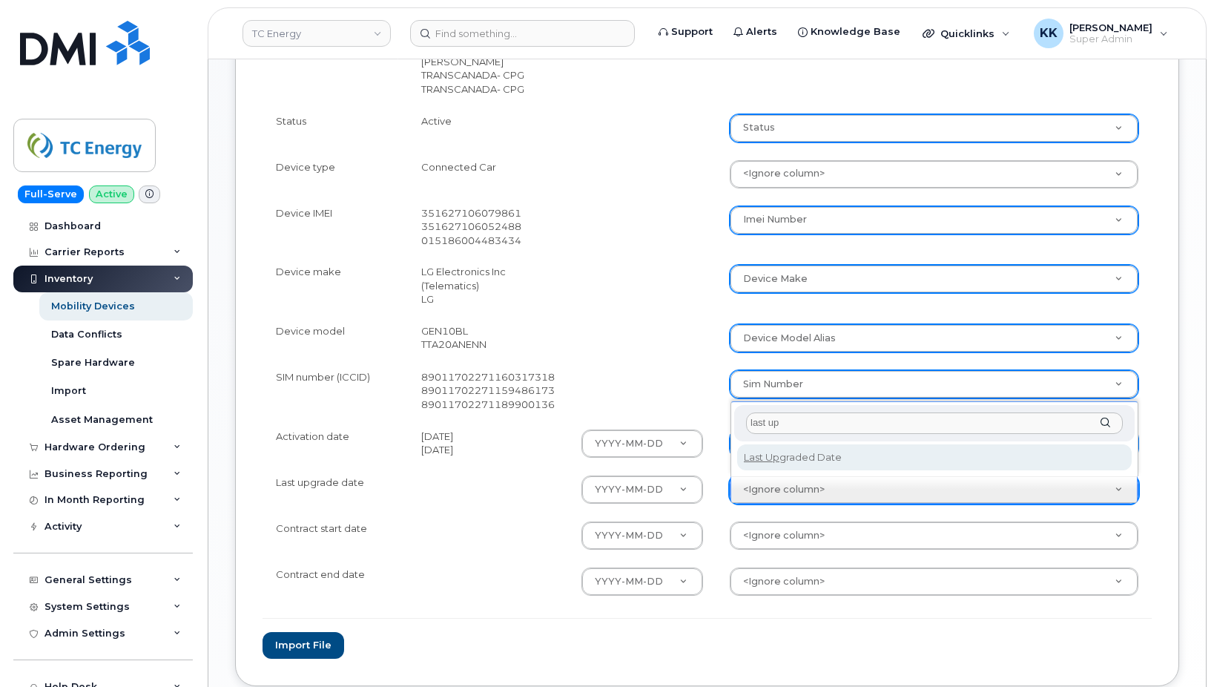
type input "last up"
select select "last_upgraded_date"
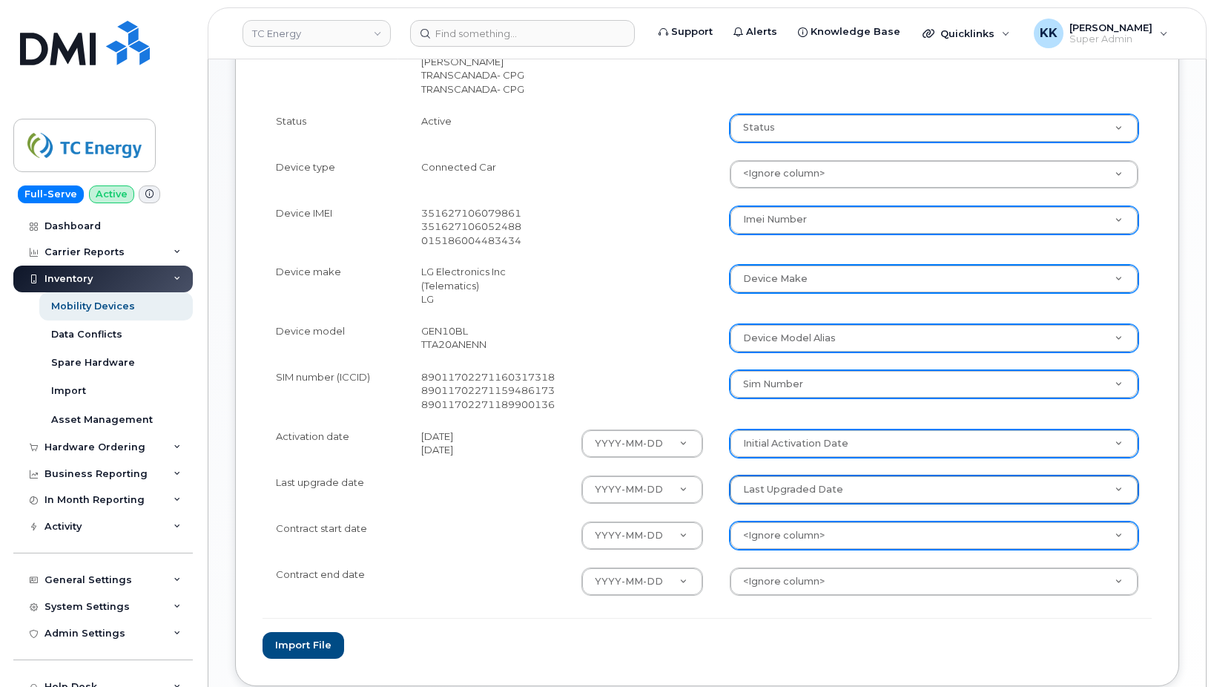
click at [797, 548] on body "TC Energy Support Alerts Knowledge Base Quicklinks Suspend / Cancel Device Chan…" at bounding box center [607, 127] width 1214 height 1312
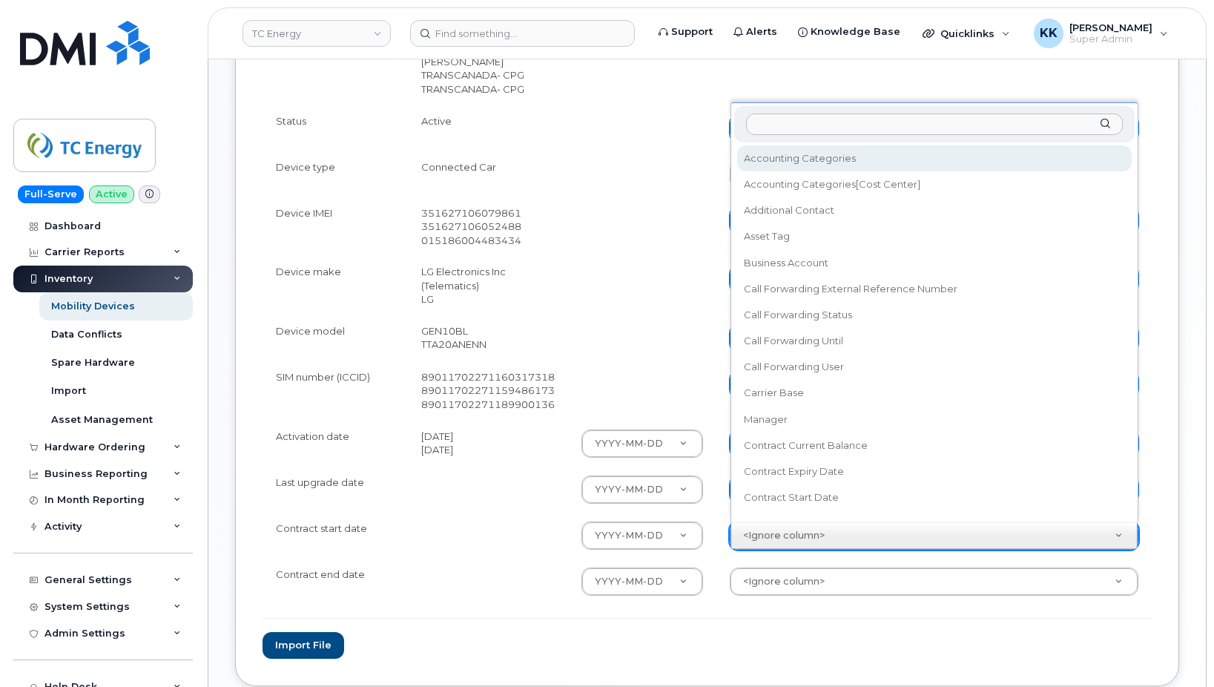
scroll to position [13, 0]
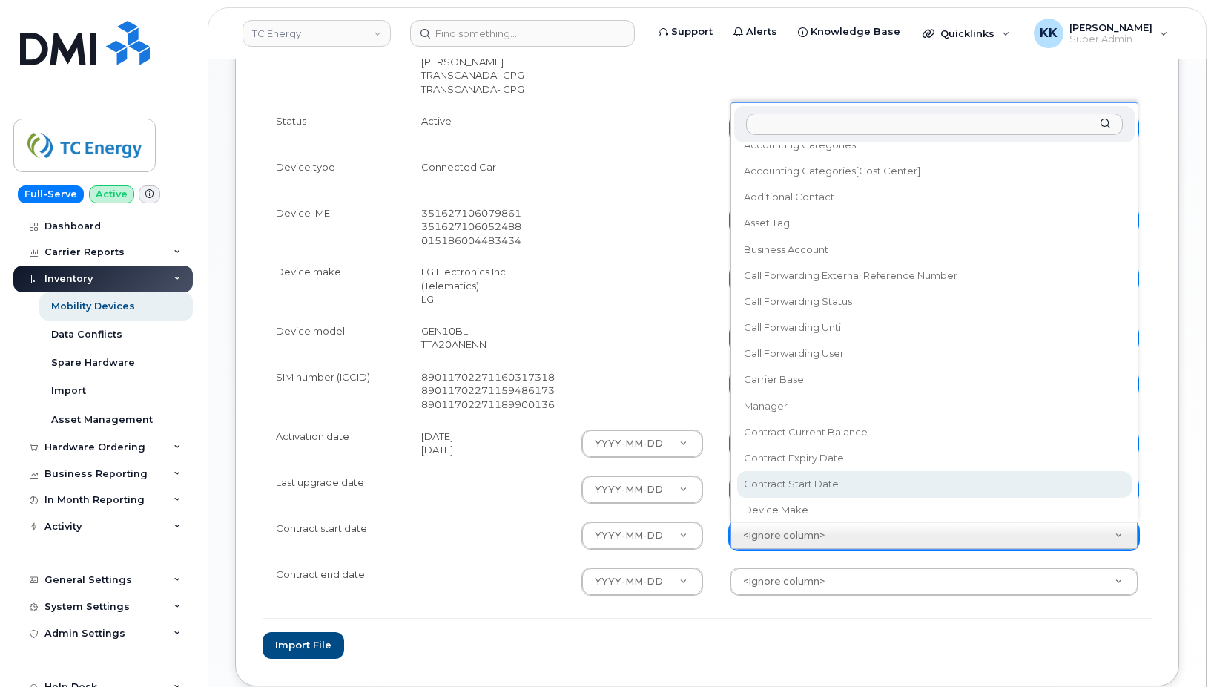
select select "contract_start_date"
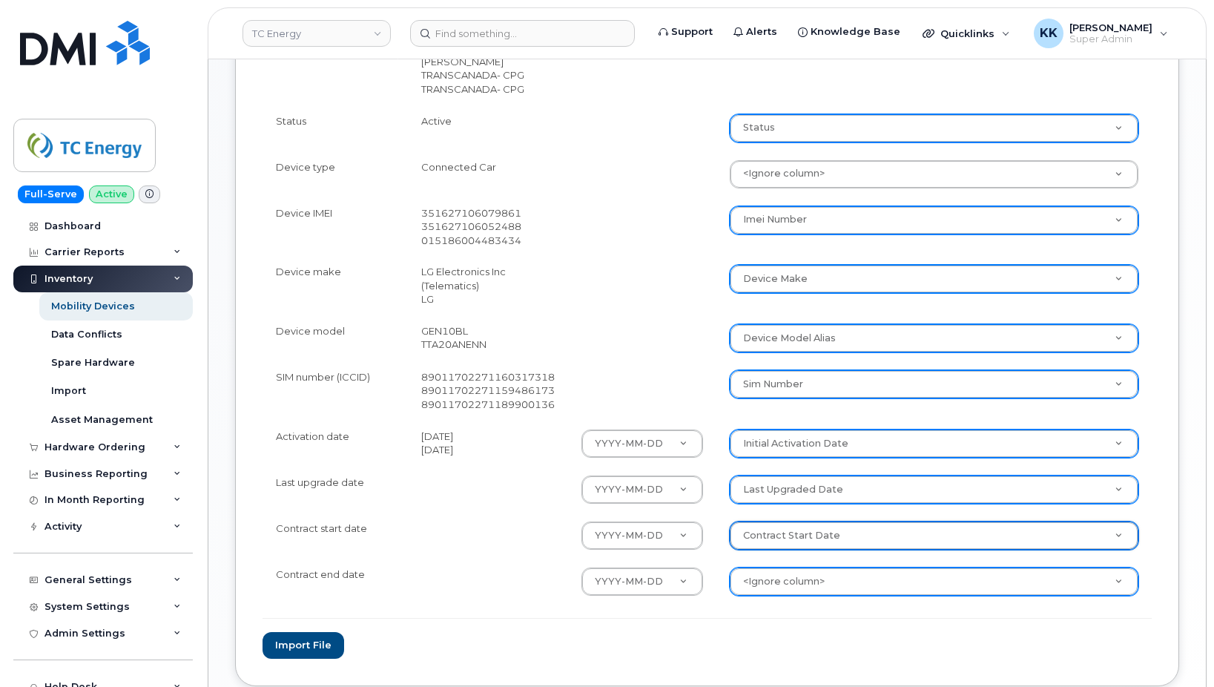
click at [824, 584] on body "TC Energy Support Alerts Knowledge Base Quicklinks Suspend / Cancel Device Chan…" at bounding box center [607, 127] width 1214 height 1312
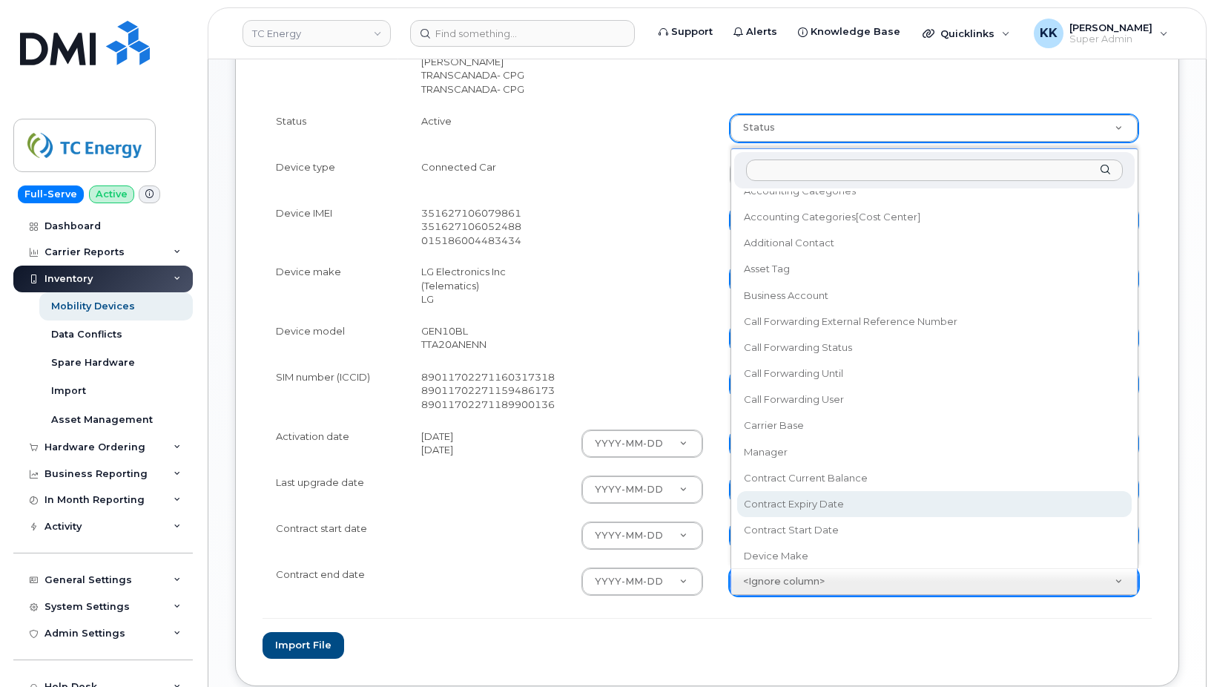
select select "contract_expiry_date"
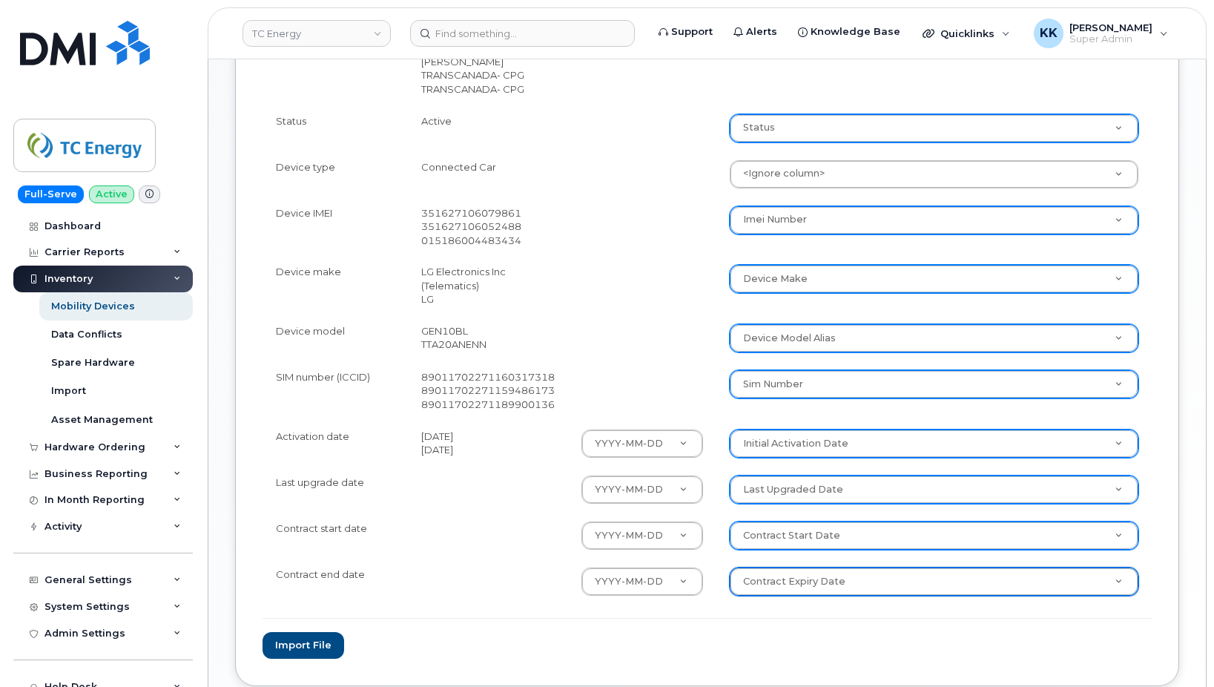
click at [481, 611] on form "File Filename cache Name: TC_Energy_AT_T_Inventory_September_2025.csv Options S…" at bounding box center [706, 192] width 889 height 934
click at [297, 636] on button "Import file" at bounding box center [303, 645] width 82 height 27
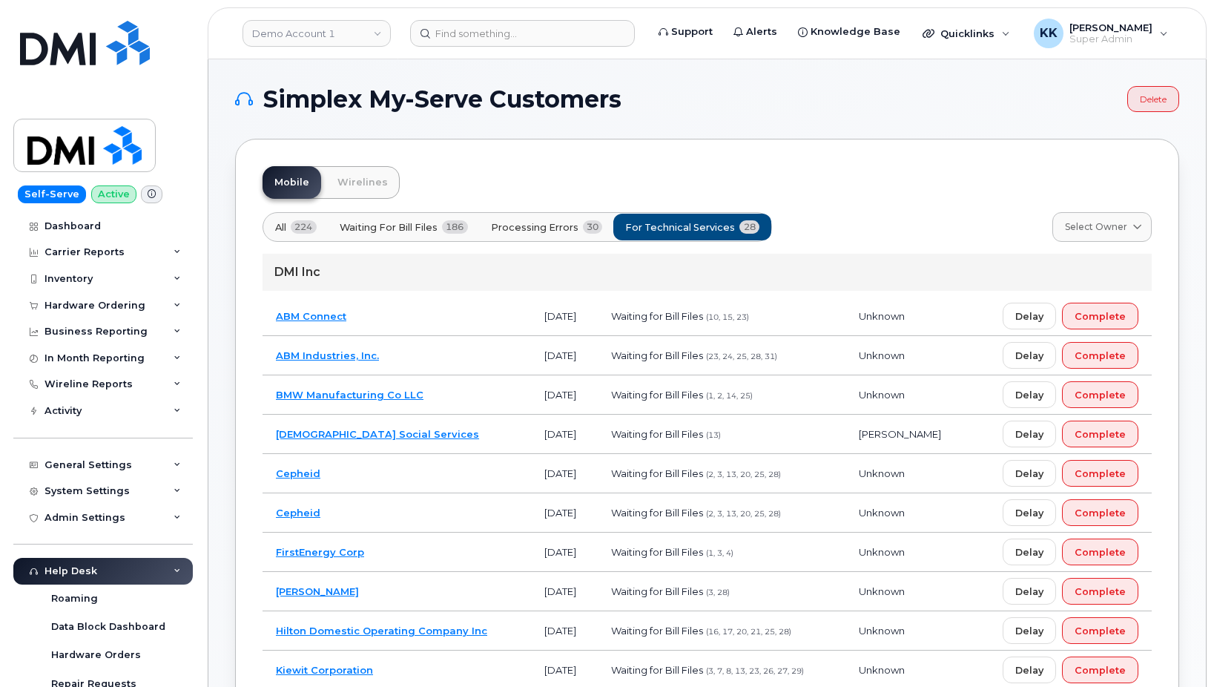
scroll to position [481, 0]
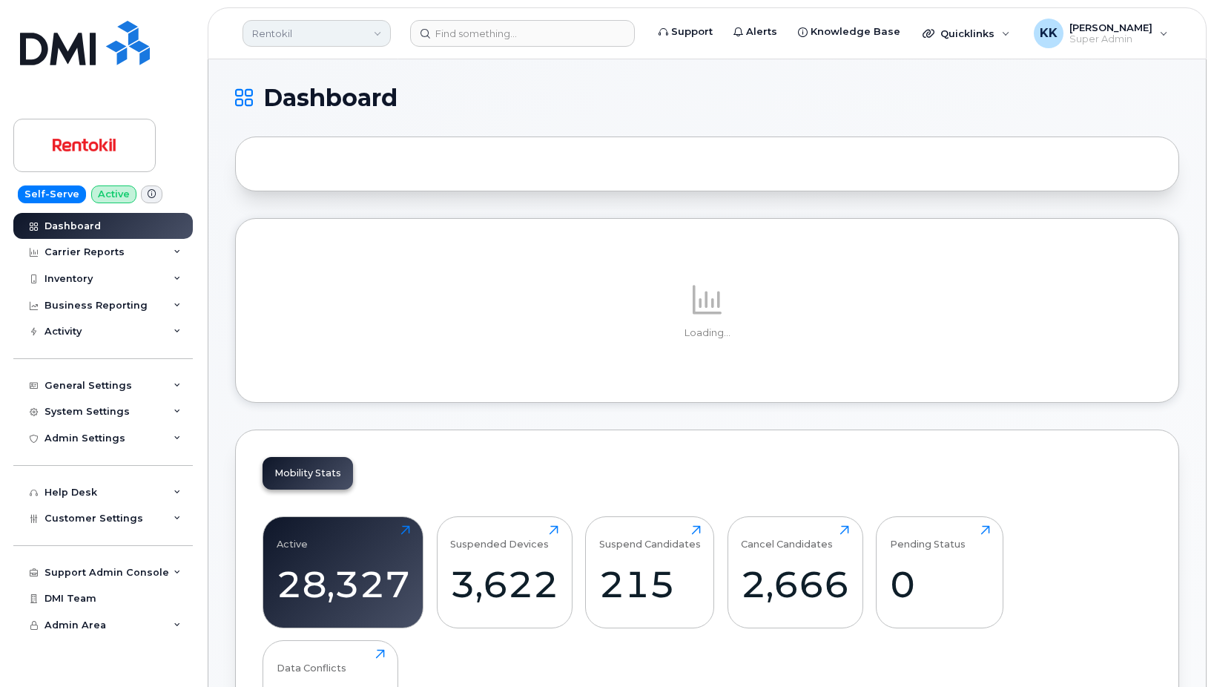
click at [277, 24] on link "Rentokil" at bounding box center [316, 33] width 148 height 27
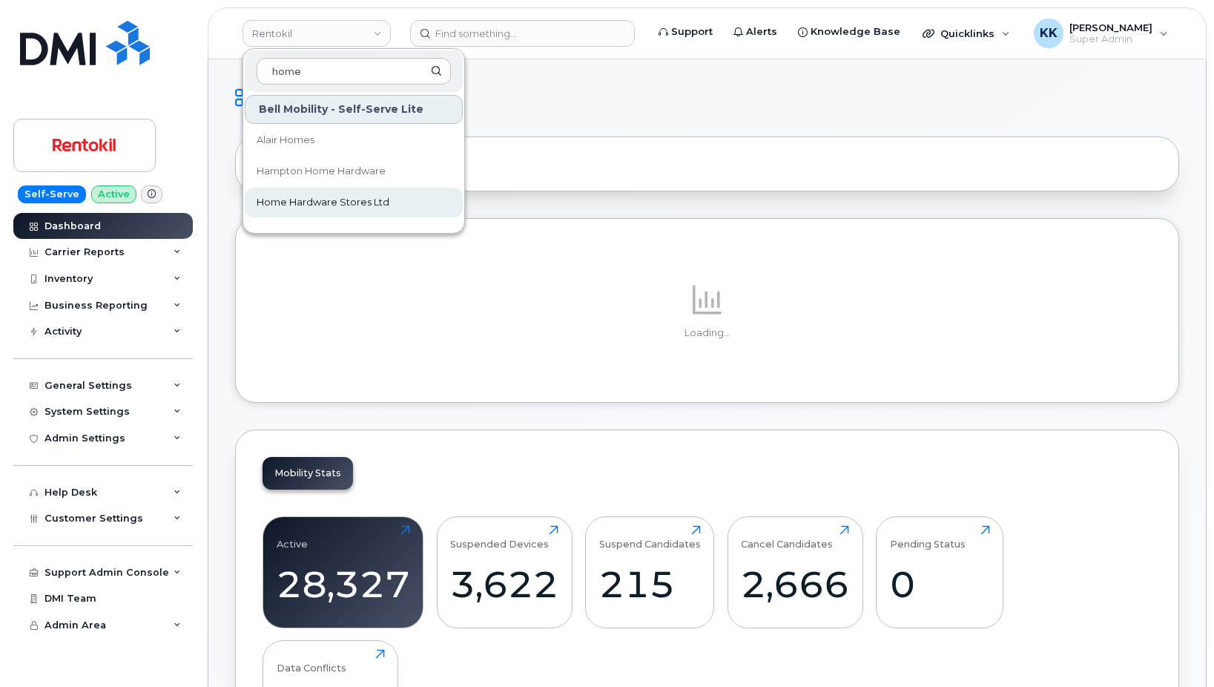
type input "home"
click at [287, 209] on span "Home Hardware Stores Ltd" at bounding box center [323, 202] width 133 height 15
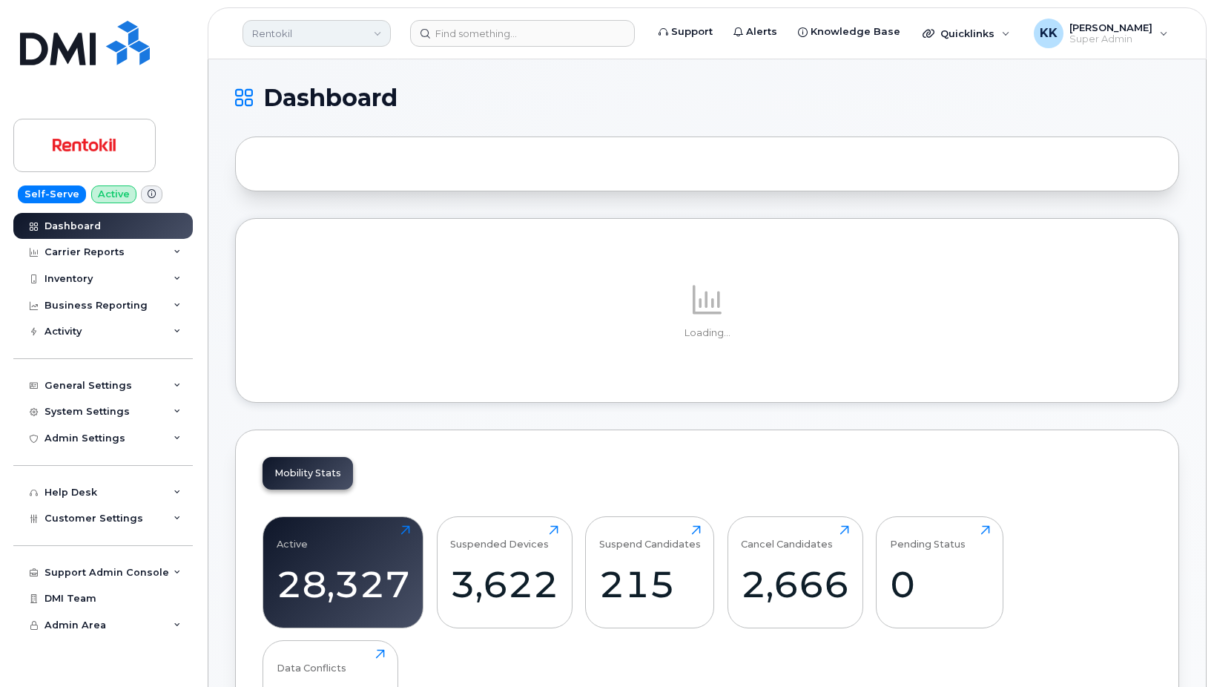
click at [282, 22] on link "Rentokil" at bounding box center [316, 33] width 148 height 27
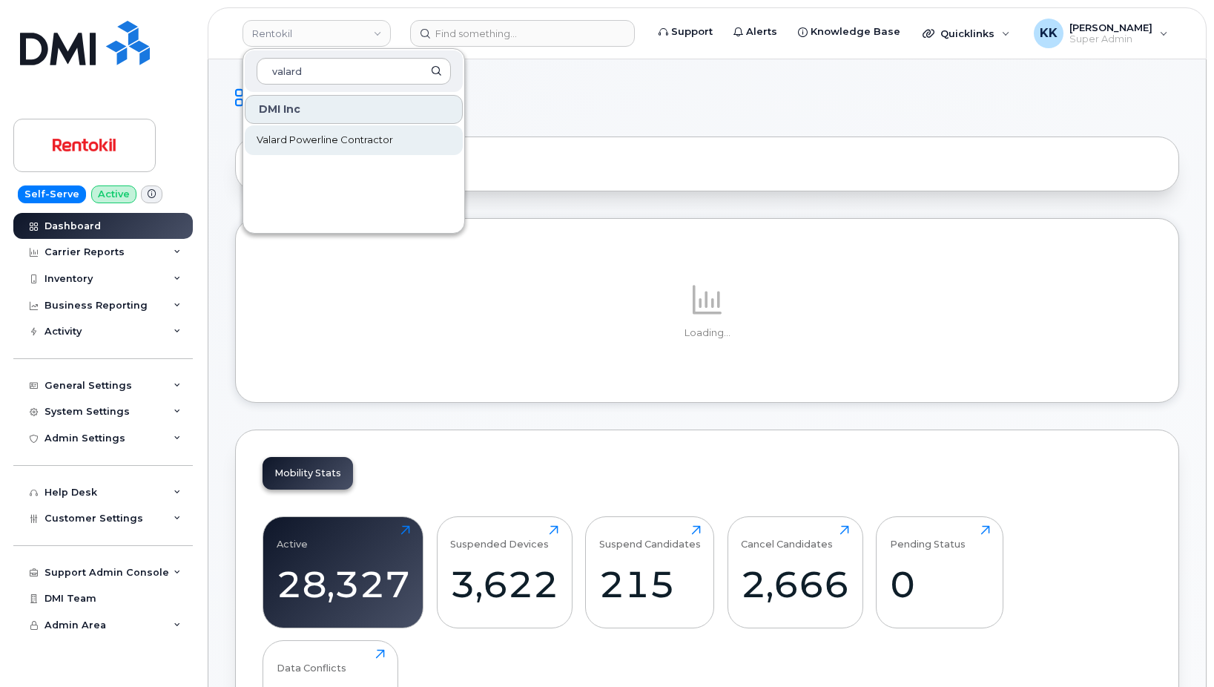
type input "valard"
click at [300, 135] on span "Valard Powerline Contractor" at bounding box center [325, 140] width 136 height 15
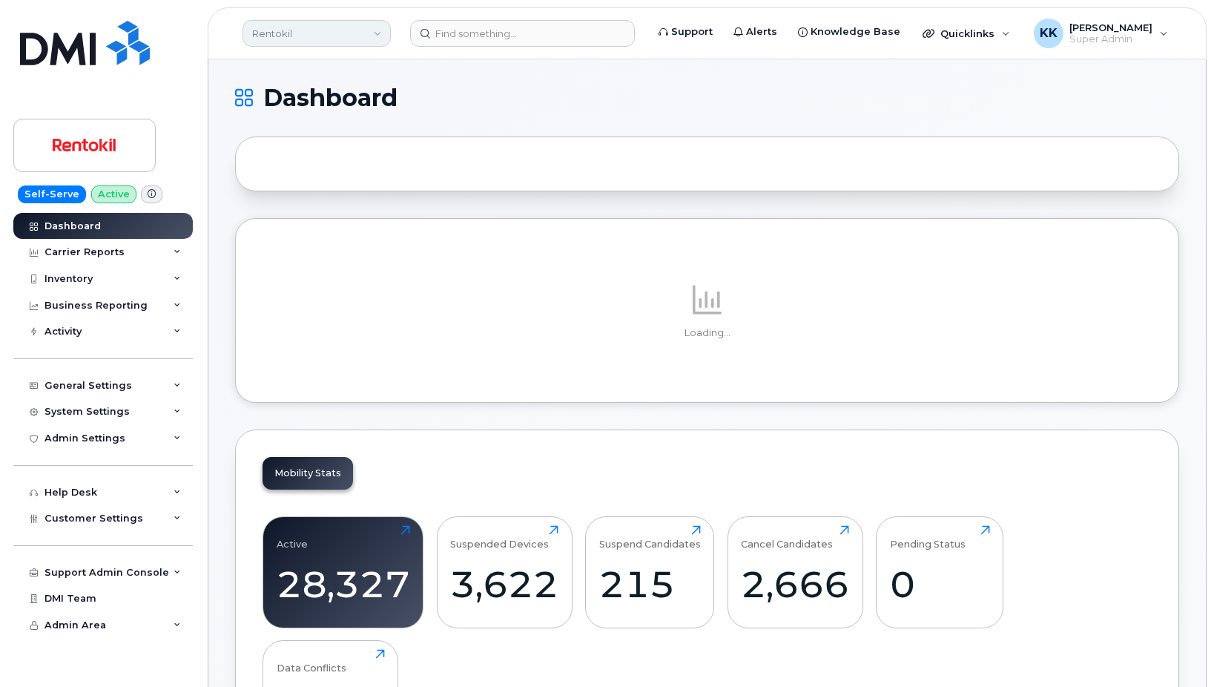
click at [313, 29] on link "Rentokil" at bounding box center [316, 33] width 148 height 27
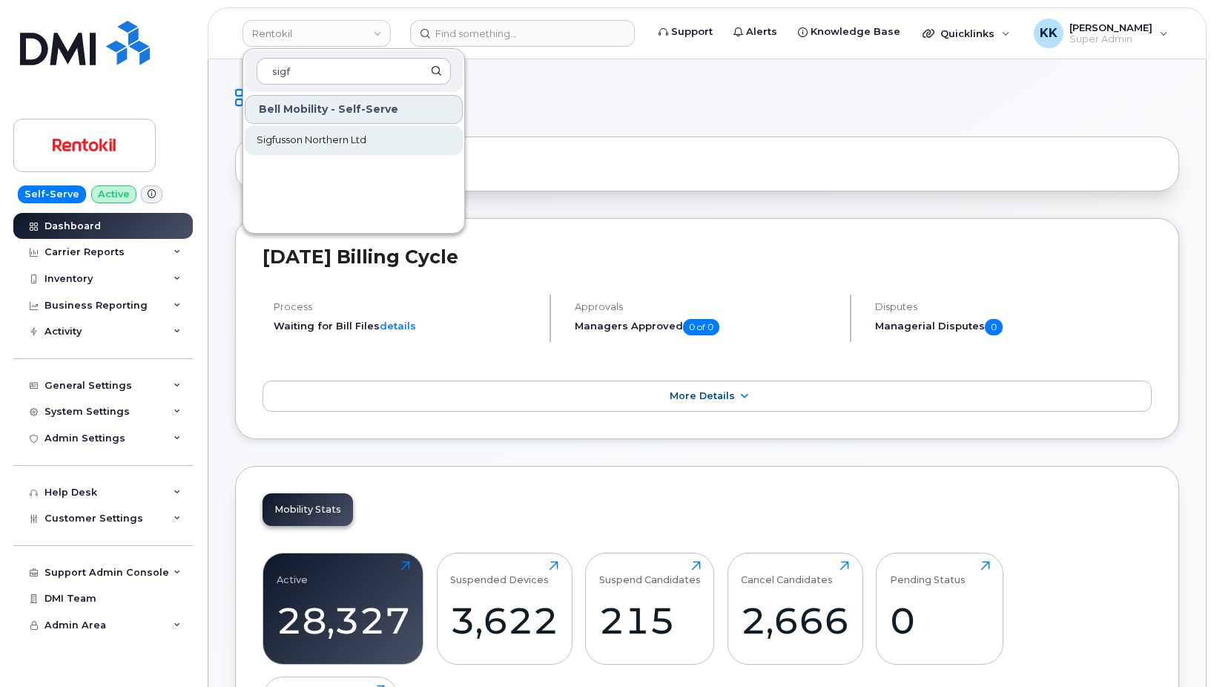
type input "sigf"
click at [302, 136] on span "Sigfusson Northern Ltd" at bounding box center [312, 140] width 110 height 15
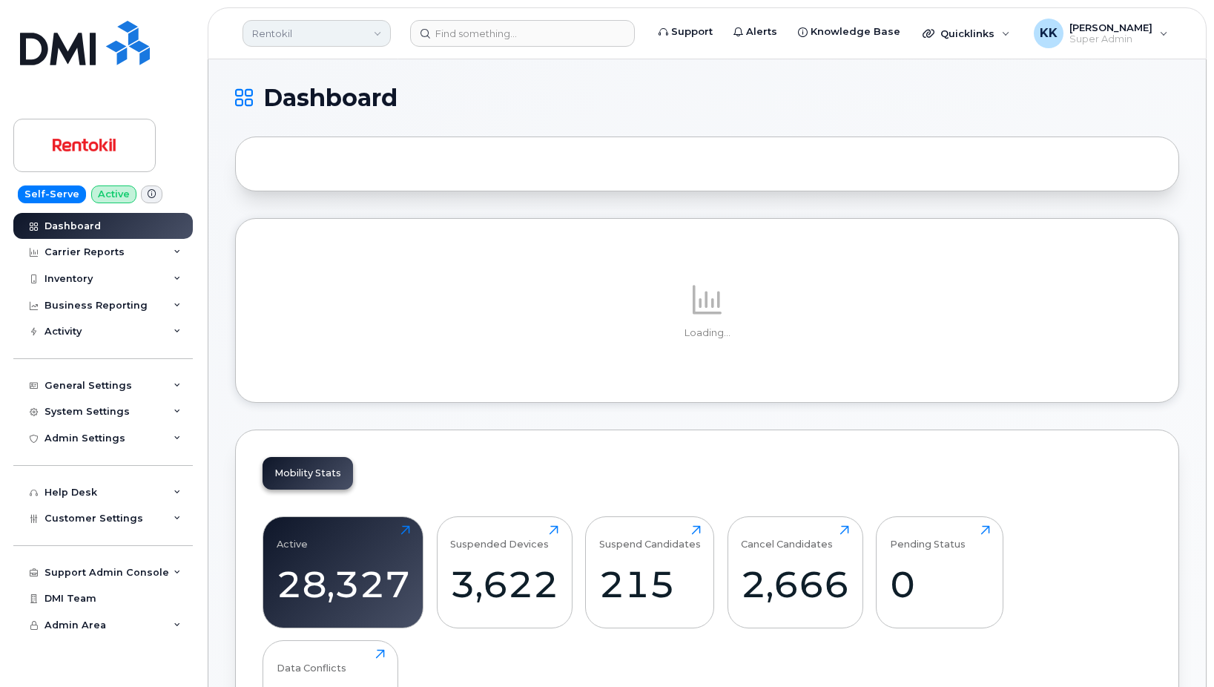
click at [280, 29] on link "Rentokil" at bounding box center [316, 33] width 148 height 27
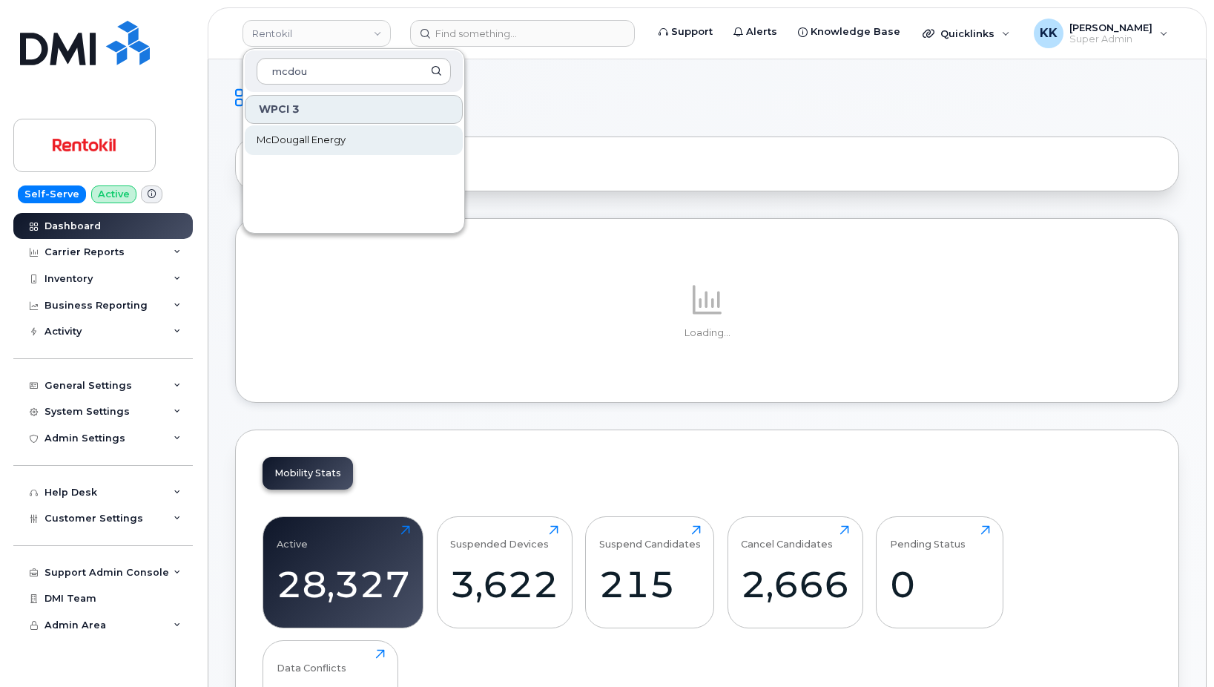
type input "mcdou"
click at [308, 152] on link "McDougall Energy" at bounding box center [354, 140] width 218 height 30
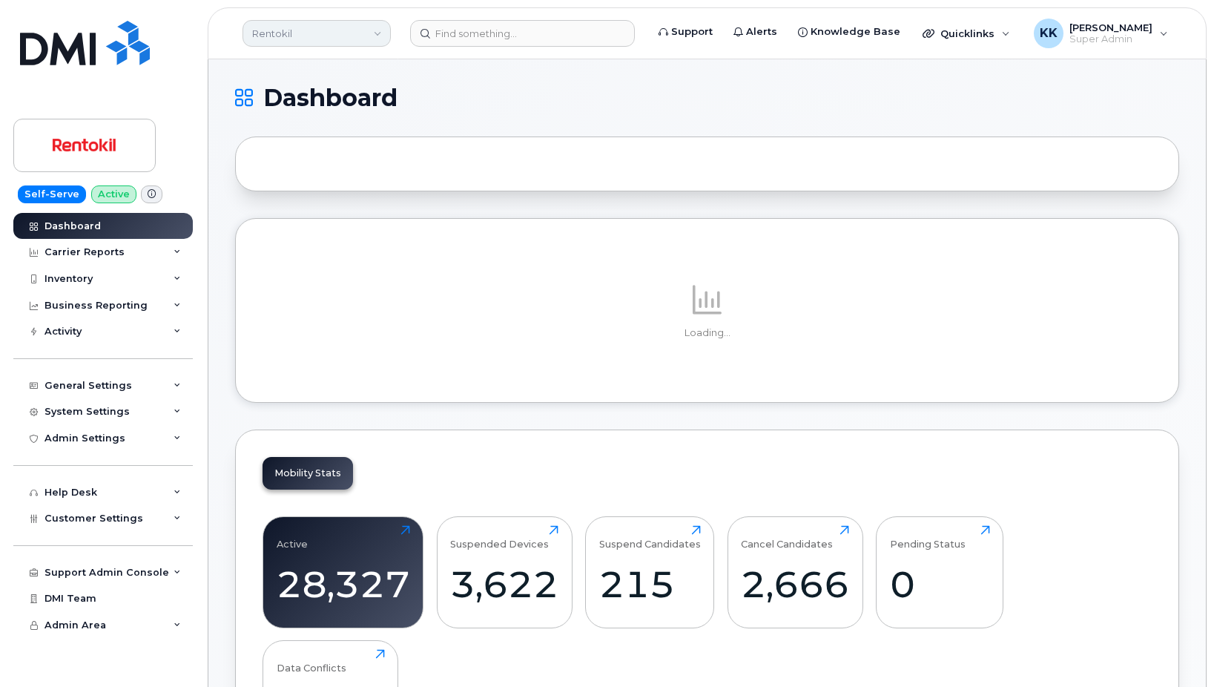
click at [283, 38] on link "Rentokil" at bounding box center [316, 33] width 148 height 27
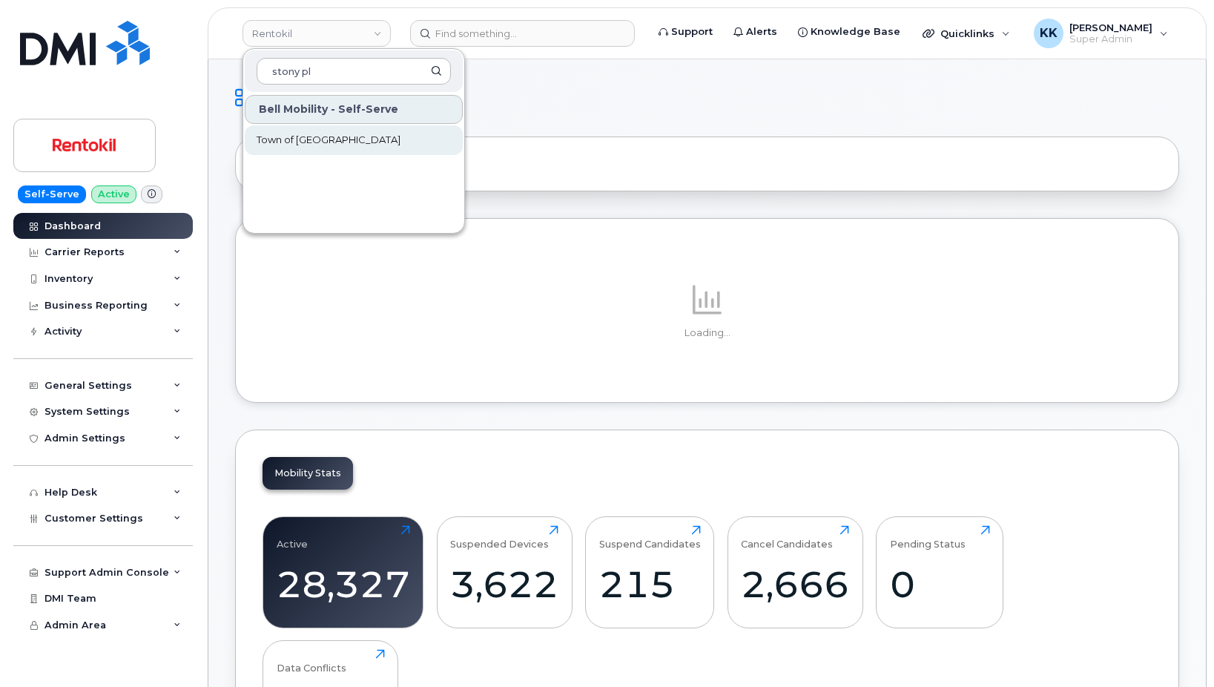
type input "stony pl"
click at [331, 136] on span "Town of [GEOGRAPHIC_DATA]" at bounding box center [329, 140] width 144 height 15
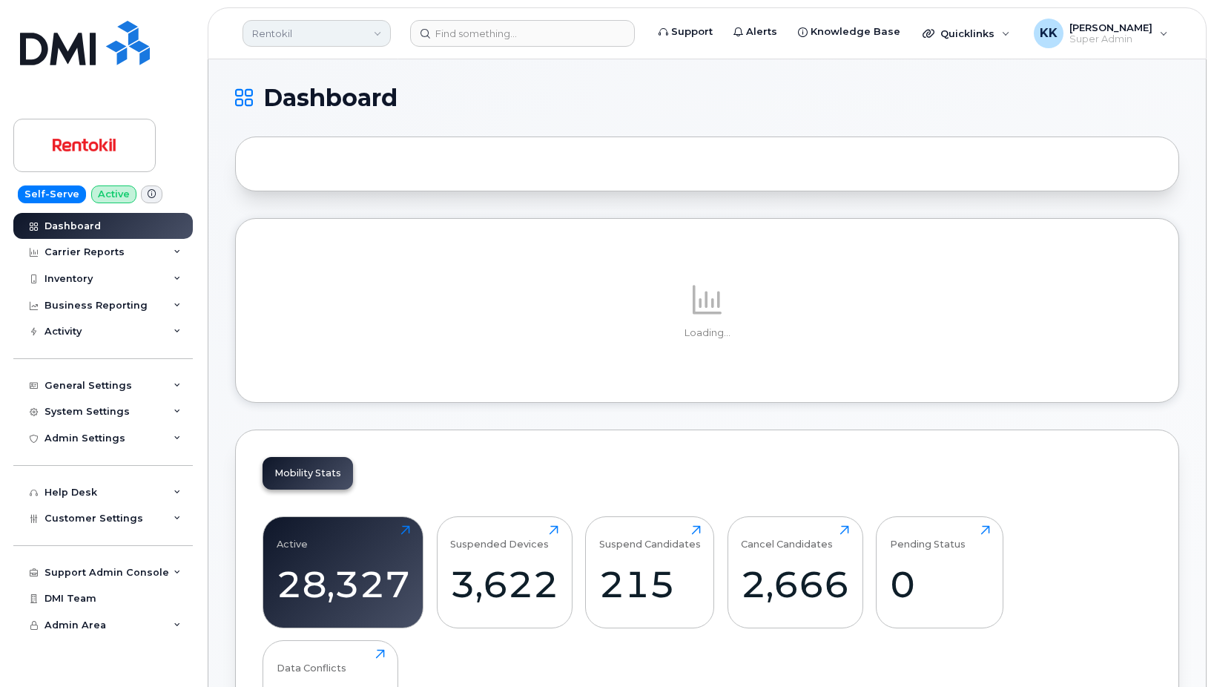
click at [308, 44] on link "Rentokil" at bounding box center [316, 33] width 148 height 27
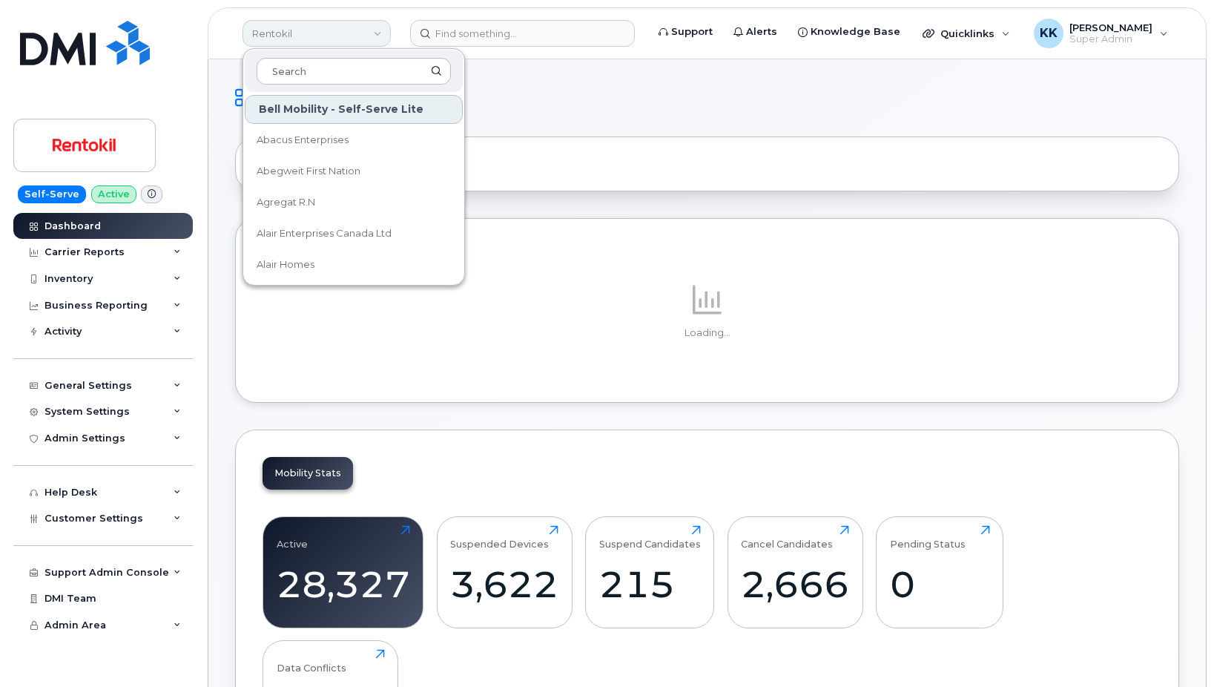
type input "g"
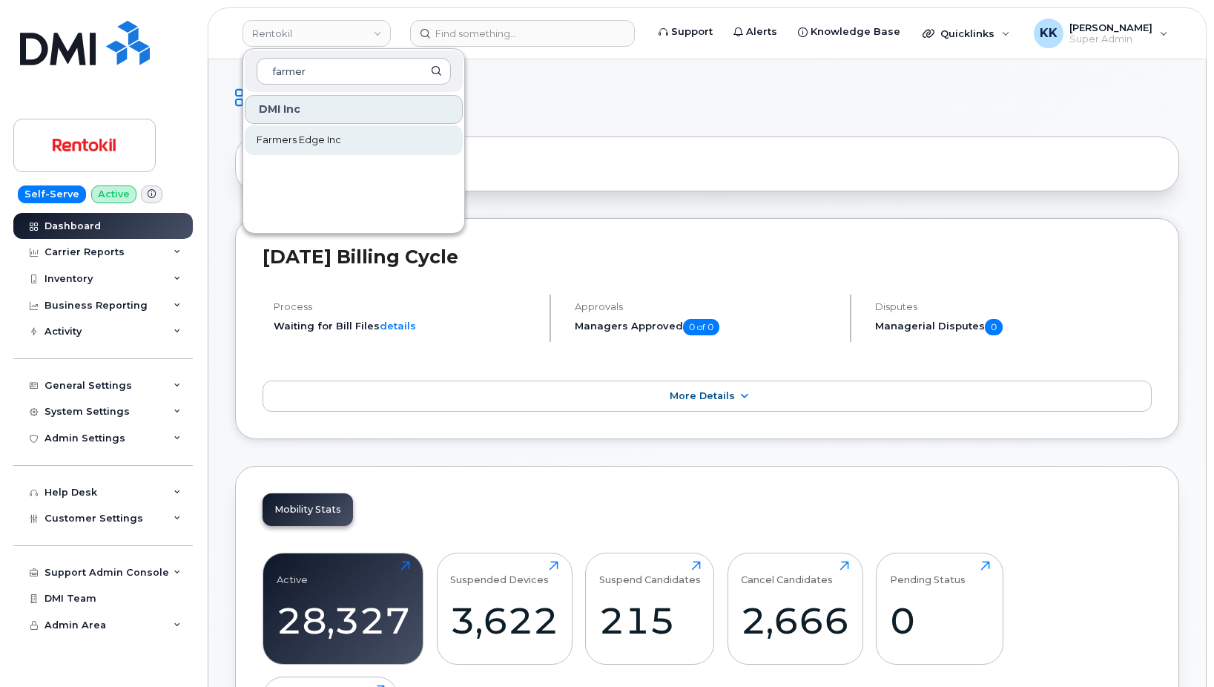
type input "farmer"
click at [311, 153] on link "Farmers Edge Inc" at bounding box center [354, 140] width 218 height 30
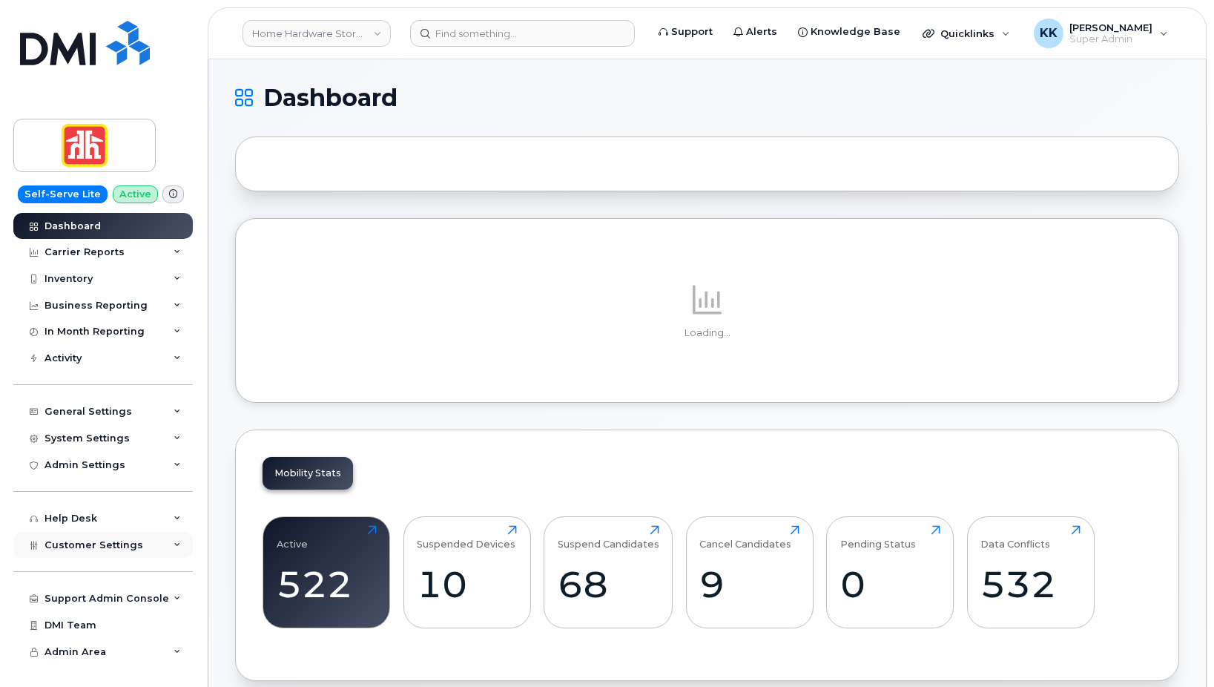
click at [132, 555] on div "Customer Settings" at bounding box center [102, 545] width 179 height 27
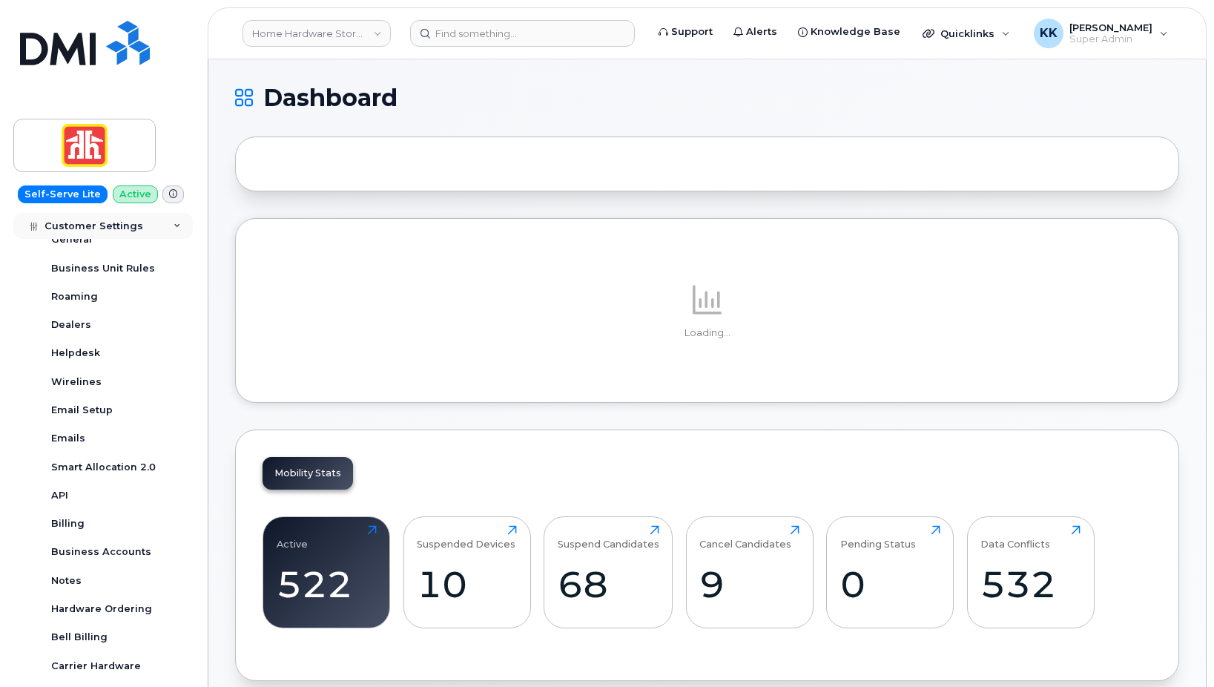
scroll to position [356, 0]
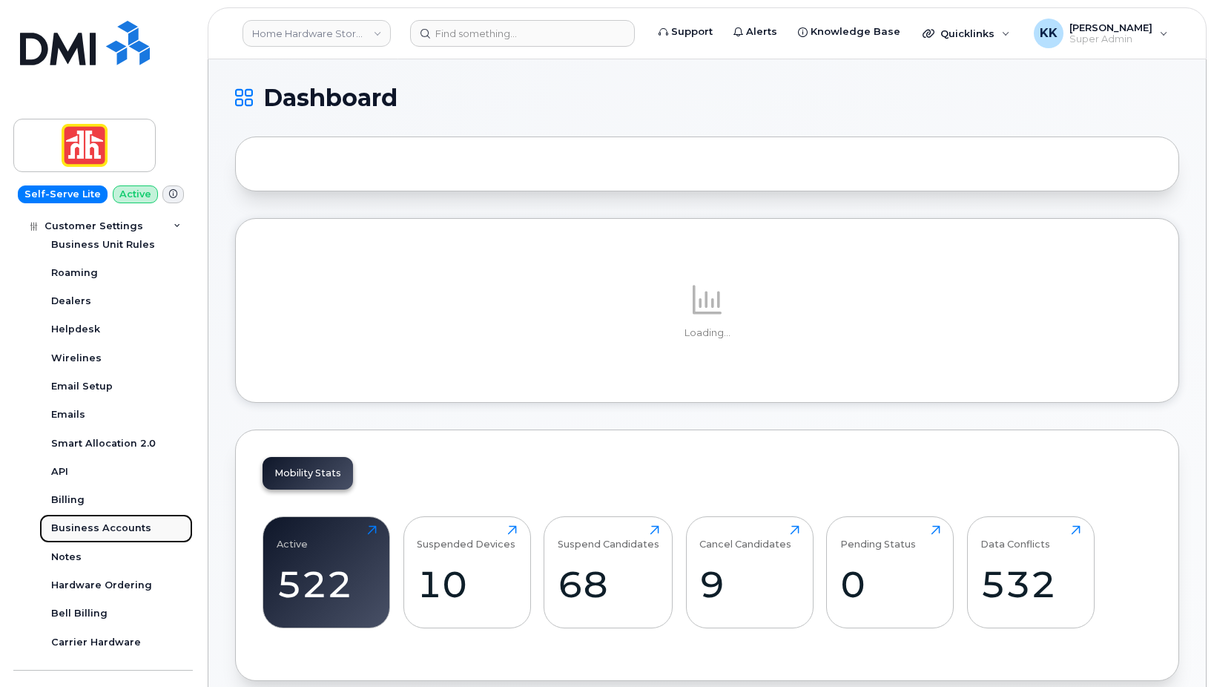
click at [115, 531] on div "Business Accounts" at bounding box center [101, 527] width 100 height 13
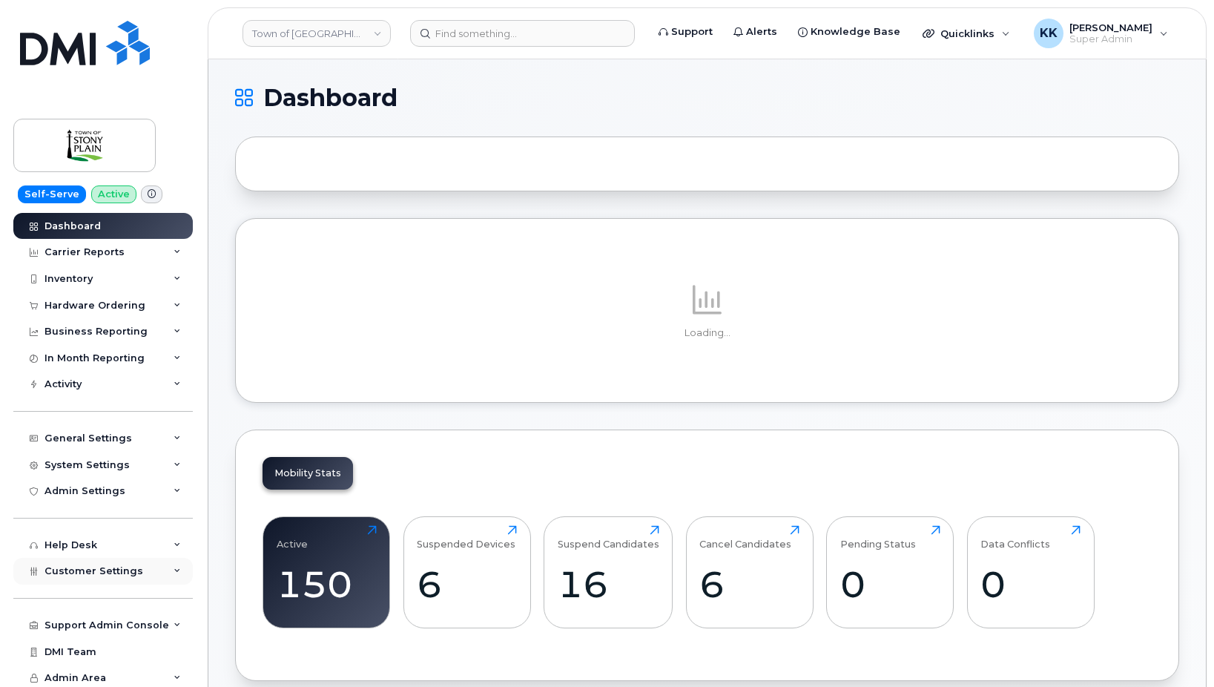
click at [110, 579] on div "Customer Settings" at bounding box center [102, 571] width 179 height 27
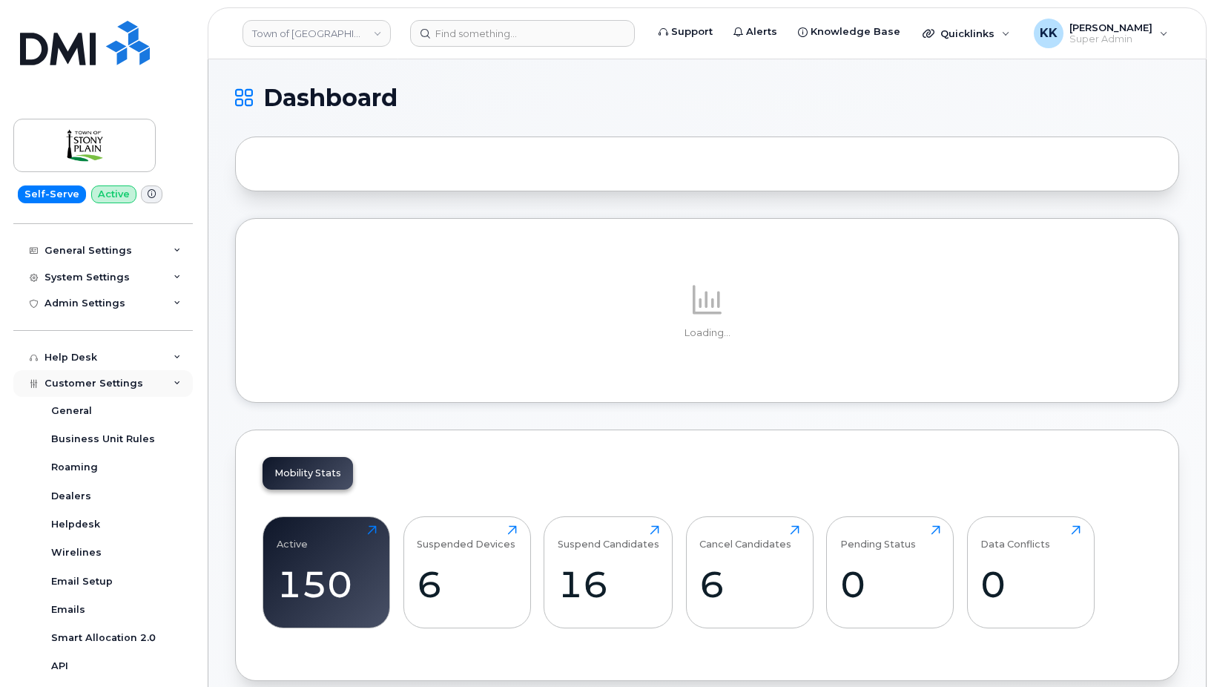
scroll to position [285, 0]
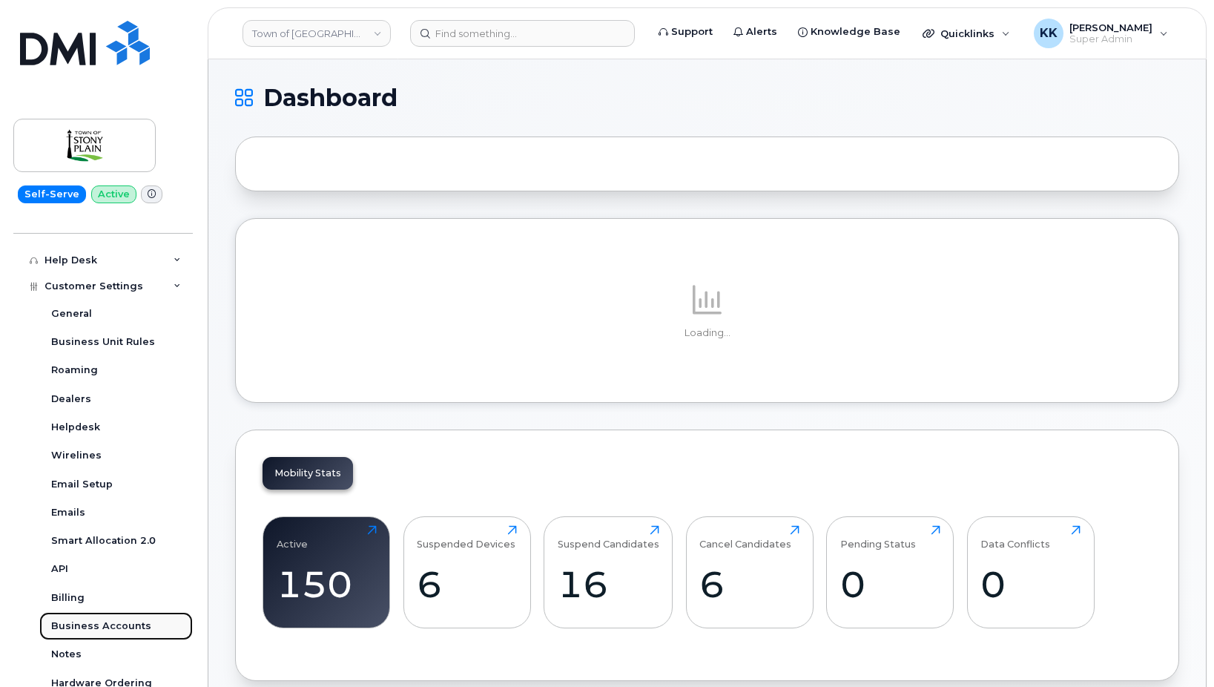
click at [110, 618] on link "Business Accounts" at bounding box center [115, 626] width 153 height 28
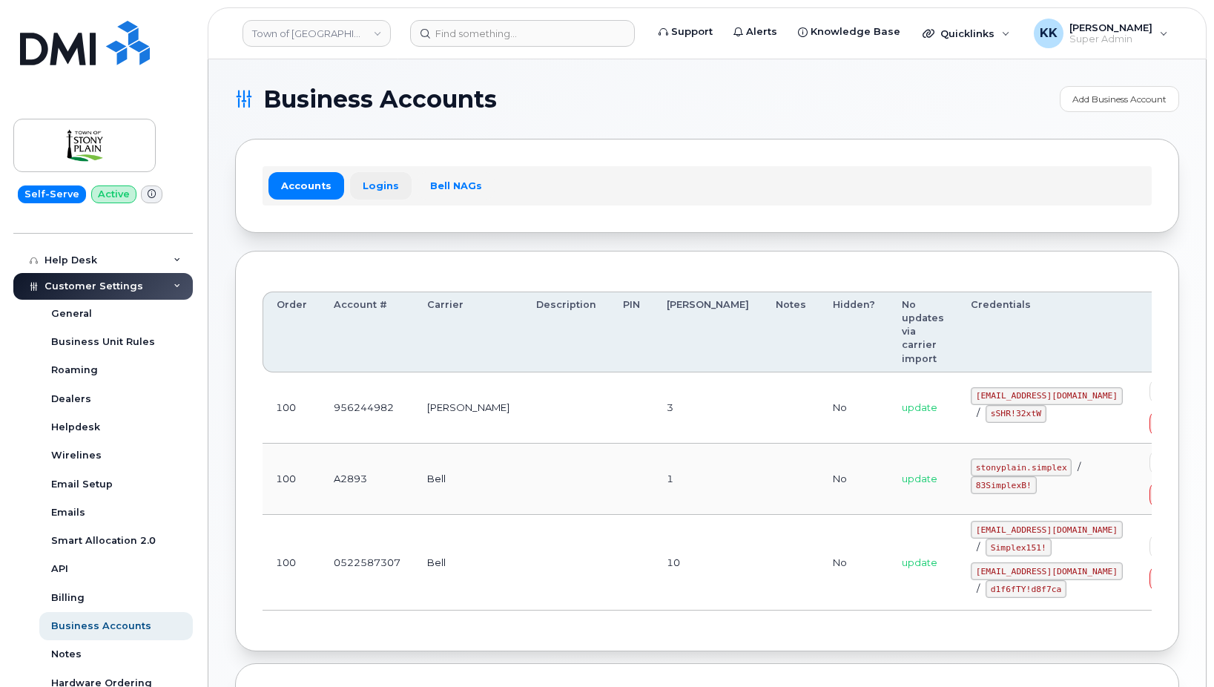
click at [380, 197] on link "Logins" at bounding box center [381, 185] width 62 height 27
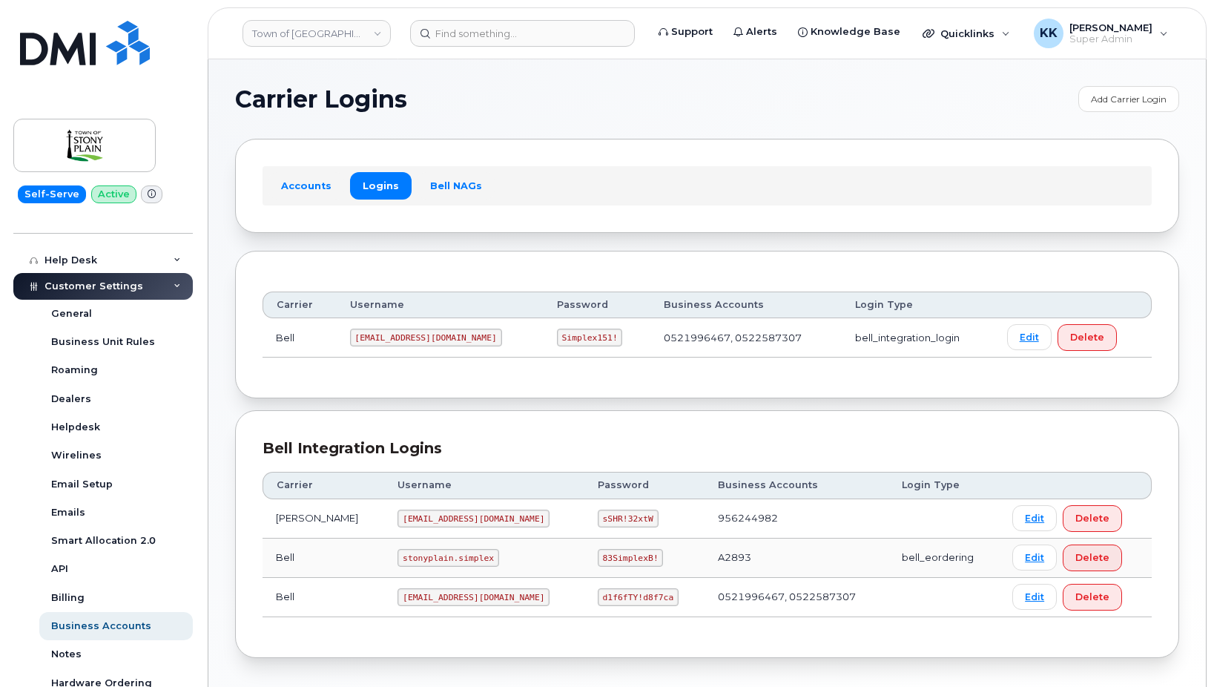
click at [403, 521] on code "stonyrogers@myserve.ca" at bounding box center [473, 518] width 152 height 18
click at [403, 520] on code "stonyrogers@myserve.ca" at bounding box center [473, 518] width 152 height 18
click at [598, 521] on code "sSHR!32xtW" at bounding box center [628, 518] width 61 height 18
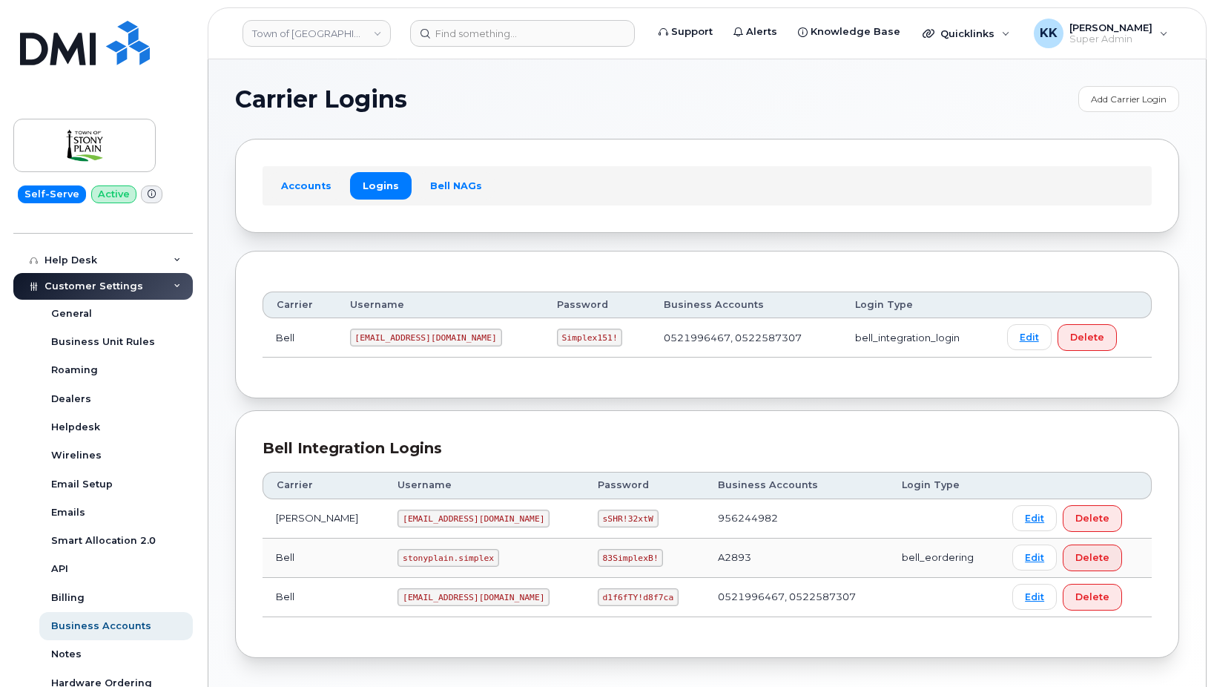
click at [598, 521] on code "sSHR!32xtW" at bounding box center [628, 518] width 61 height 18
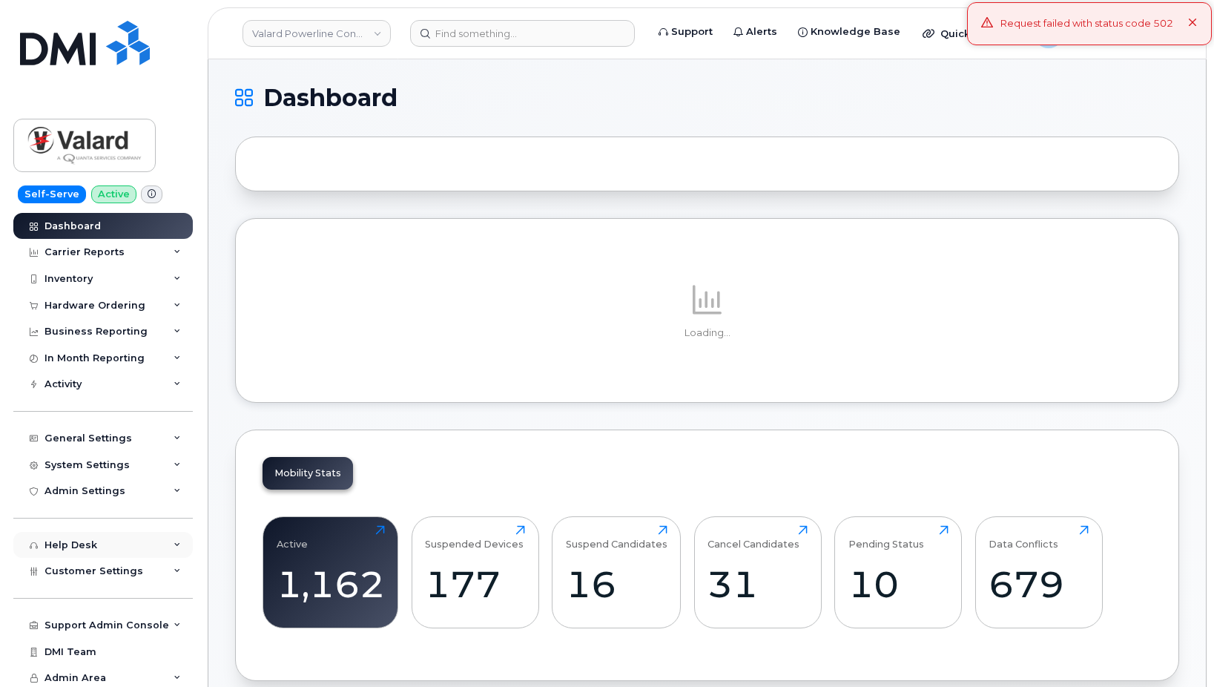
click at [118, 555] on div "Help Desk" at bounding box center [102, 545] width 179 height 27
click at [114, 549] on div "Help Desk" at bounding box center [102, 545] width 179 height 27
click at [108, 575] on span "Customer Settings" at bounding box center [93, 570] width 99 height 11
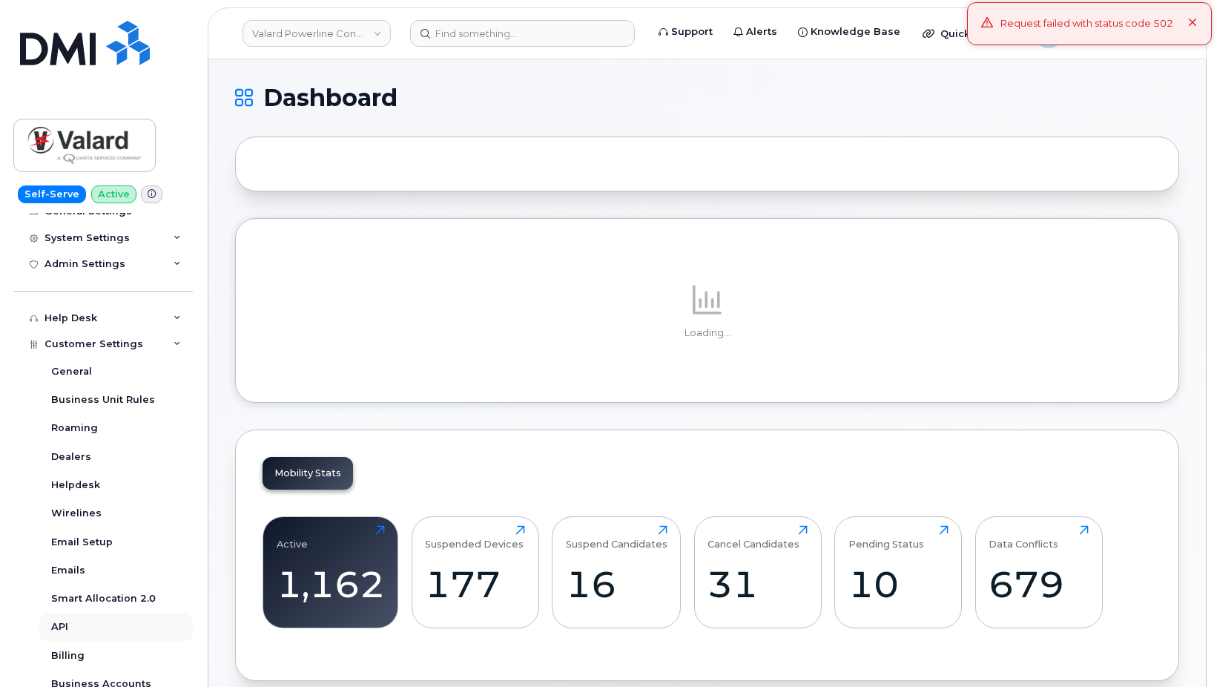
scroll to position [285, 0]
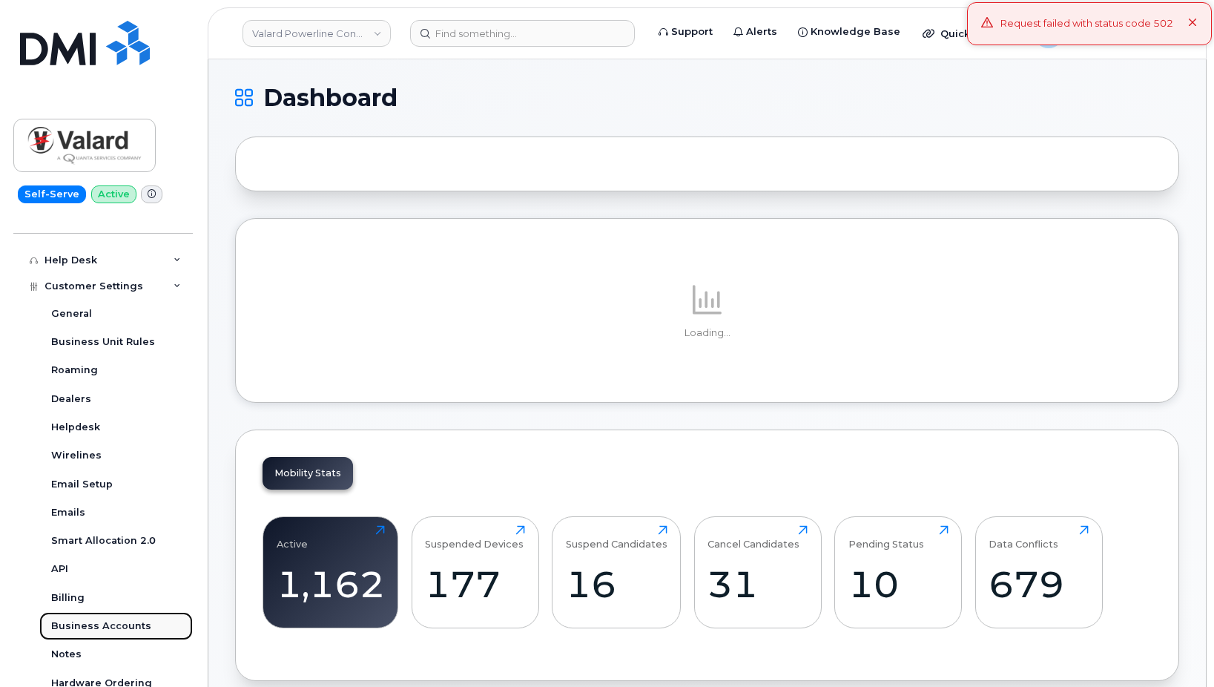
click at [126, 621] on div "Business Accounts" at bounding box center [101, 625] width 100 height 13
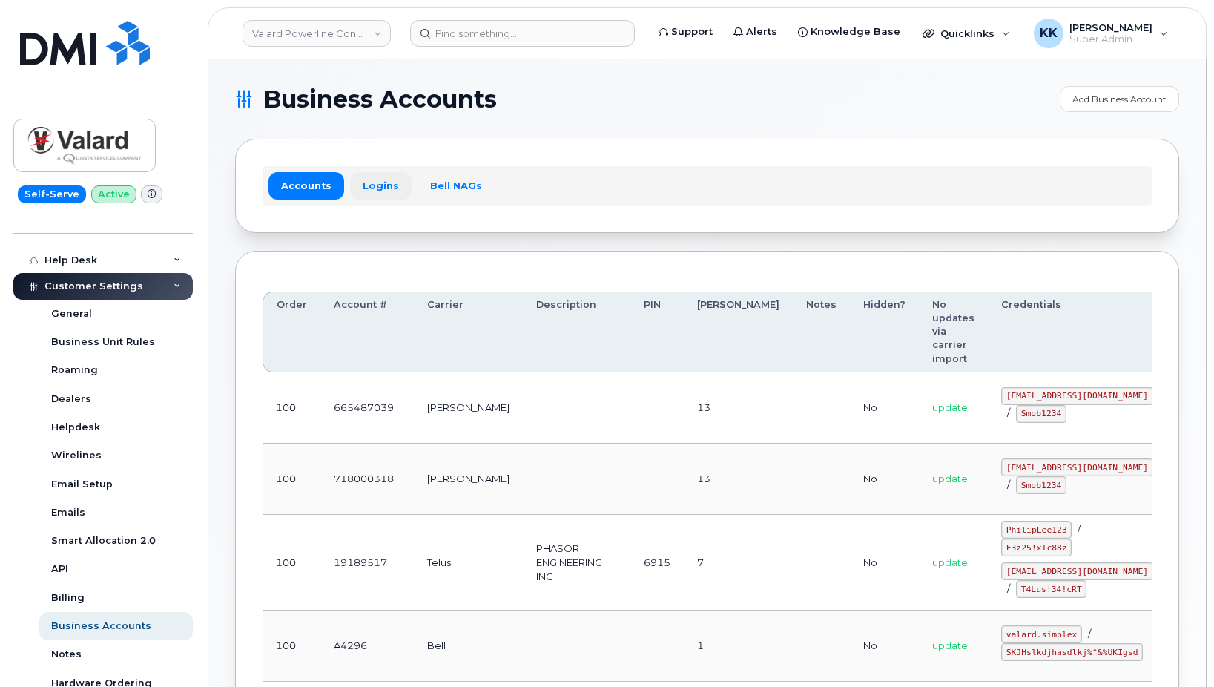
click at [374, 199] on link "Logins" at bounding box center [381, 185] width 62 height 27
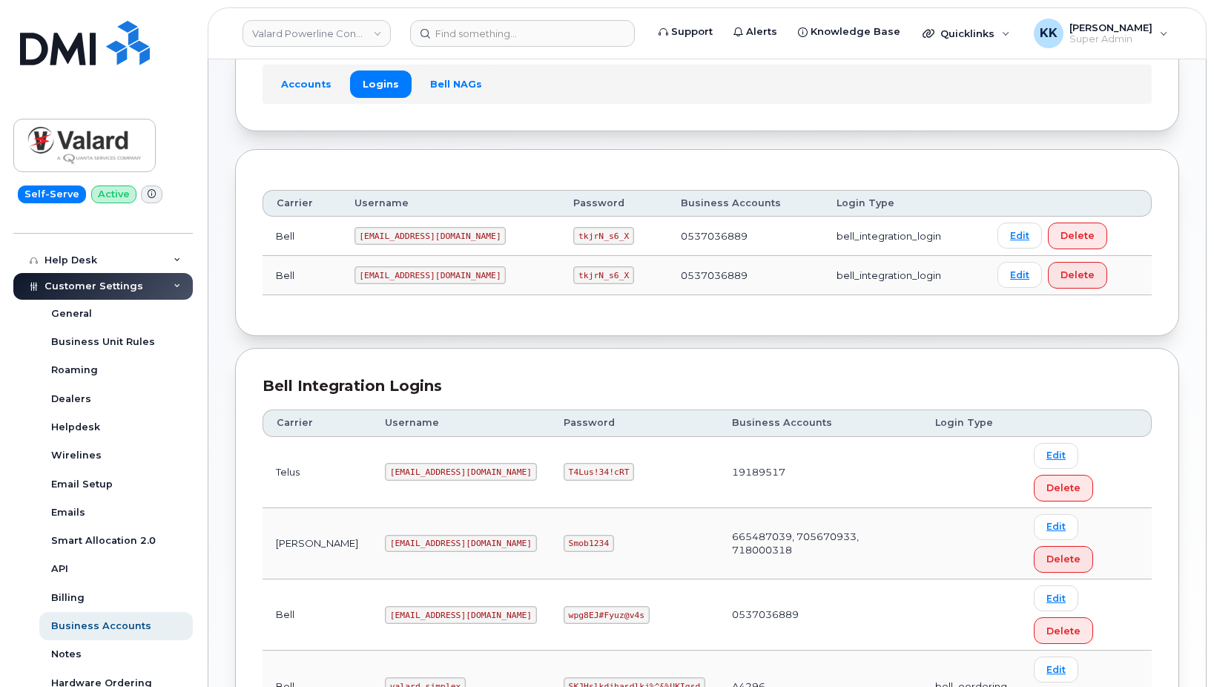
scroll to position [151, 0]
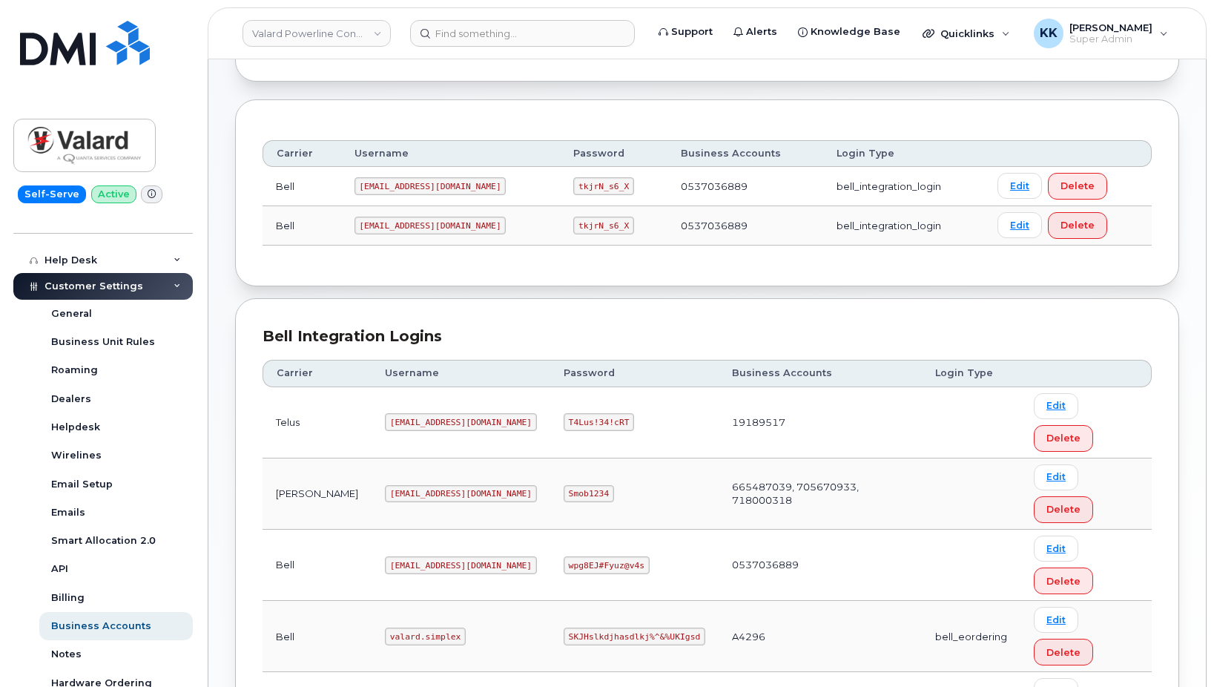
click at [385, 485] on code "valard@myserve.ca" at bounding box center [461, 494] width 152 height 18
click at [564, 485] on code "Smob1234" at bounding box center [589, 494] width 50 height 18
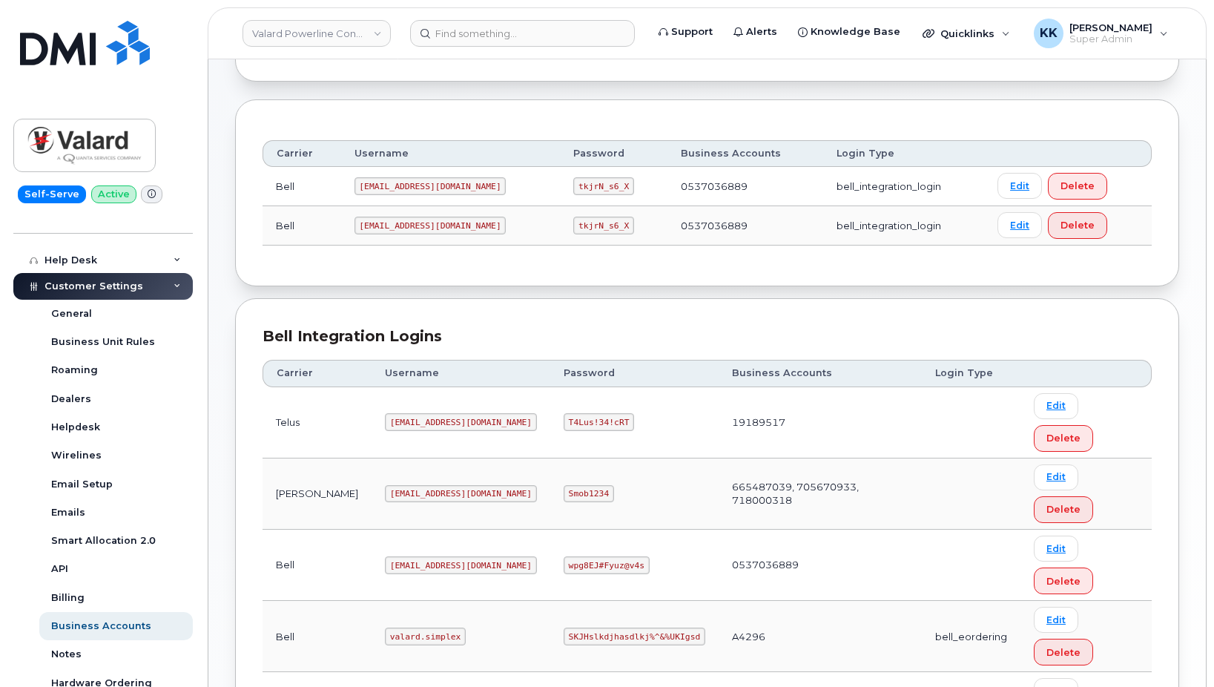
click at [564, 485] on code "Smob1234" at bounding box center [589, 494] width 50 height 18
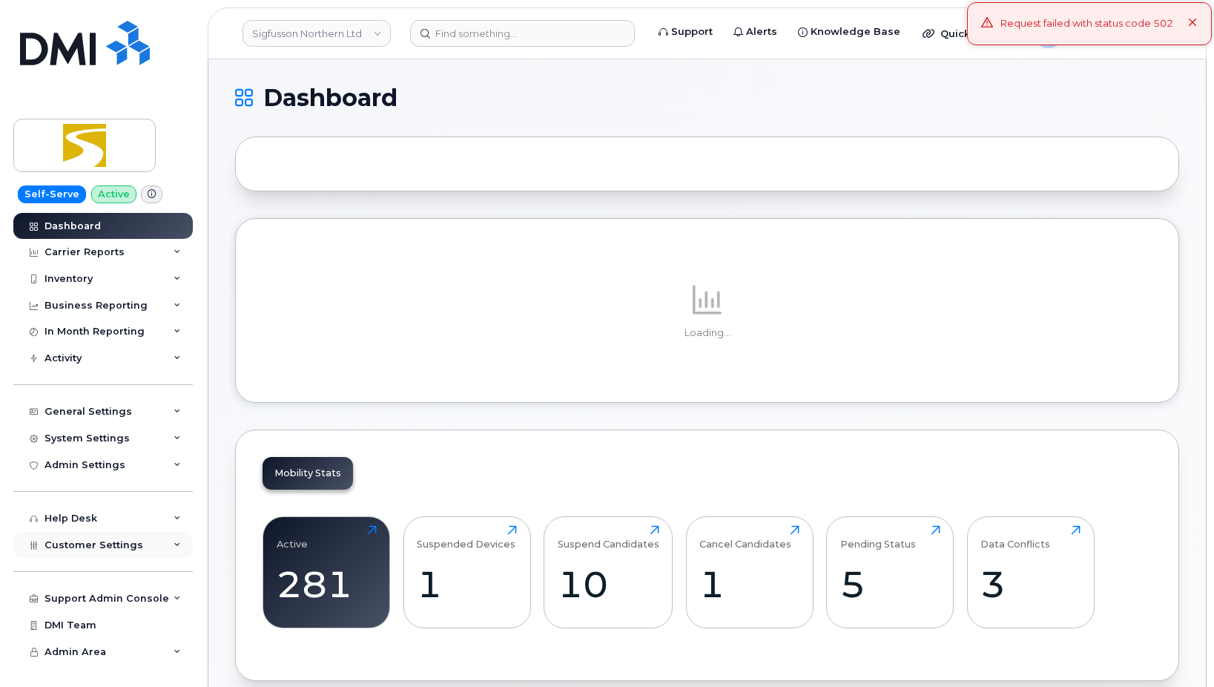
click at [122, 553] on div "Customer Settings" at bounding box center [102, 545] width 179 height 27
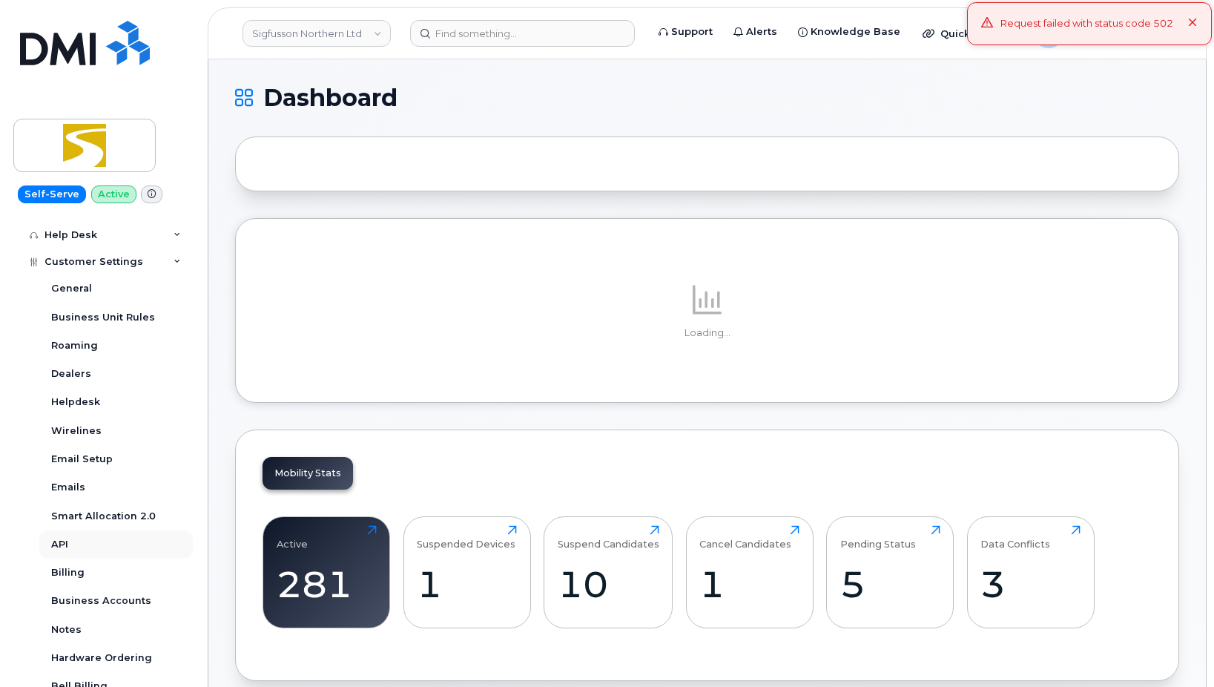
scroll to position [285, 0]
click at [119, 600] on div "Business Accounts" at bounding box center [101, 598] width 100 height 13
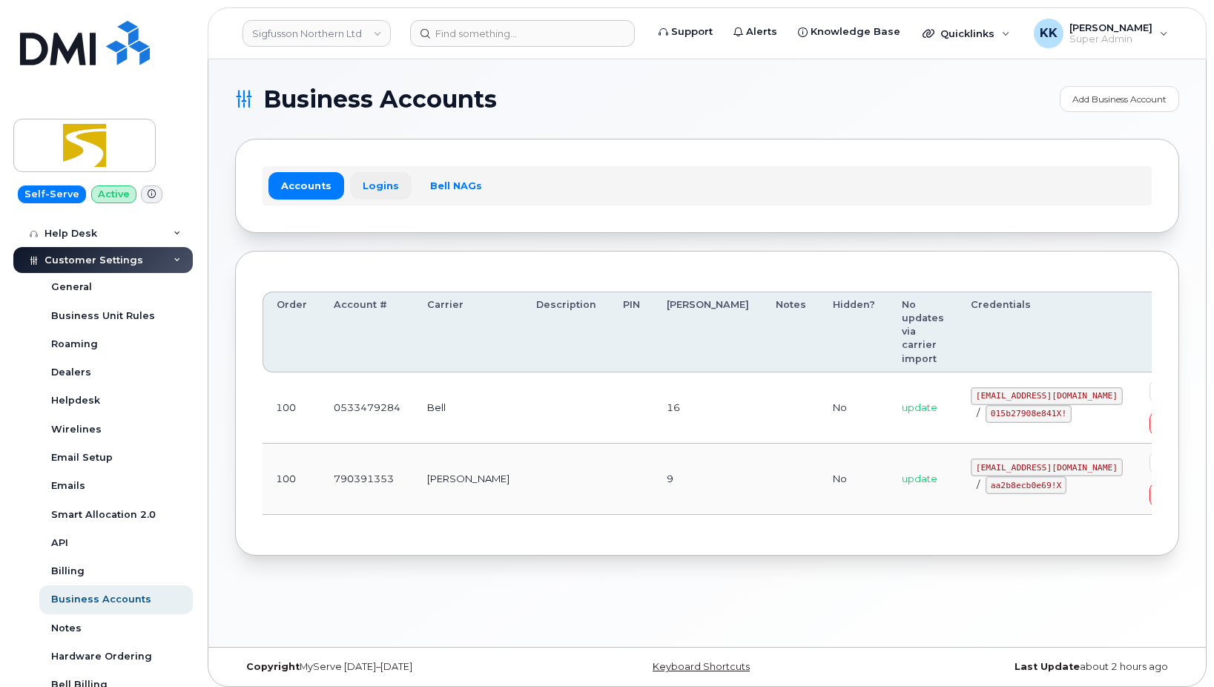
click at [377, 191] on link "Logins" at bounding box center [381, 185] width 62 height 27
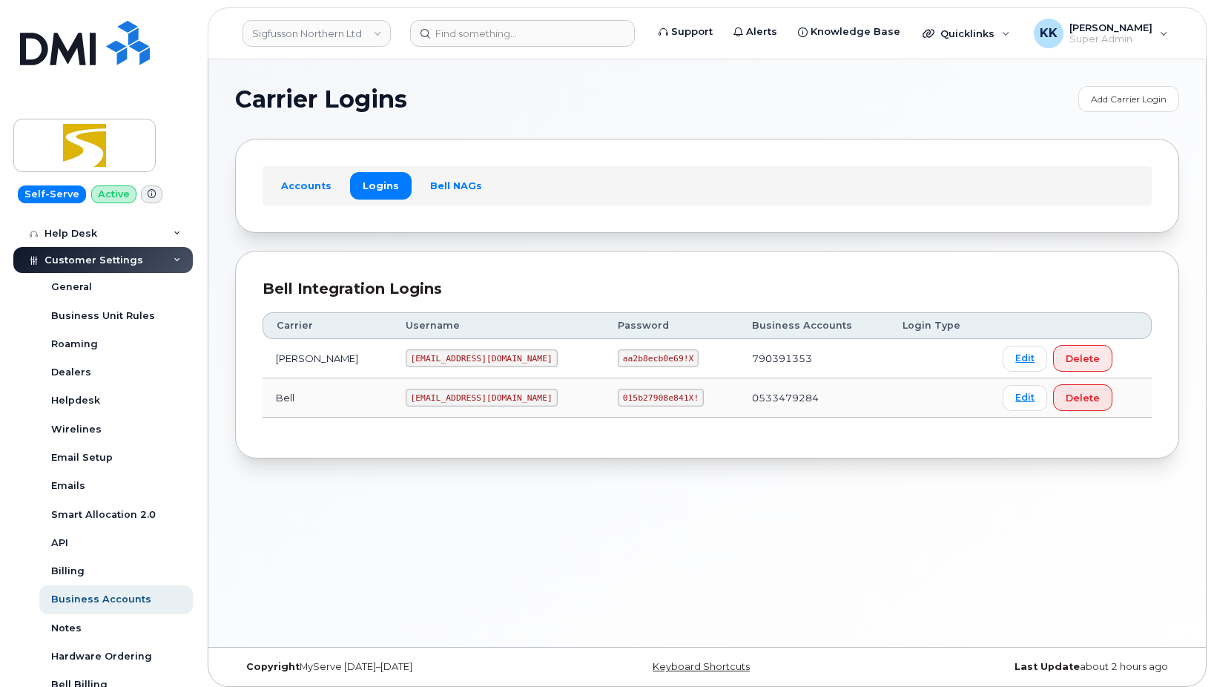
click at [406, 351] on code "sigfusson@myserve.ca" at bounding box center [482, 358] width 152 height 18
click at [618, 355] on code "aa2b8ecb0e69!X" at bounding box center [658, 358] width 81 height 18
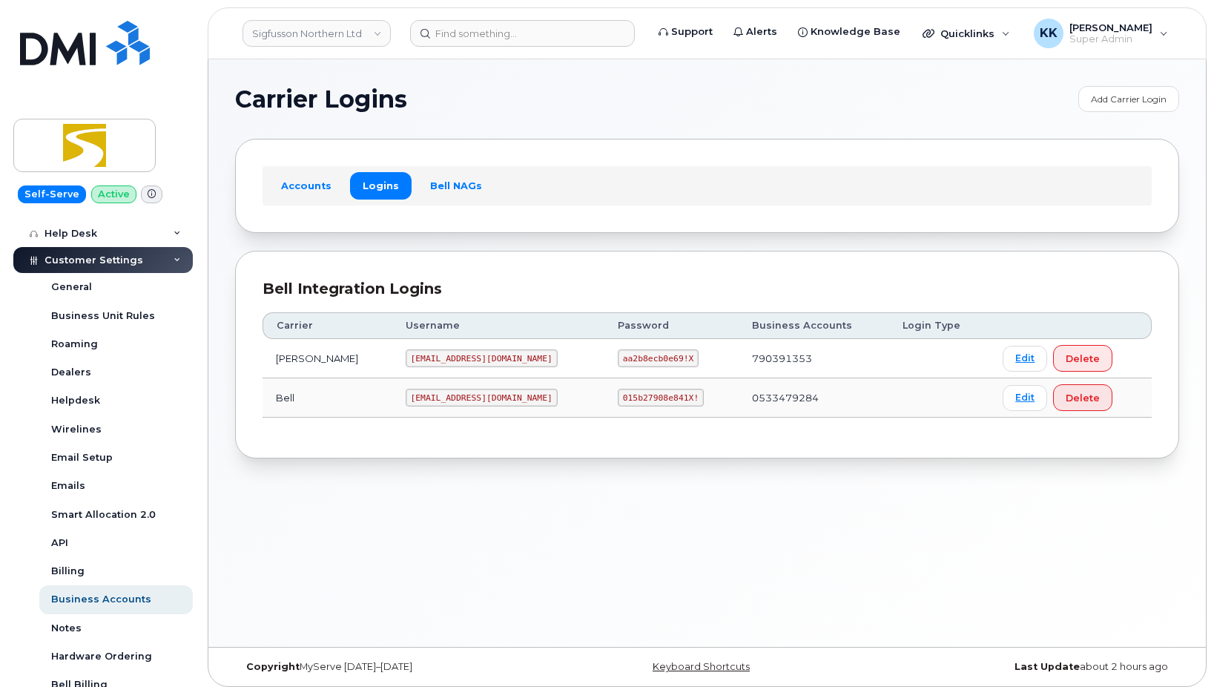
click at [618, 355] on code "aa2b8ecb0e69!X" at bounding box center [658, 358] width 81 height 18
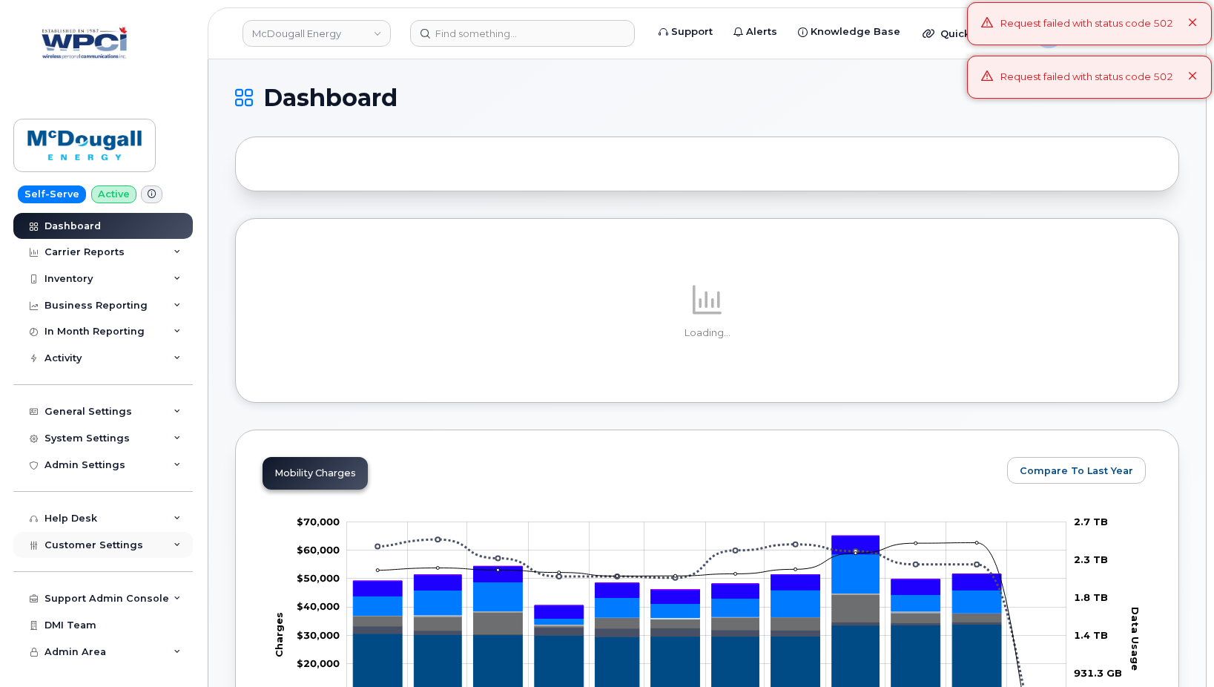
click at [111, 555] on div "Customer Settings" at bounding box center [102, 545] width 179 height 27
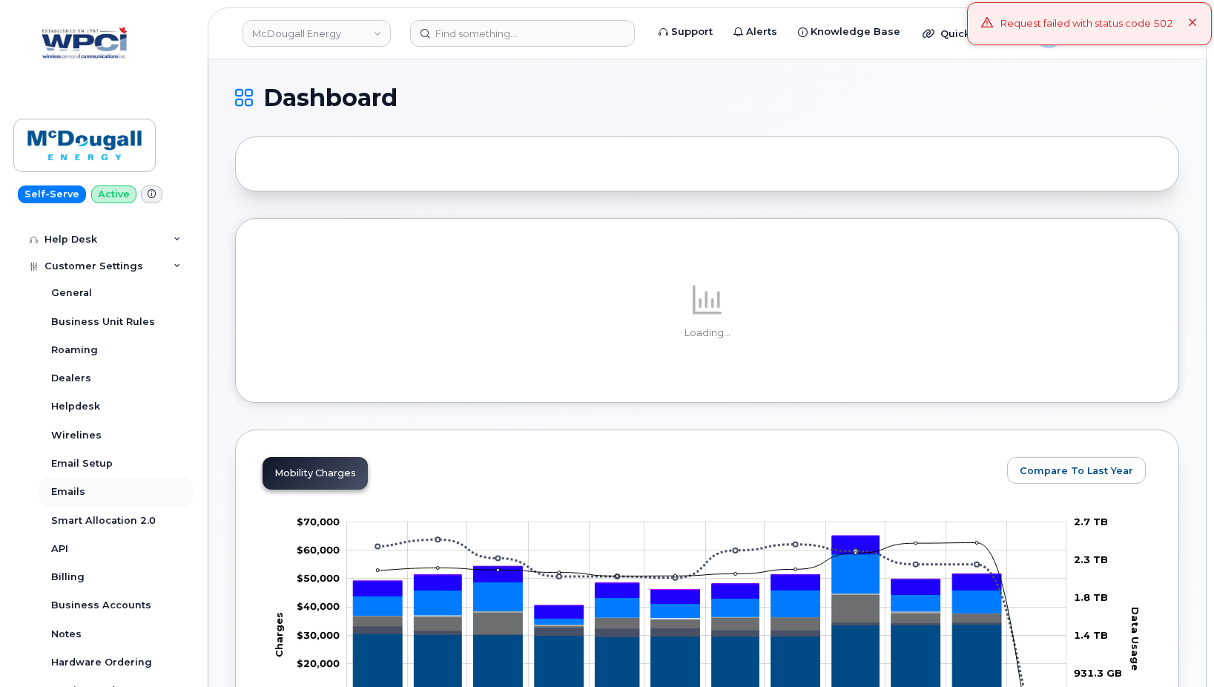
scroll to position [285, 0]
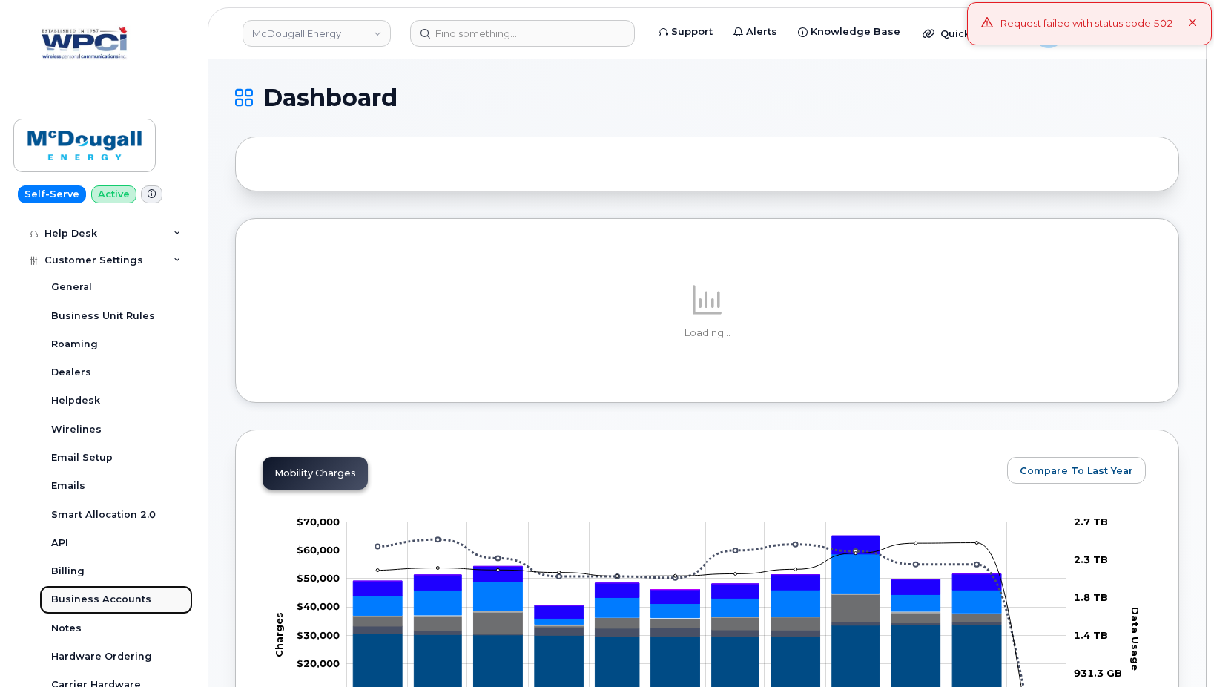
click at [110, 593] on div "Business Accounts" at bounding box center [101, 598] width 100 height 13
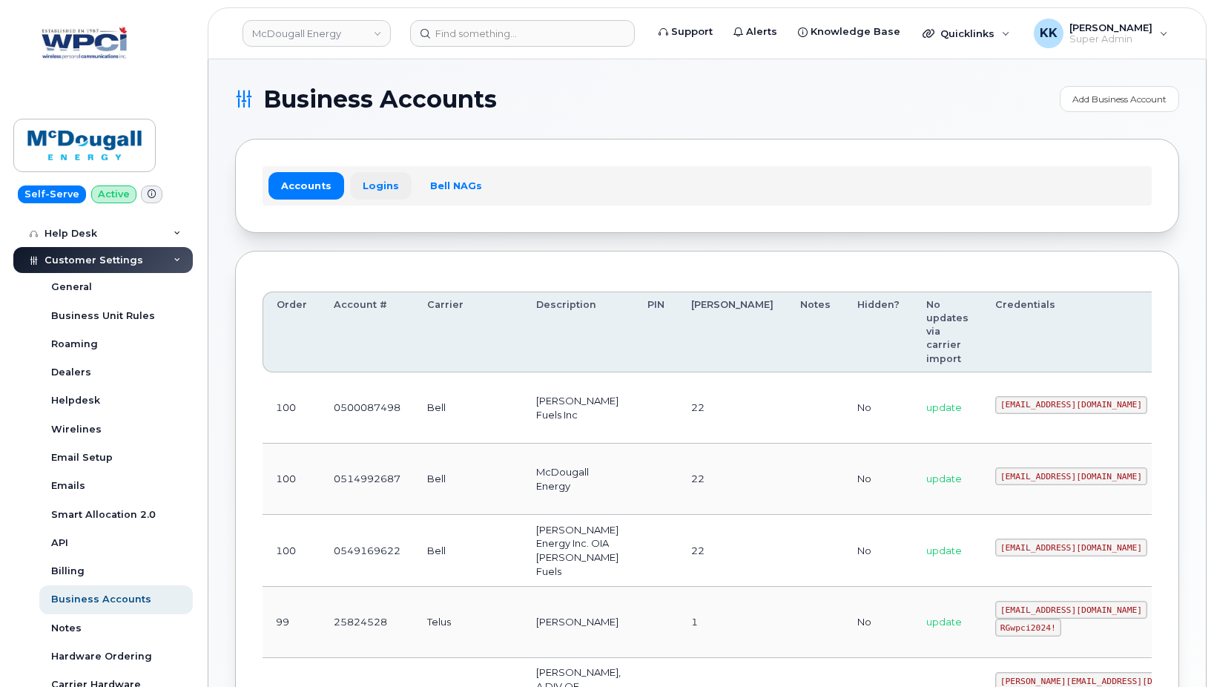
click at [386, 194] on link "Logins" at bounding box center [381, 185] width 62 height 27
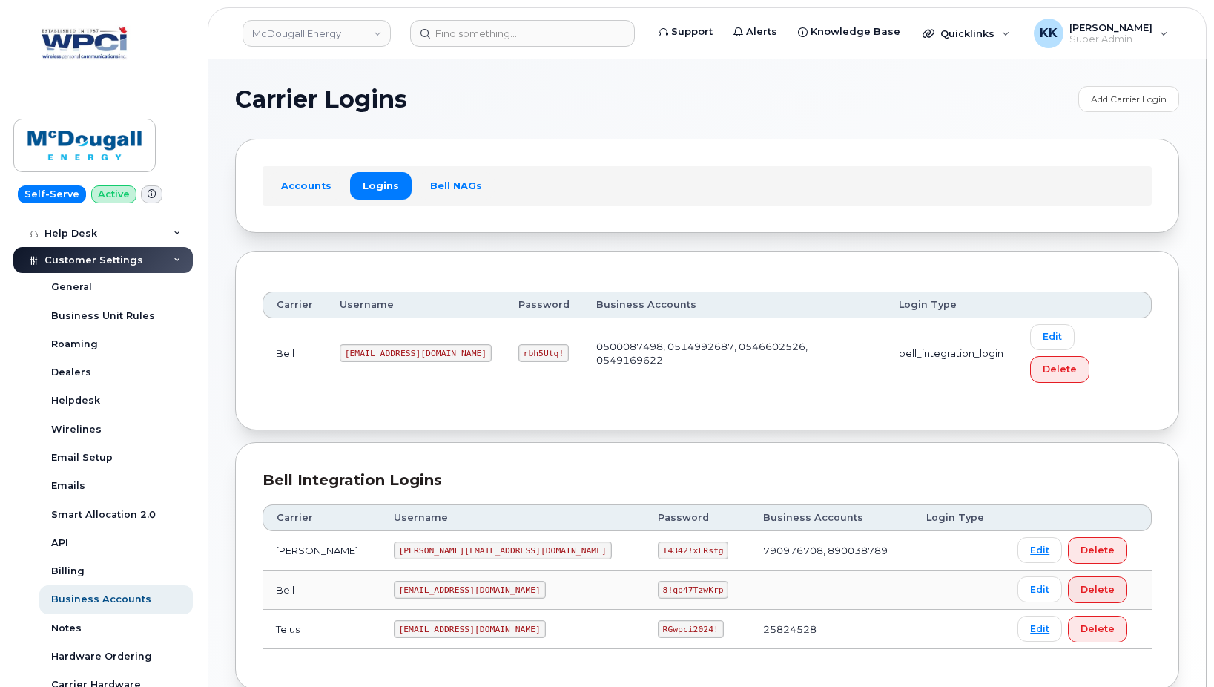
click at [426, 541] on code "mcdougall@myserve.ca" at bounding box center [503, 550] width 218 height 18
click at [658, 541] on code "T4342!xFRsfg" at bounding box center [693, 550] width 70 height 18
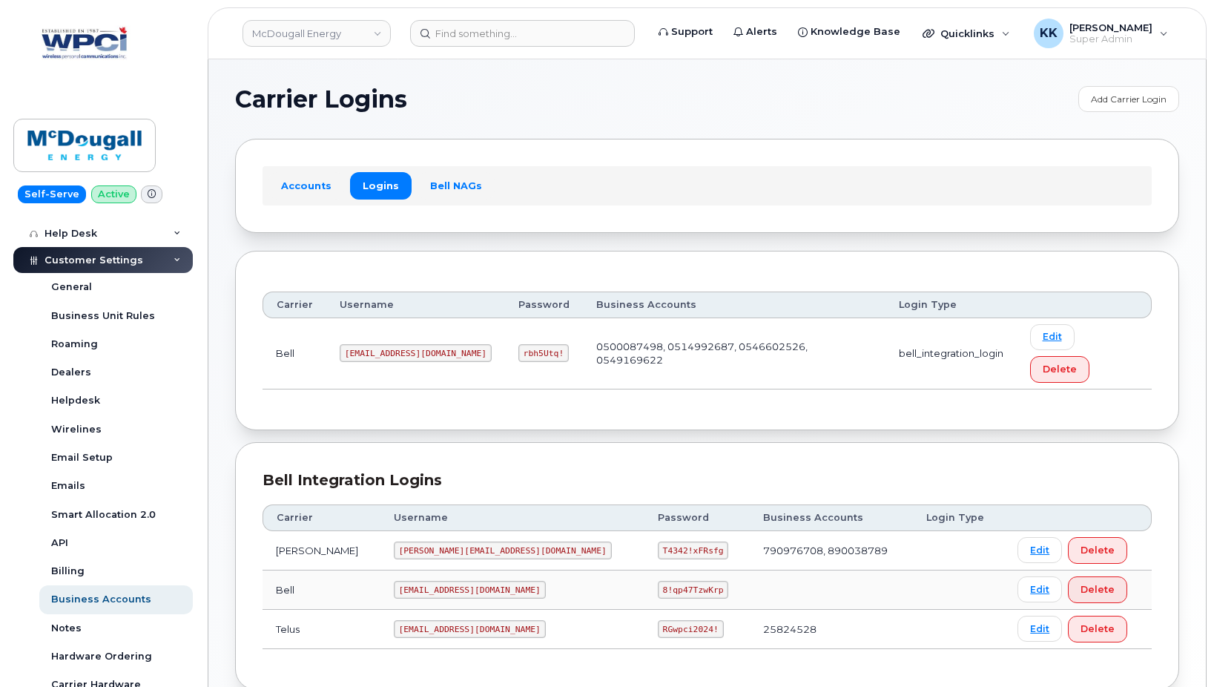
click at [658, 541] on code "T4342!xFRsfg" at bounding box center [693, 550] width 70 height 18
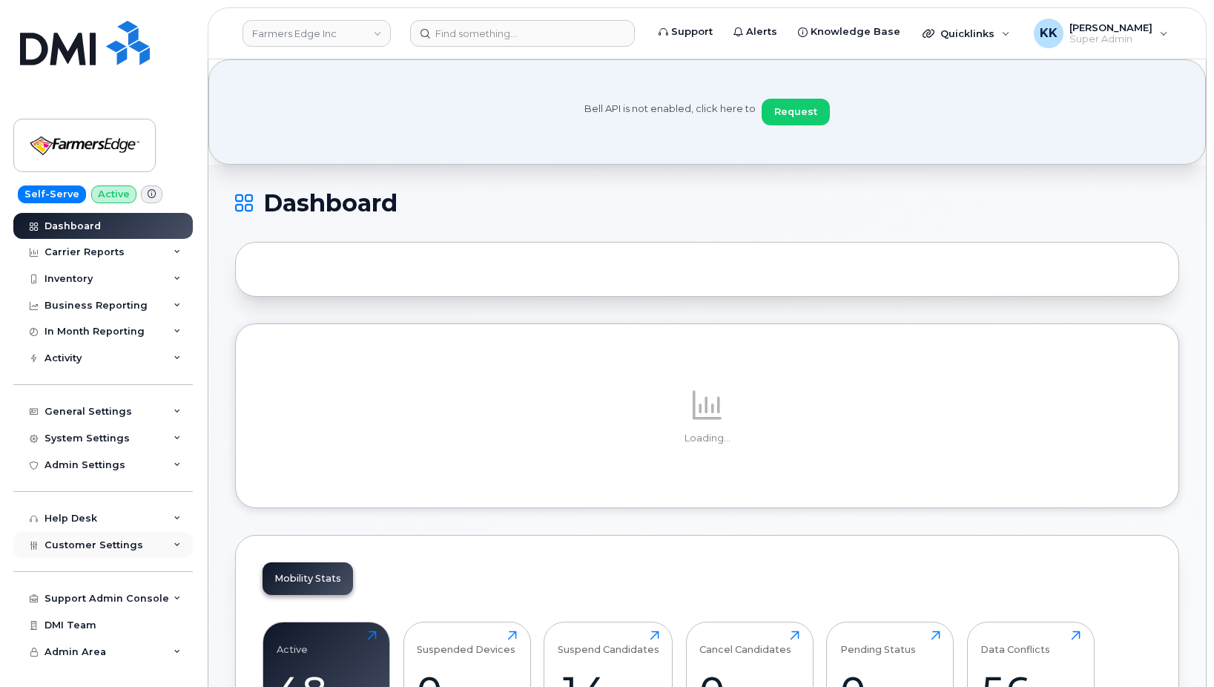
click at [107, 541] on span "Customer Settings" at bounding box center [93, 544] width 99 height 11
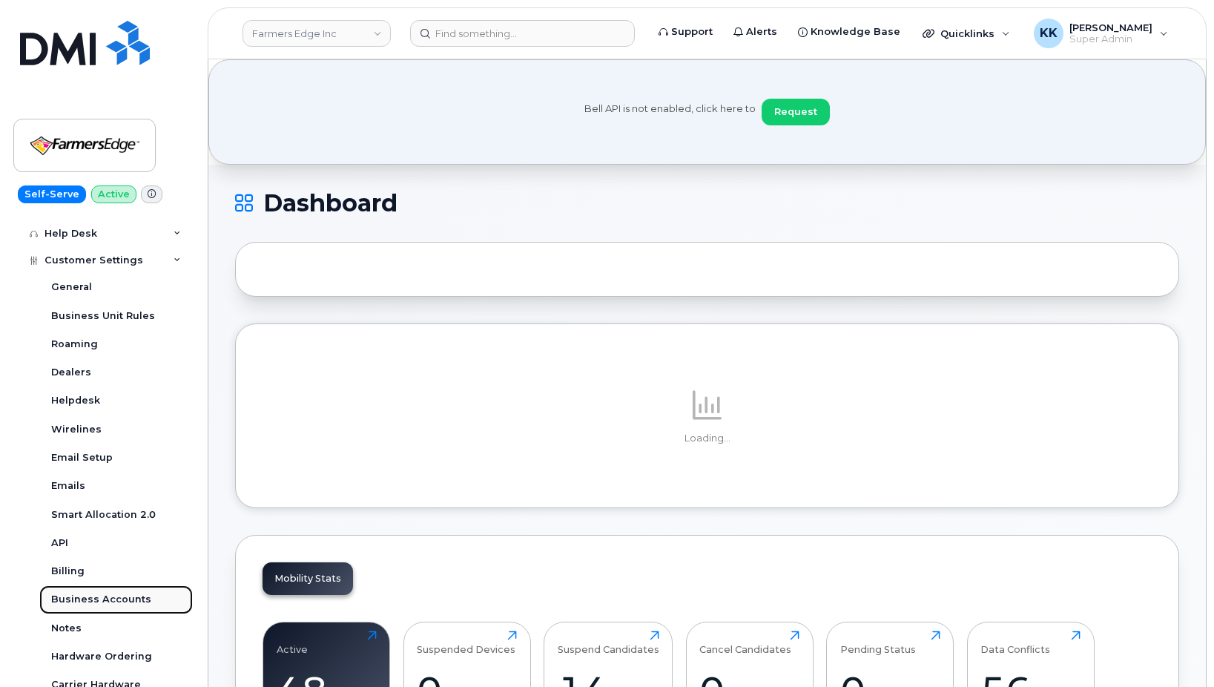
click at [120, 595] on div "Business Accounts" at bounding box center [101, 598] width 100 height 13
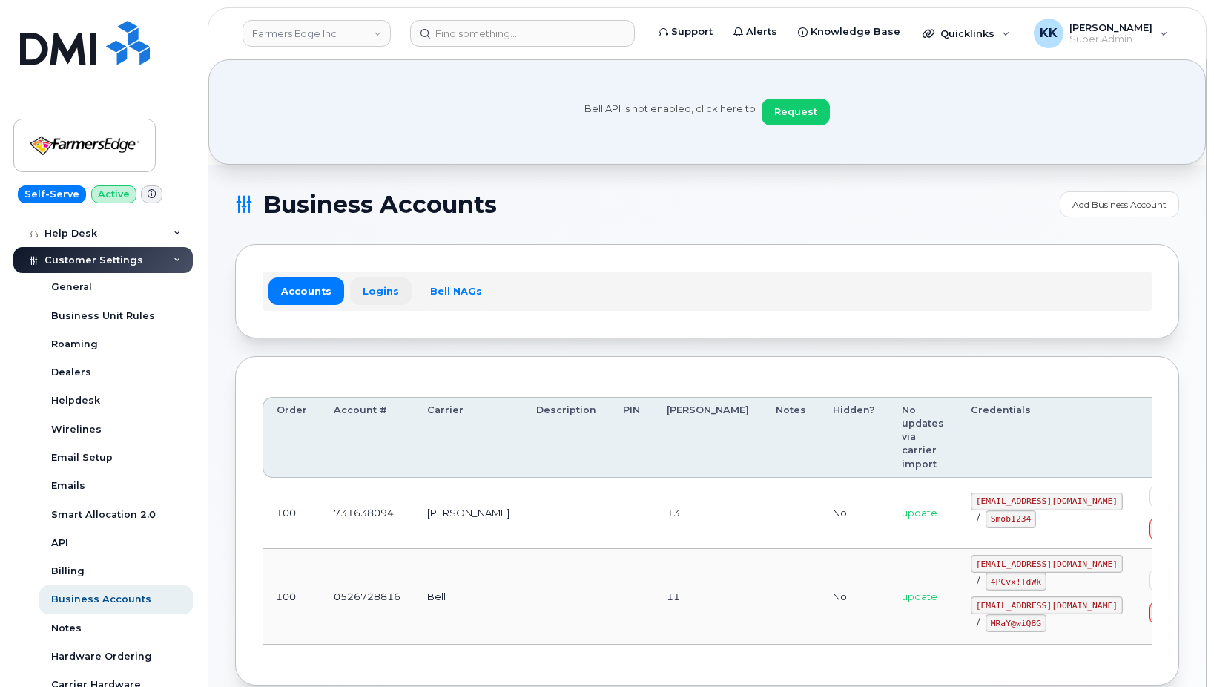
click at [360, 291] on link "Logins" at bounding box center [381, 290] width 62 height 27
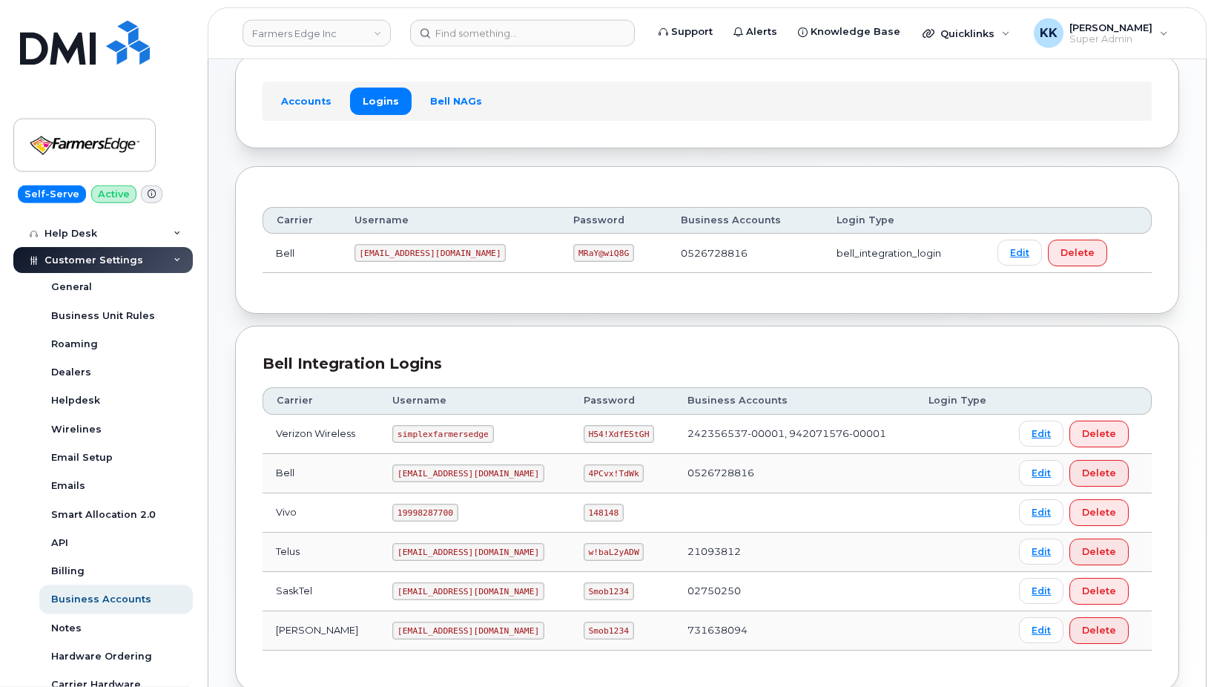
scroll to position [227, 0]
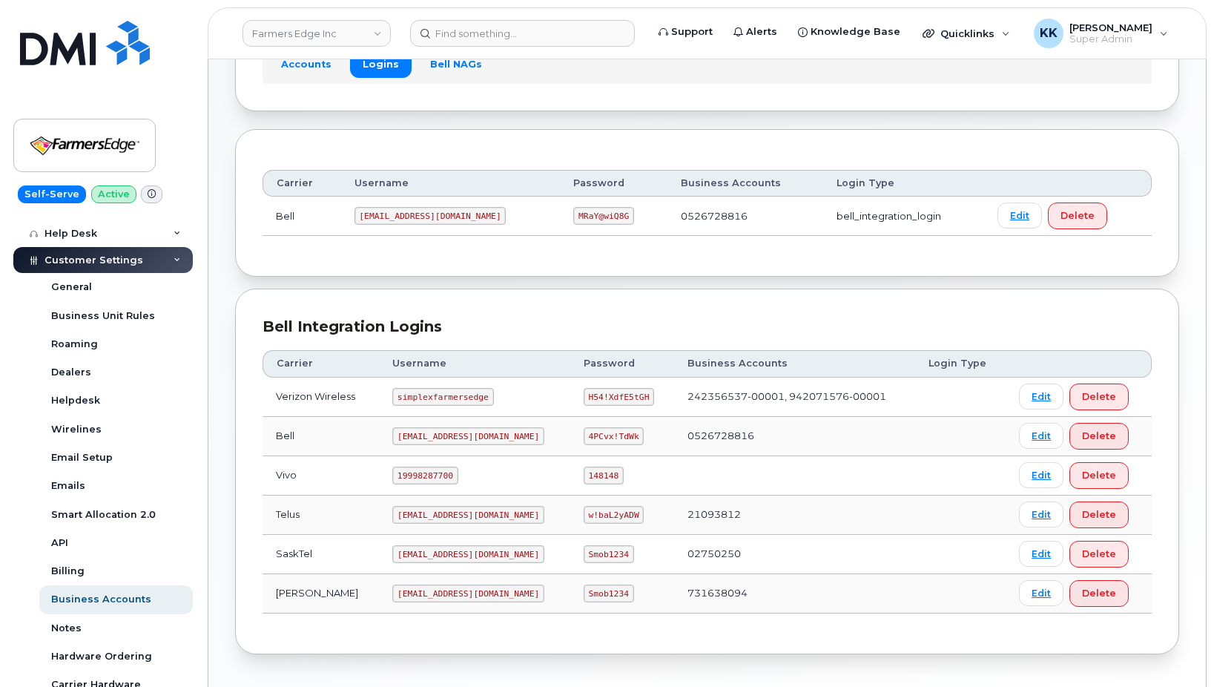
click at [452, 591] on code "[EMAIL_ADDRESS][DOMAIN_NAME]" at bounding box center [468, 593] width 152 height 18
click at [604, 592] on code "Smob1234" at bounding box center [609, 593] width 50 height 18
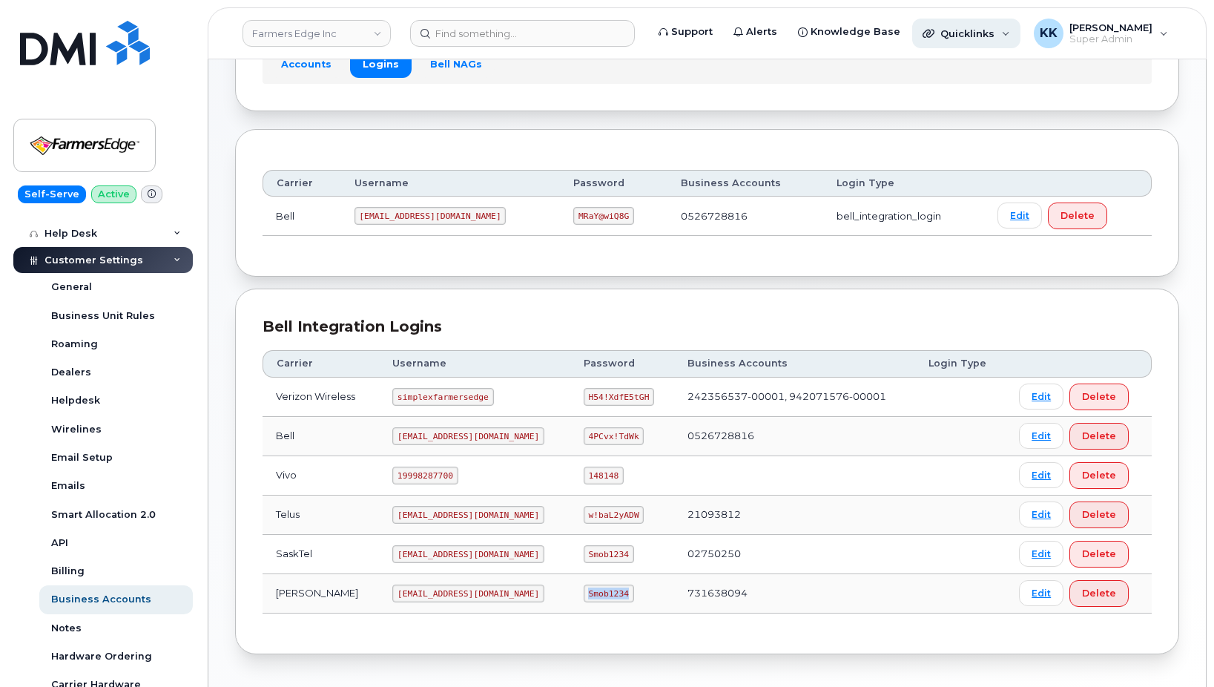
copy code "Smob1234"
